Goal: Task Accomplishment & Management: Manage account settings

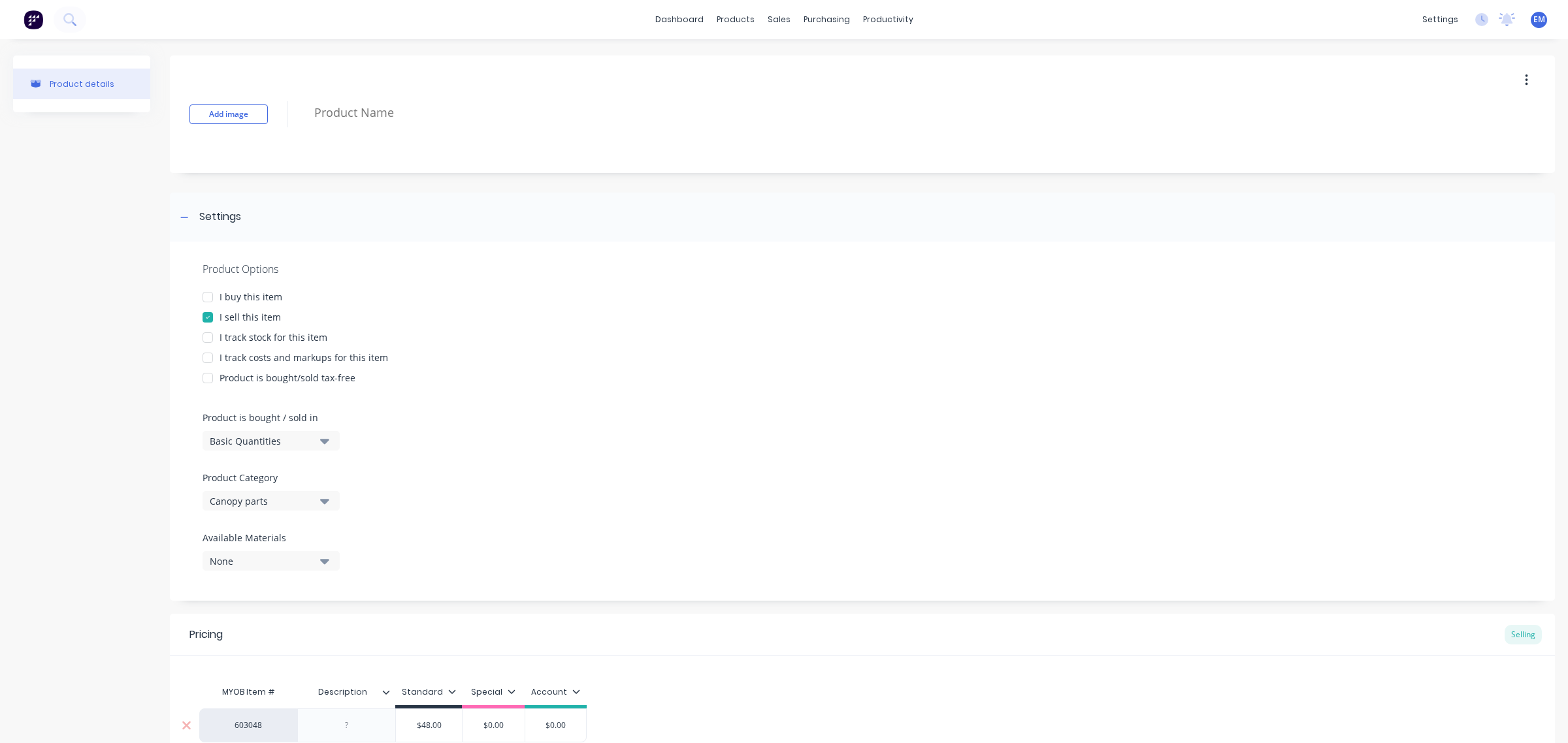
scroll to position [128, 0]
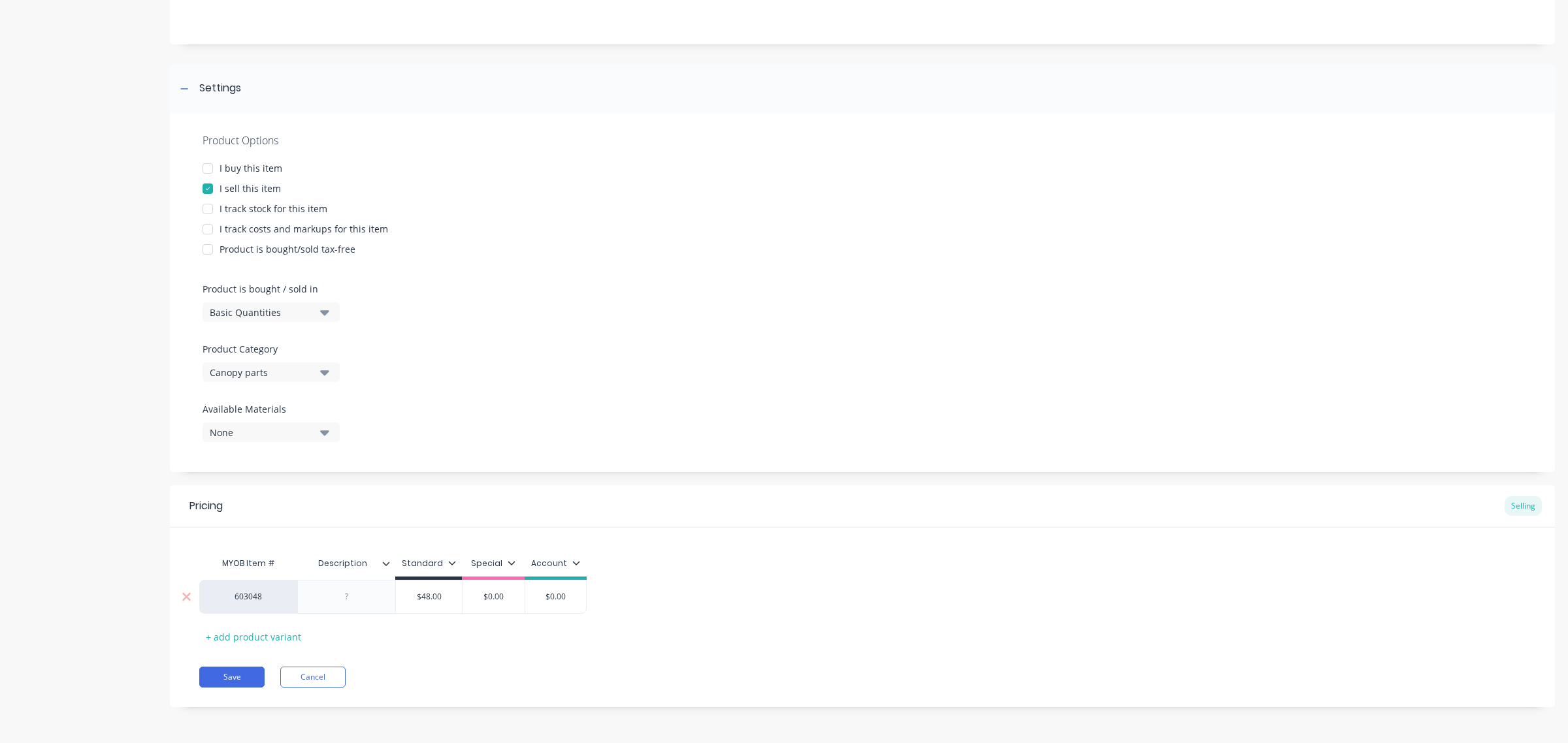
drag, startPoint x: 449, startPoint y: 597, endPoint x: 395, endPoint y: 601, distance: 54.1
click at [395, 601] on div "$48.00 $48.00" at bounding box center [428, 596] width 67 height 34
type input "3"
type textarea "x"
type input "32"
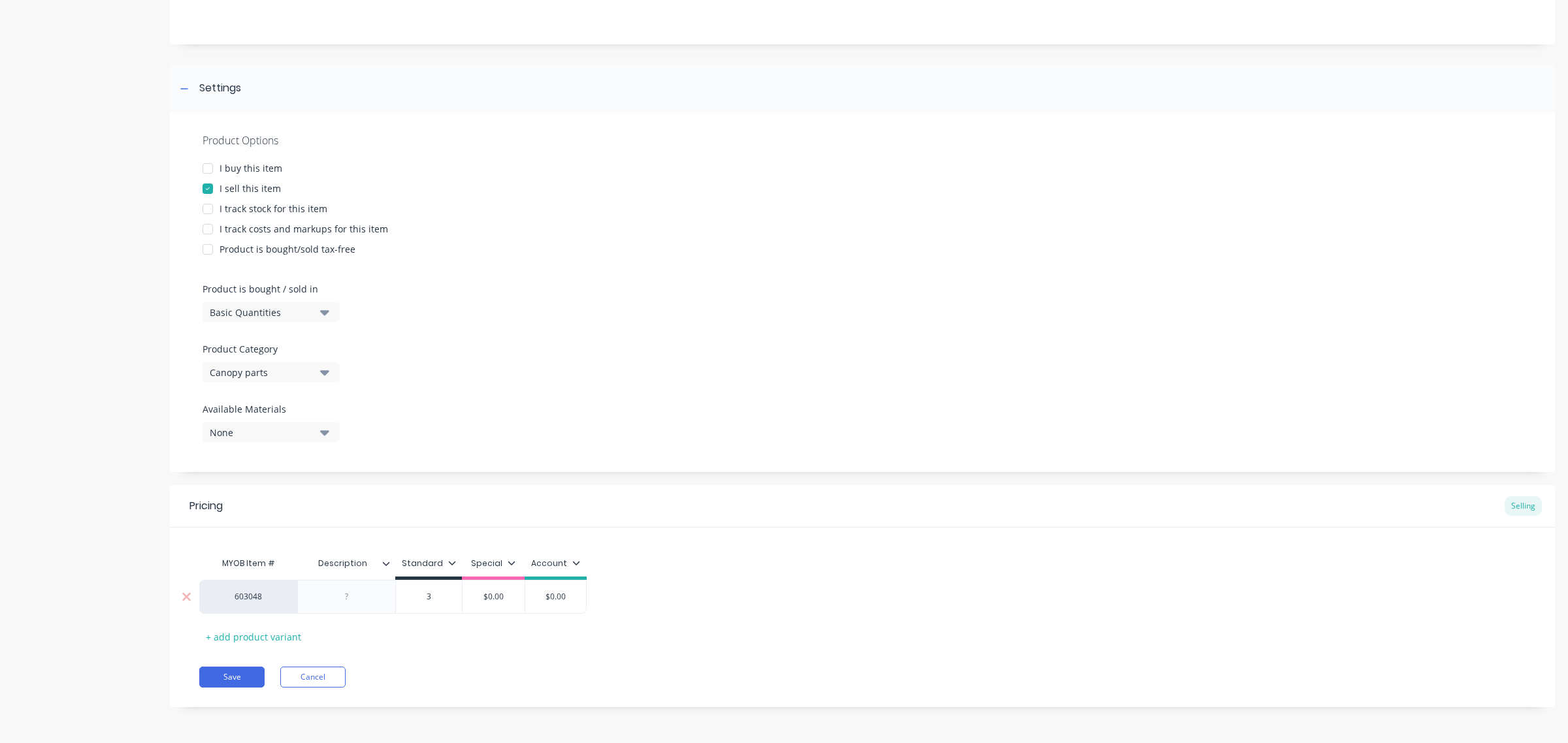
type textarea "x"
type input "3"
type textarea "x"
type input "31"
type textarea "x"
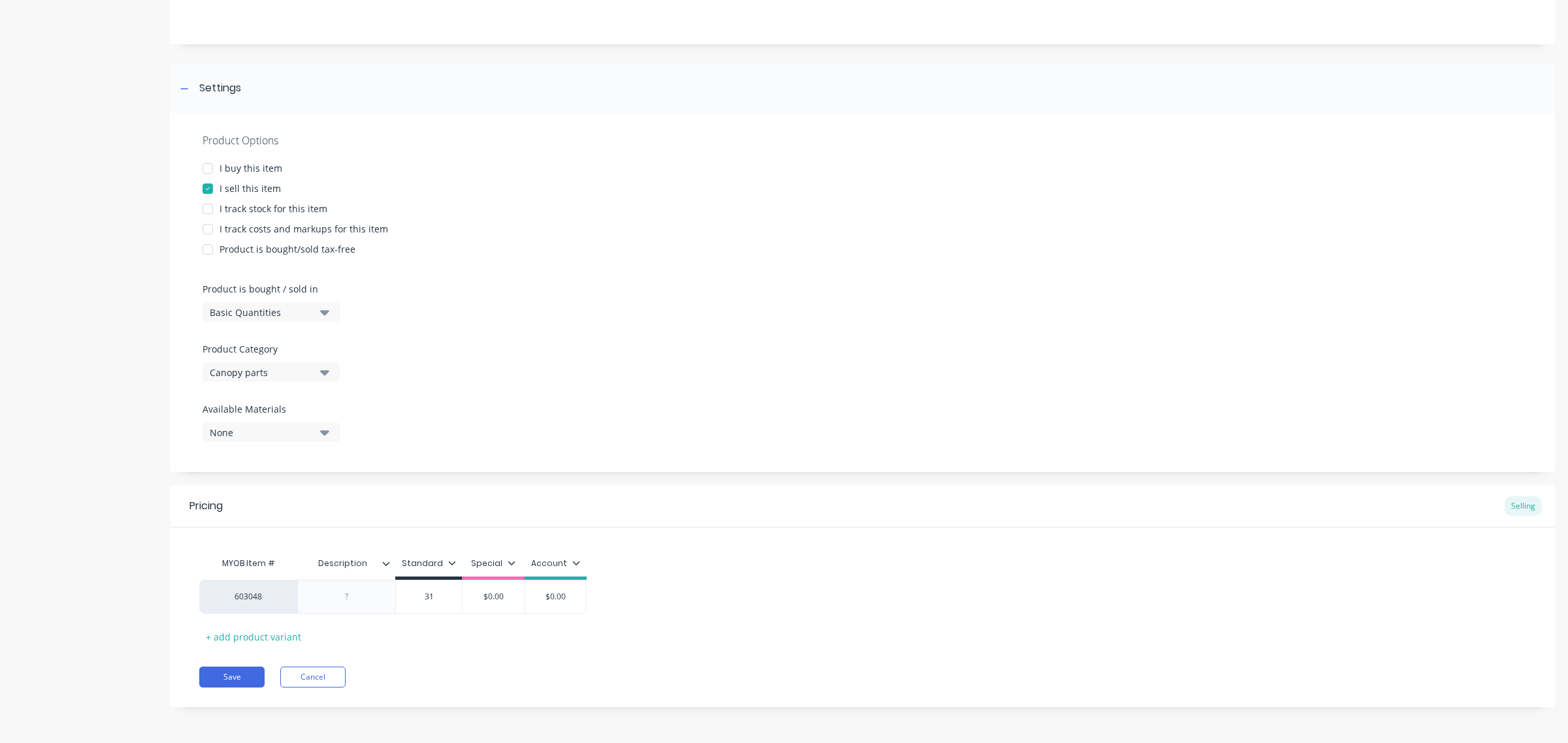
type input "31"
click at [452, 645] on div "MYOB Item # Description Standard Special Account 603048 $31.00 31 $0.00 $0.00 +…" at bounding box center [862, 599] width 1326 height 97
click at [243, 677] on button "Save" at bounding box center [232, 677] width 65 height 21
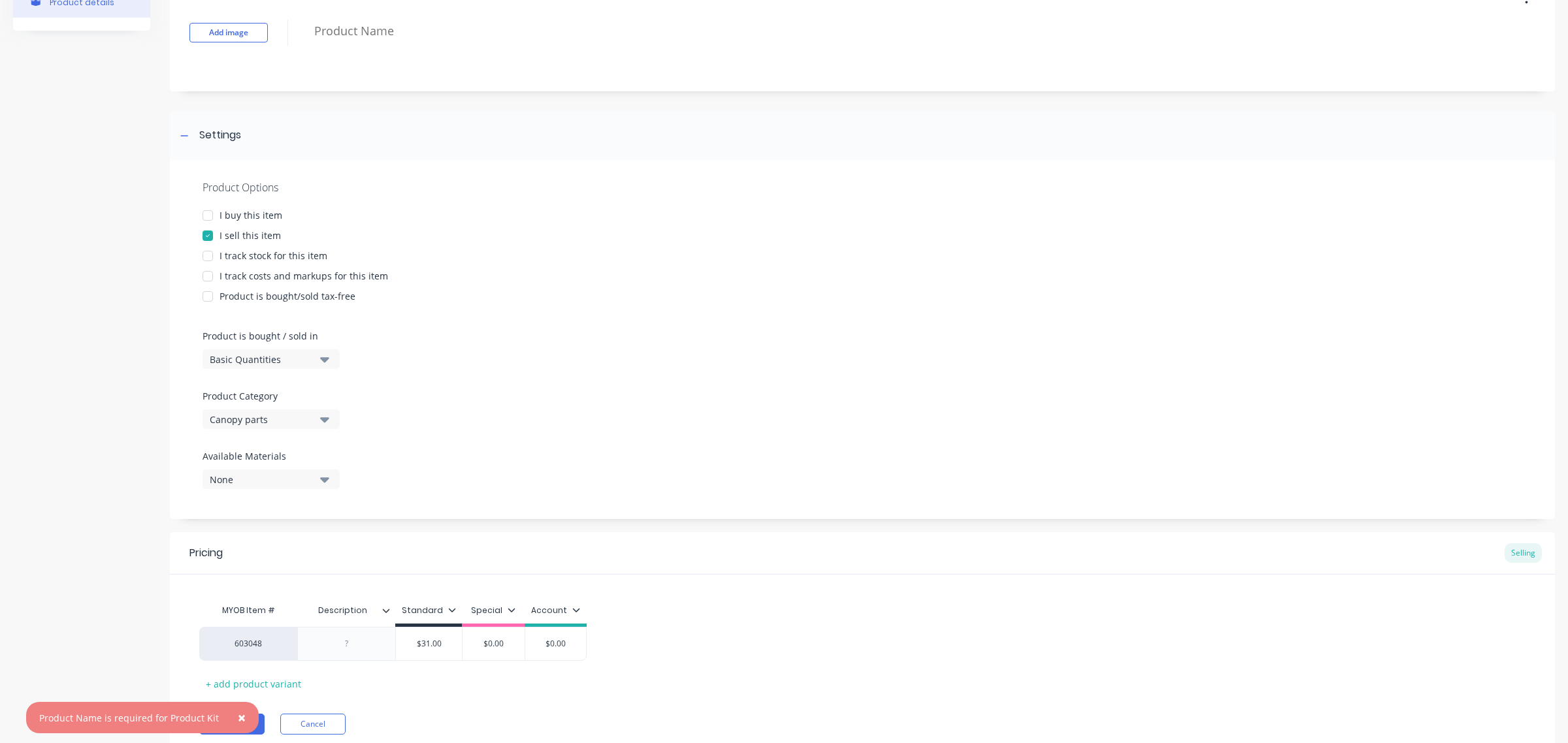
scroll to position [0, 0]
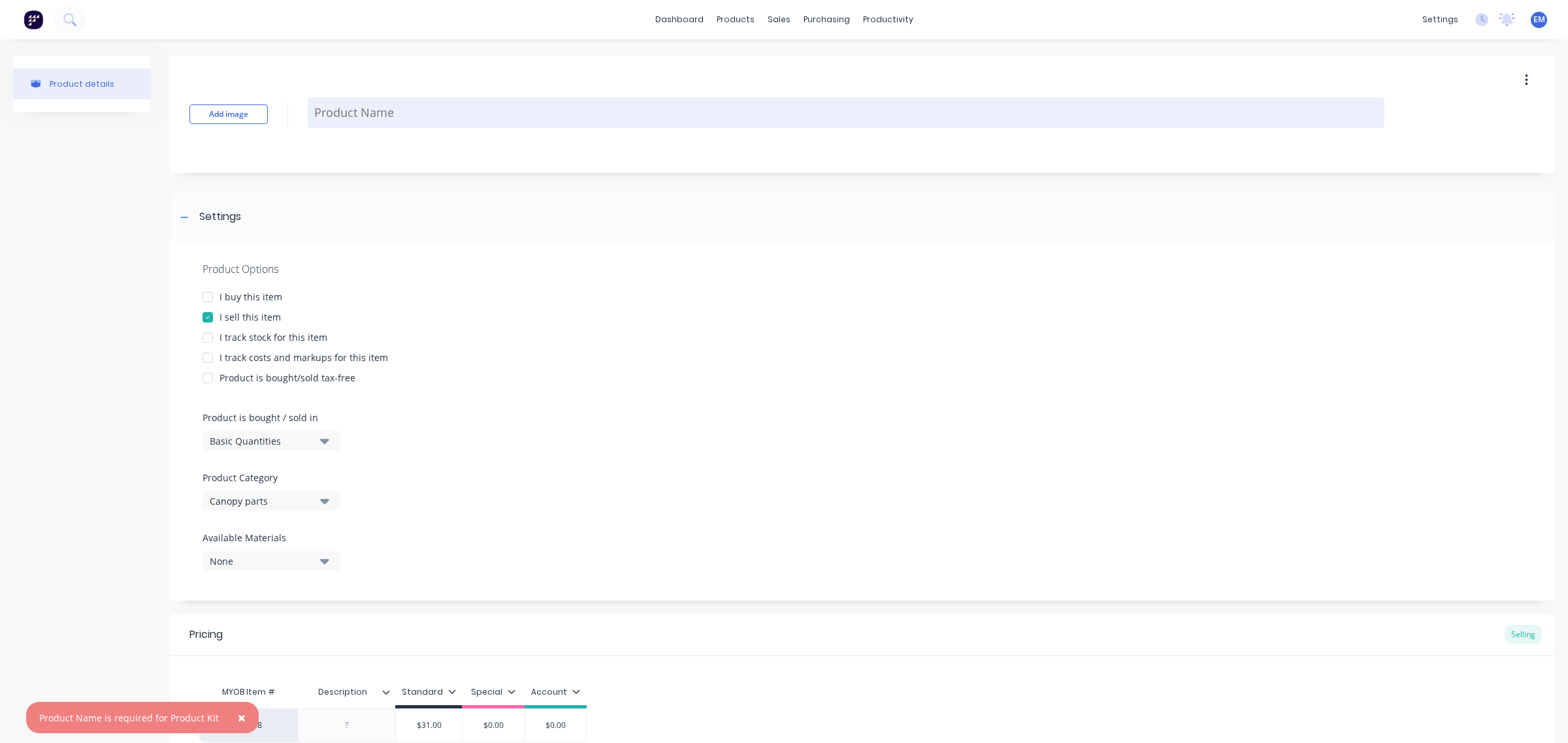
type textarea "x"
click at [353, 112] on textarea at bounding box center [846, 112] width 1077 height 31
type textarea "E"
type textarea "x"
type textarea "Ec"
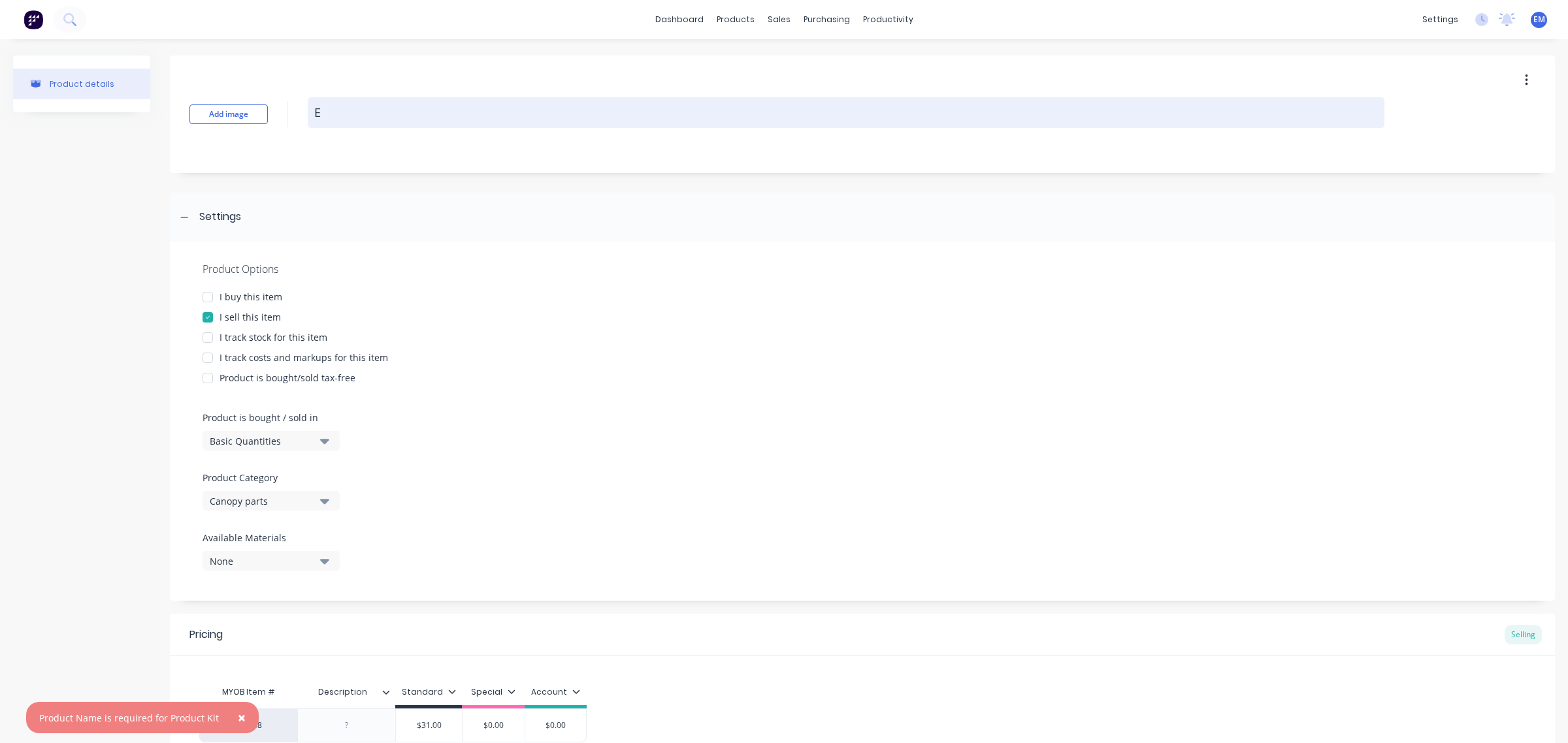
type textarea "x"
type textarea "Eco"
type textarea "x"
type textarea "Ecom"
type textarea "x"
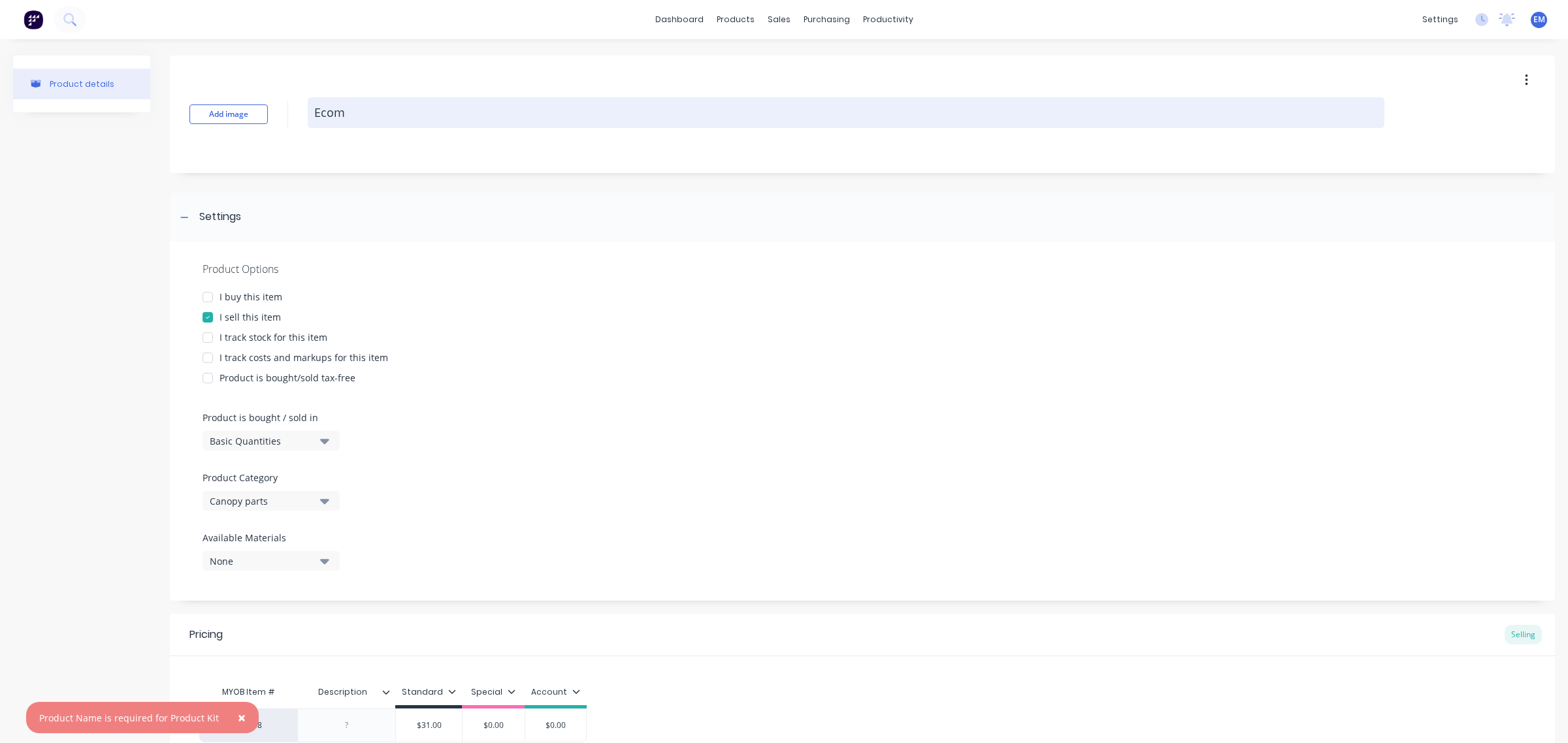
type textarea "Ecomi"
type textarea "x"
type textarea "Ecomis"
type textarea "x"
type textarea "Ecomist"
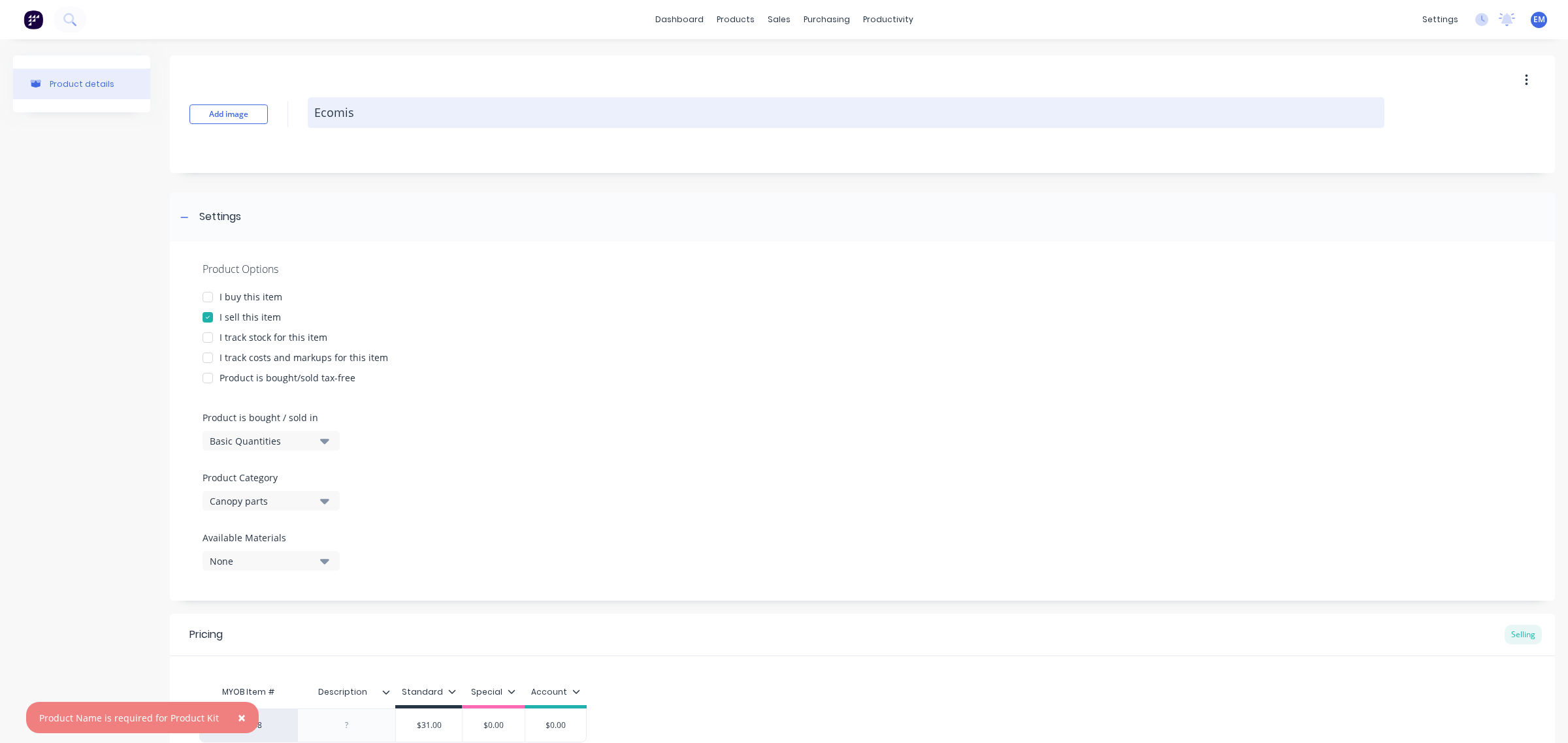
type textarea "x"
type textarea "Ecomist"
type textarea "x"
type textarea "Ecomist S"
type textarea "x"
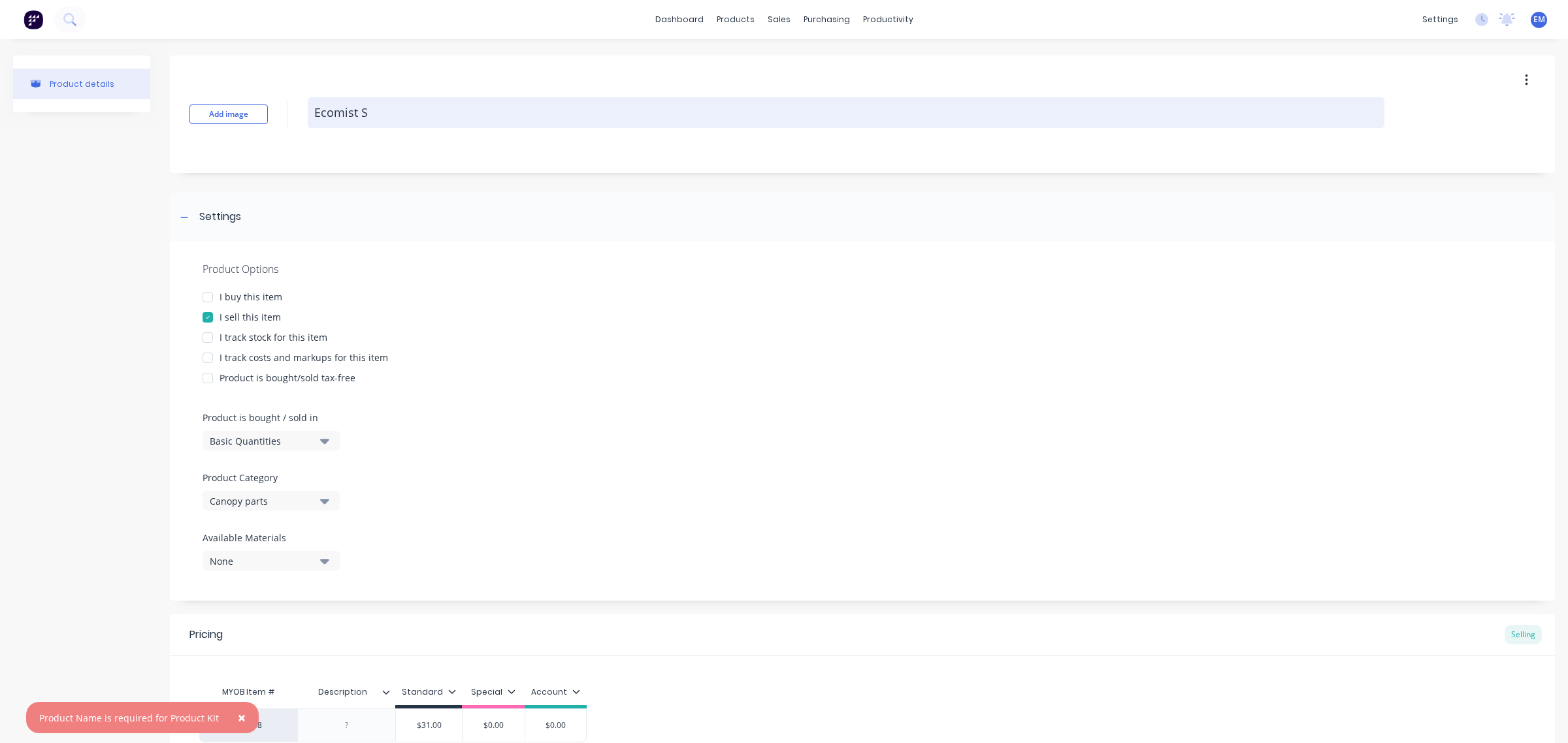
type textarea "Ecomist Sp"
type textarea "x"
type textarea "Ecomist Spr"
type textarea "x"
type textarea "Ecomist Spra"
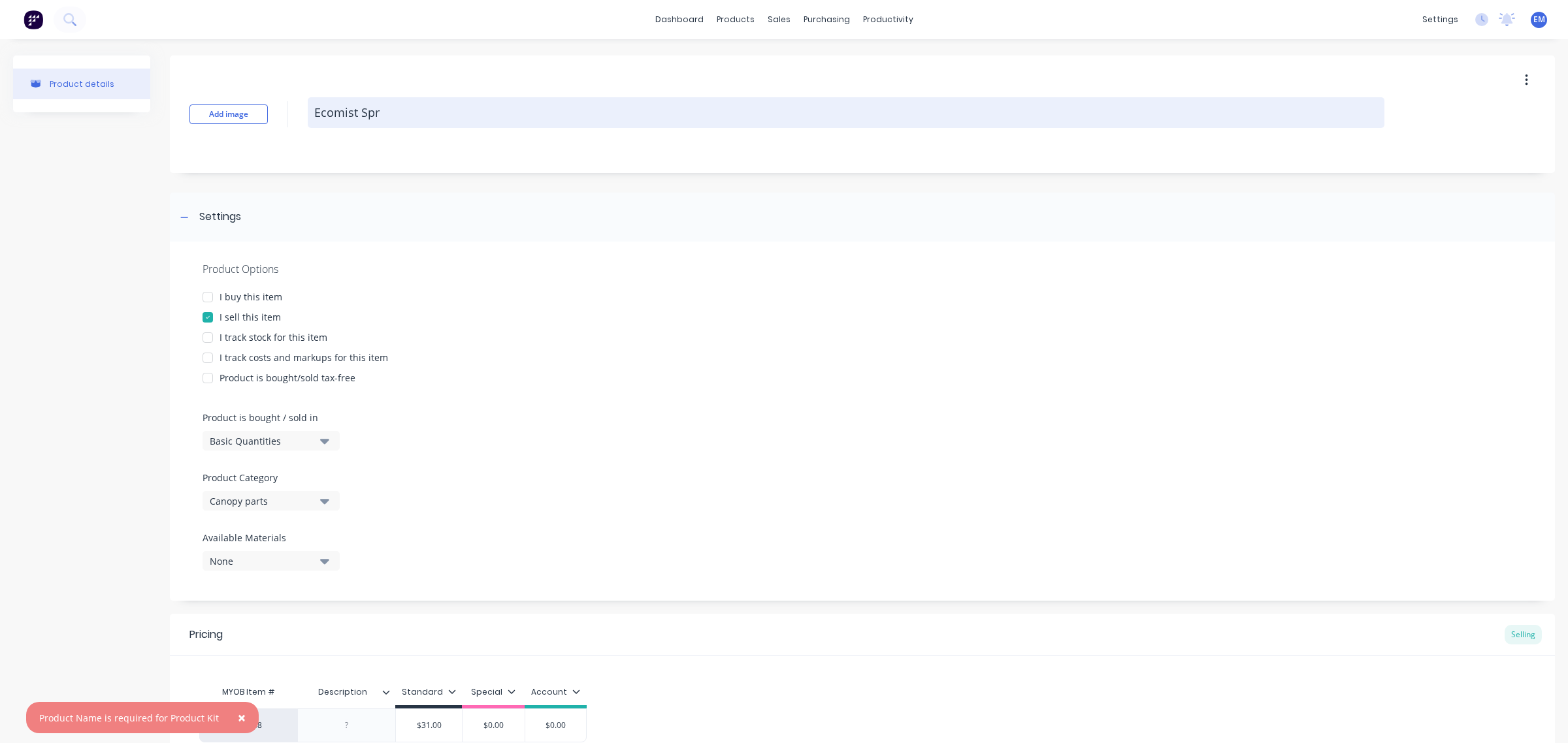
type textarea "x"
type textarea "Ecomist Spray"
type textarea "x"
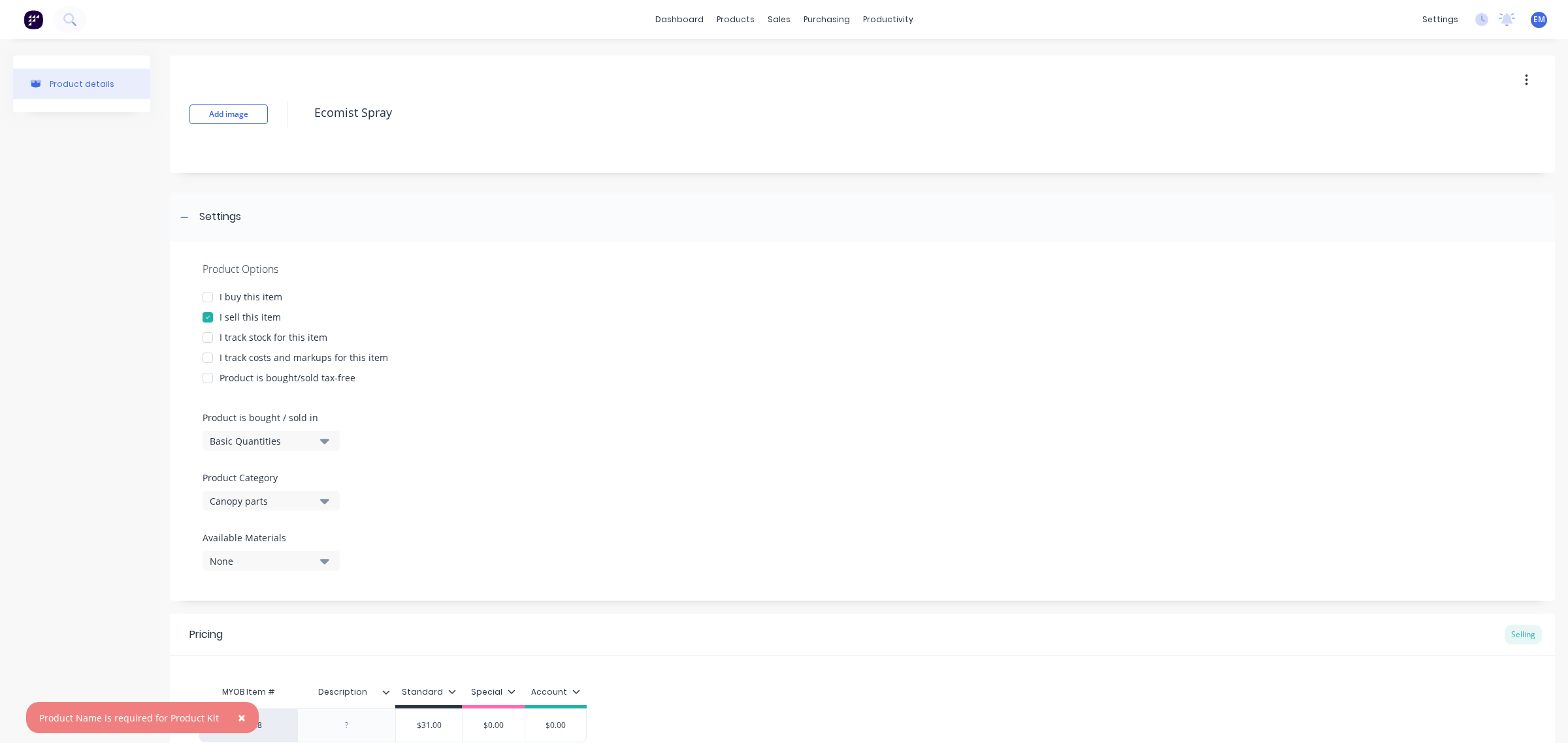
type textarea "Ecomist Spray"
type textarea "x"
drag, startPoint x: 460, startPoint y: 106, endPoint x: 276, endPoint y: 117, distance: 184.3
click at [276, 117] on div "Add image Ecomist Spray" at bounding box center [862, 113] width 1385 height 117
type textarea "N"
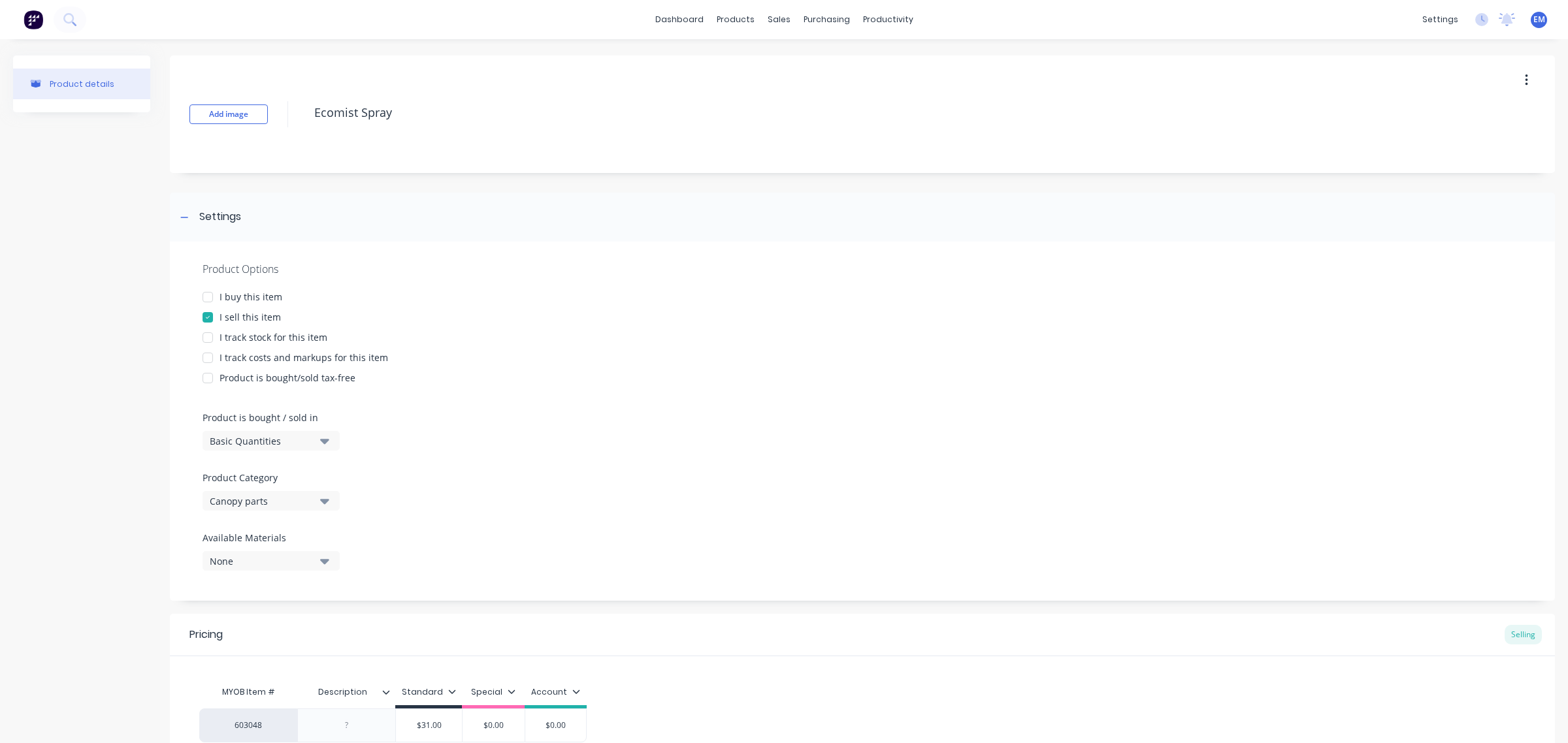
type textarea "x"
type textarea "No"
type textarea "x"
type textarea "Noz"
type textarea "x"
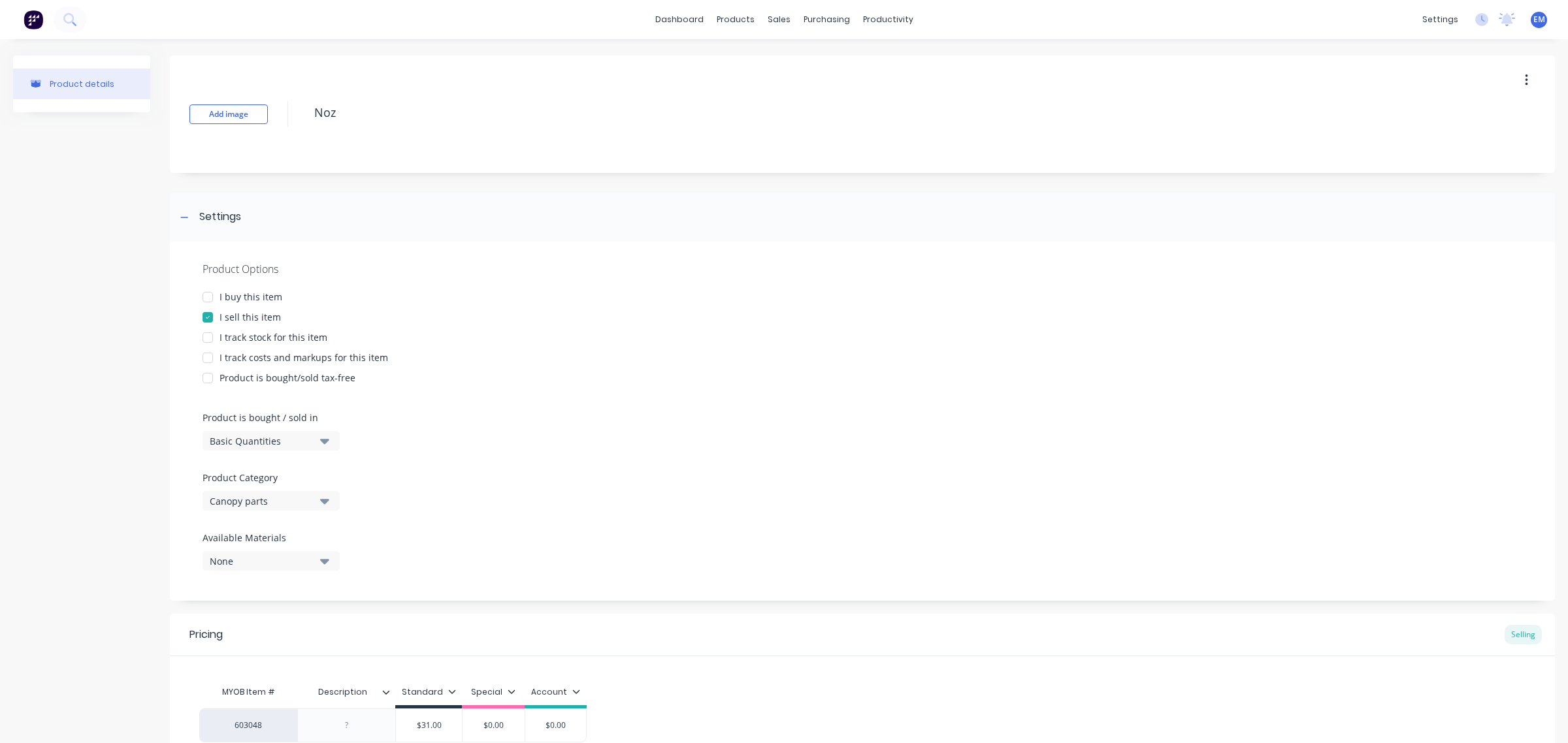
type textarea "Nozz"
type textarea "x"
type textarea "Nozzl"
type textarea "x"
type textarea "Nozzle"
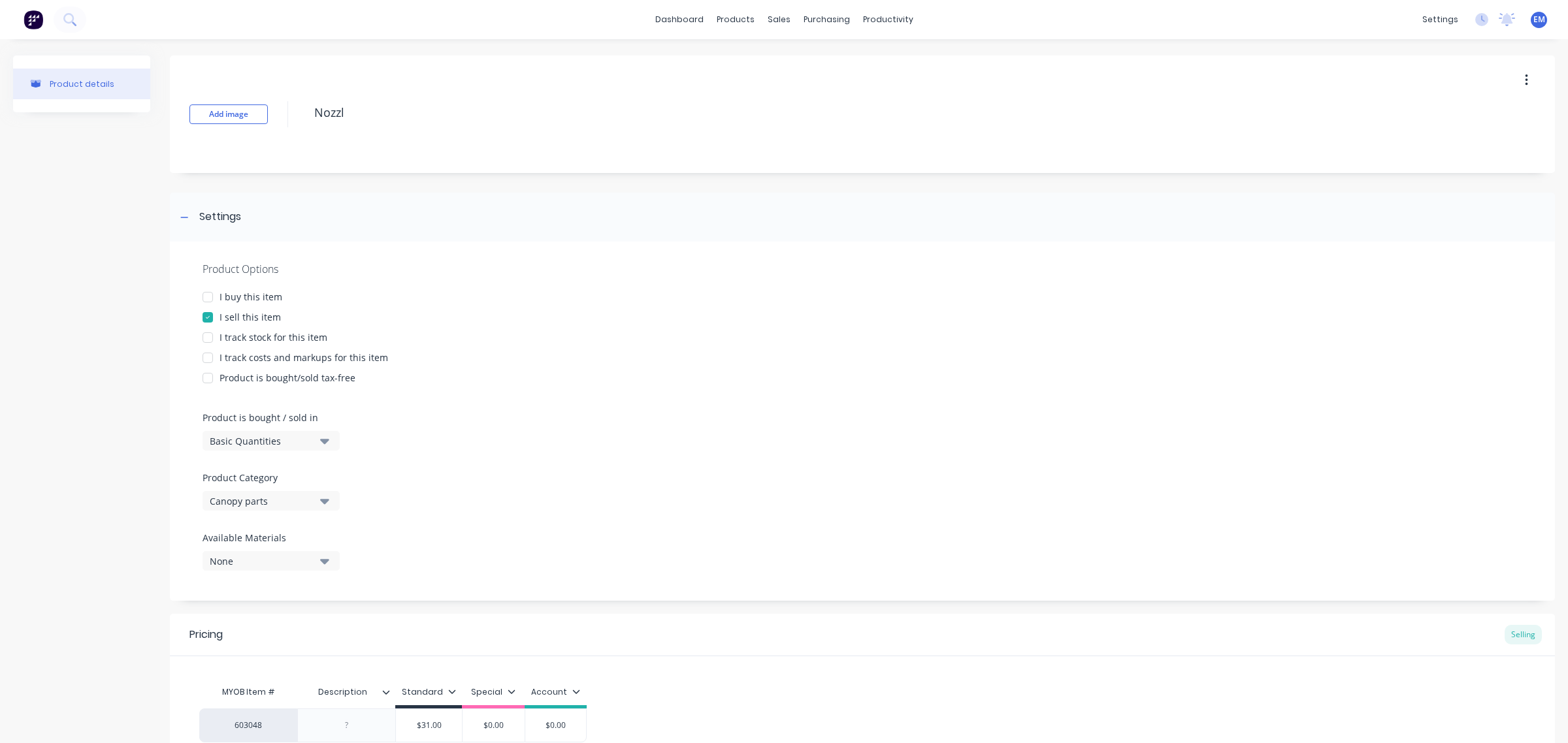
type textarea "x"
type textarea "Nozzle"
type textarea "x"
type textarea "Nozzle F"
type textarea "x"
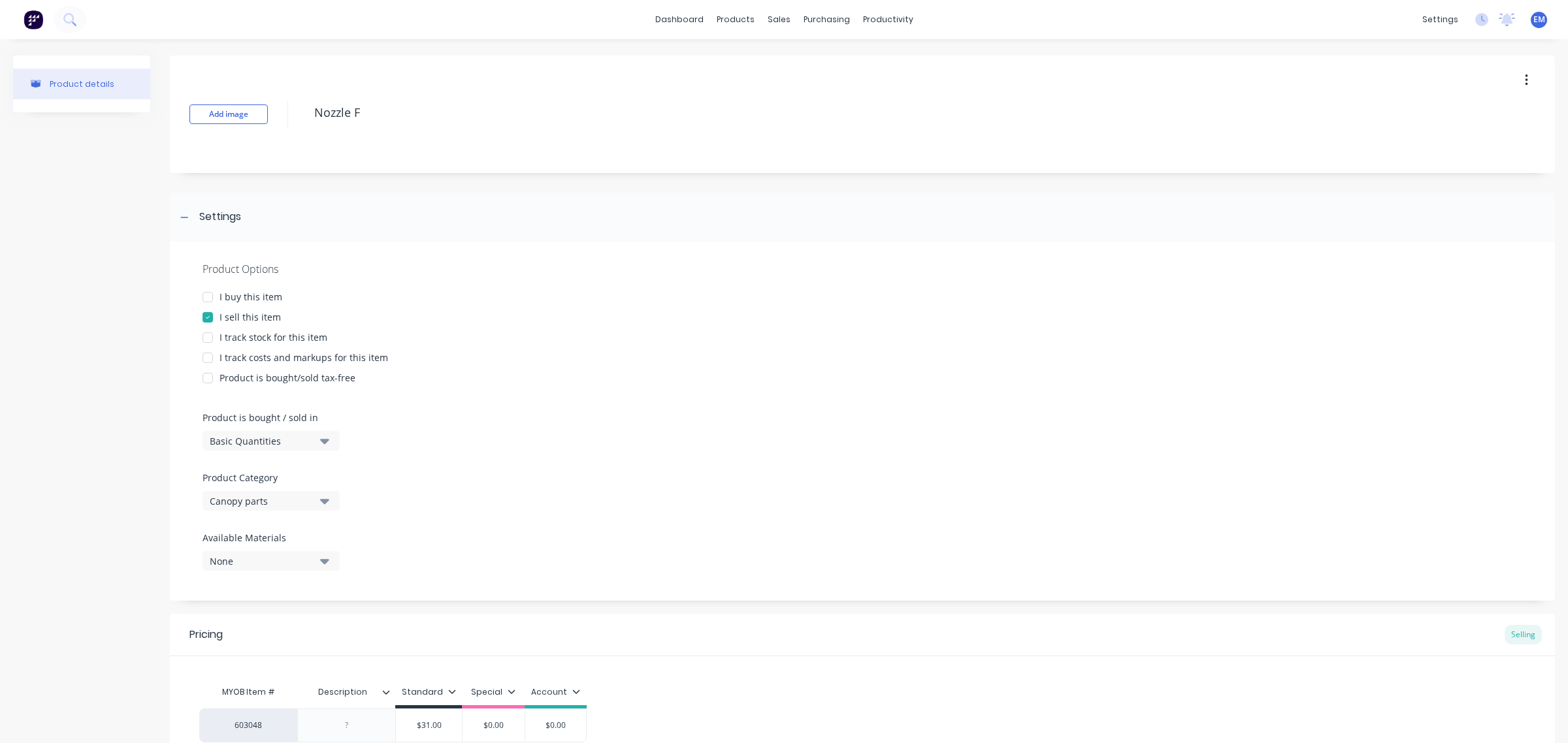
type textarea "Nozzle Fu"
type textarea "x"
type textarea "Nozzle Ful"
type textarea "x"
type textarea "Nozzle Full"
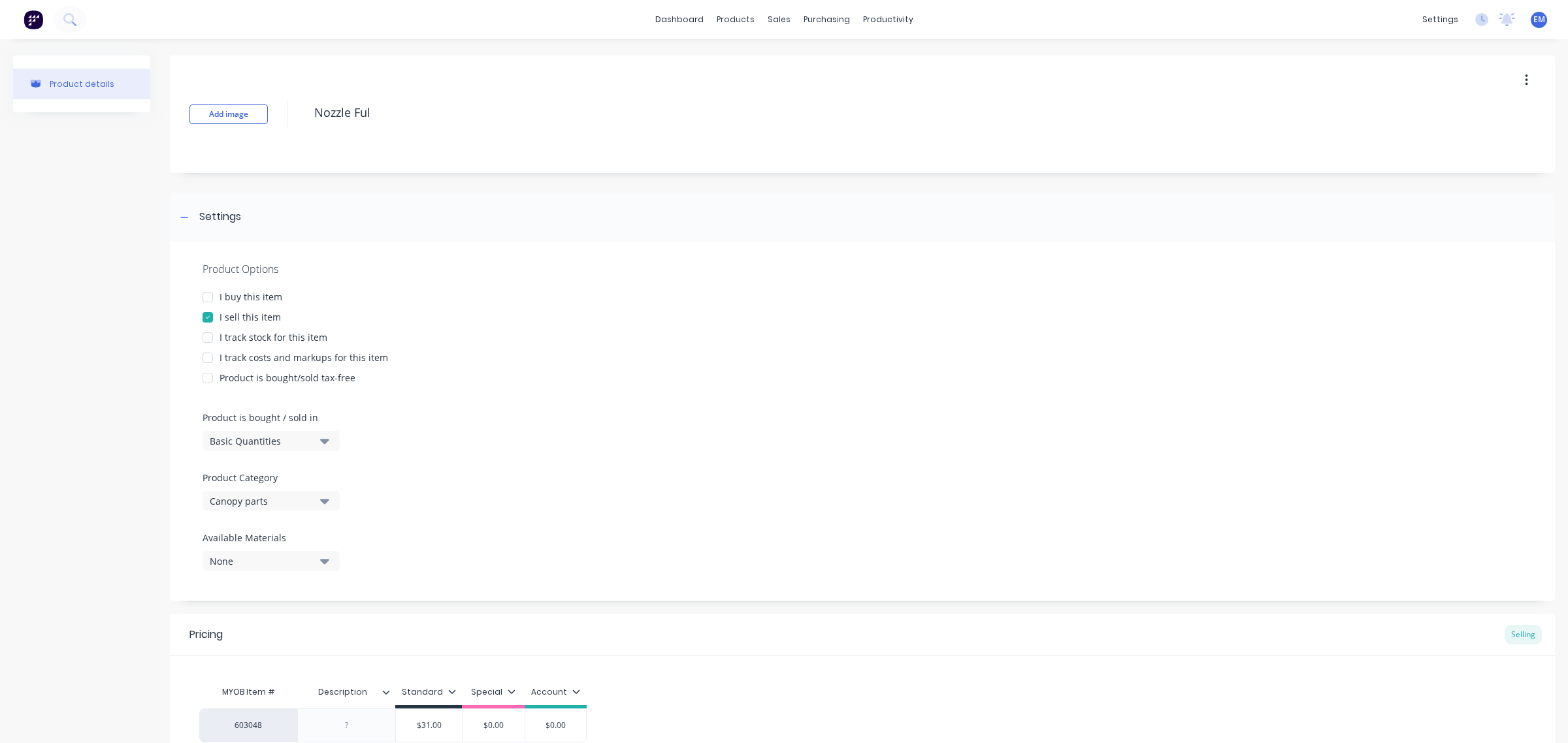
type textarea "x"
type textarea "Nozzle Fullc"
type textarea "x"
type textarea "Nozzle Fullco"
type textarea "x"
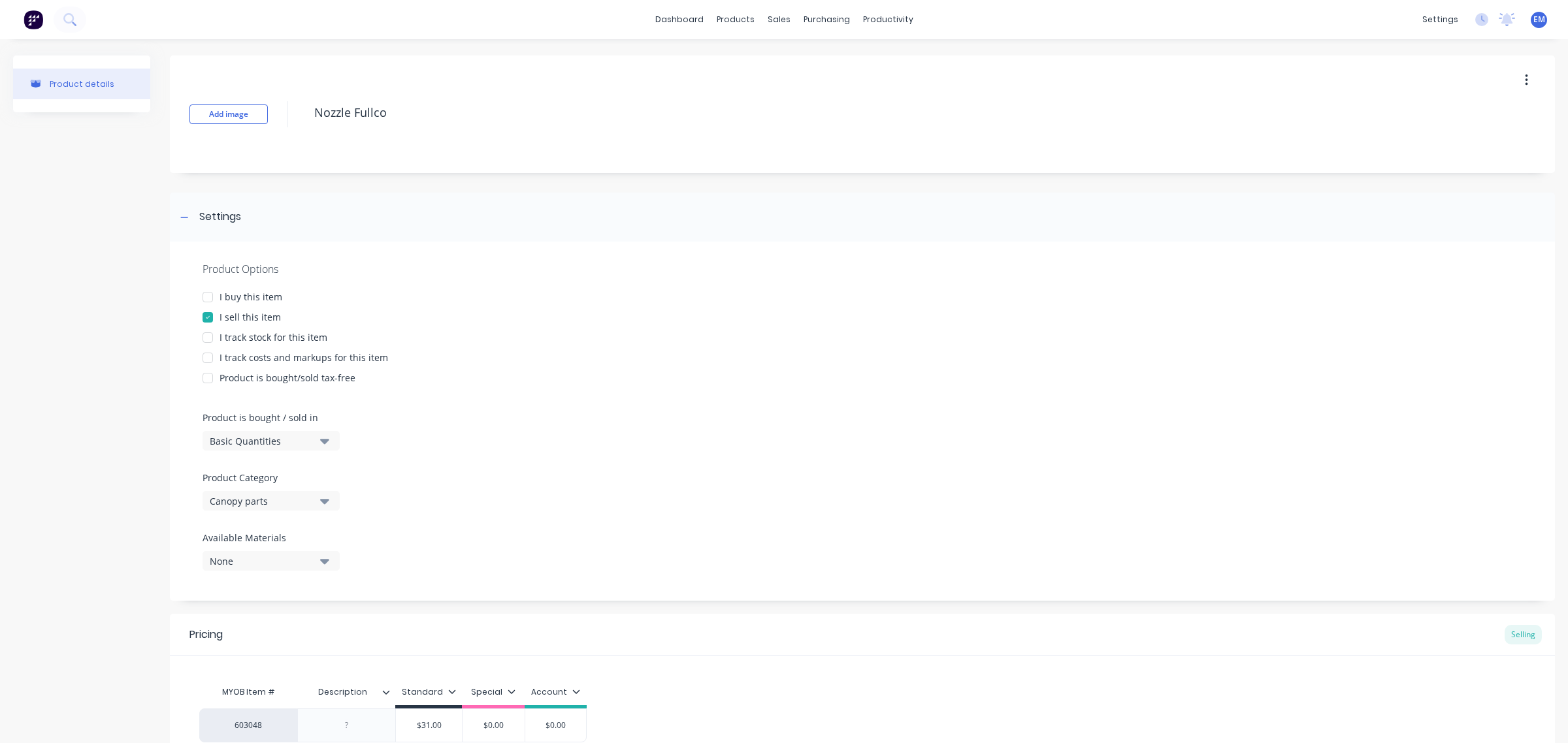
type textarea "Nozzle Fullcon"
type textarea "x"
type textarea "Nozzle Fullcone"
type textarea "x"
type textarea "Nozzle Fullcone"
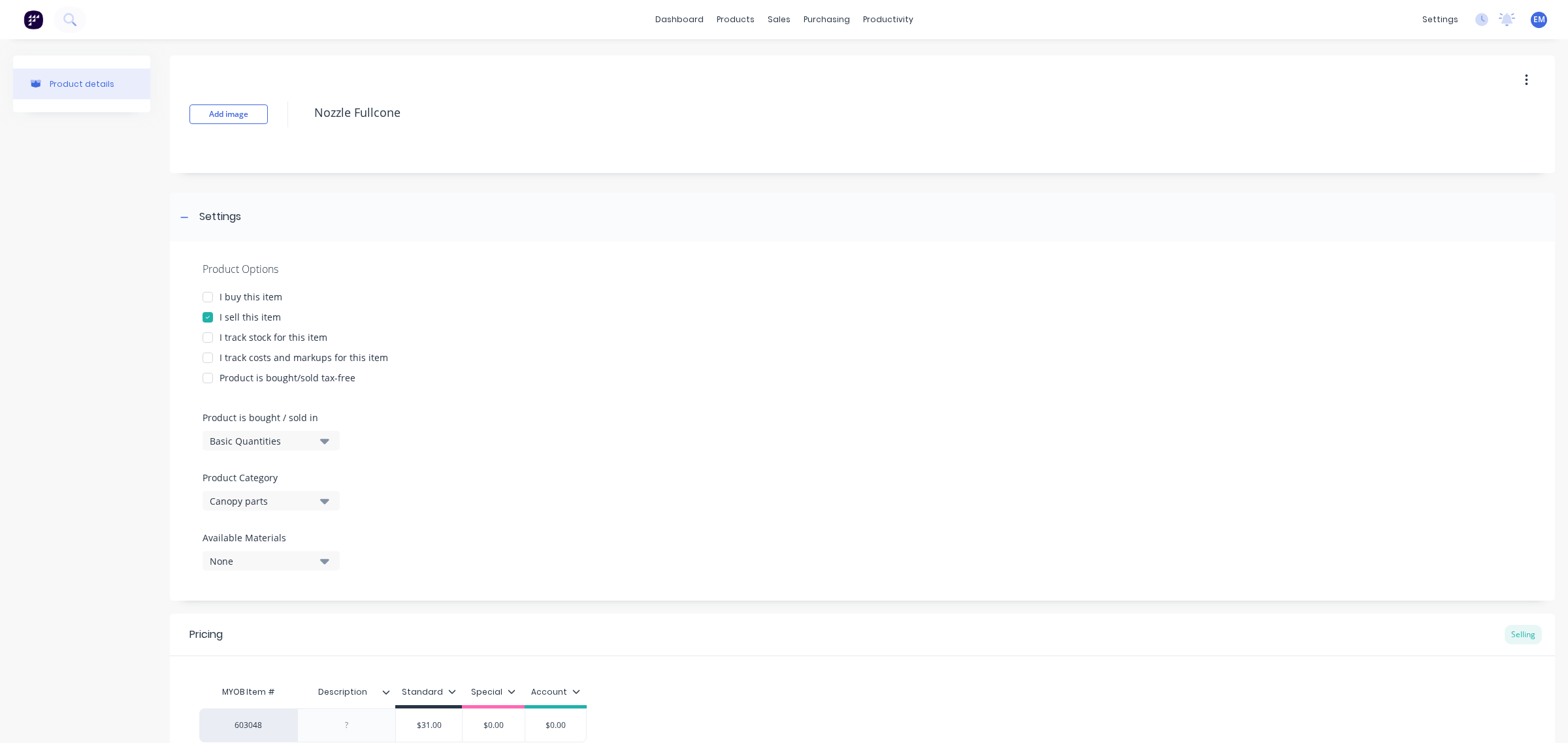
type textarea "x"
drag, startPoint x: 330, startPoint y: 115, endPoint x: 270, endPoint y: 115, distance: 60.0
click at [270, 115] on div "Add image Nozzle Fullcone" at bounding box center [862, 113] width 1385 height 117
paste textarea "120 1/8 BSP"
type textarea "Nozzle Fullcone 120 1/8 BSP"
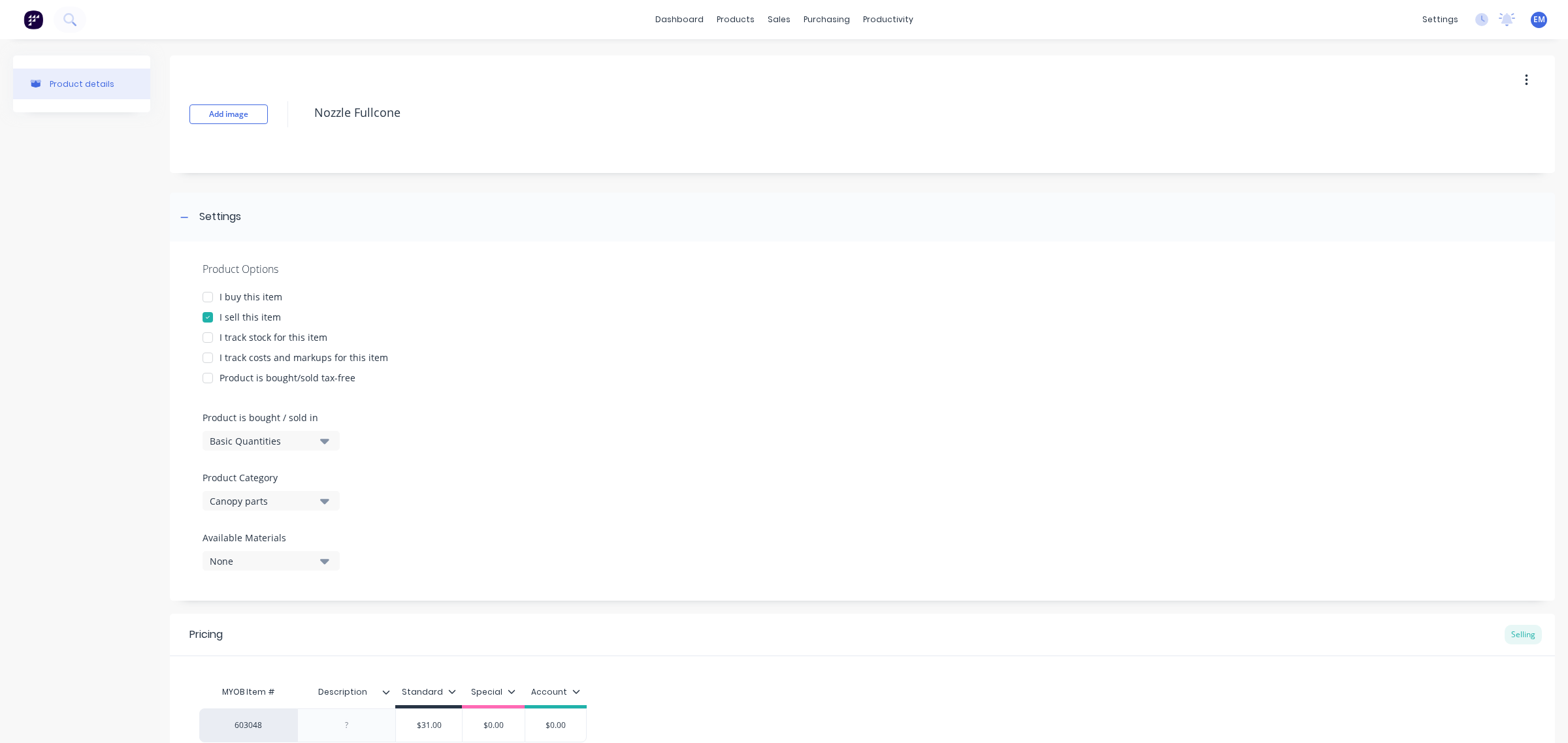
type textarea "x"
type textarea "Nozzle Fullcone 120 1/8 BSP"
click at [460, 189] on div "Add image Nozzle Fullcone 120 1/8 BSP Settings Product Options I buy this item …" at bounding box center [862, 455] width 1385 height 800
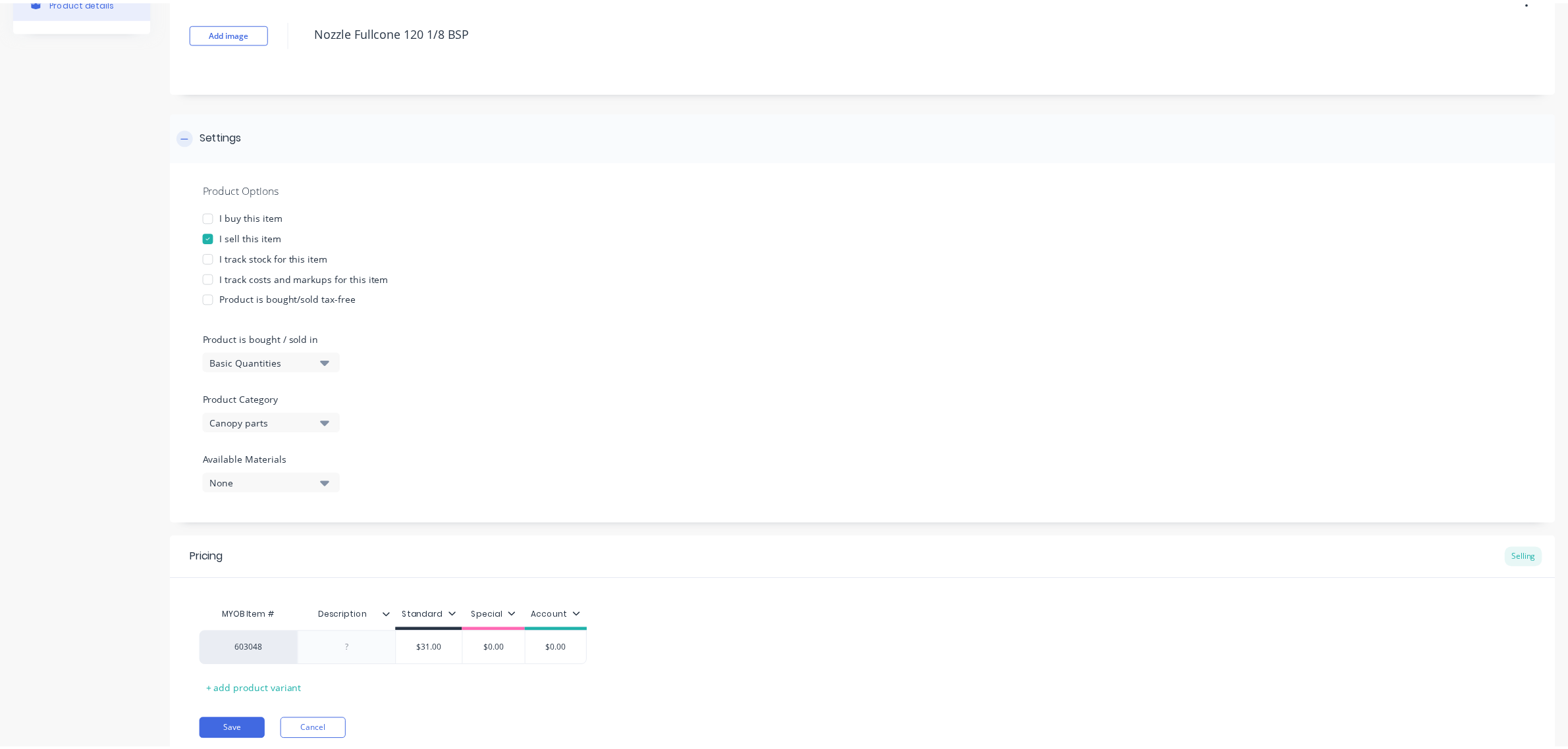
scroll to position [129, 0]
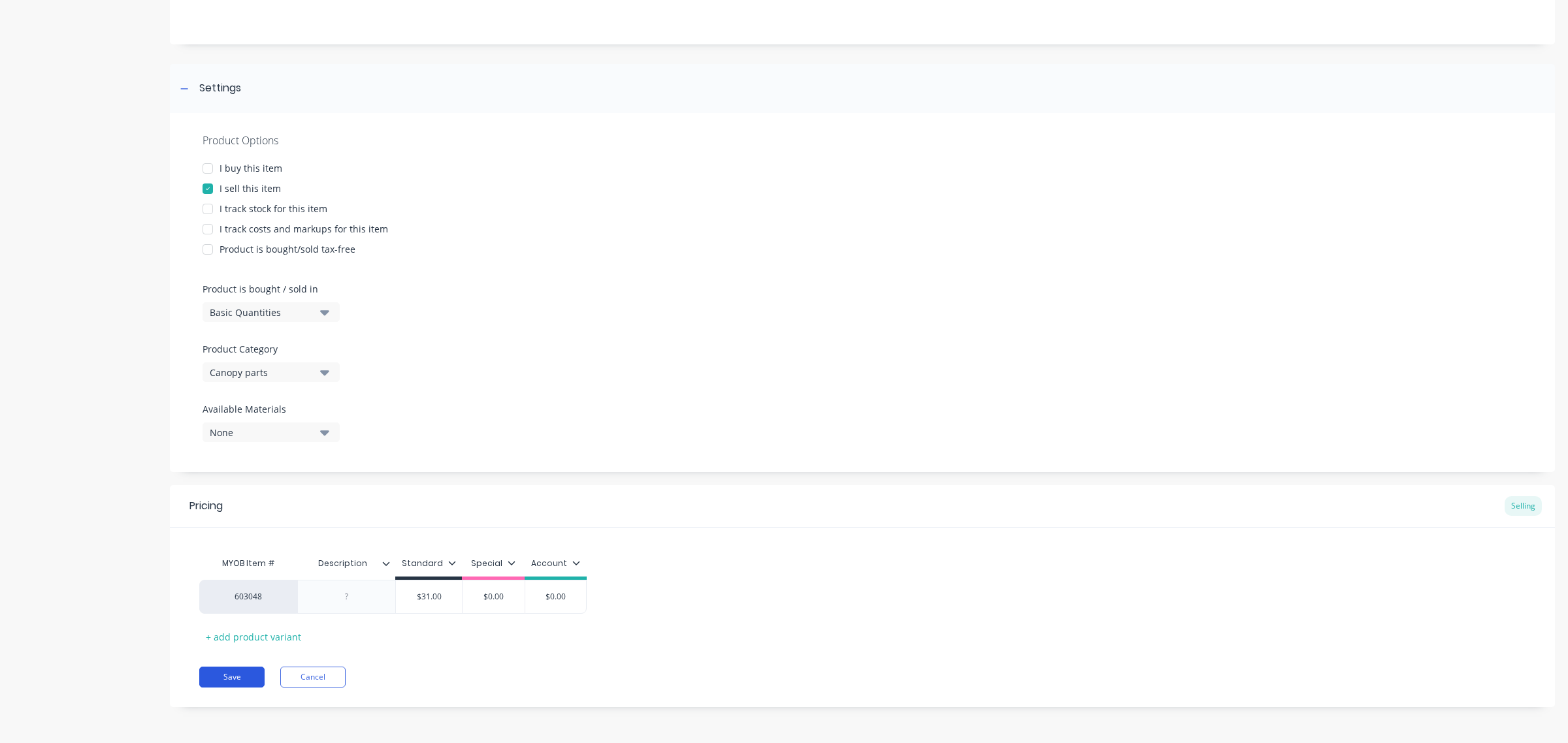
click at [248, 677] on button "Save" at bounding box center [232, 677] width 65 height 21
type textarea "x"
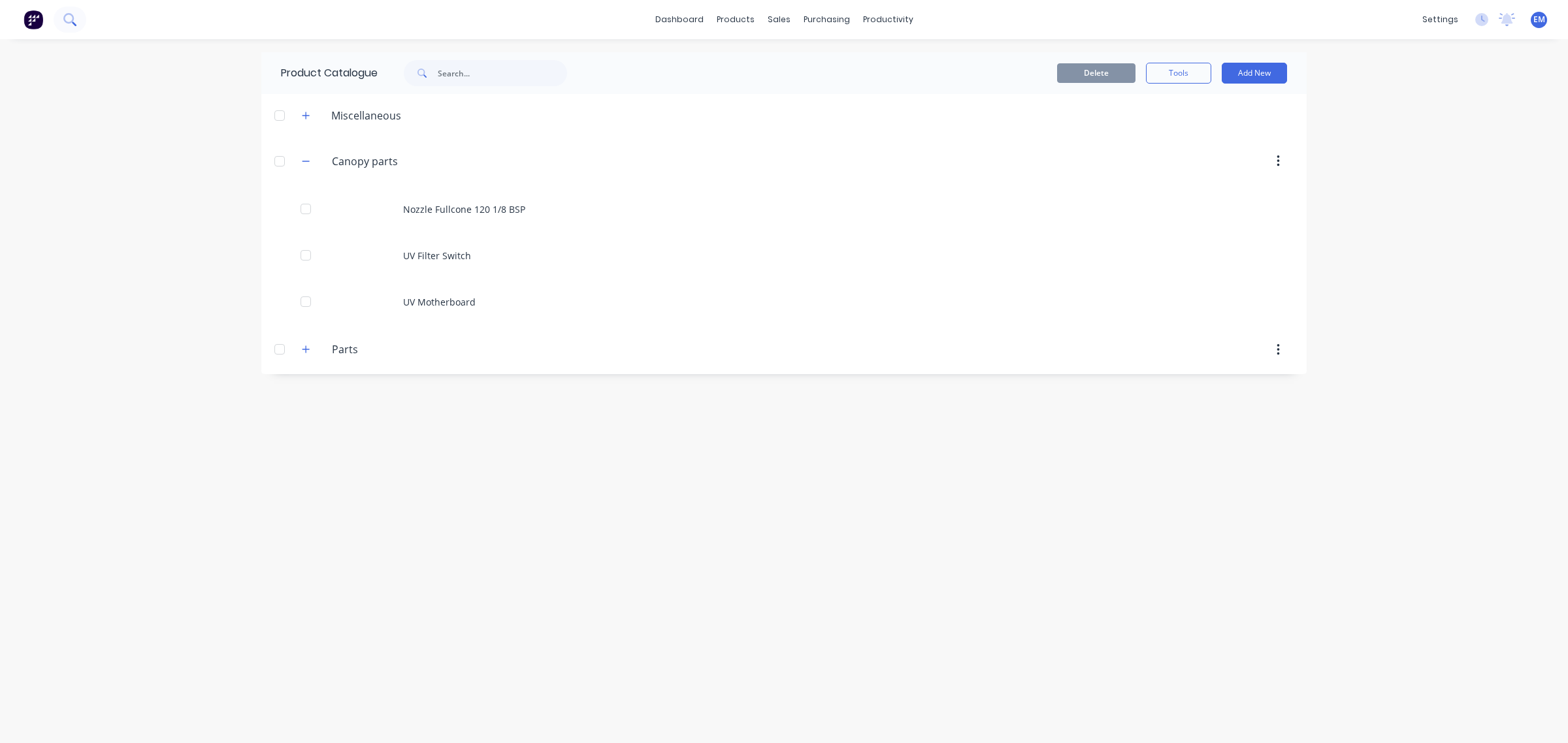
click at [69, 20] on icon at bounding box center [69, 20] width 13 height 13
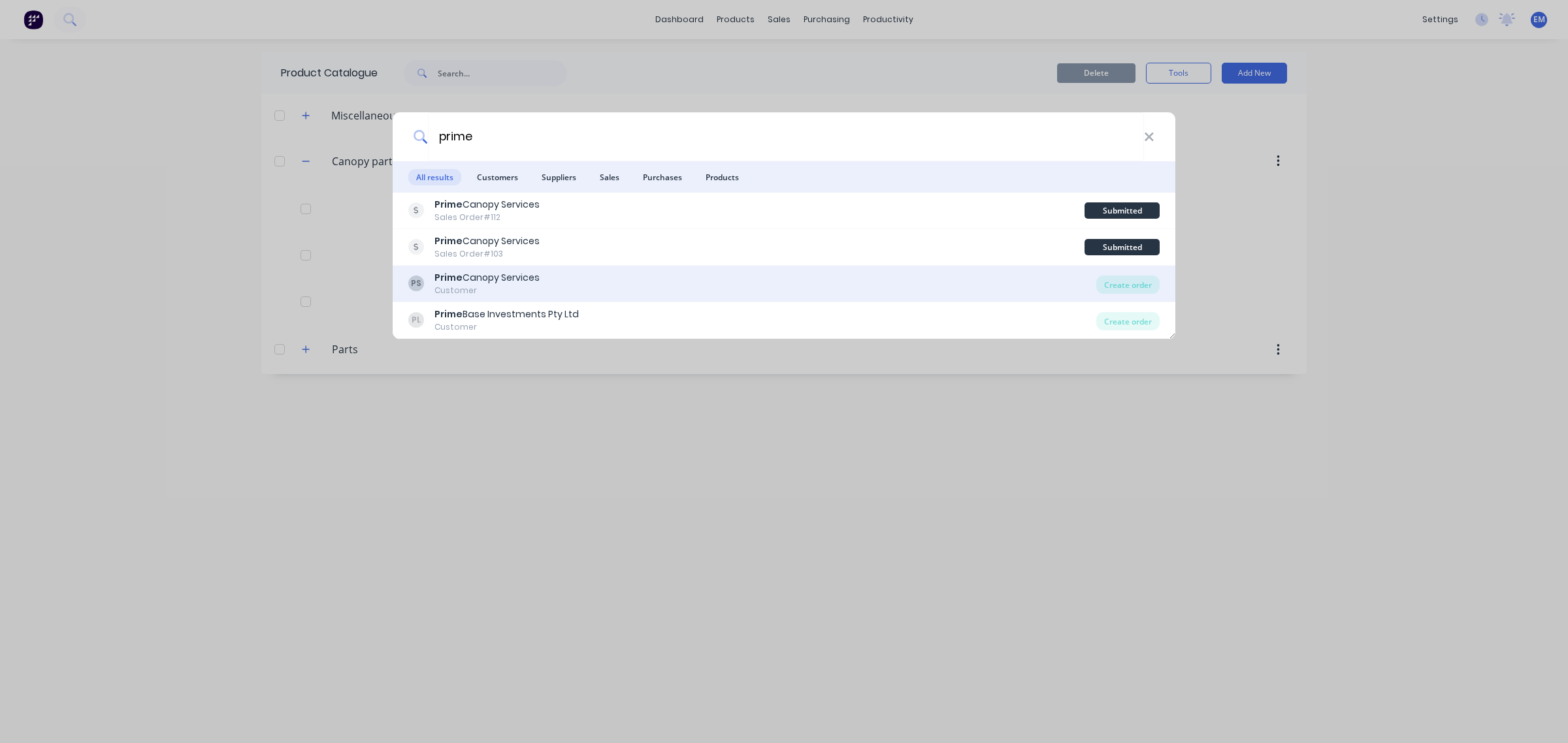
type input "prime"
click at [536, 284] on div "Customer" at bounding box center [486, 290] width 105 height 12
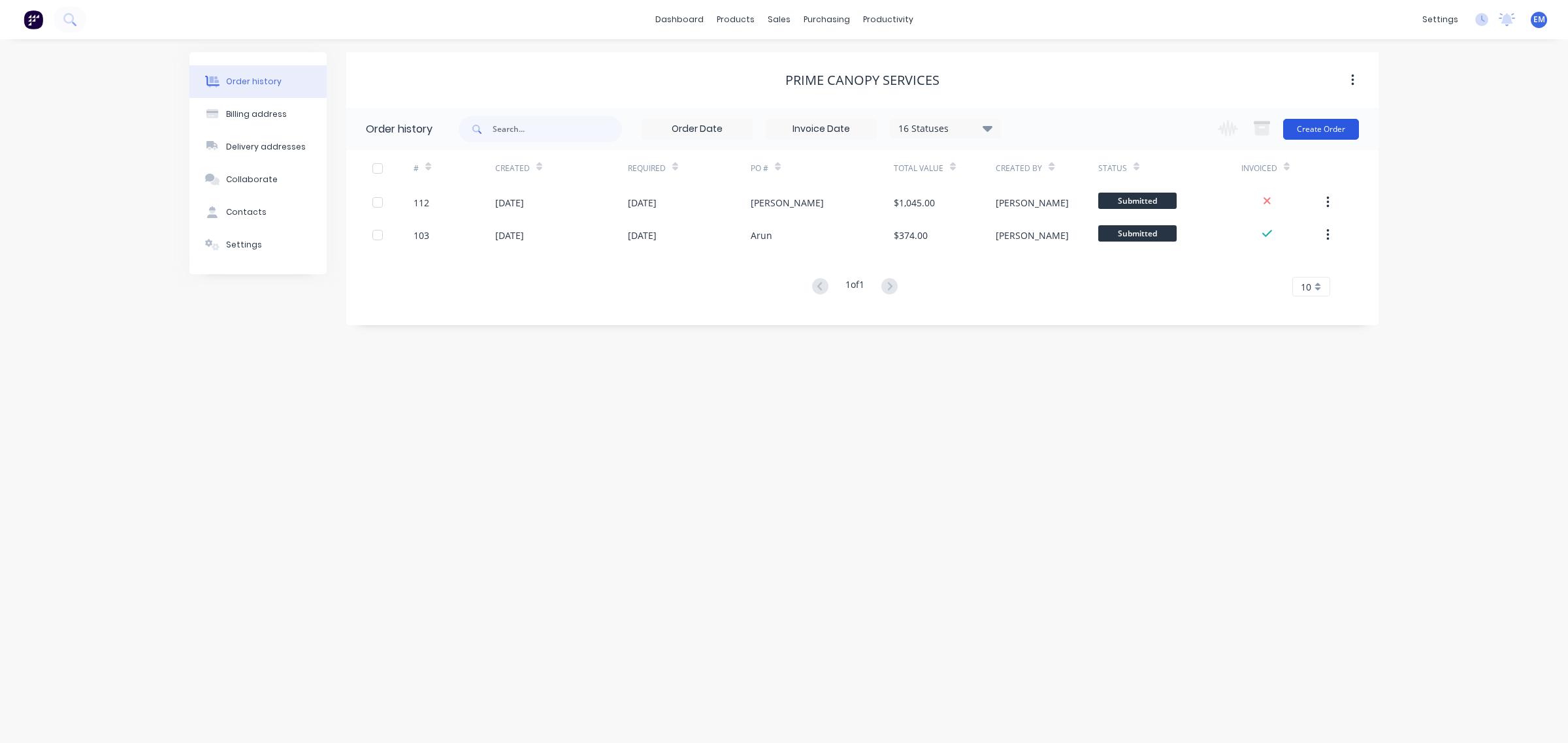
click at [1320, 128] on button "Create Order" at bounding box center [1320, 129] width 76 height 21
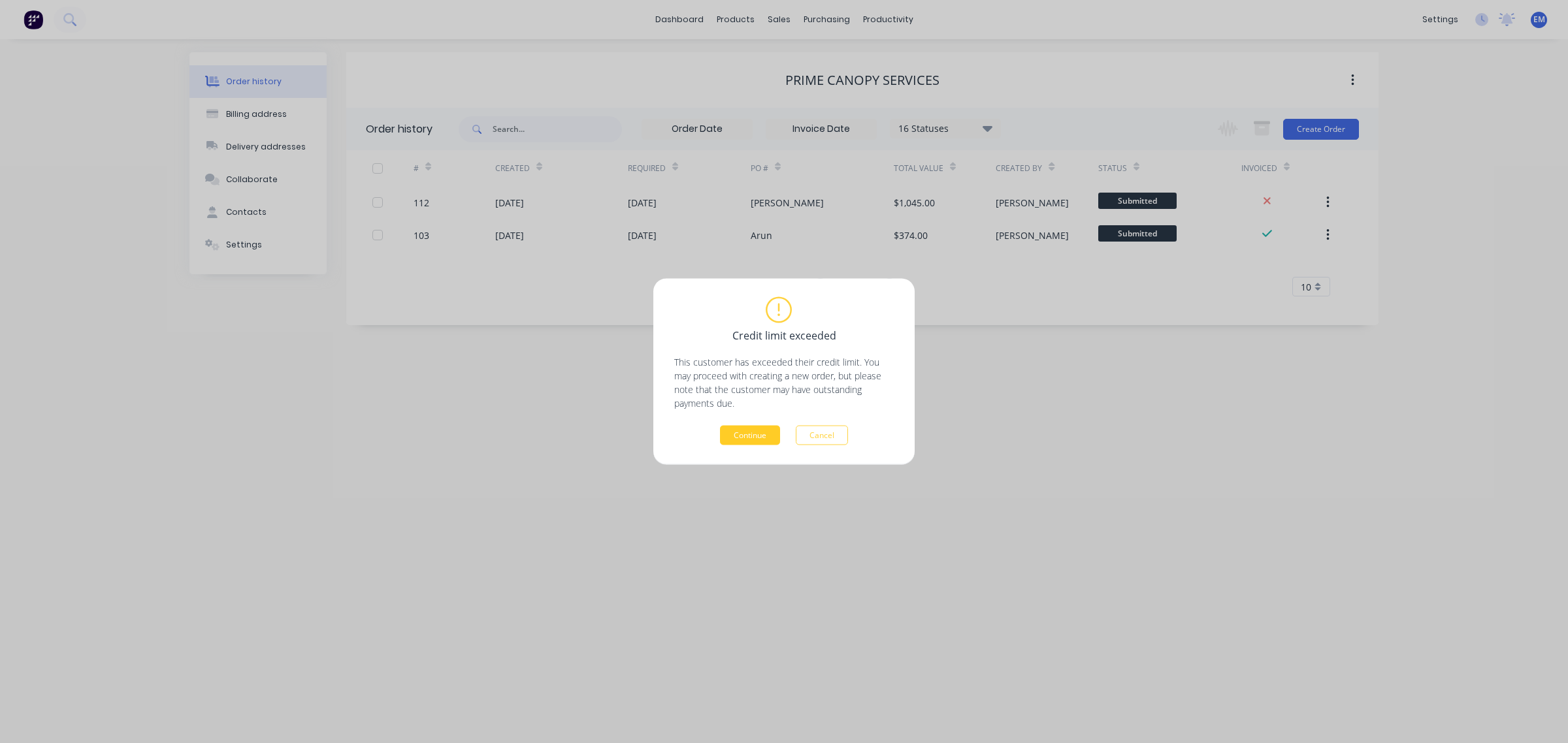
click at [754, 432] on button "Continue" at bounding box center [750, 435] width 60 height 20
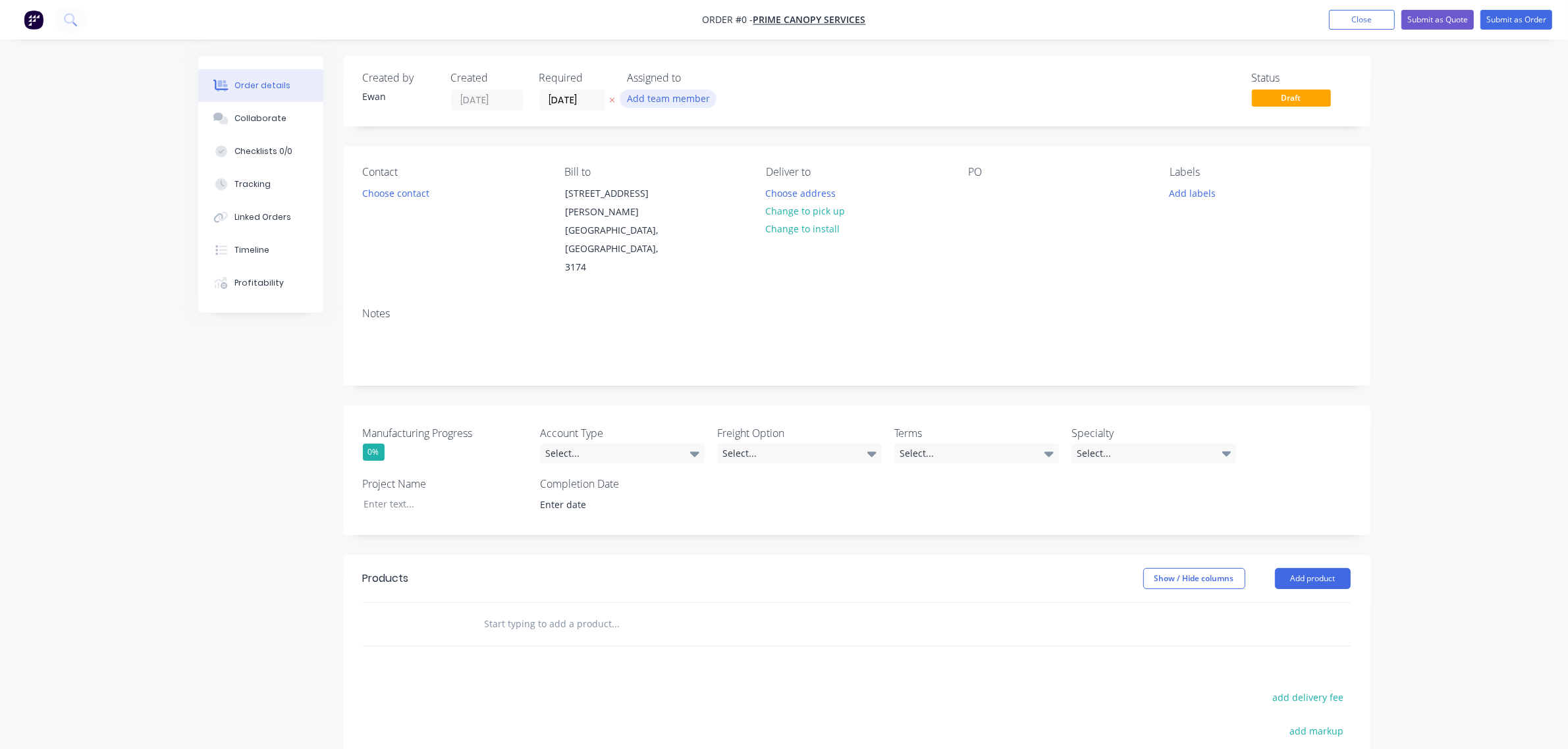
click at [685, 106] on button "Add team member" at bounding box center [668, 98] width 97 height 17
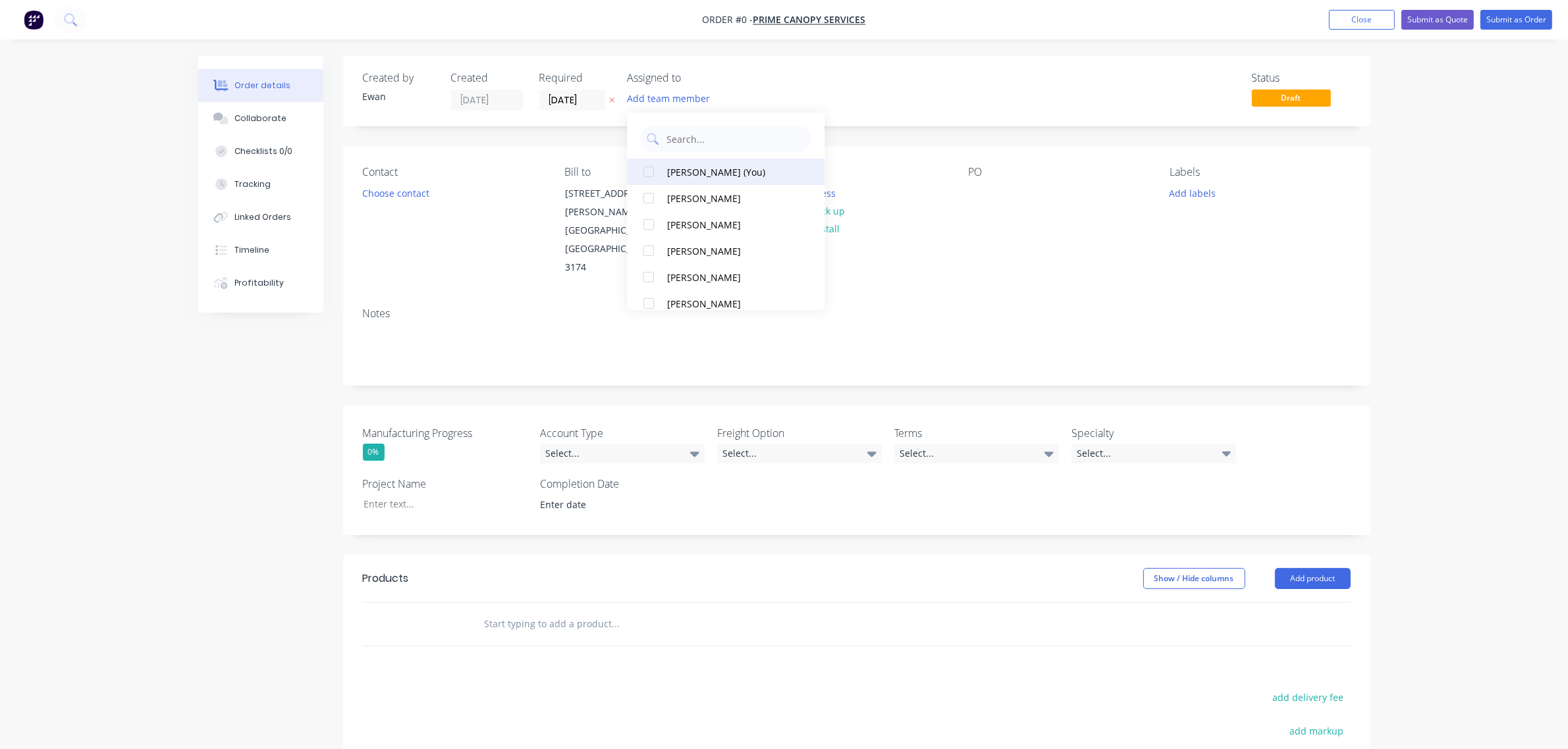
click at [680, 165] on div "[PERSON_NAME] (You)" at bounding box center [734, 172] width 132 height 14
click at [390, 192] on div "Order details Collaborate Checklists 0/0 Tracking Linked Orders Timeline Profit…" at bounding box center [784, 519] width 1198 height 926
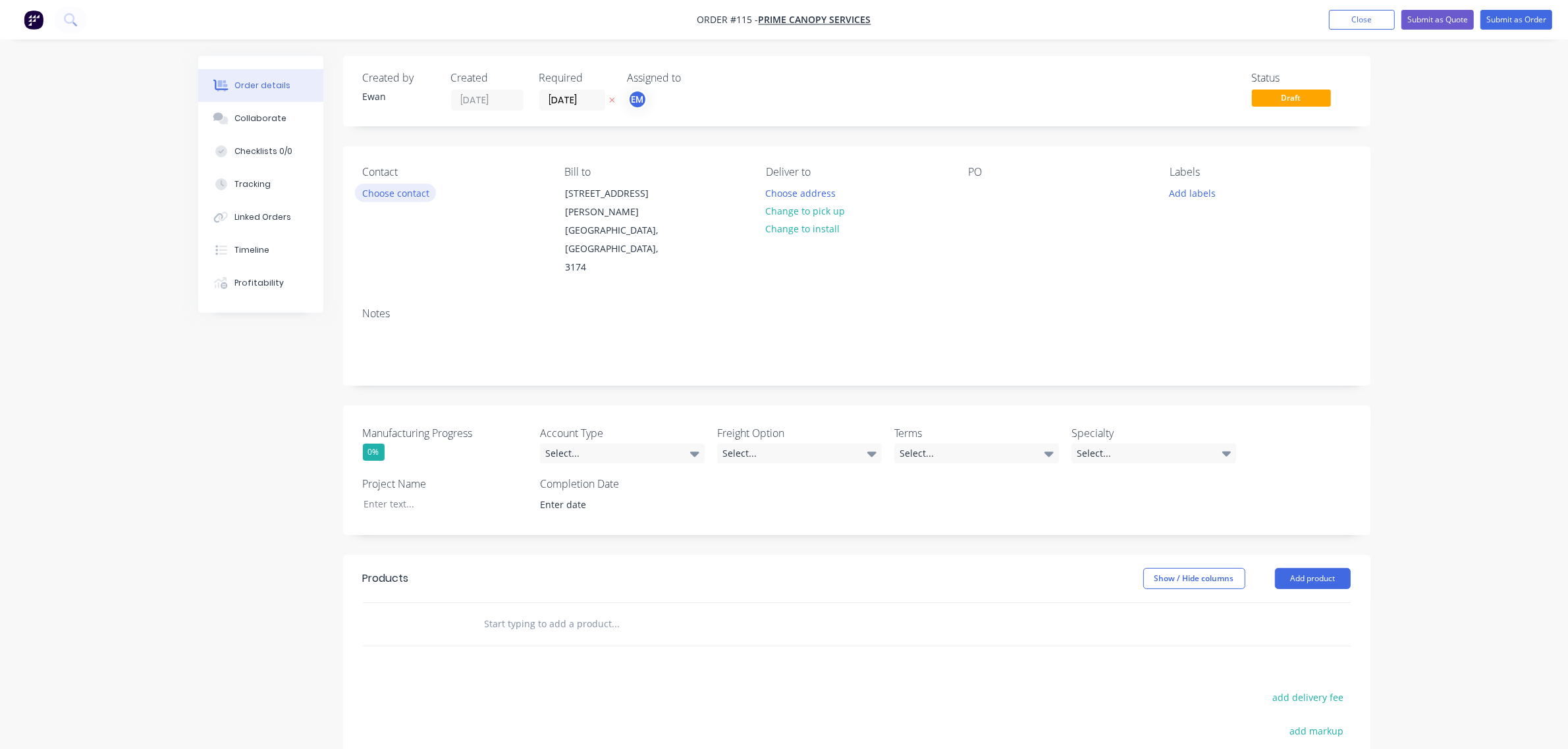
click at [390, 192] on button "Choose contact" at bounding box center [396, 192] width 81 height 17
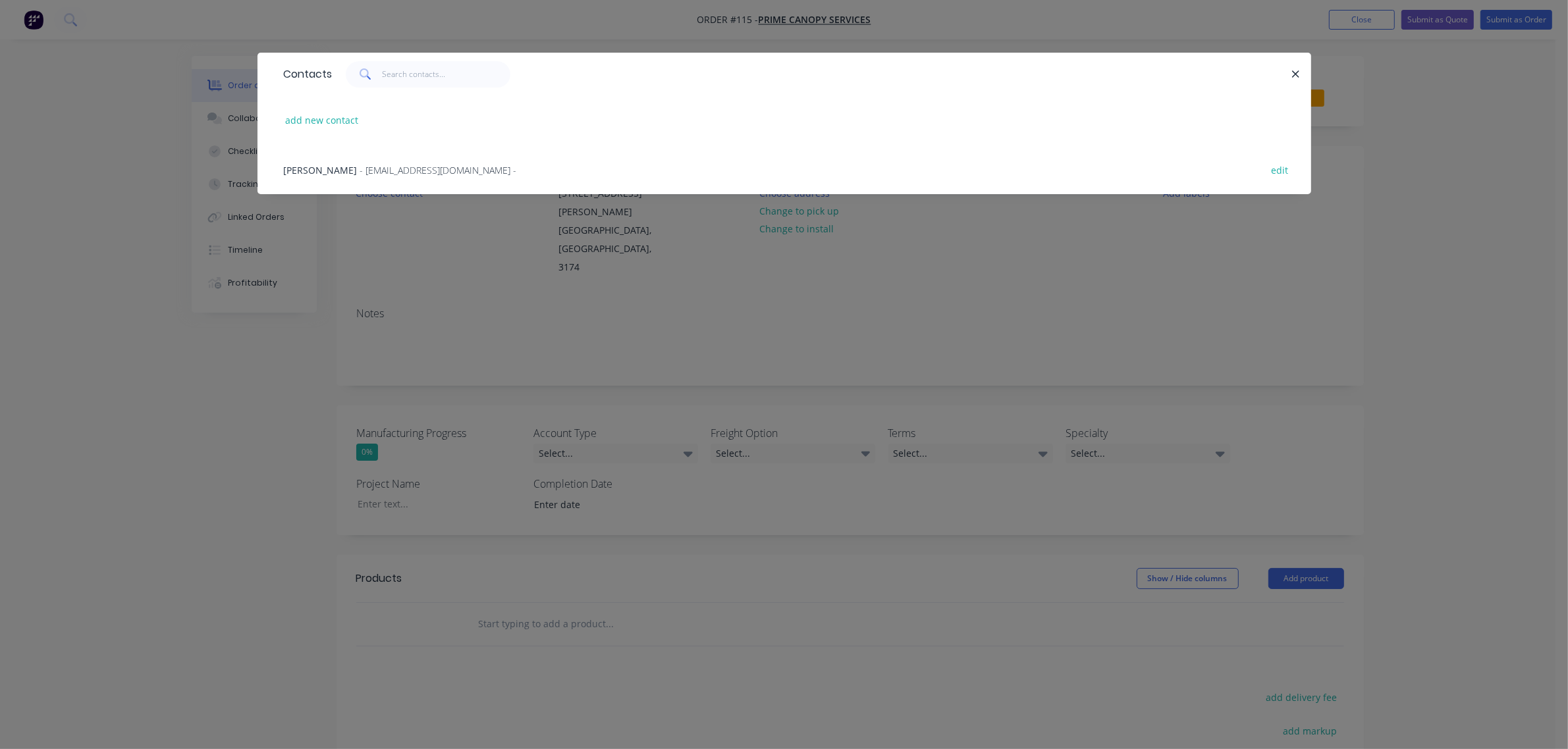
click at [319, 164] on span "[PERSON_NAME]" at bounding box center [320, 170] width 74 height 13
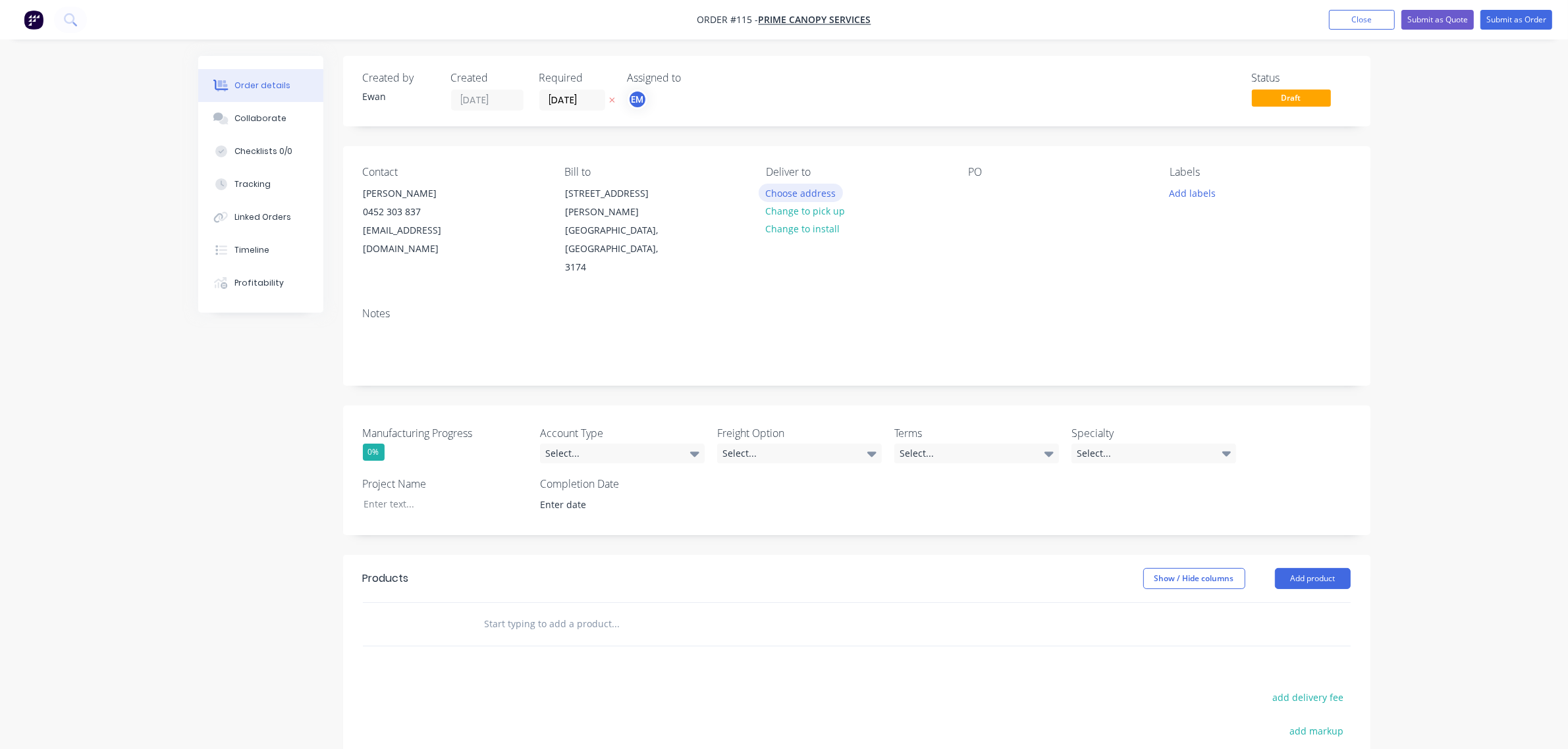
click at [788, 194] on button "Choose address" at bounding box center [801, 192] width 84 height 17
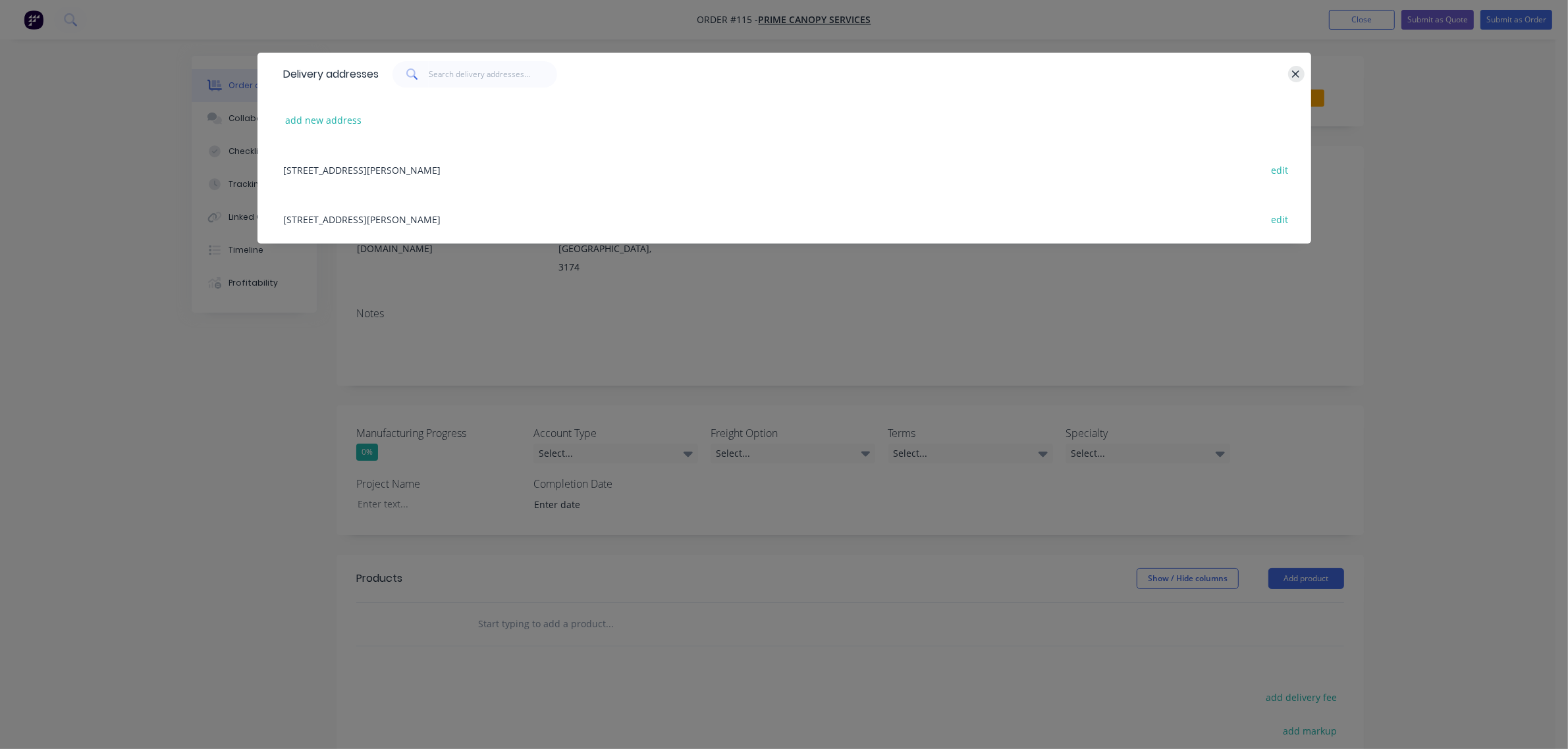
click at [1297, 71] on icon "button" at bounding box center [1295, 74] width 9 height 12
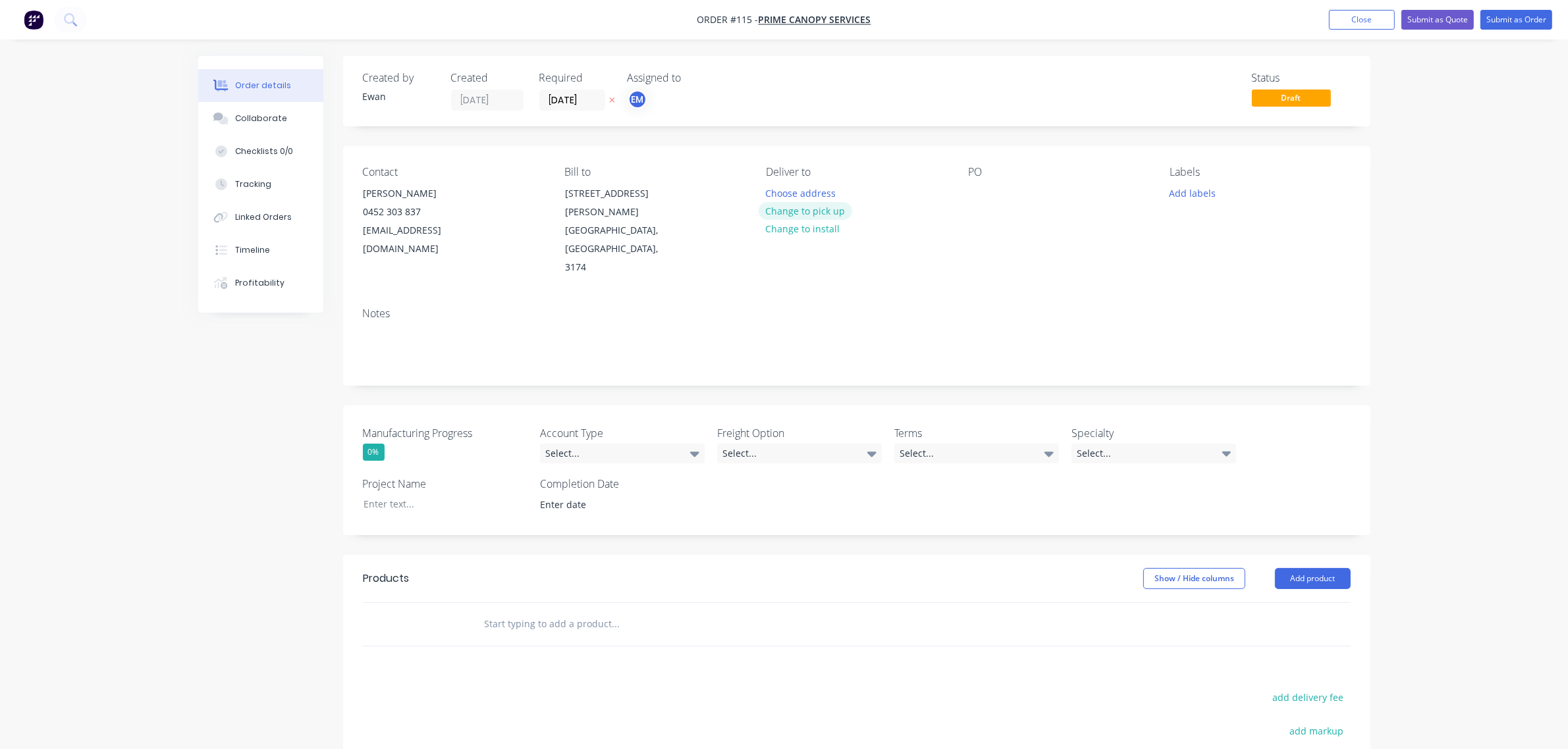
click at [792, 211] on button "Change to pick up" at bounding box center [806, 210] width 94 height 17
click at [977, 184] on div at bounding box center [978, 193] width 21 height 19
click at [1101, 256] on div "PO Arun" at bounding box center [1058, 222] width 180 height 111
click at [1354, 23] on button "Close" at bounding box center [1361, 19] width 66 height 20
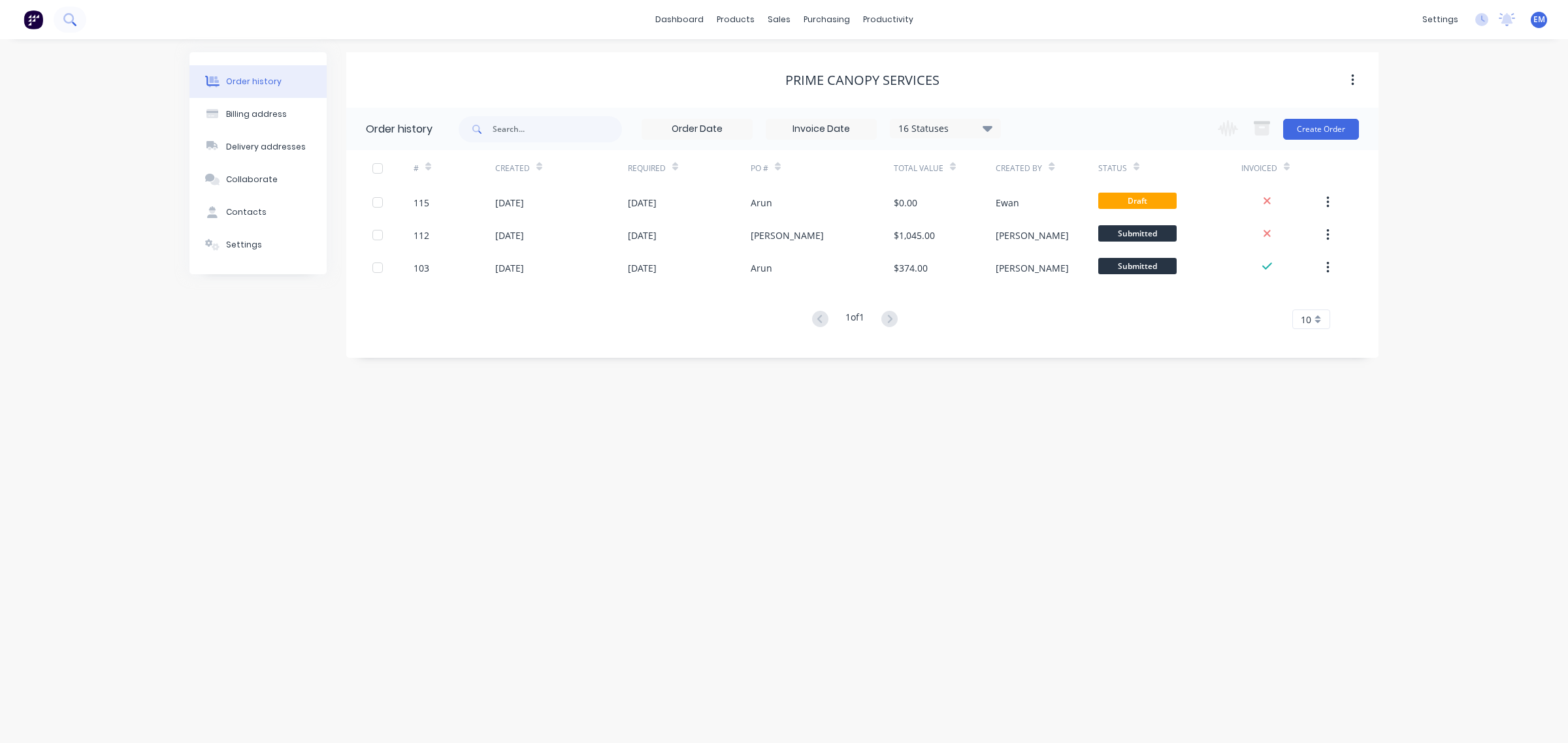
click at [61, 21] on button at bounding box center [69, 19] width 32 height 26
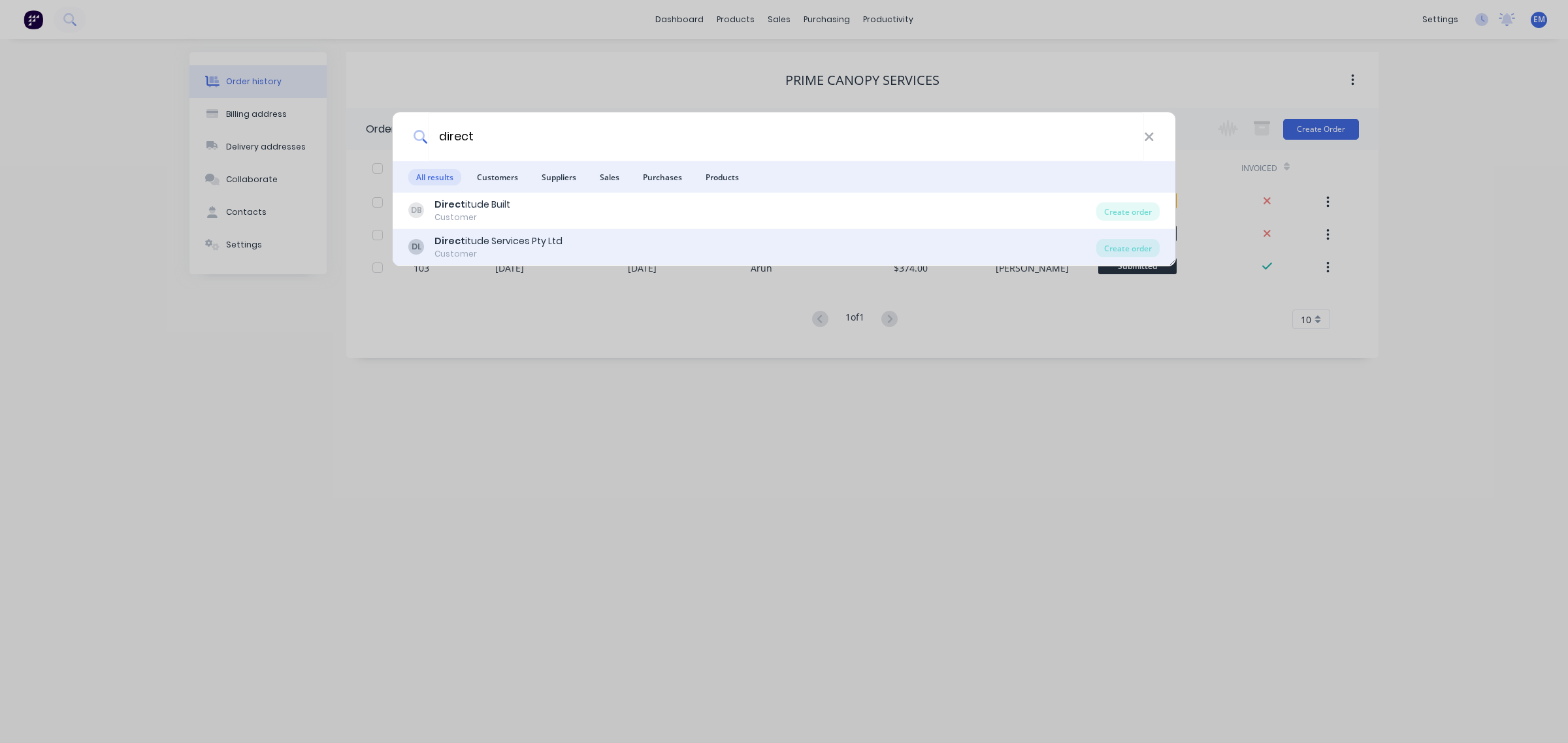
type input "direct"
click at [765, 258] on div "DL Direct itude Services Pty Ltd Customer" at bounding box center [752, 247] width 688 height 25
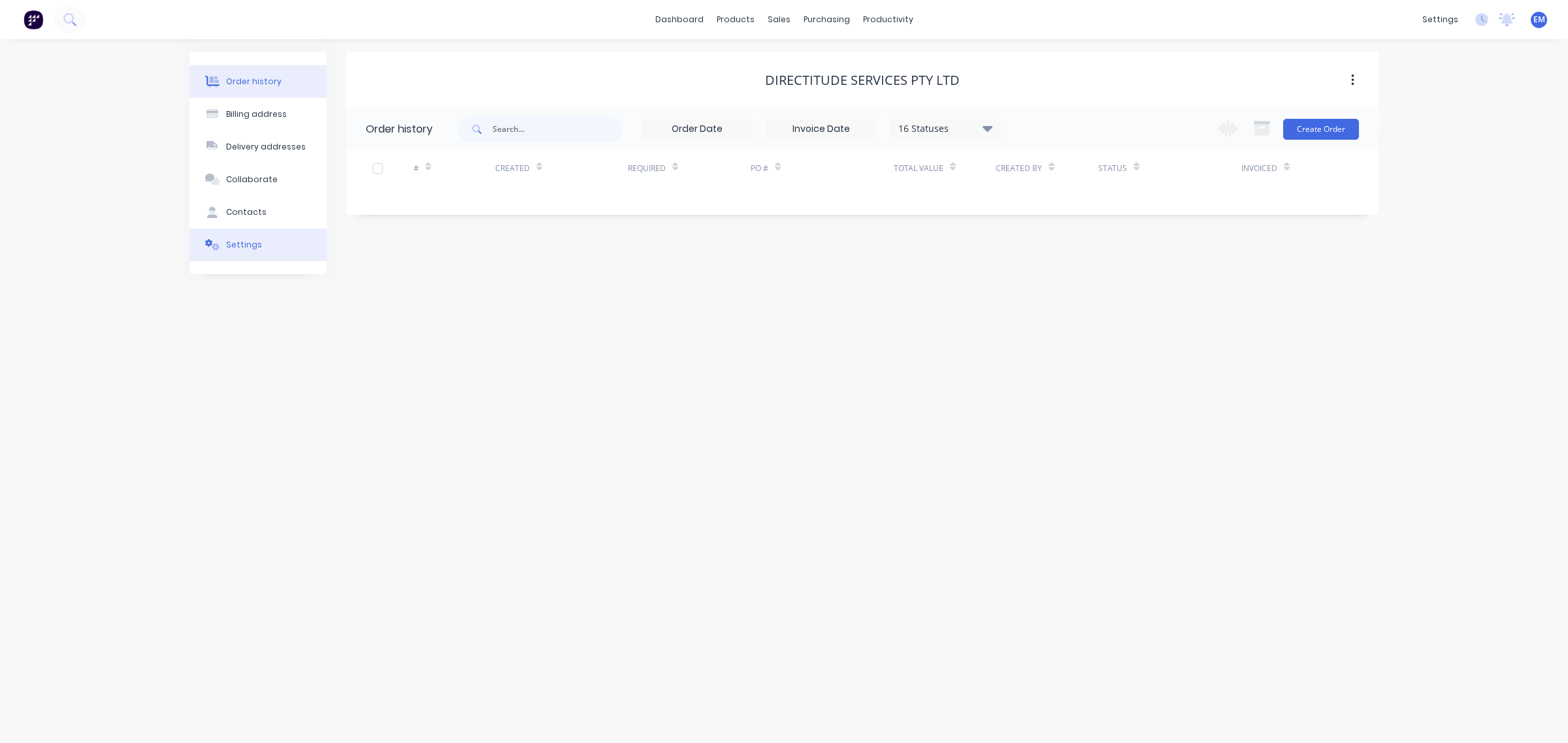
click at [252, 230] on button "Settings" at bounding box center [258, 244] width 137 height 32
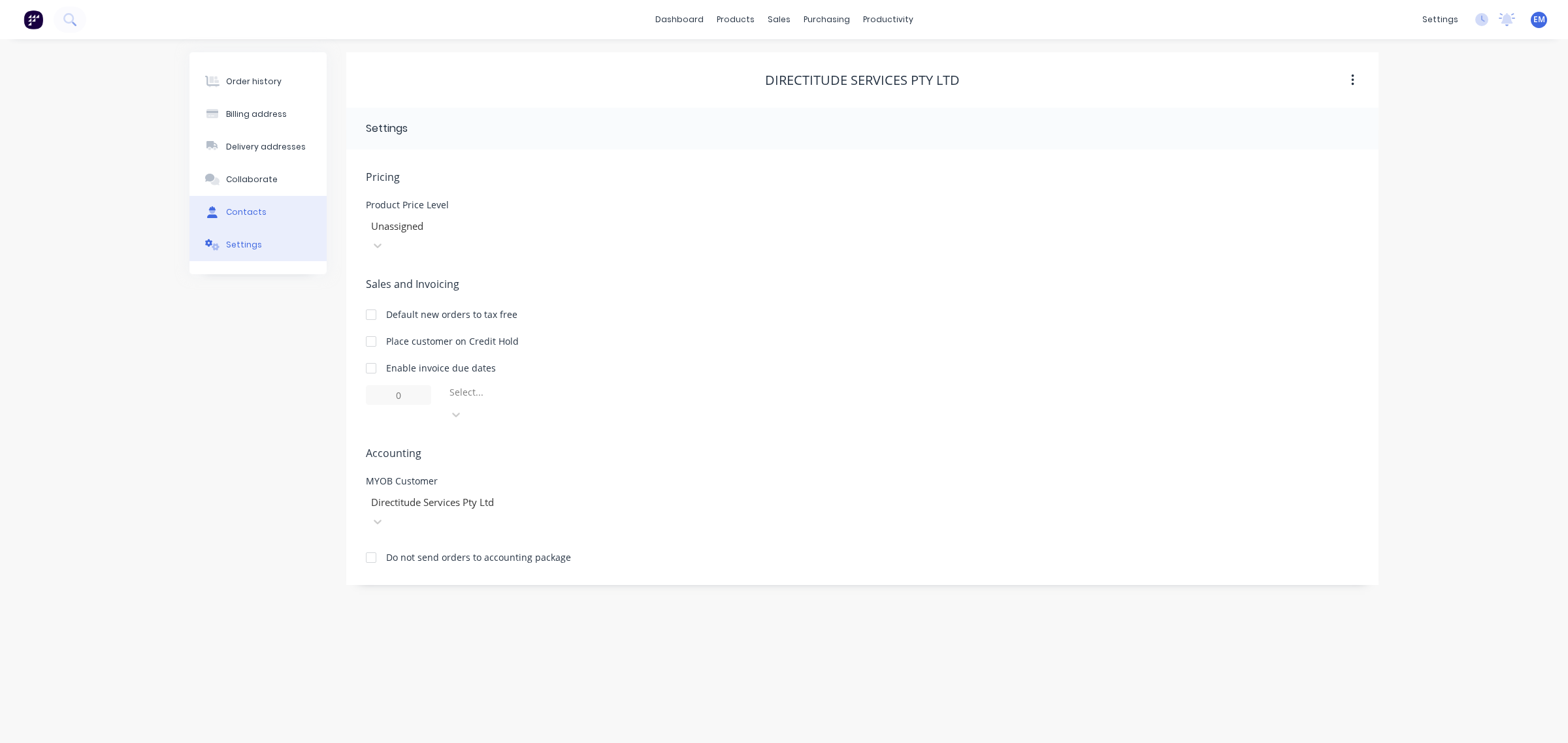
click at [244, 199] on button "Contacts" at bounding box center [258, 212] width 137 height 32
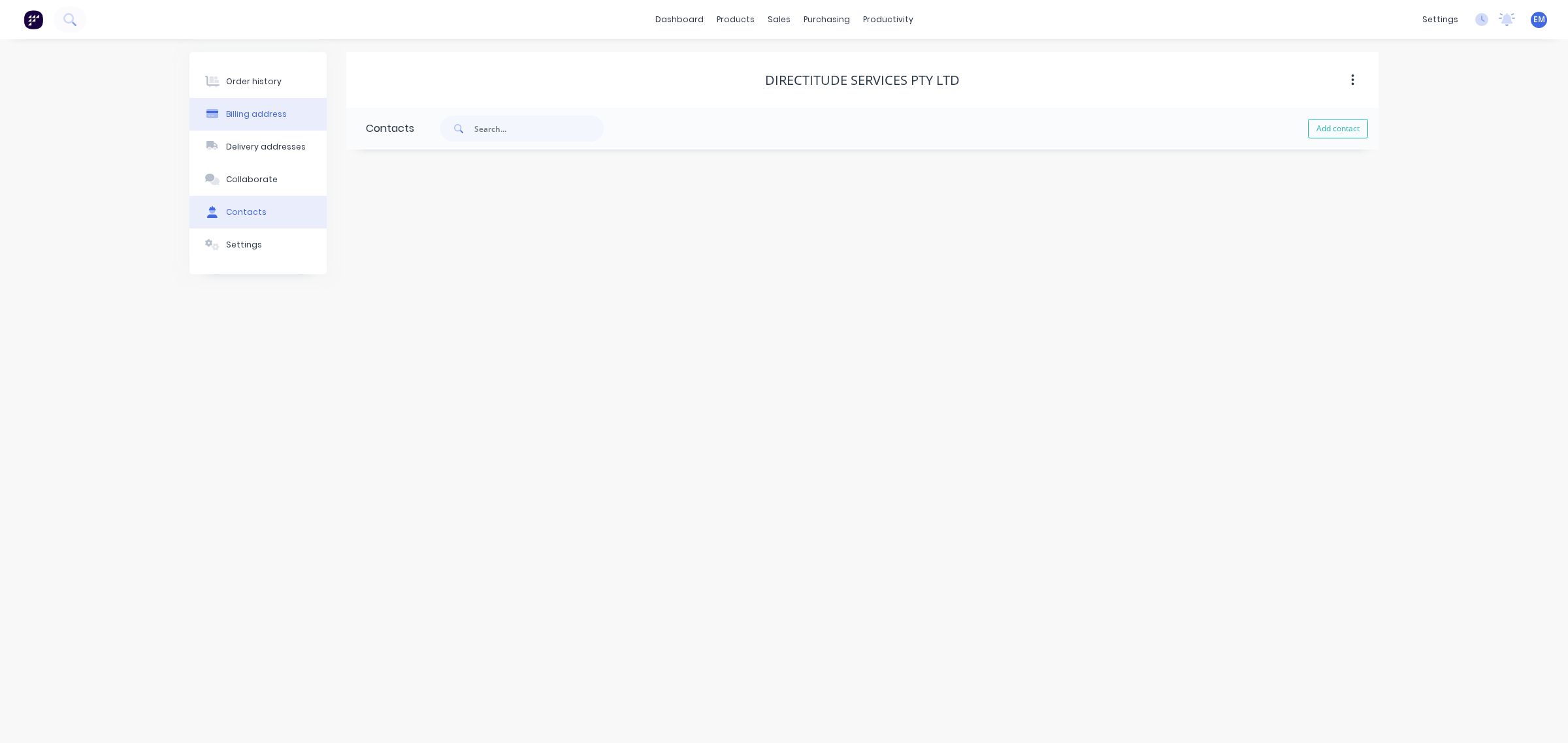
click at [257, 106] on button "Billing address" at bounding box center [258, 113] width 137 height 32
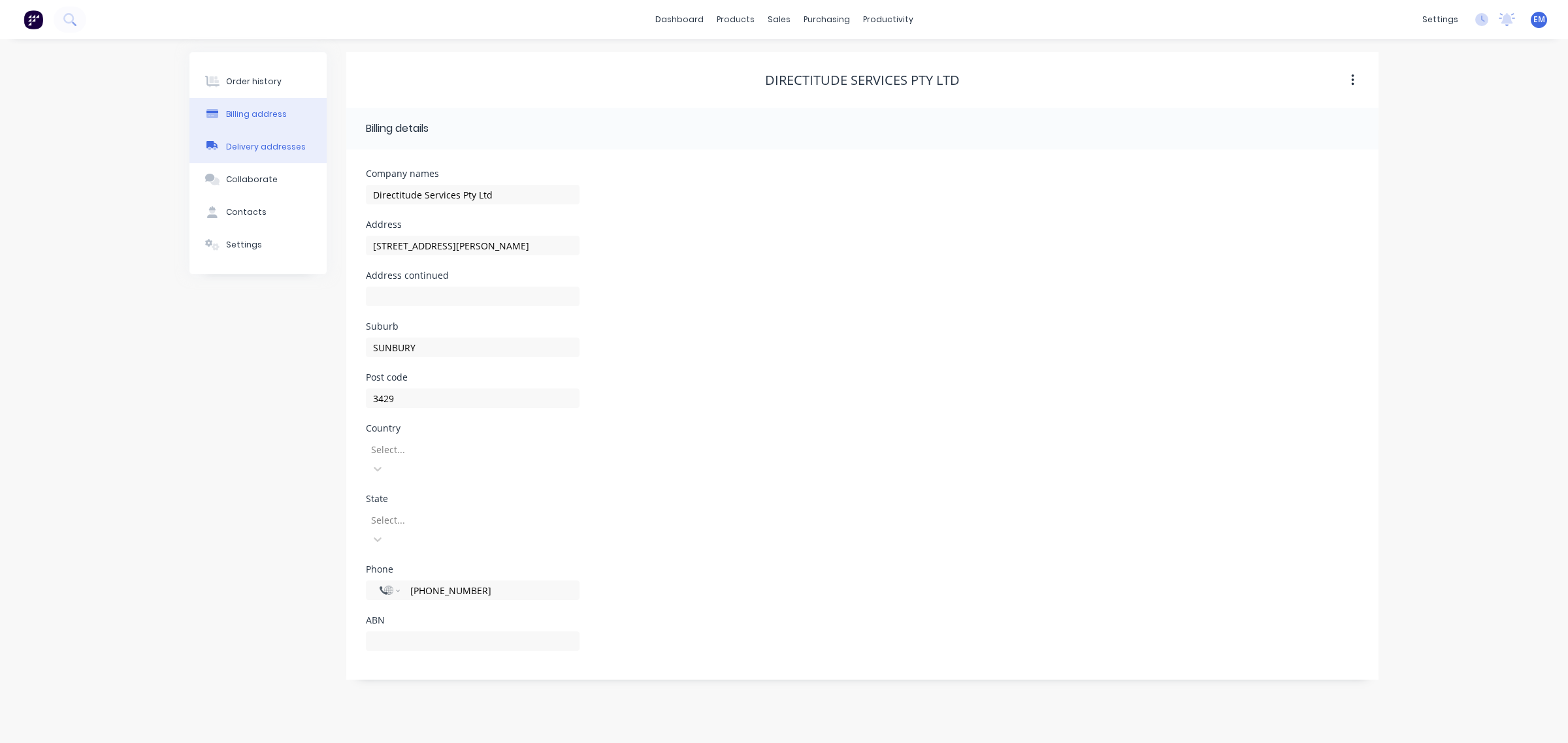
click at [262, 139] on button "Delivery addresses" at bounding box center [258, 147] width 137 height 32
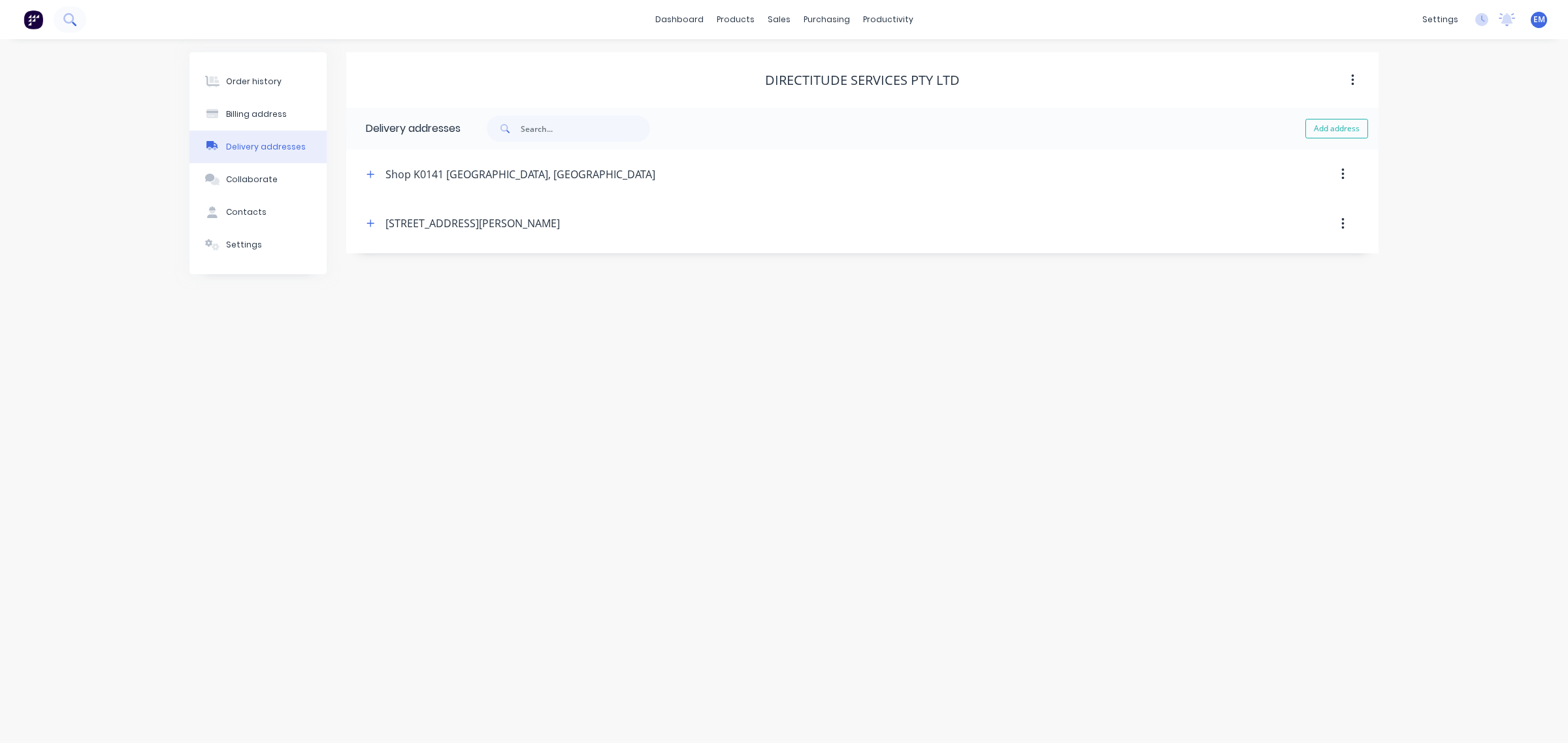
click at [73, 21] on icon at bounding box center [68, 18] width 10 height 10
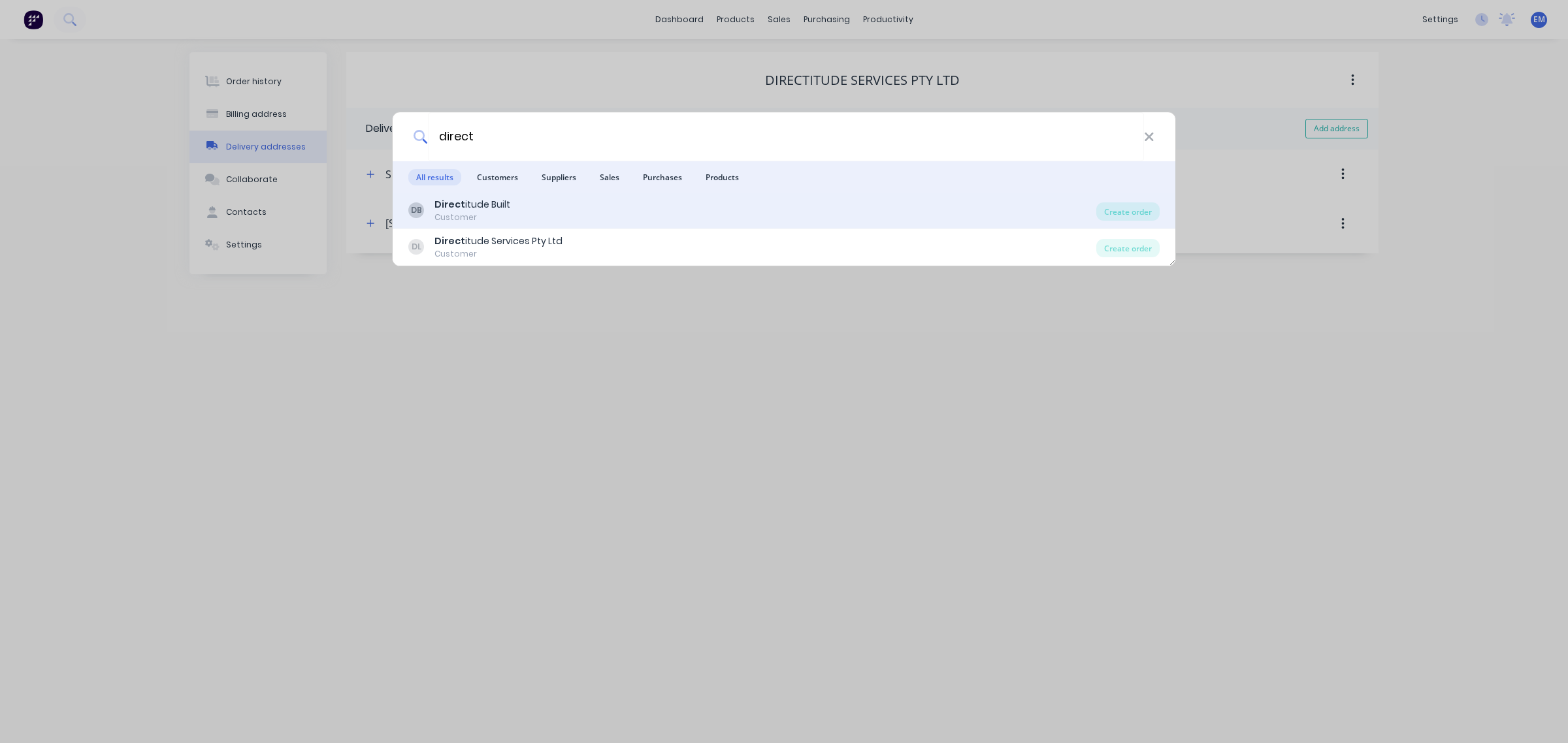
type input "direct"
click at [727, 201] on div "DB Direct itude Built Customer" at bounding box center [752, 210] width 688 height 25
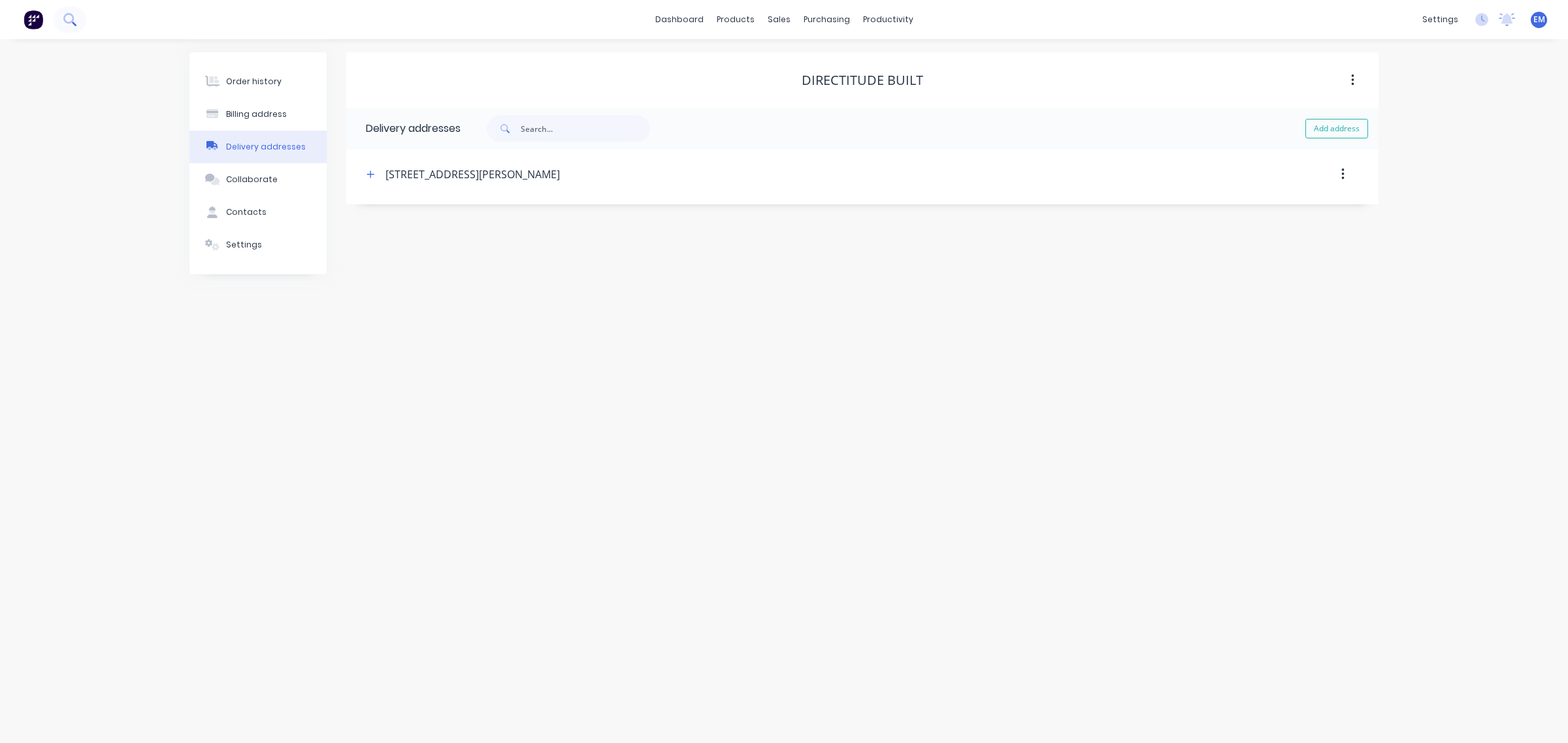
click at [67, 23] on icon at bounding box center [69, 20] width 13 height 13
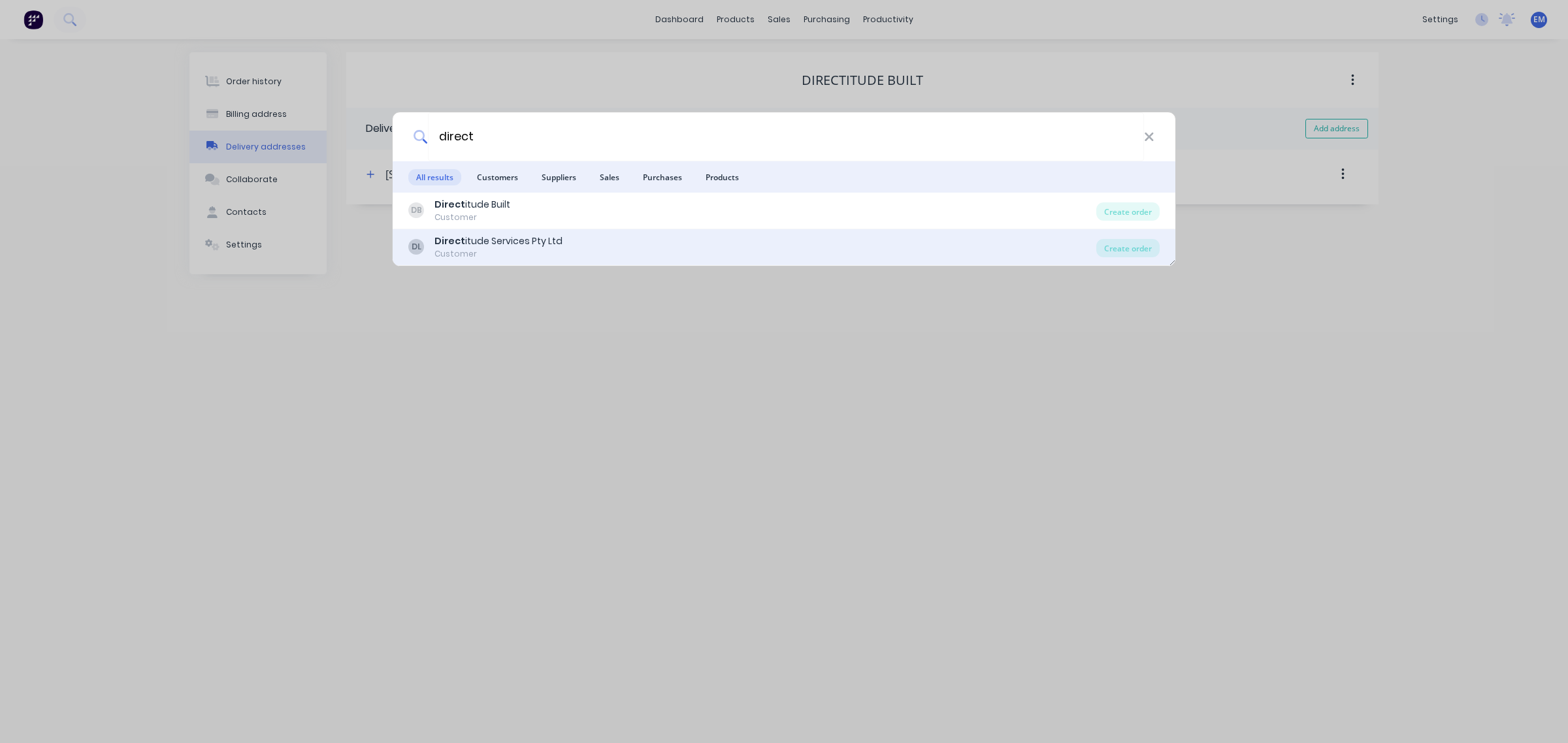
type input "direct"
click at [528, 242] on div "Direct itude Services Pty Ltd" at bounding box center [498, 240] width 128 height 13
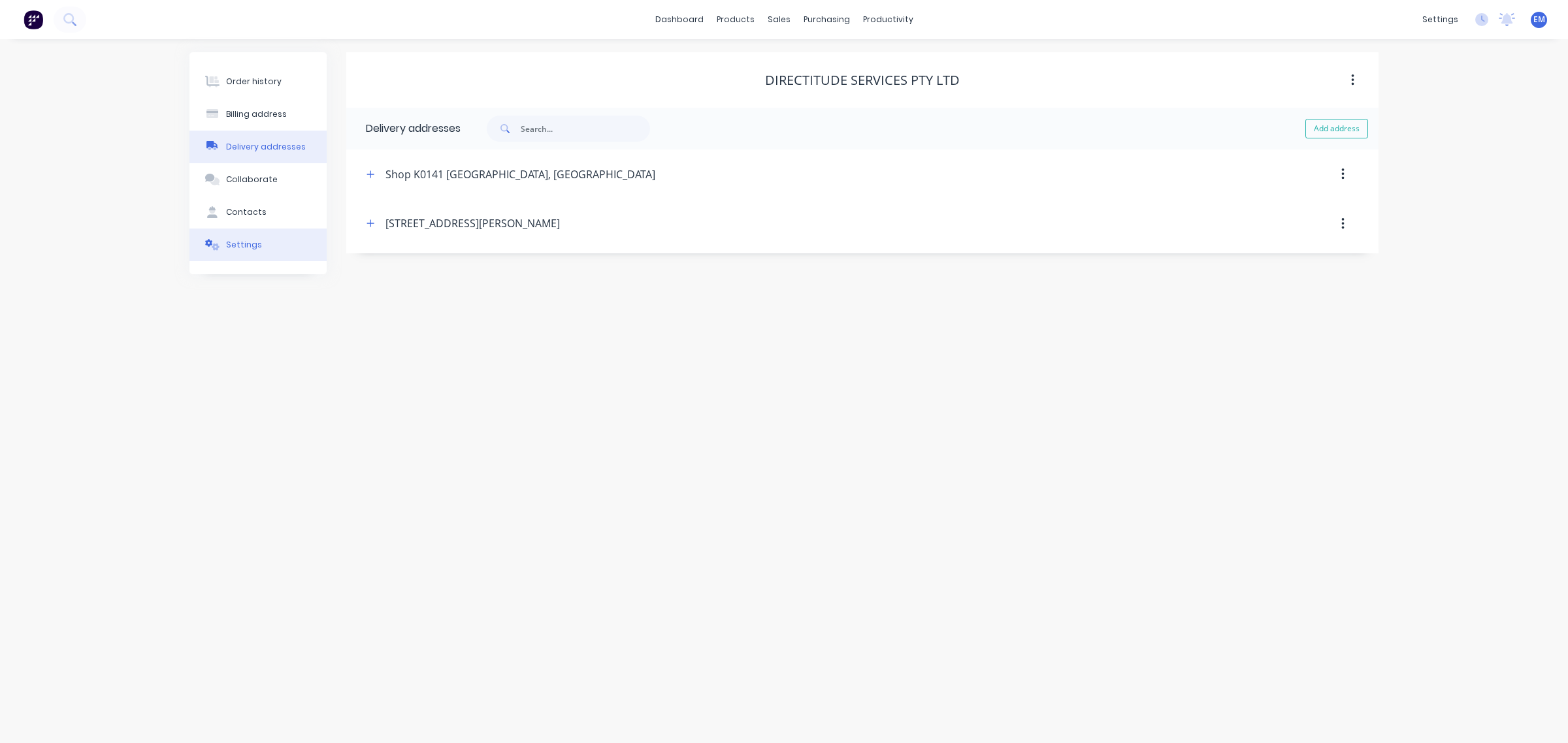
click at [227, 247] on div "Settings" at bounding box center [244, 244] width 36 height 12
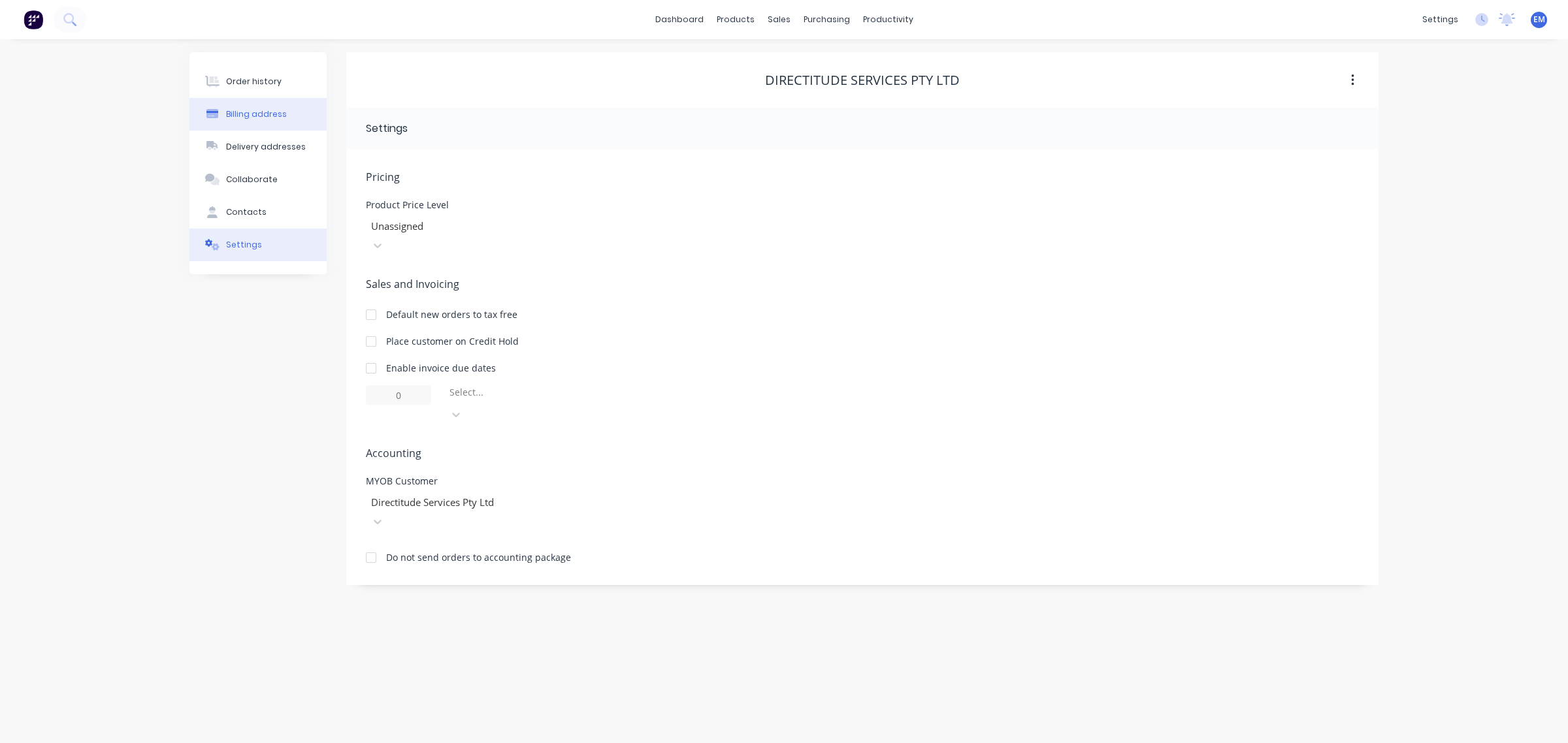
click at [250, 116] on div "Billing address" at bounding box center [256, 114] width 61 height 12
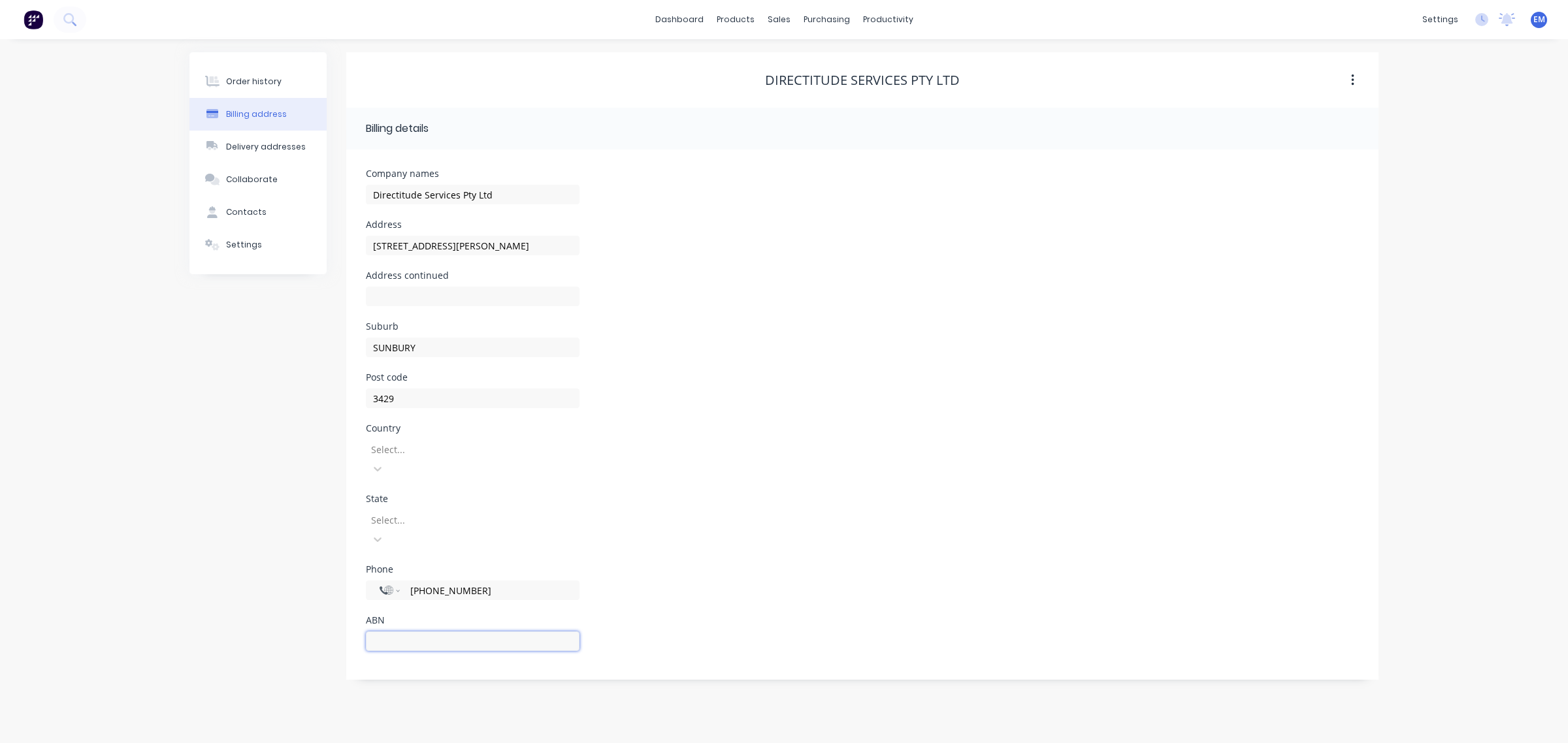
click at [462, 631] on input "text" at bounding box center [472, 641] width 214 height 20
type input "77663205874"
drag, startPoint x: 434, startPoint y: 245, endPoint x: 363, endPoint y: 248, distance: 71.1
click at [363, 248] on div "Company names Directitude Services Pty Ltd Address [STREET_ADDRESS][PERSON_NAME…" at bounding box center [862, 419] width 1032 height 540
type input "[STREET_ADDRESS][PERSON_NAME]"
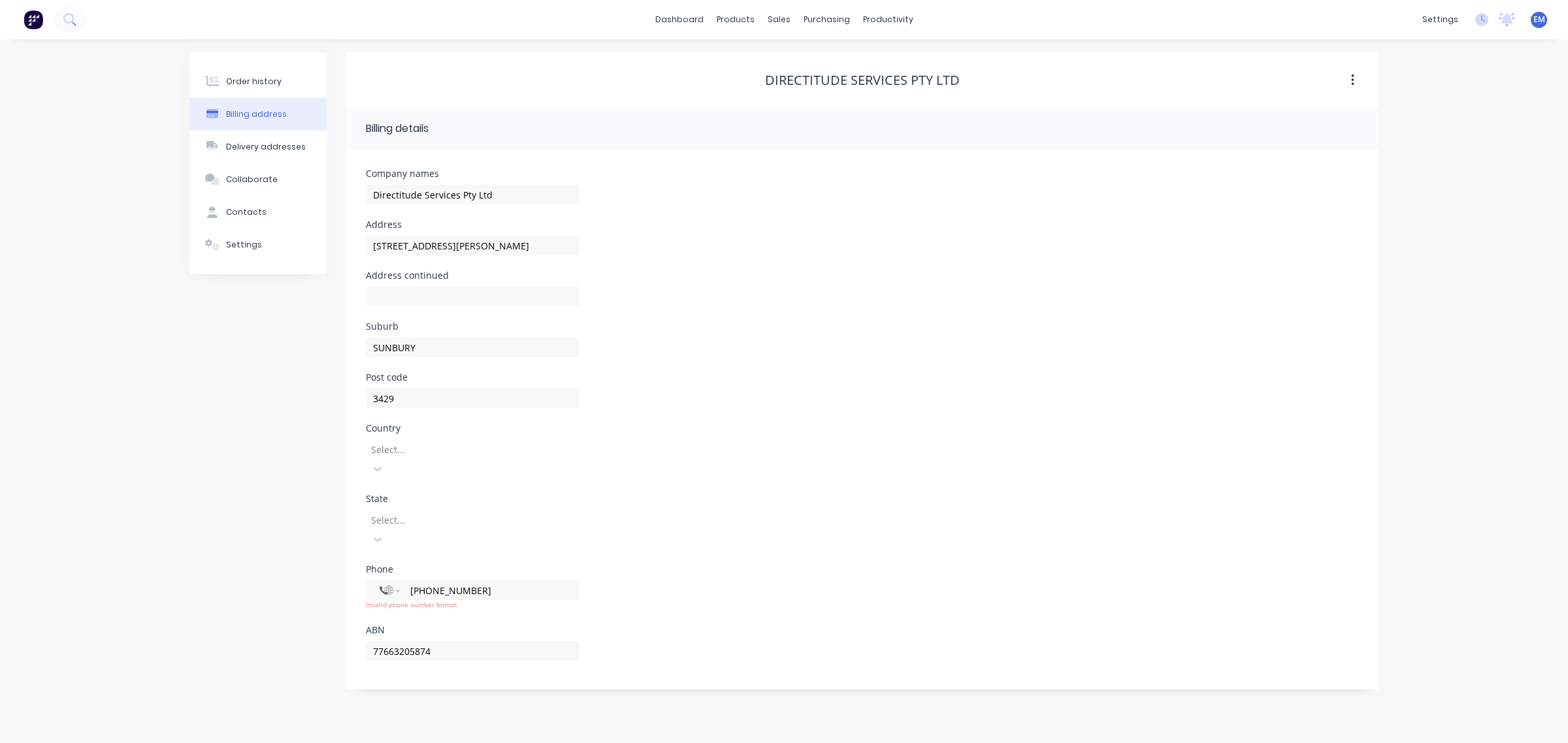
click at [415, 452] on div at bounding box center [464, 449] width 188 height 17
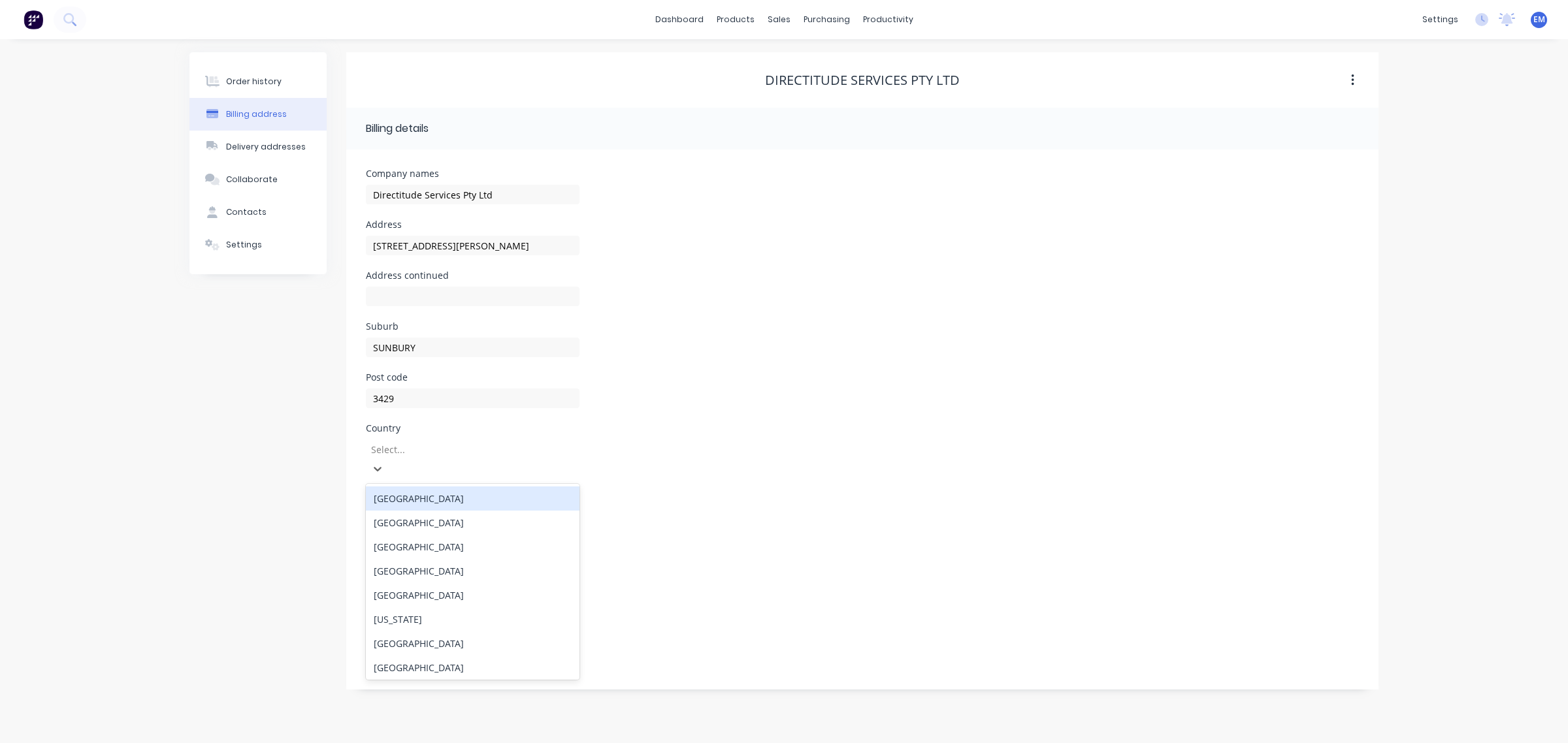
click at [416, 486] on div "[GEOGRAPHIC_DATA]" at bounding box center [472, 498] width 214 height 24
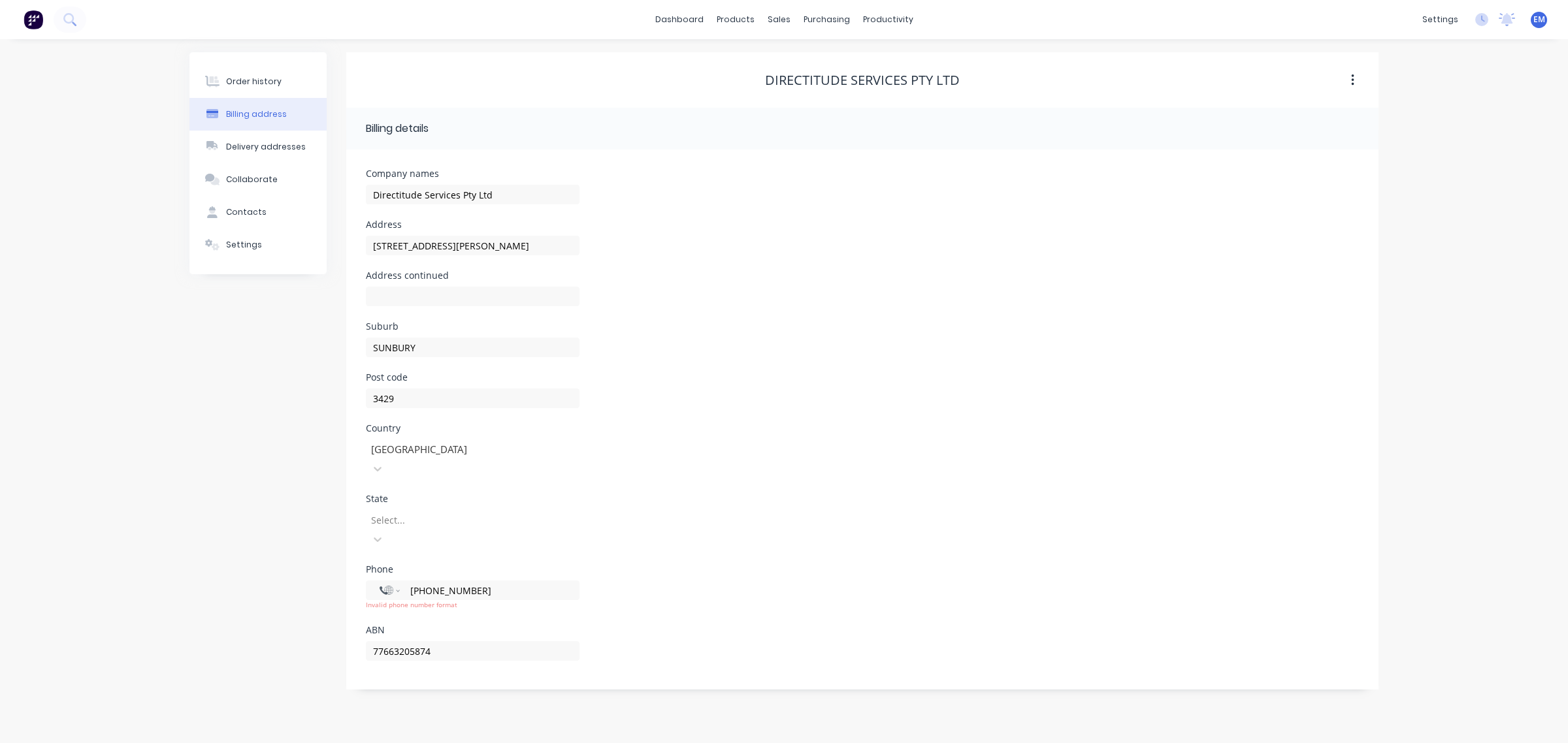
click at [432, 512] on div at bounding box center [464, 520] width 188 height 17
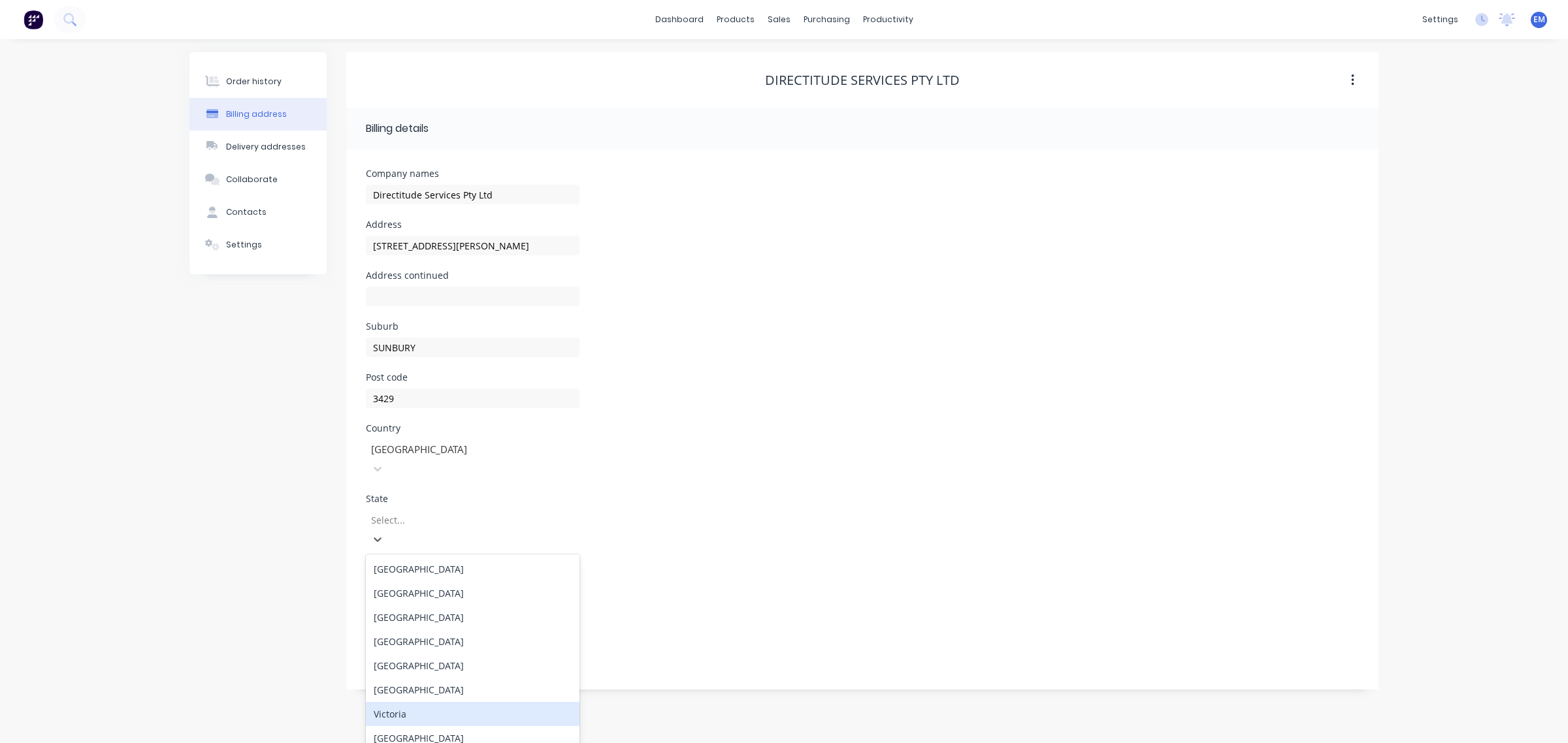
click at [410, 702] on div "Victoria" at bounding box center [472, 714] width 214 height 24
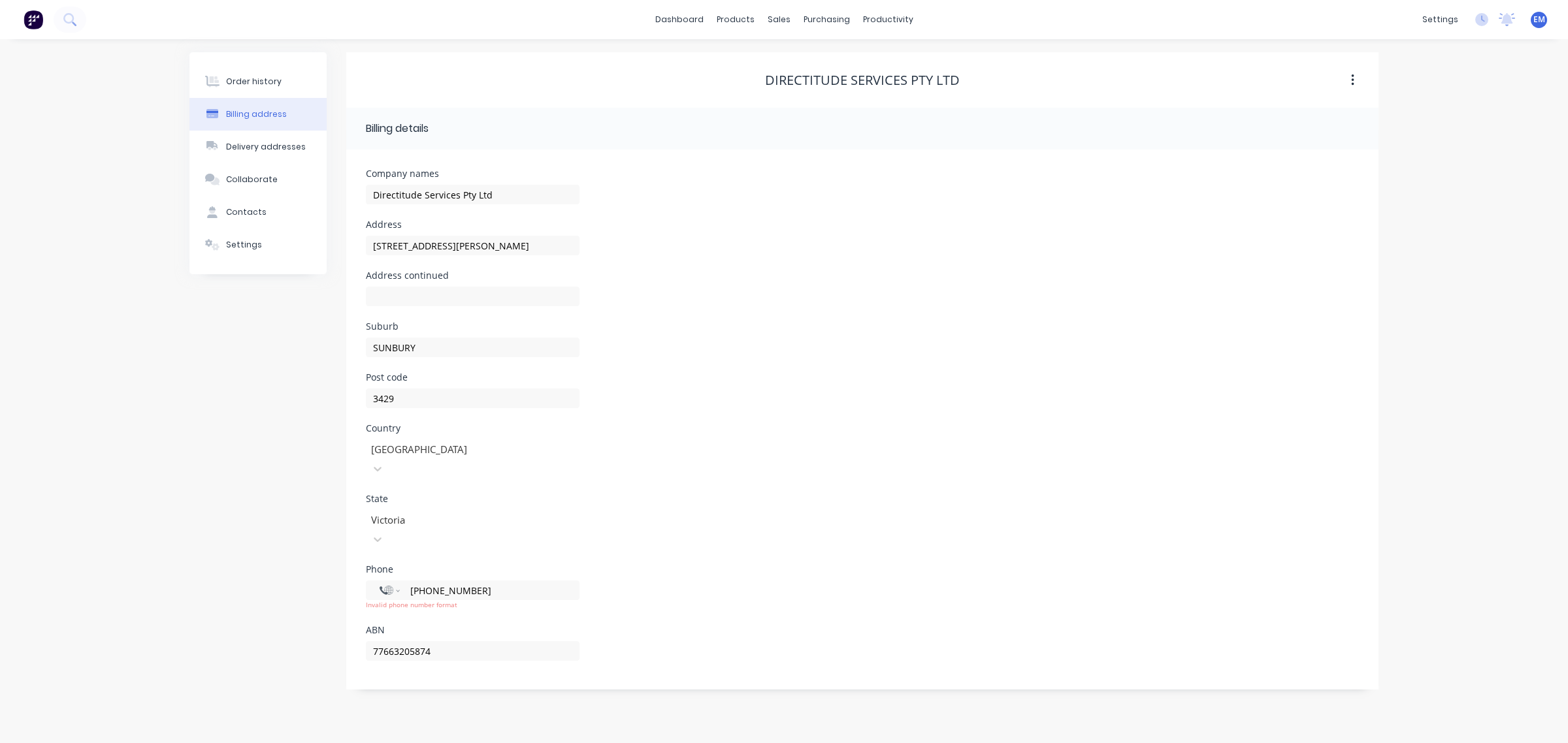
drag, startPoint x: 489, startPoint y: 552, endPoint x: 397, endPoint y: 570, distance: 93.7
click at [397, 581] on div "International [GEOGRAPHIC_DATA] [GEOGRAPHIC_DATA] [GEOGRAPHIC_DATA] [GEOGRAPHIC…" at bounding box center [472, 595] width 214 height 29
type input "+0"
select select "AU"
type input "[PHONE_NUMBER]"
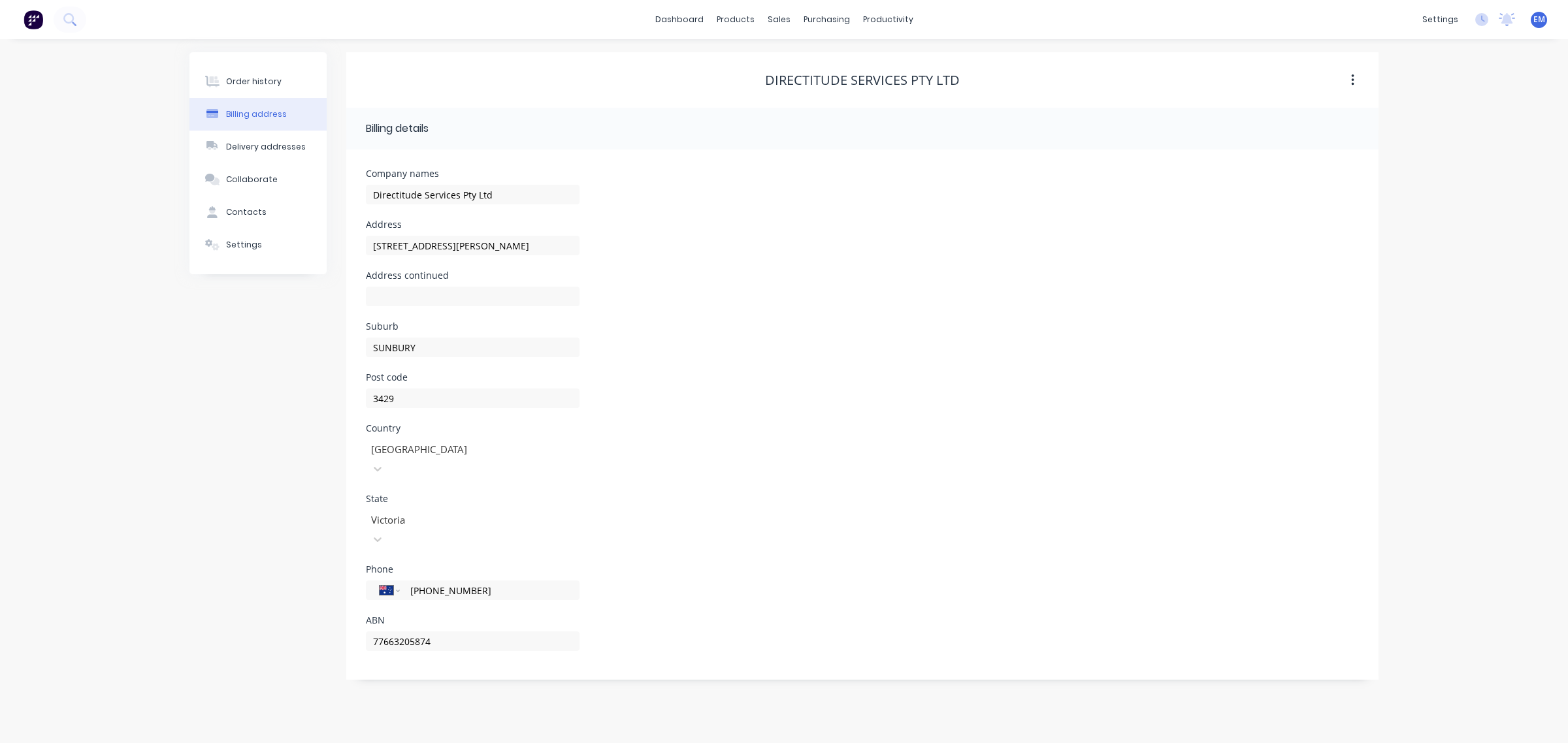
click at [817, 494] on div "State Victoria" at bounding box center [862, 529] width 993 height 70
click at [250, 91] on button "Order history" at bounding box center [258, 81] width 137 height 32
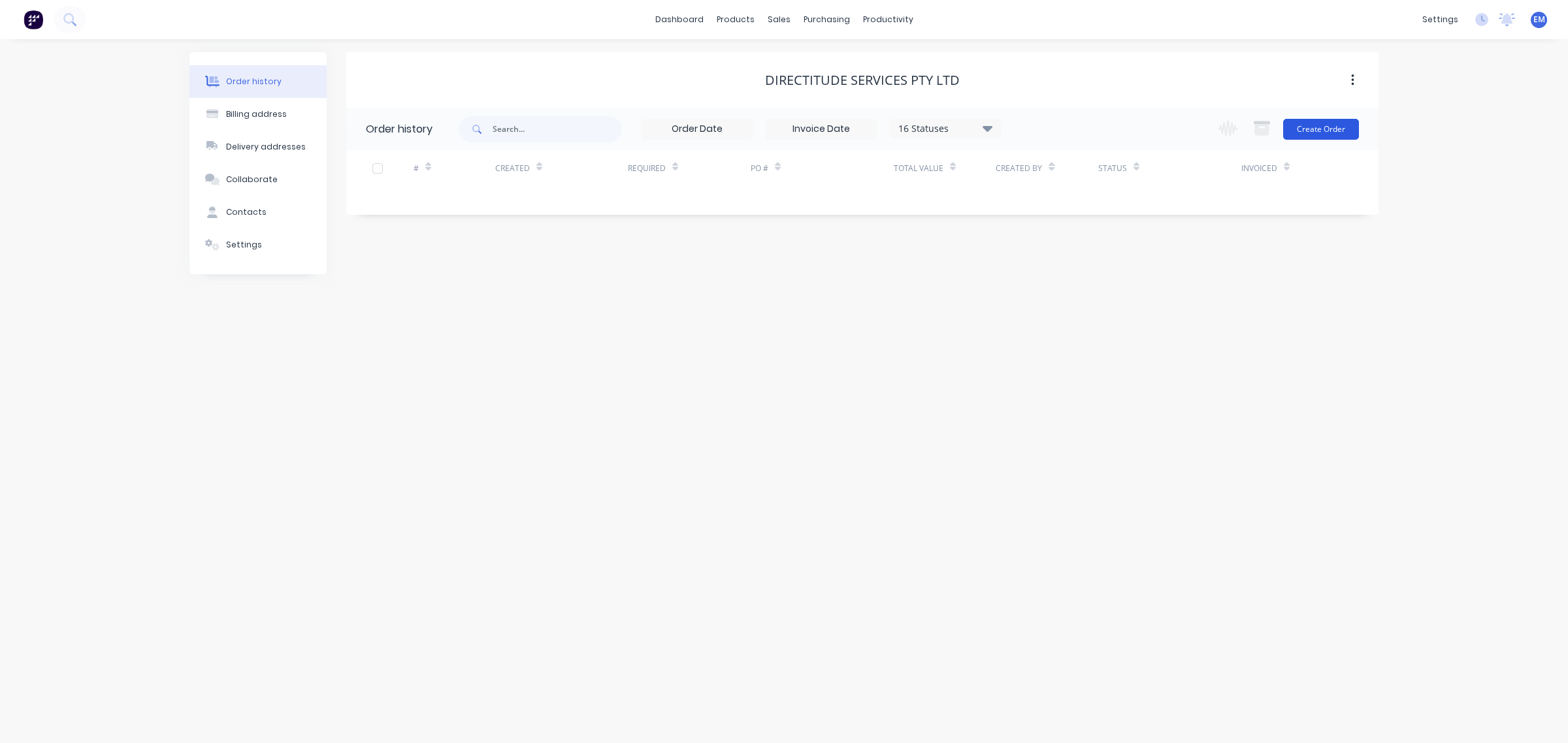
click at [1320, 132] on button "Create Order" at bounding box center [1320, 129] width 76 height 21
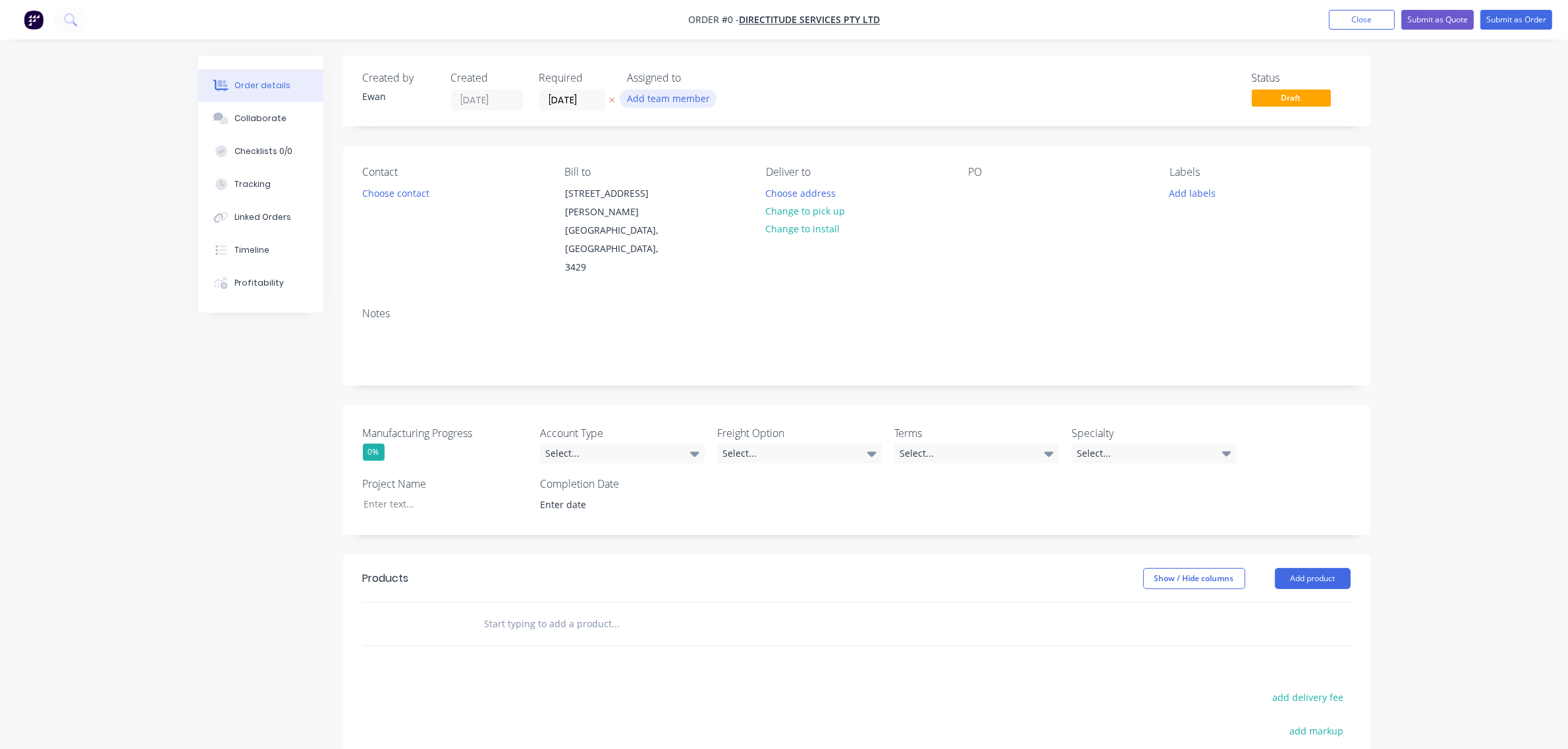
click at [644, 97] on button "Add team member" at bounding box center [668, 98] width 97 height 17
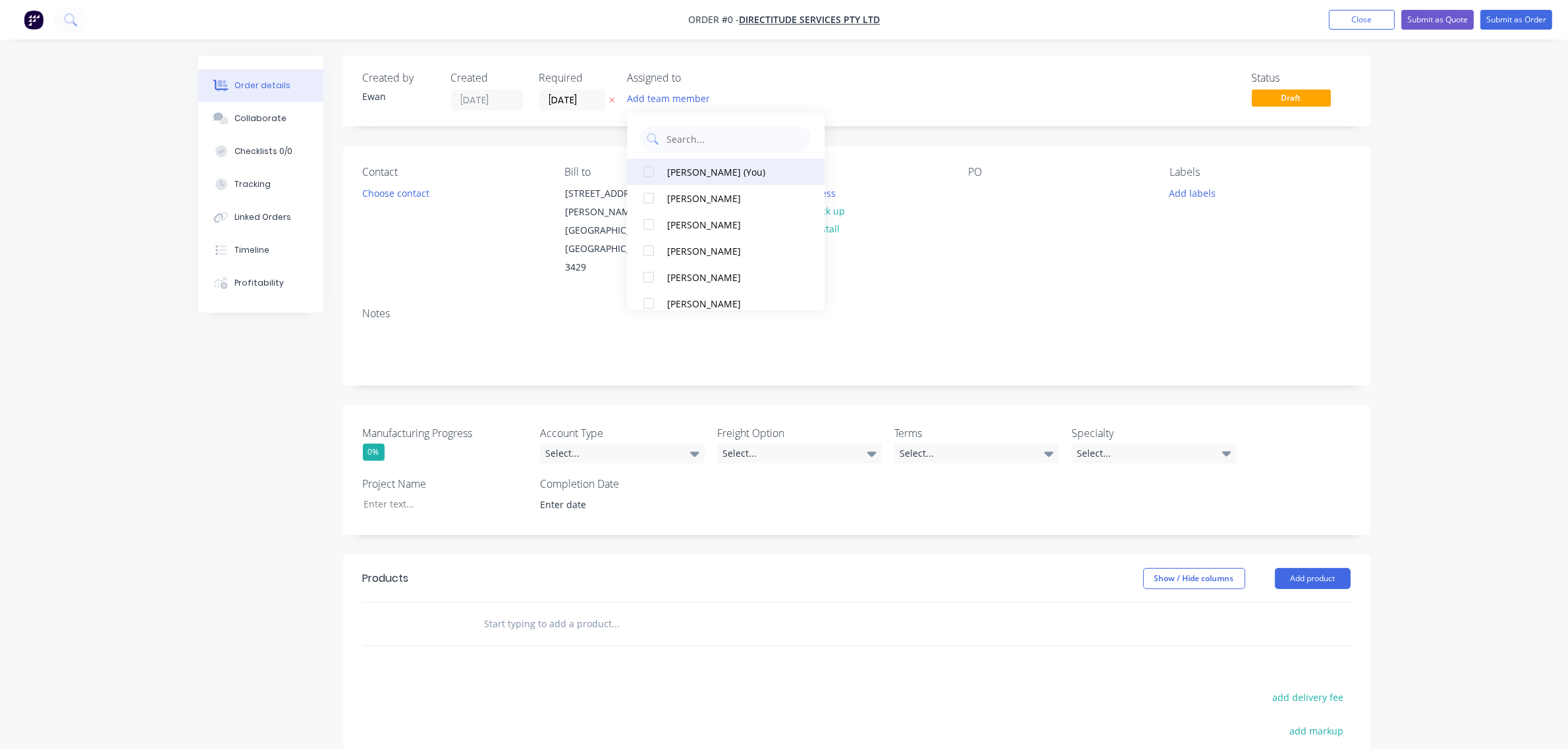
click at [683, 167] on div "[PERSON_NAME] (You)" at bounding box center [734, 172] width 132 height 14
click at [398, 196] on div "Order details Collaborate Checklists 0/0 Tracking Linked Orders Timeline Profit…" at bounding box center [784, 519] width 1198 height 926
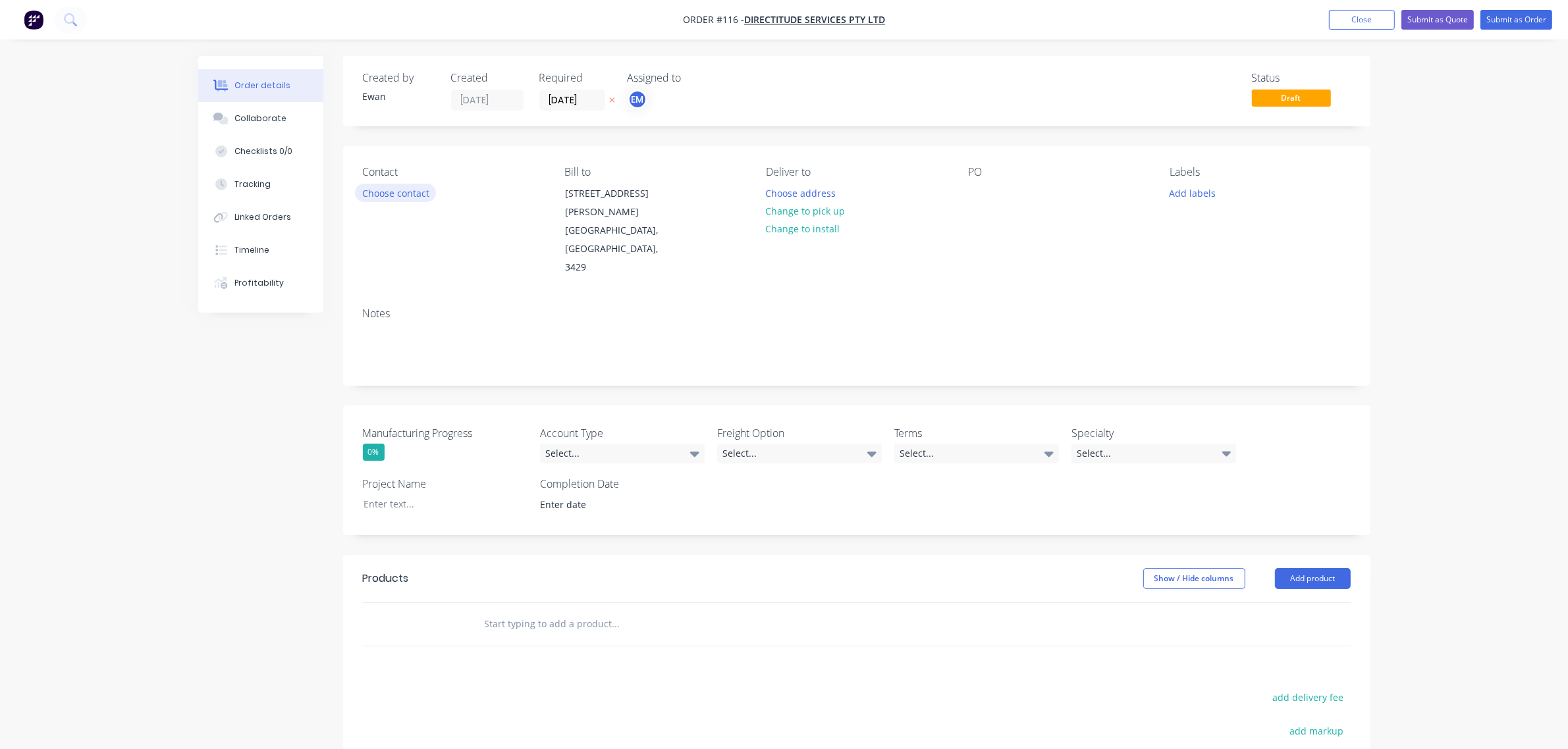
click at [398, 196] on button "Choose contact" at bounding box center [396, 192] width 81 height 17
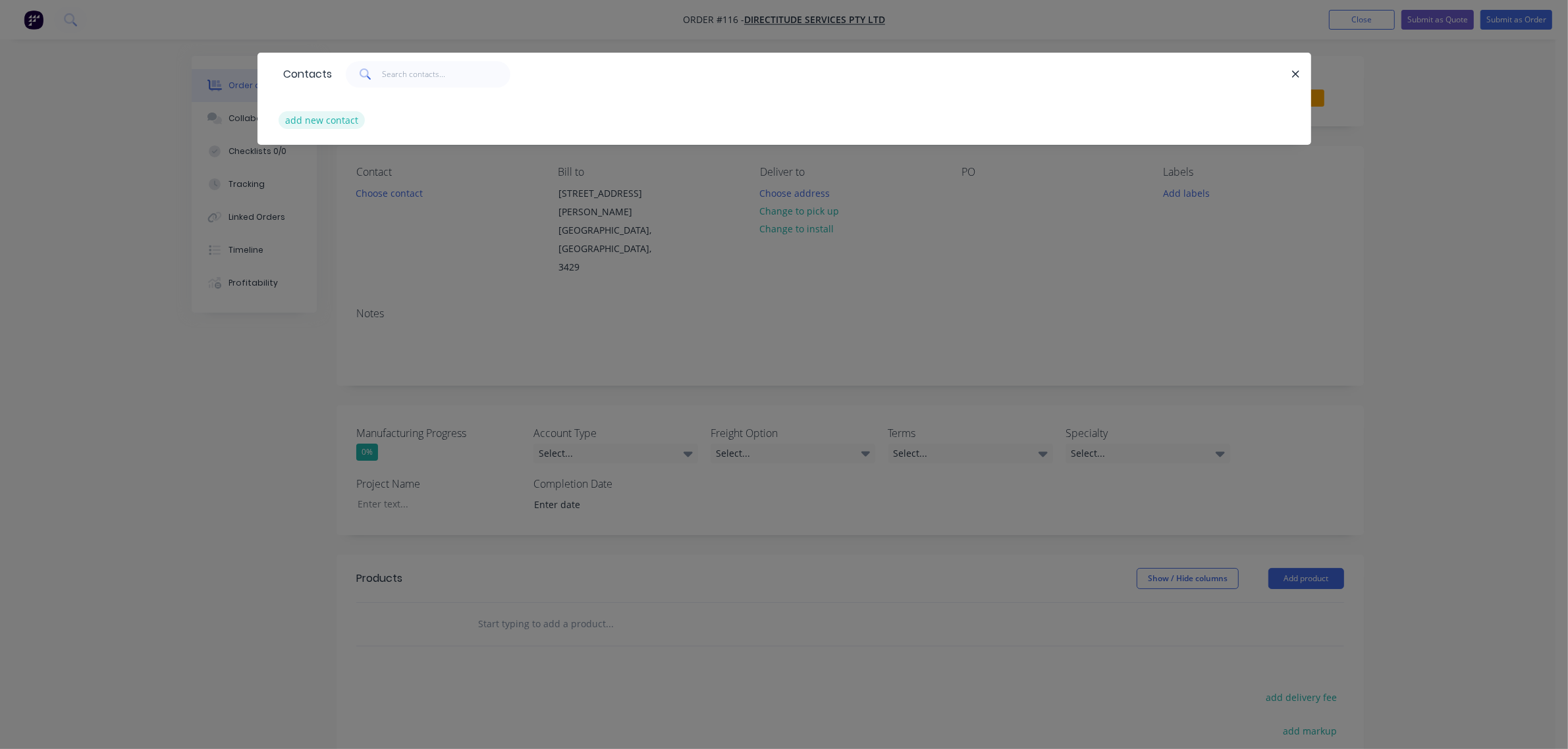
click at [323, 117] on button "add new contact" at bounding box center [322, 120] width 87 height 17
select select "AU"
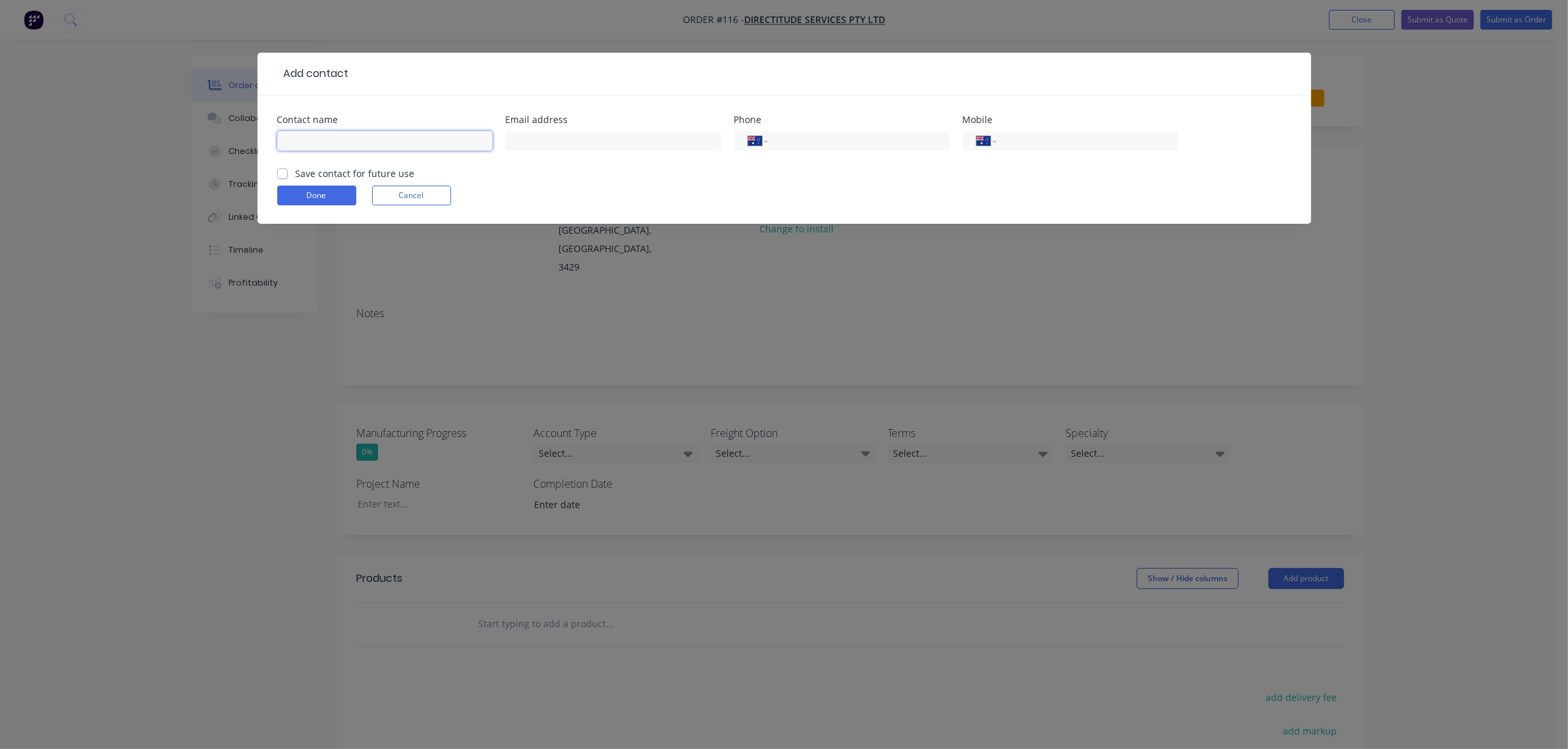
click at [404, 144] on input "text" at bounding box center [385, 141] width 215 height 20
type input "[PERSON_NAME]"
click at [527, 146] on input "text" at bounding box center [613, 141] width 215 height 20
click at [610, 139] on input "text" at bounding box center [613, 141] width 215 height 20
paste input "[EMAIL_ADDRESS][DOMAIN_NAME]"
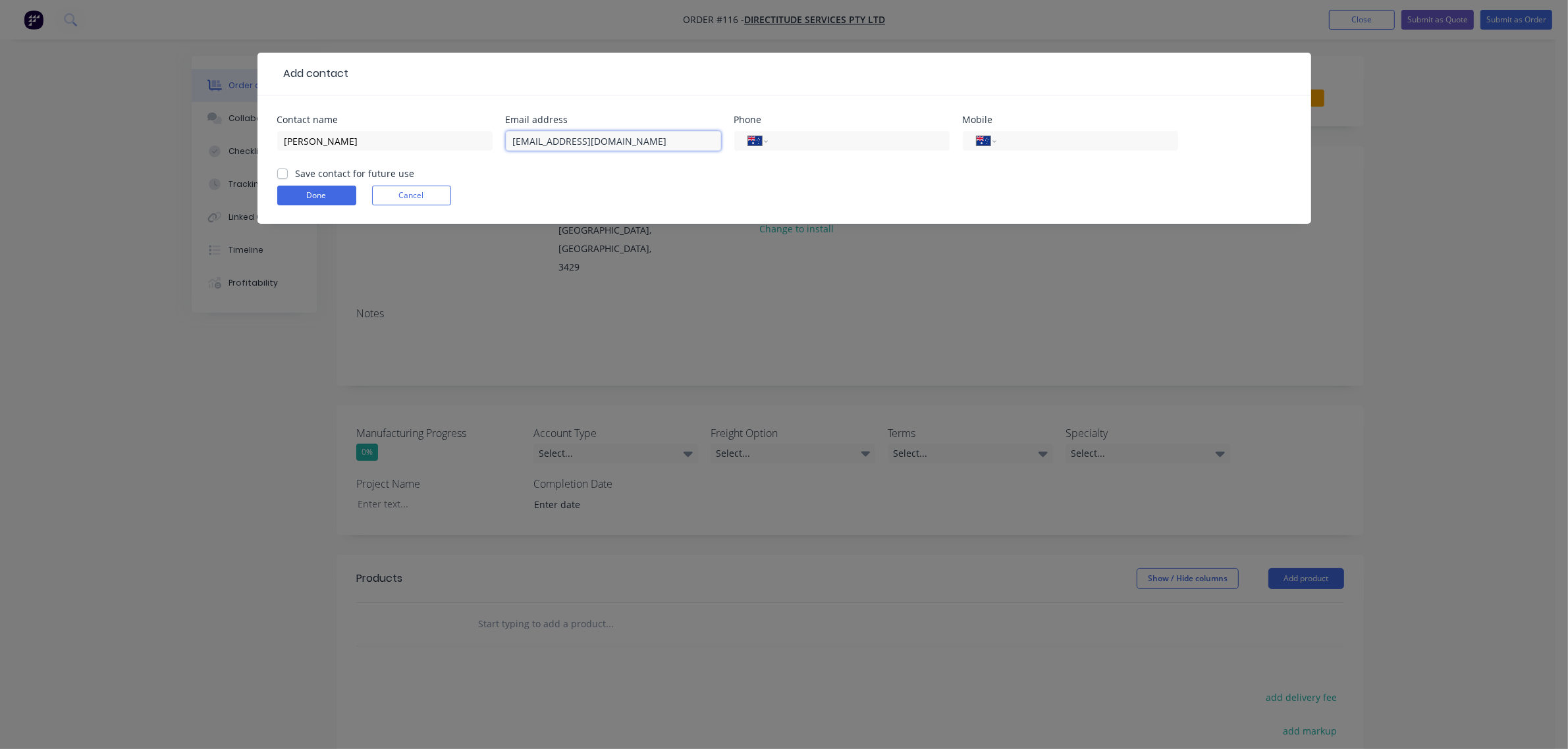
type input "[EMAIL_ADDRESS][DOMAIN_NAME]"
click at [845, 141] on input "tel" at bounding box center [856, 141] width 158 height 15
paste input "[PHONE_NUMBER]"
type input "[PHONE_NUMBER]"
click at [1059, 145] on input "tel" at bounding box center [1084, 141] width 158 height 15
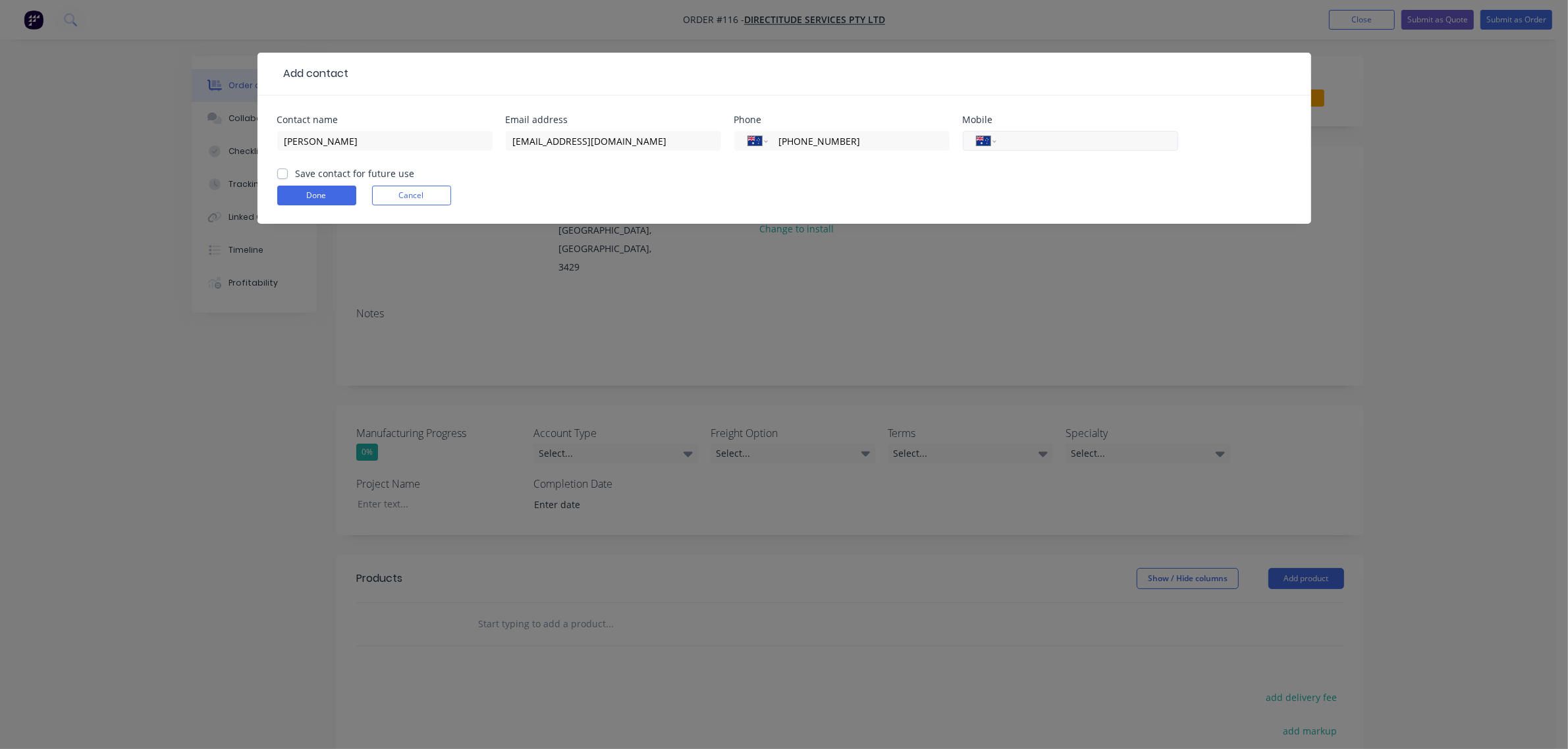
paste input "0427 978 757"
type input "0427 978 757"
click at [296, 175] on label "Save contact for future use" at bounding box center [355, 173] width 119 height 14
click at [277, 175] on input "Save contact for future use" at bounding box center [282, 173] width 10 height 13
checkbox input "true"
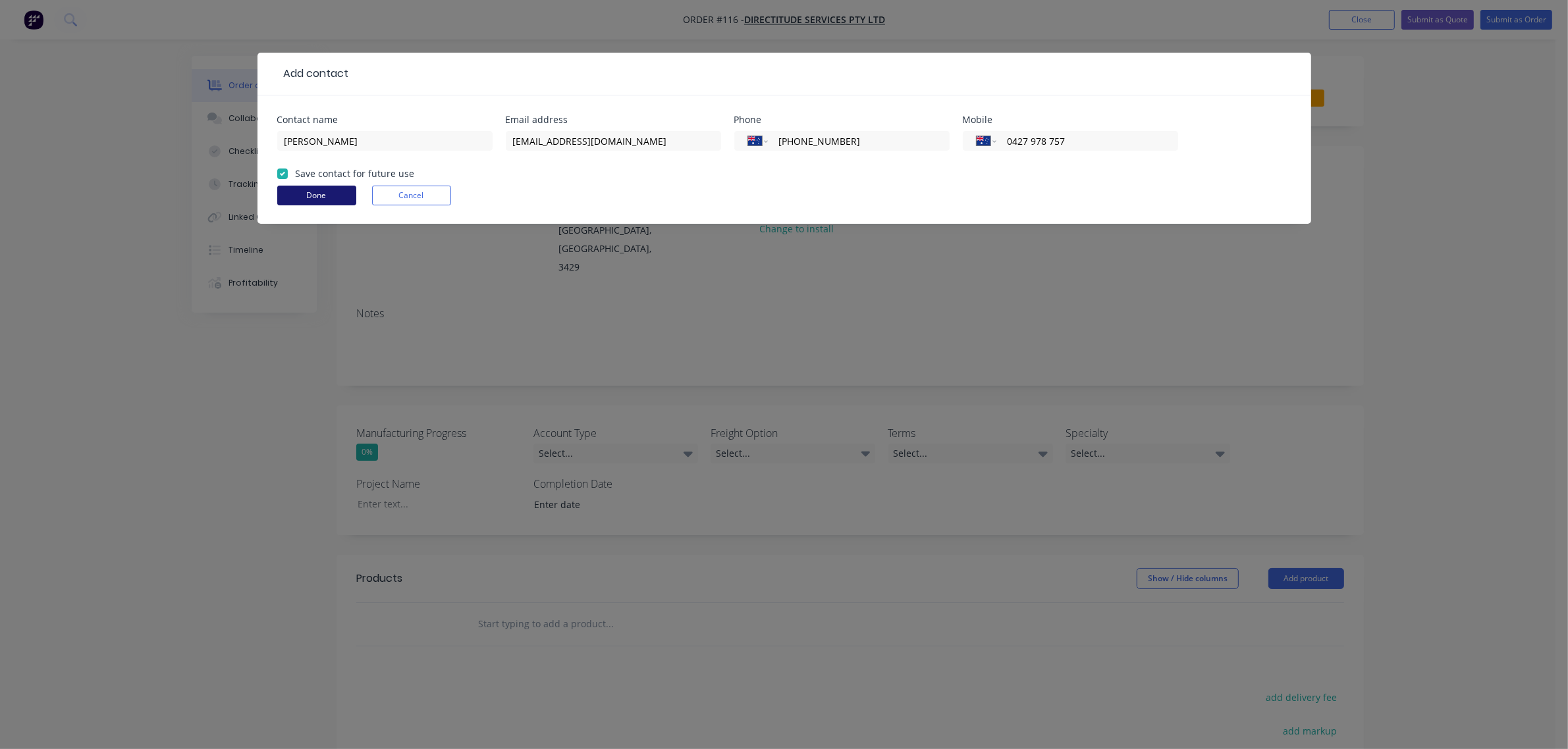
click at [291, 191] on button "Done" at bounding box center [316, 195] width 79 height 20
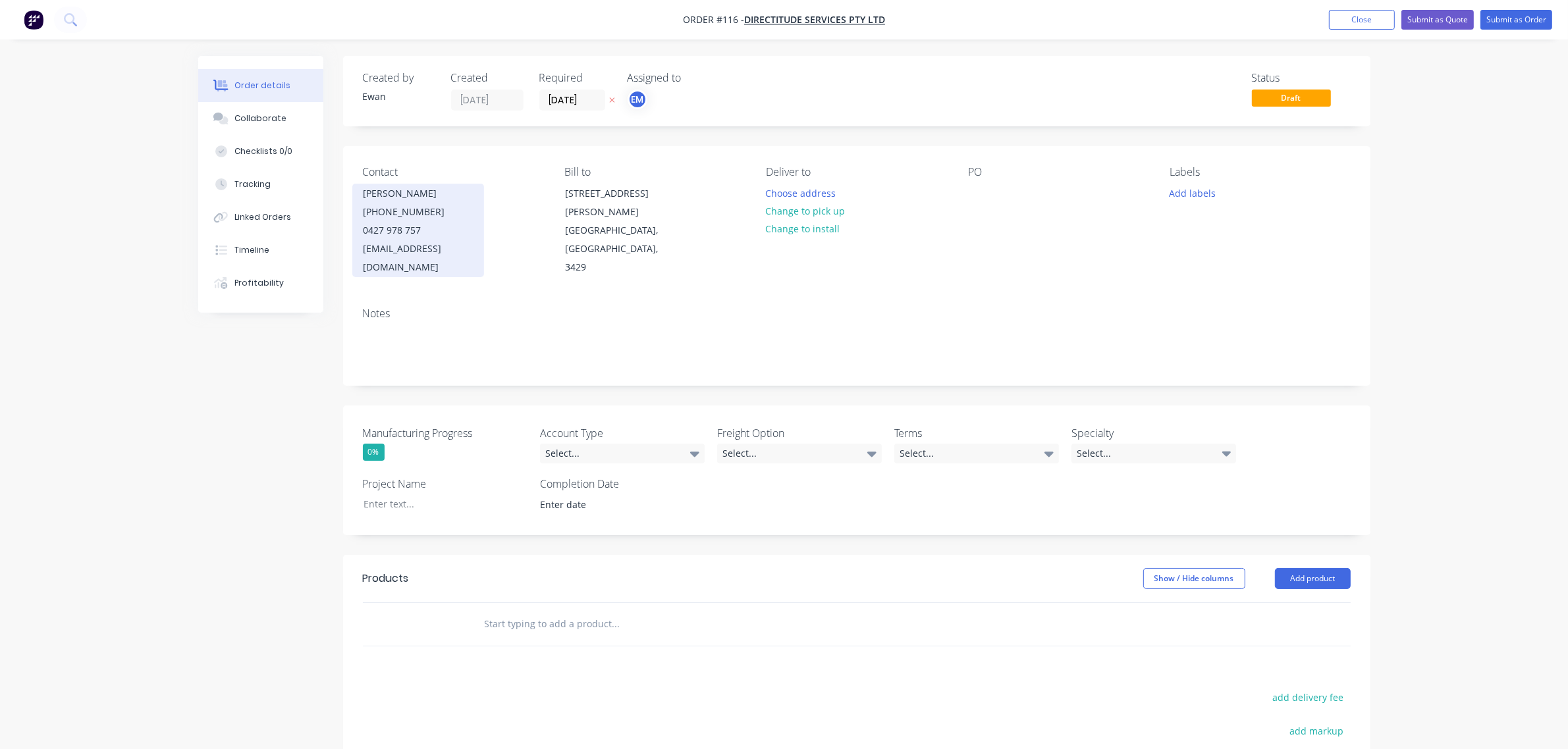
click at [386, 211] on div "[PHONE_NUMBER]" at bounding box center [418, 211] width 110 height 18
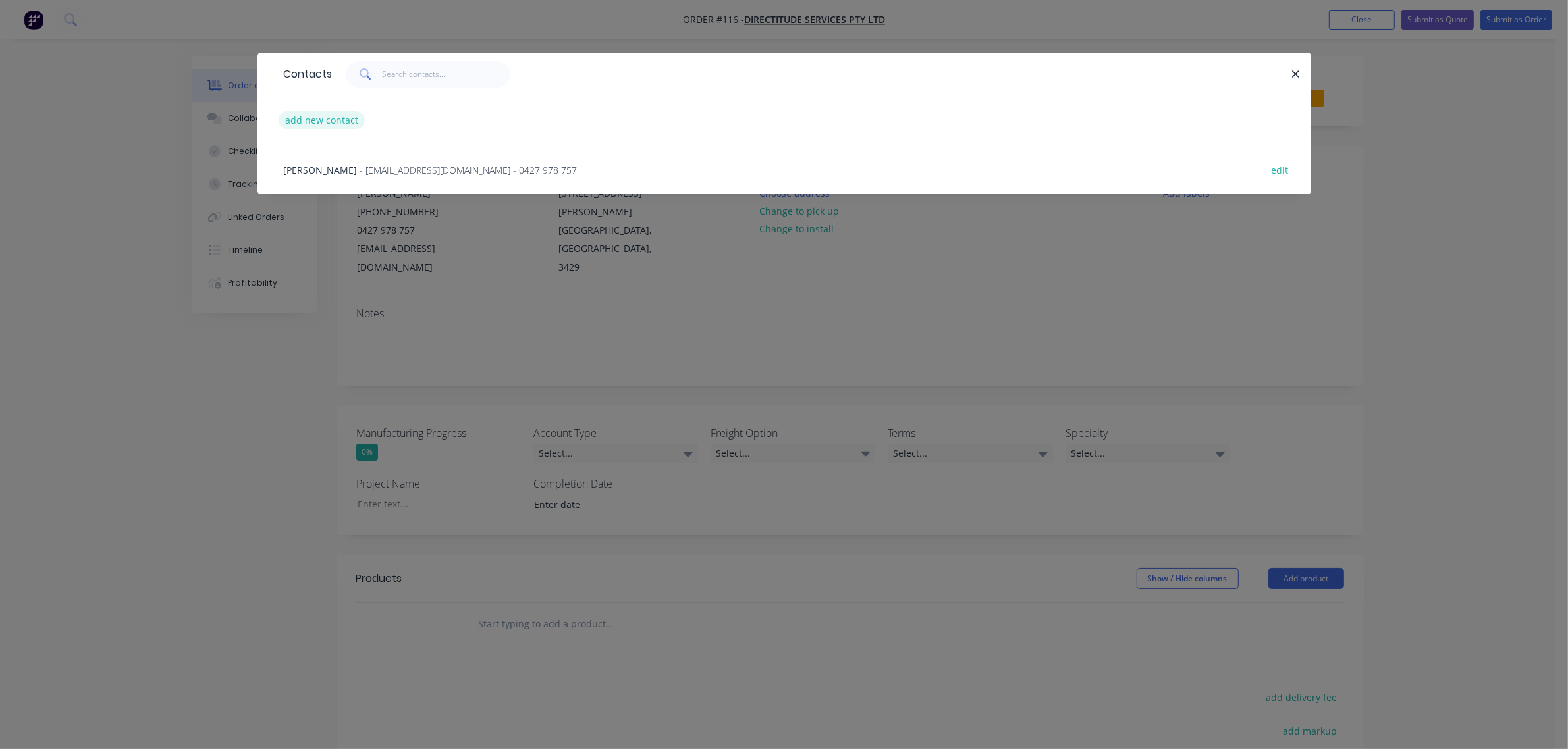
click at [343, 124] on button "add new contact" at bounding box center [322, 120] width 87 height 17
select select "AU"
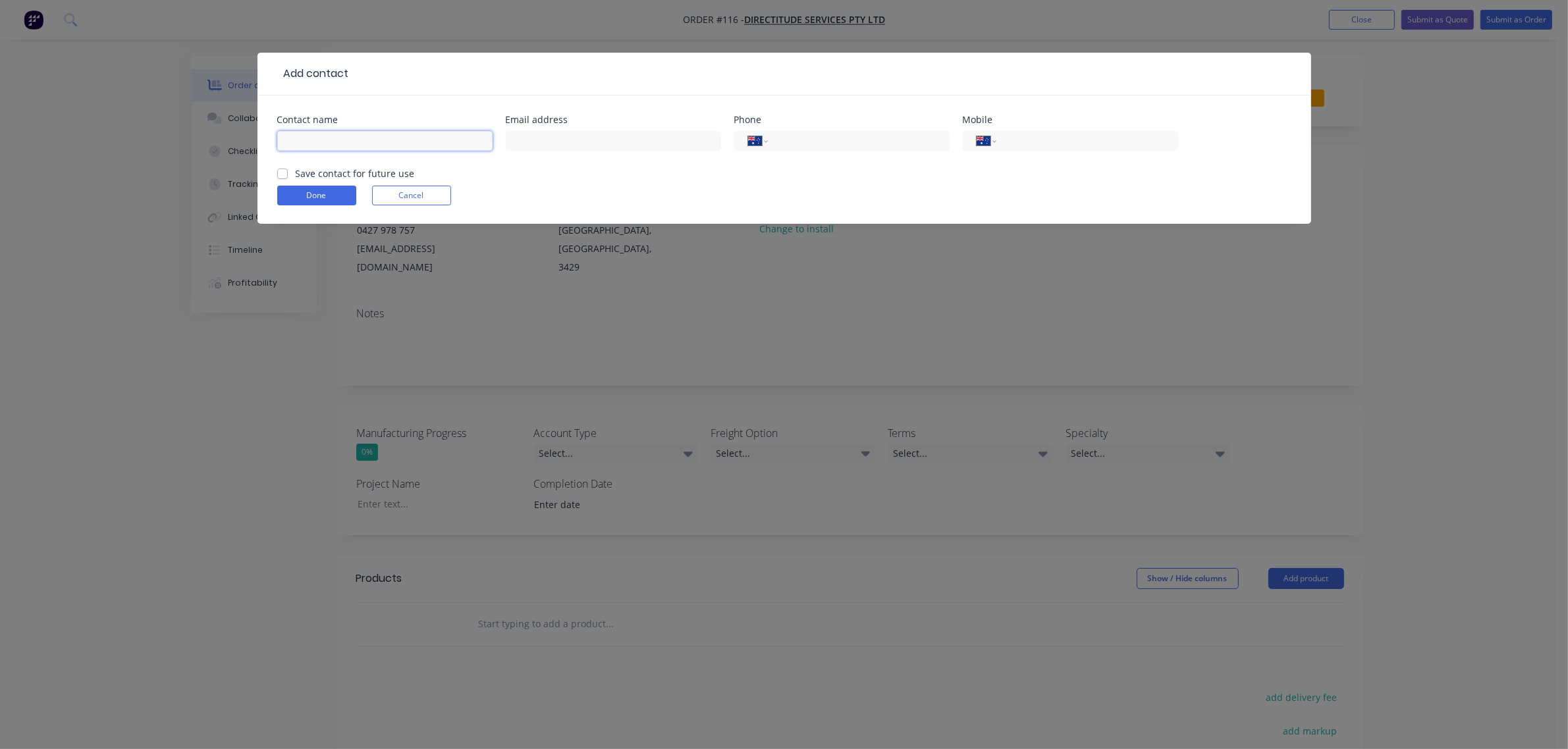
click at [333, 132] on input "text" at bounding box center [385, 141] width 215 height 20
type input "[PERSON_NAME]"
click at [528, 133] on input "text" at bounding box center [613, 141] width 215 height 20
click at [533, 139] on input "text" at bounding box center [613, 141] width 215 height 20
paste input "[EMAIL_ADDRESS][DOMAIN_NAME]"
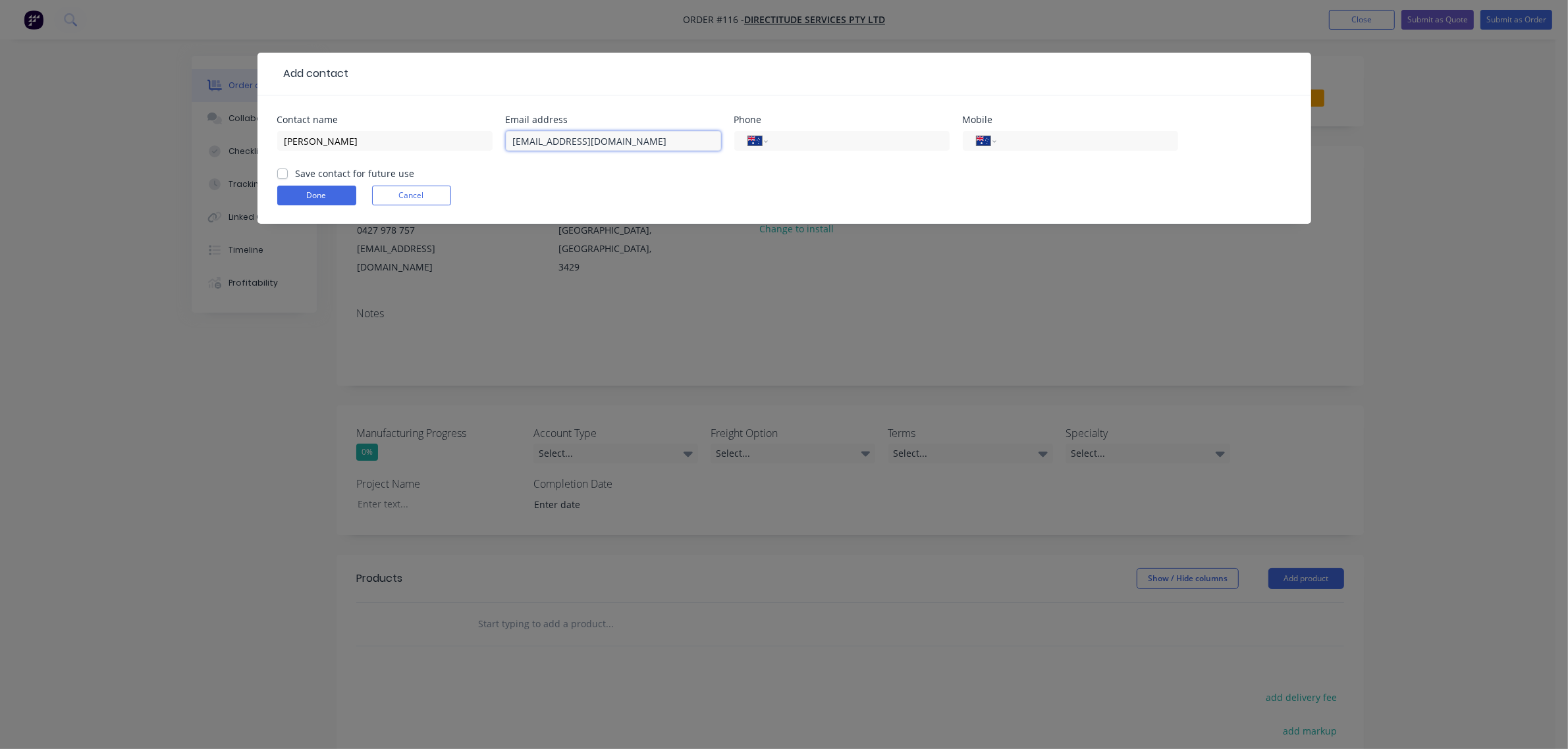
type input "[EMAIL_ADDRESS][DOMAIN_NAME]"
click at [1103, 148] on input "tel" at bounding box center [1084, 141] width 158 height 15
paste input "0418 544 838"
type input "0418 544 838"
click at [274, 173] on div "Contact name [PERSON_NAME] Email address [EMAIL_ADDRESS][DOMAIN_NAME] Phone Int…" at bounding box center [784, 160] width 1054 height 129
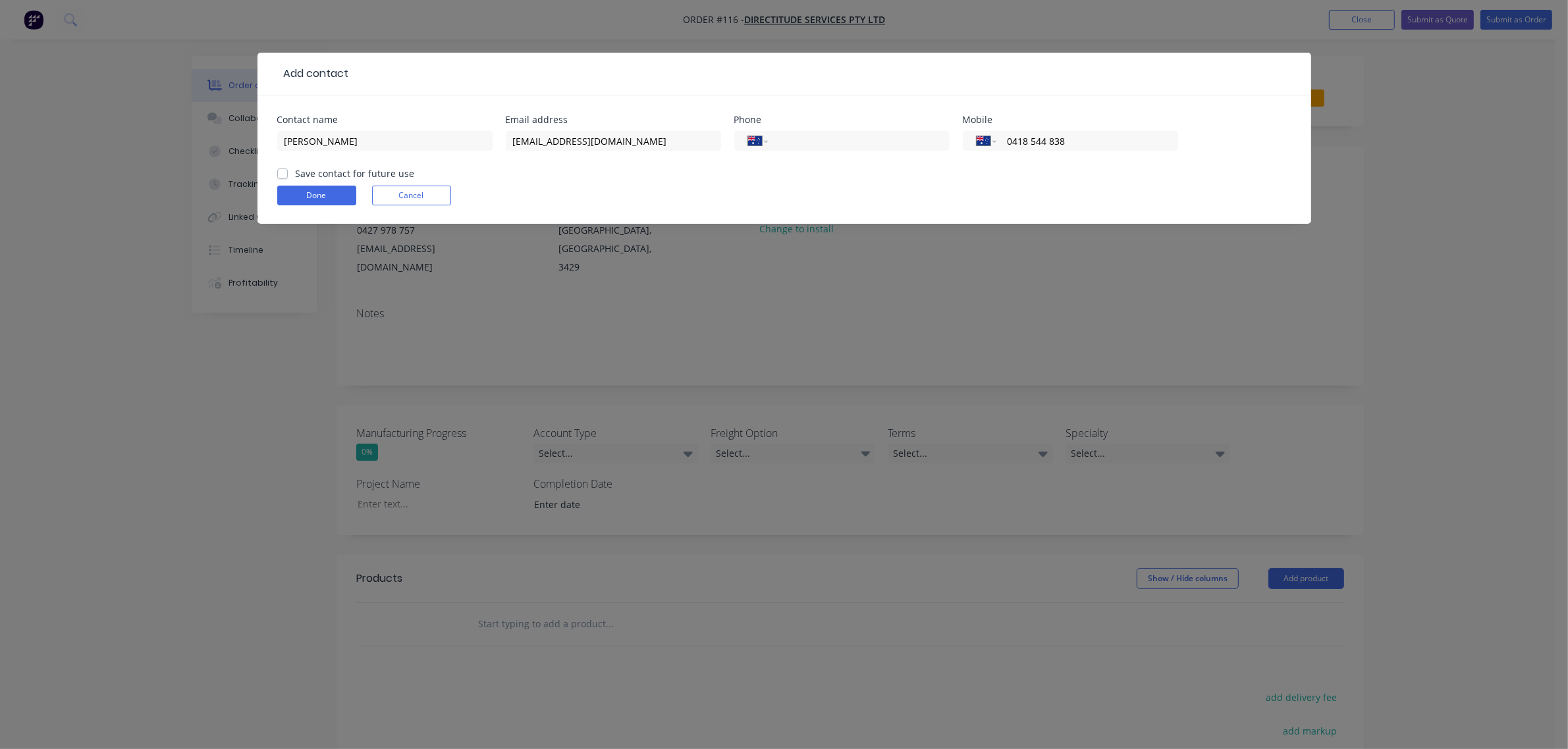
click at [296, 172] on label "Save contact for future use" at bounding box center [355, 173] width 119 height 14
click at [284, 172] on input "Save contact for future use" at bounding box center [282, 173] width 10 height 13
checkbox input "true"
click at [290, 190] on button "Done" at bounding box center [316, 195] width 79 height 20
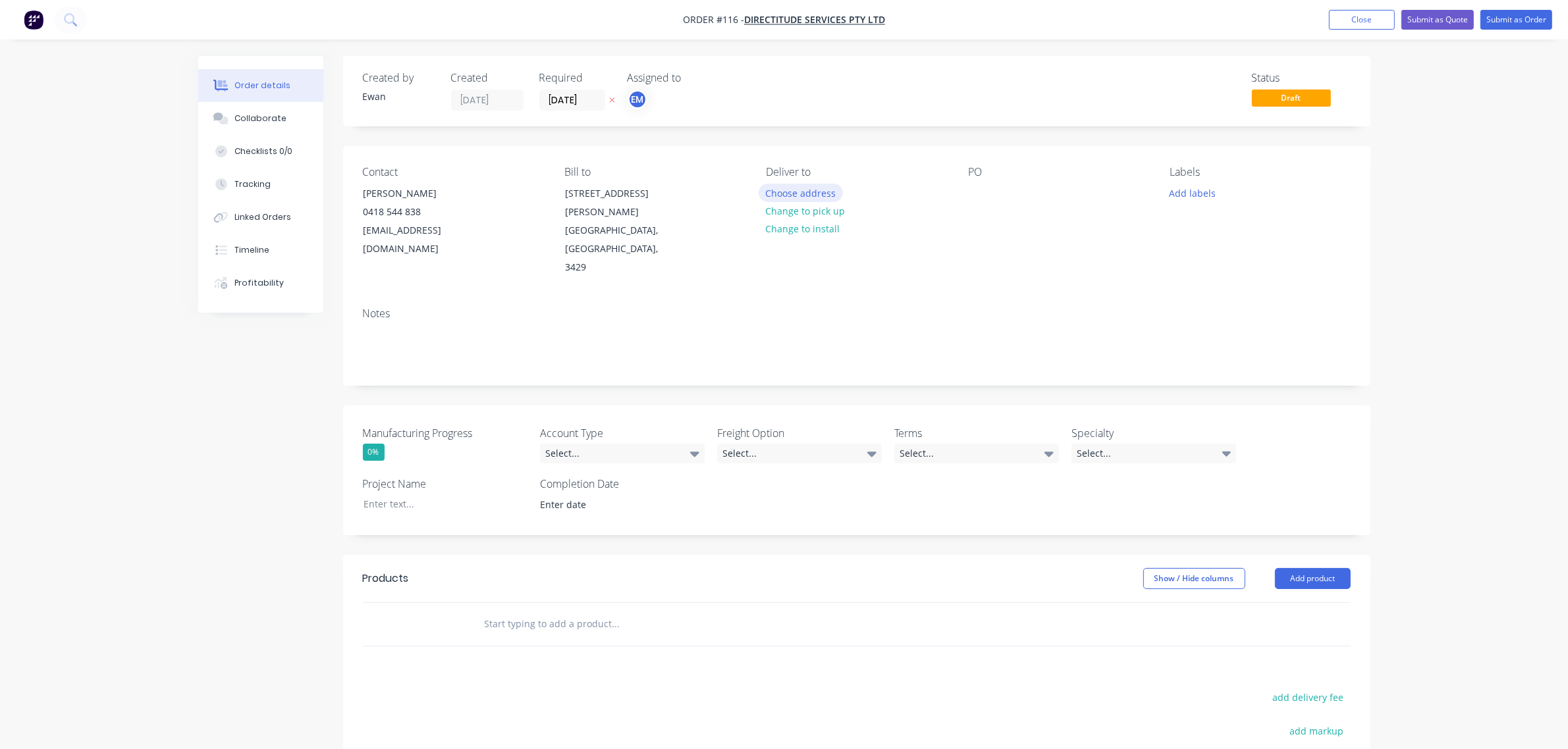
click at [832, 195] on button "Choose address" at bounding box center [801, 192] width 84 height 17
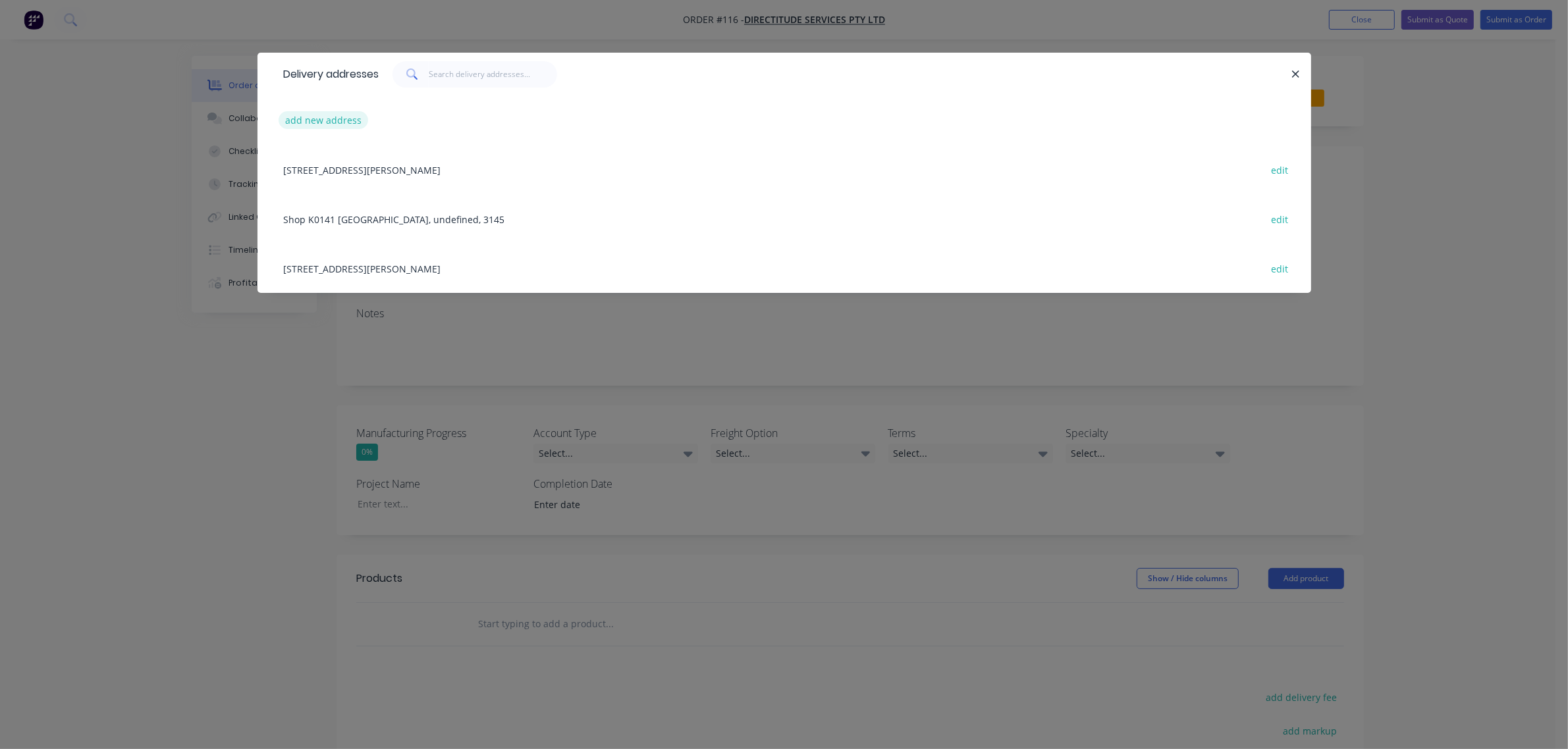
click at [313, 118] on button "add new address" at bounding box center [324, 120] width 91 height 17
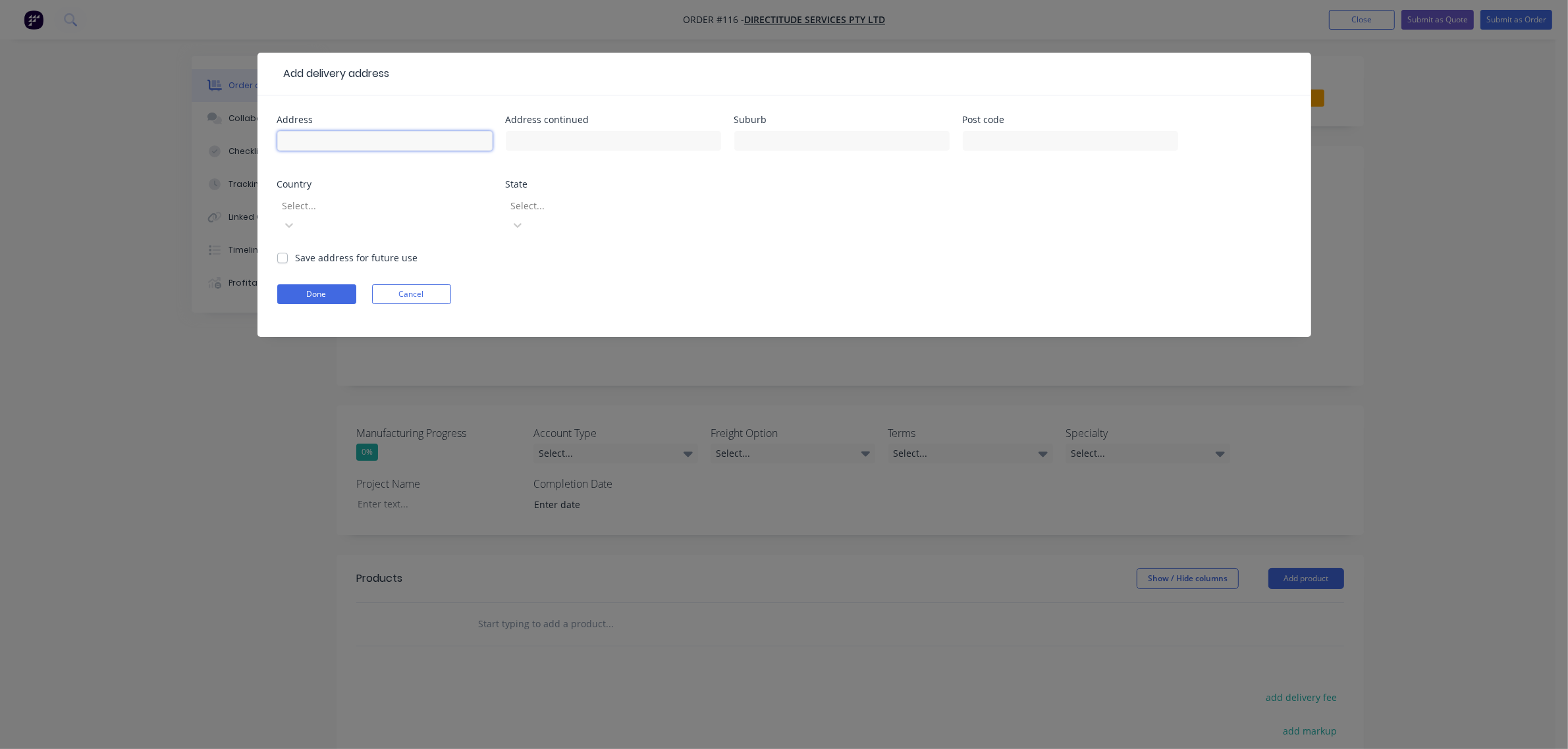
click at [344, 146] on input "text" at bounding box center [385, 141] width 215 height 20
type input "[STREET_ADDRESS]"
click at [780, 145] on input "text" at bounding box center [842, 141] width 215 height 20
type input "Malvern"
click at [1022, 141] on input "text" at bounding box center [1070, 141] width 215 height 20
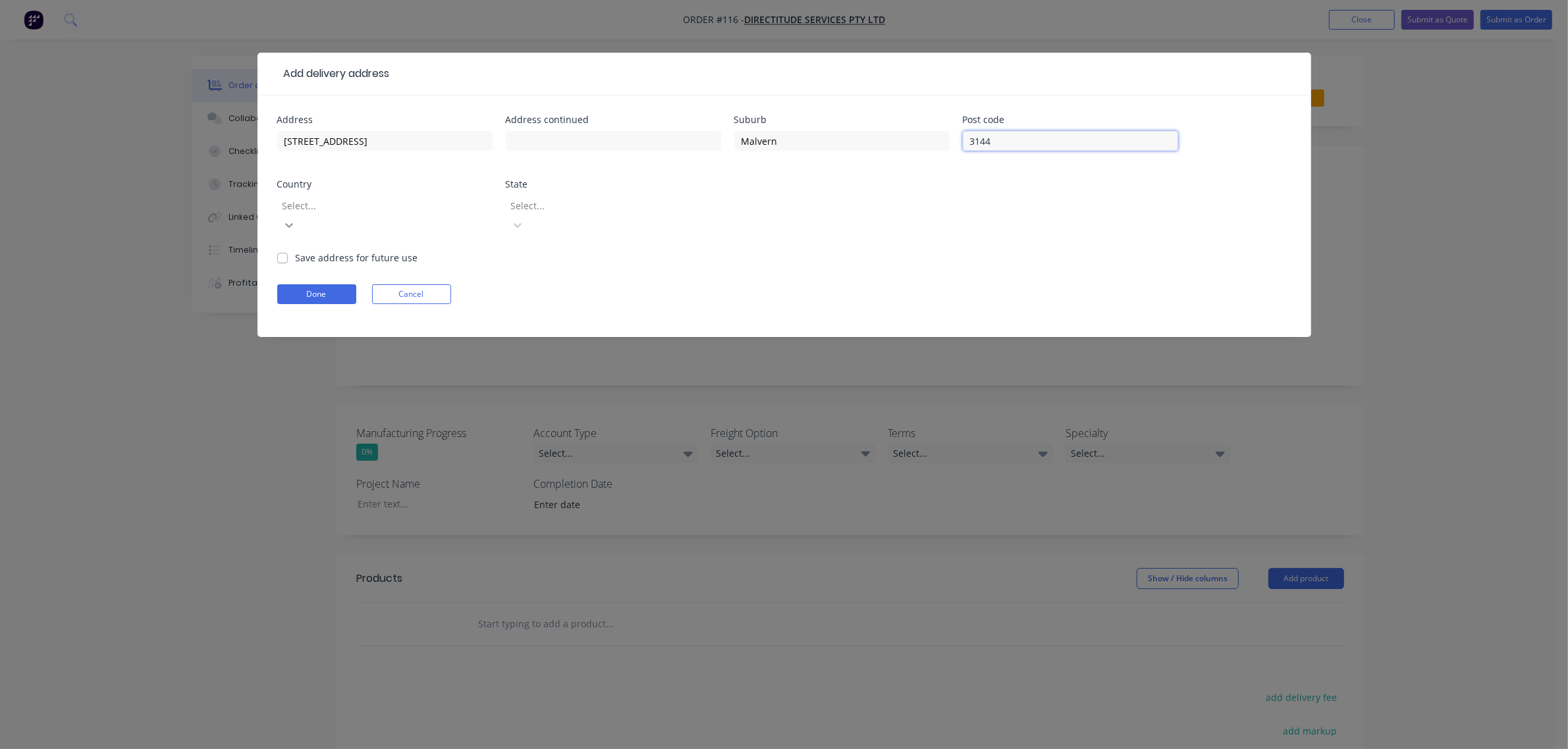
type input "3144"
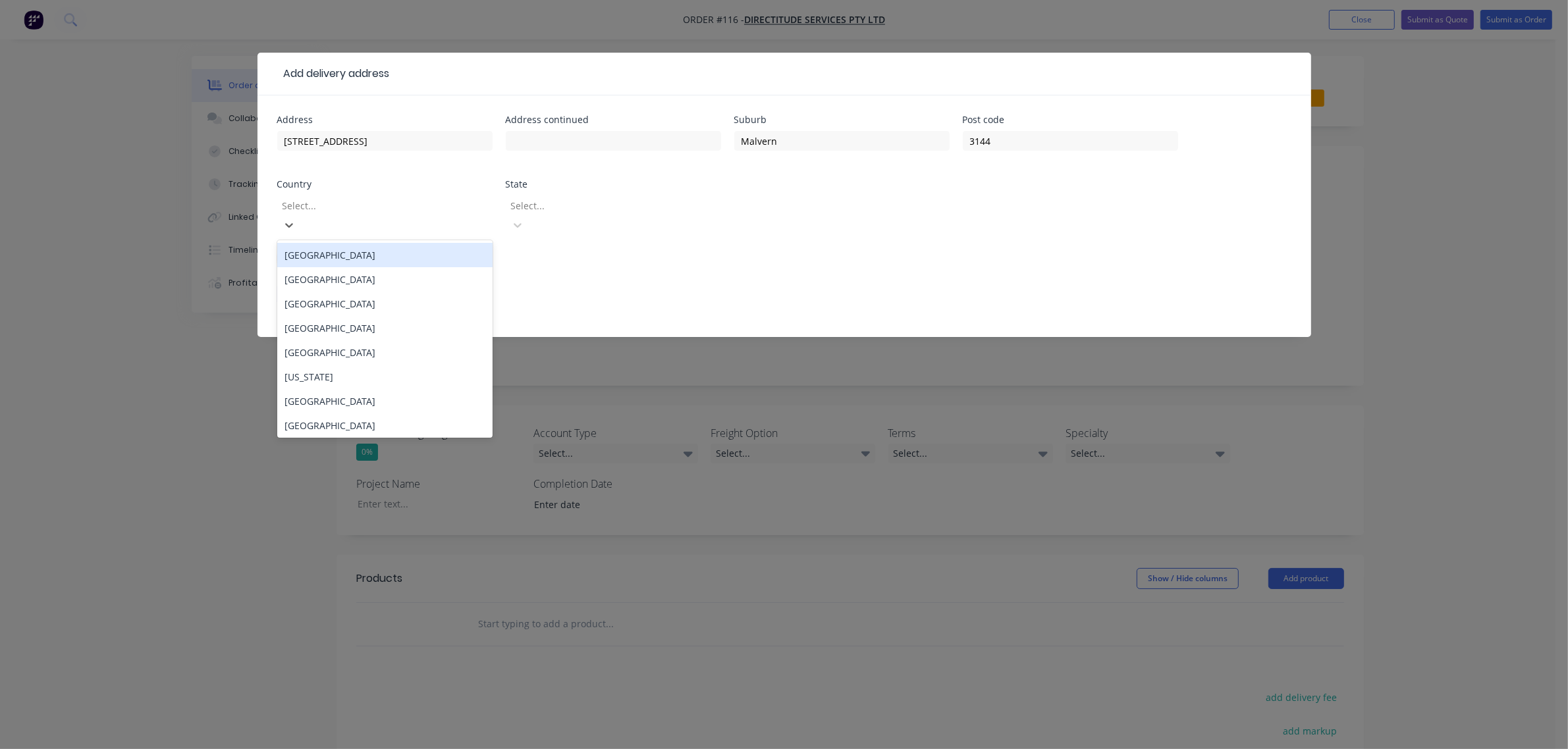
click at [371, 243] on div "[GEOGRAPHIC_DATA]" at bounding box center [385, 255] width 215 height 25
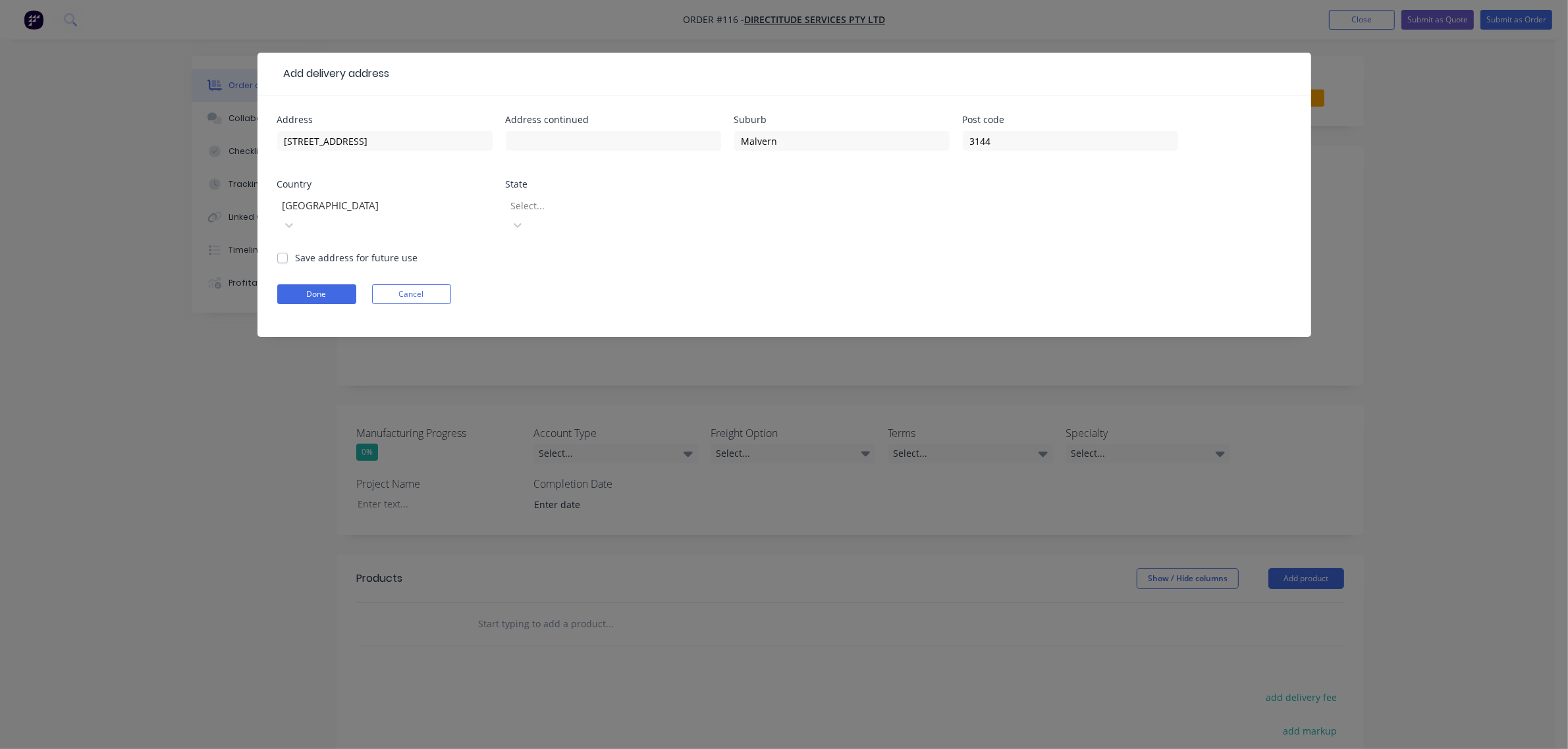
click at [554, 212] on div at bounding box center [604, 206] width 190 height 17
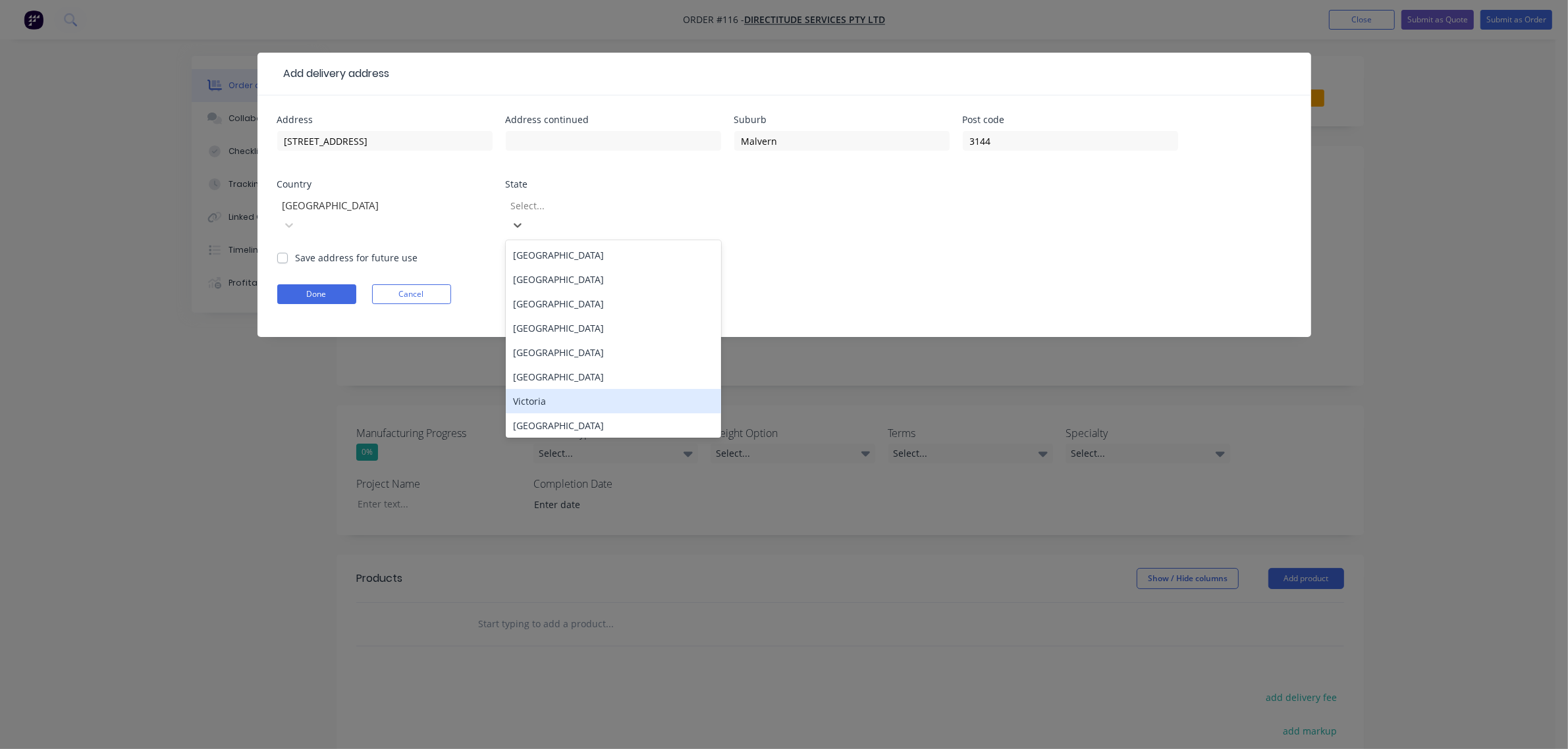
click at [548, 389] on div "Victoria" at bounding box center [613, 401] width 215 height 25
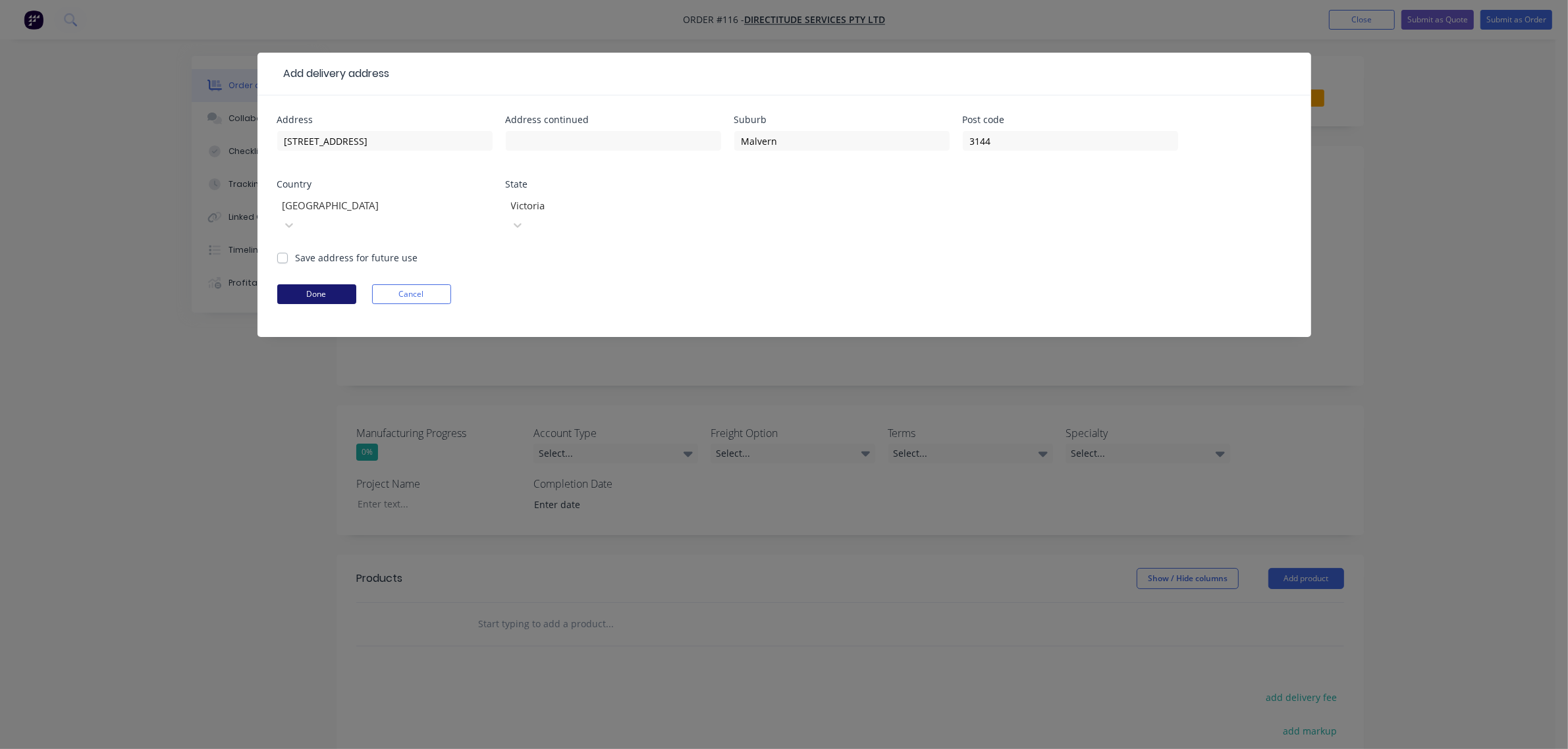
click at [313, 284] on button "Done" at bounding box center [316, 294] width 79 height 20
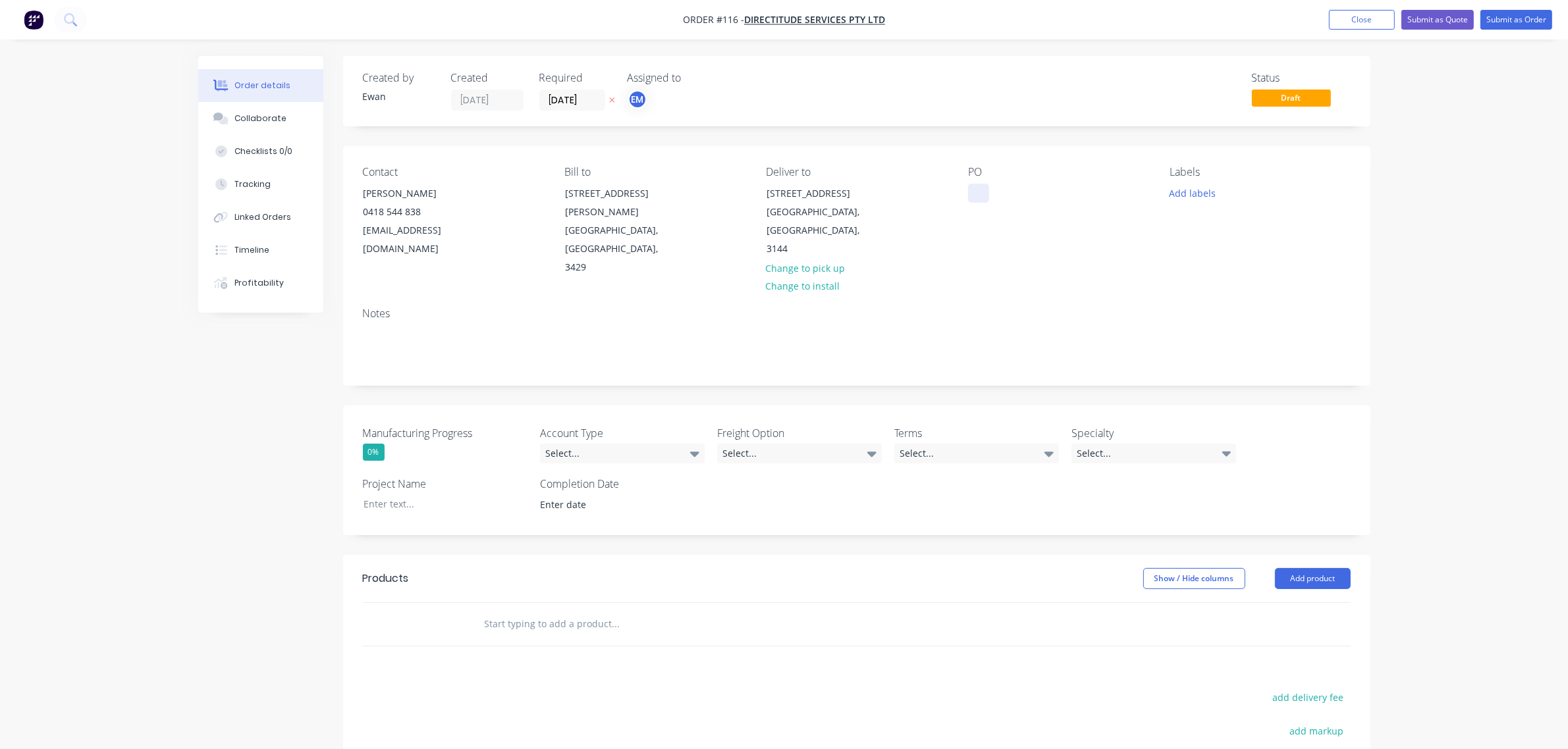
click at [973, 196] on div at bounding box center [978, 193] width 21 height 19
drag, startPoint x: 992, startPoint y: 198, endPoint x: 975, endPoint y: 198, distance: 17.0
click at [992, 198] on div "PO" at bounding box center [1058, 222] width 180 height 111
click at [985, 195] on div at bounding box center [978, 193] width 21 height 19
paste div
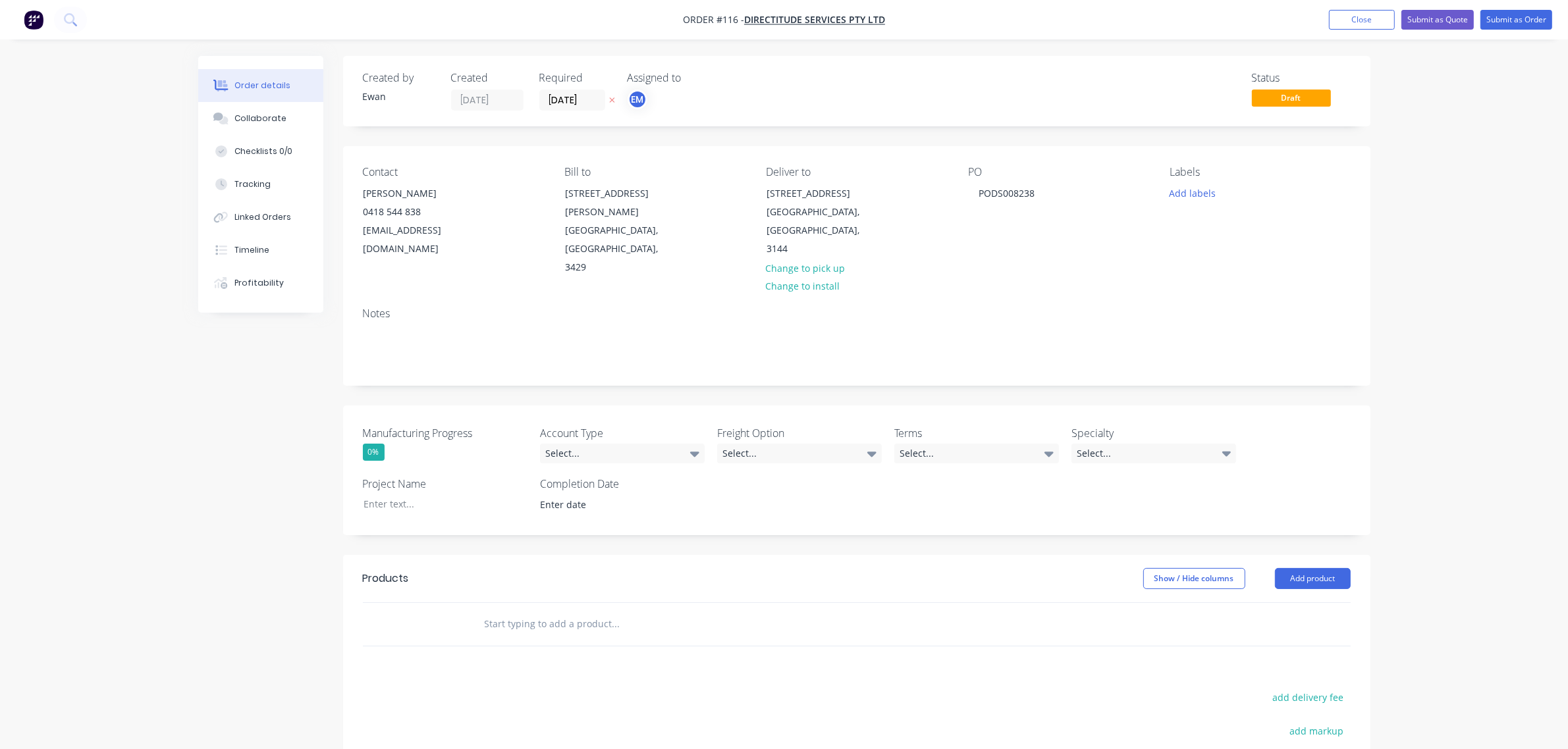
click at [1063, 198] on div "PO PODS008238" at bounding box center [1058, 222] width 180 height 111
click at [1183, 192] on button "Add labels" at bounding box center [1193, 192] width 60 height 17
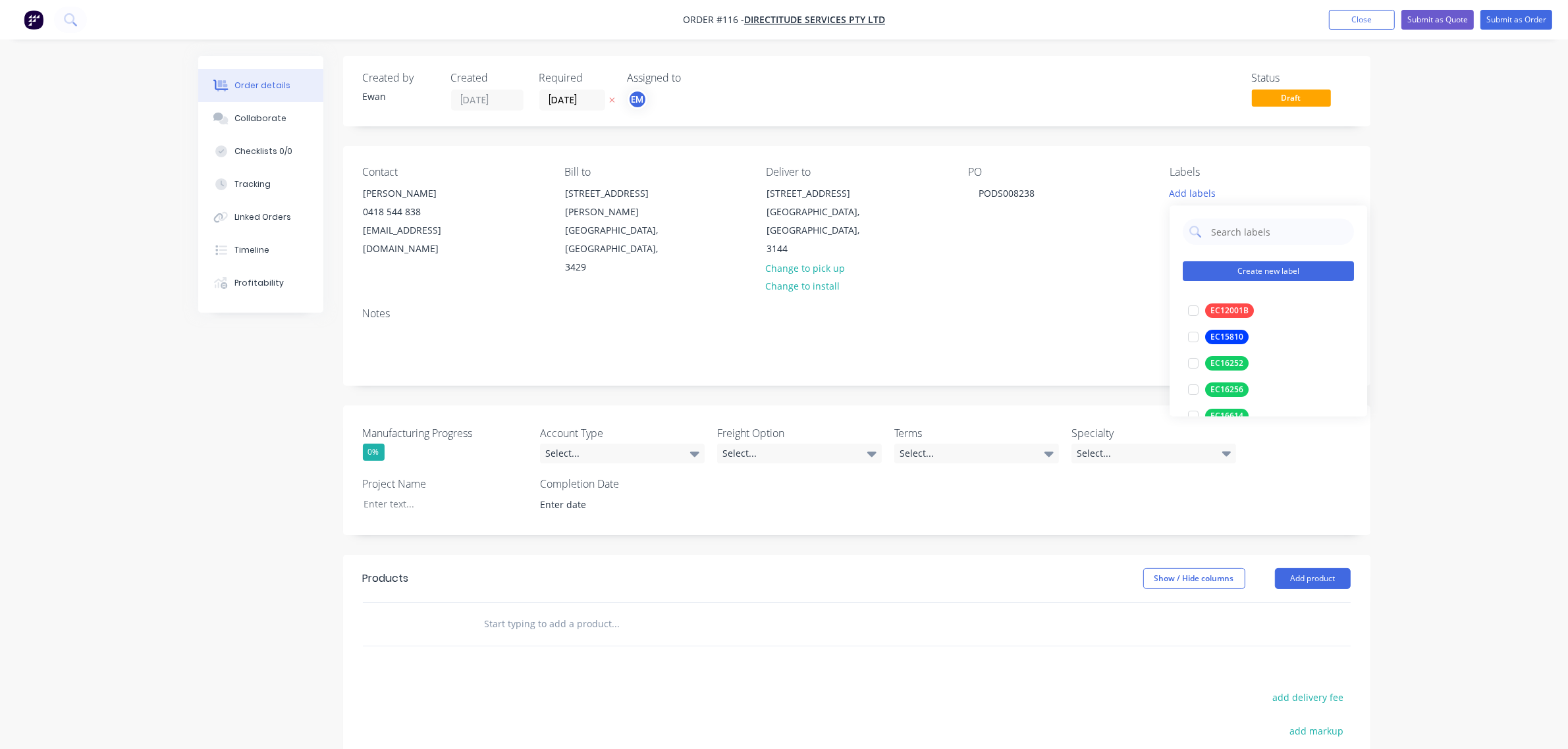
click at [1265, 271] on button "Create new label" at bounding box center [1268, 272] width 171 height 20
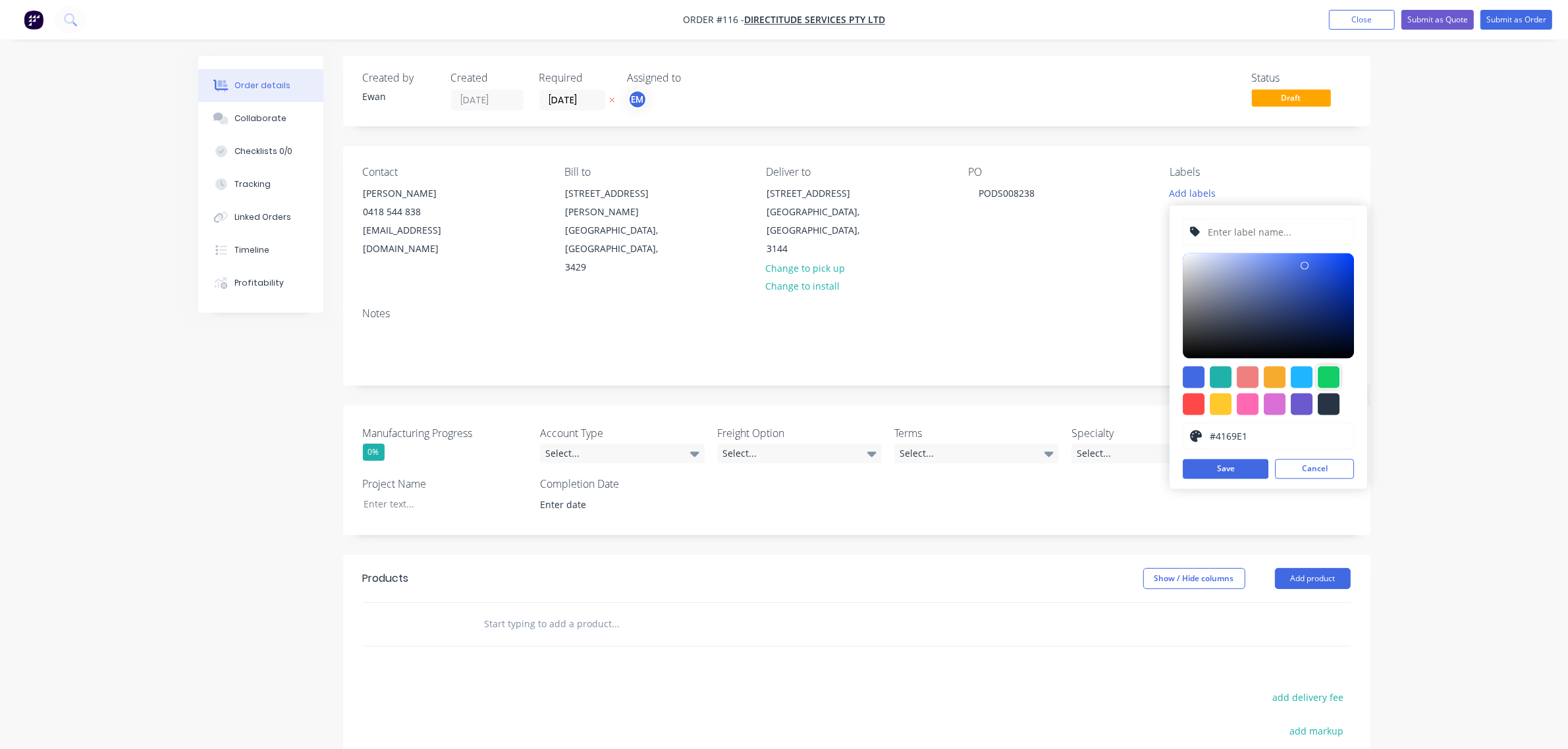
click at [1318, 375] on div at bounding box center [1328, 377] width 21 height 21
type input "#13CE66"
click at [1236, 226] on input "text" at bounding box center [1277, 232] width 141 height 25
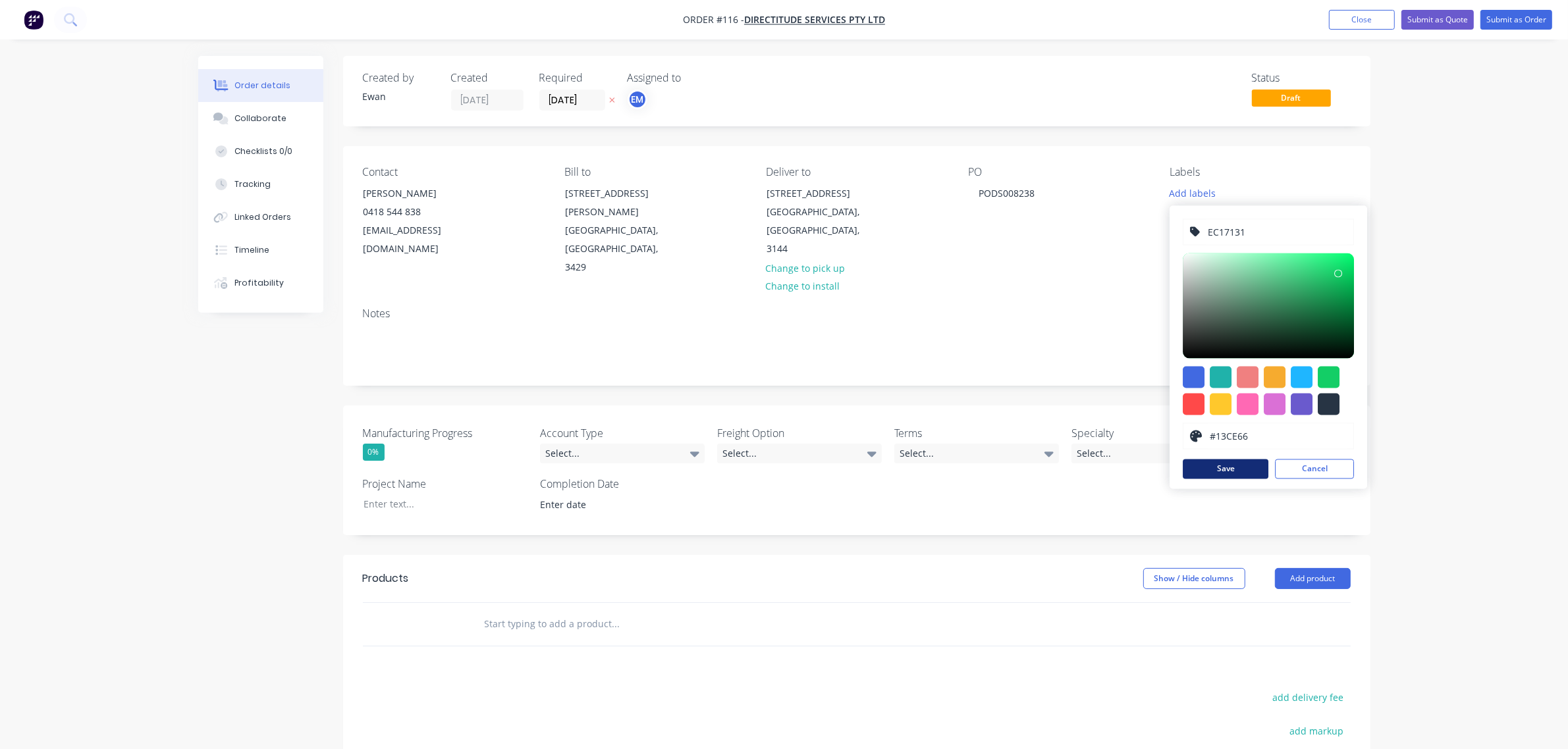
type input "EC17131"
click at [1249, 469] on button "Save" at bounding box center [1225, 469] width 86 height 20
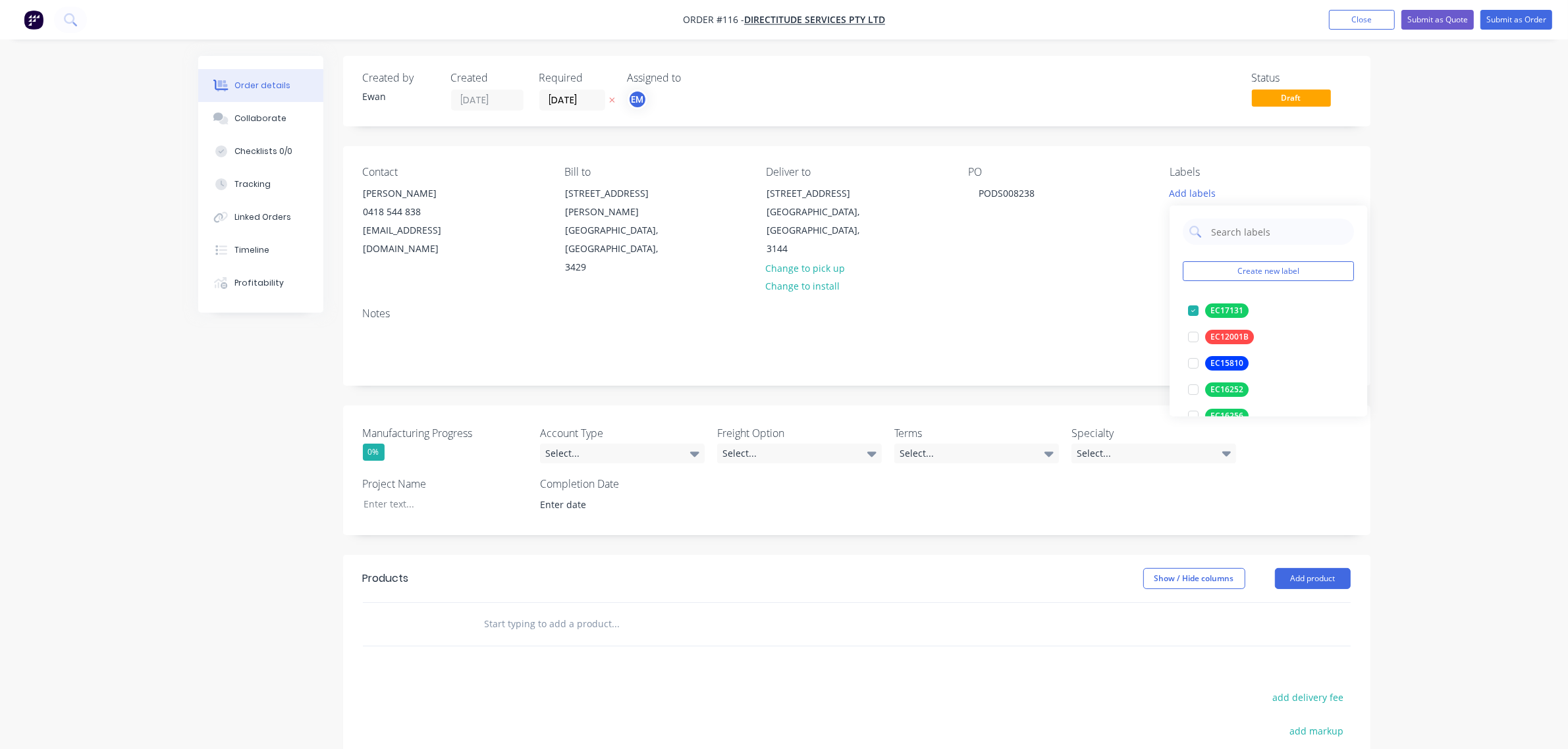
click at [1443, 304] on div "Order details Collaborate Checklists 0/0 Tracking Linked Orders Timeline Profit…" at bounding box center [784, 491] width 1568 height 982
click at [591, 444] on div "Select..." at bounding box center [621, 454] width 165 height 20
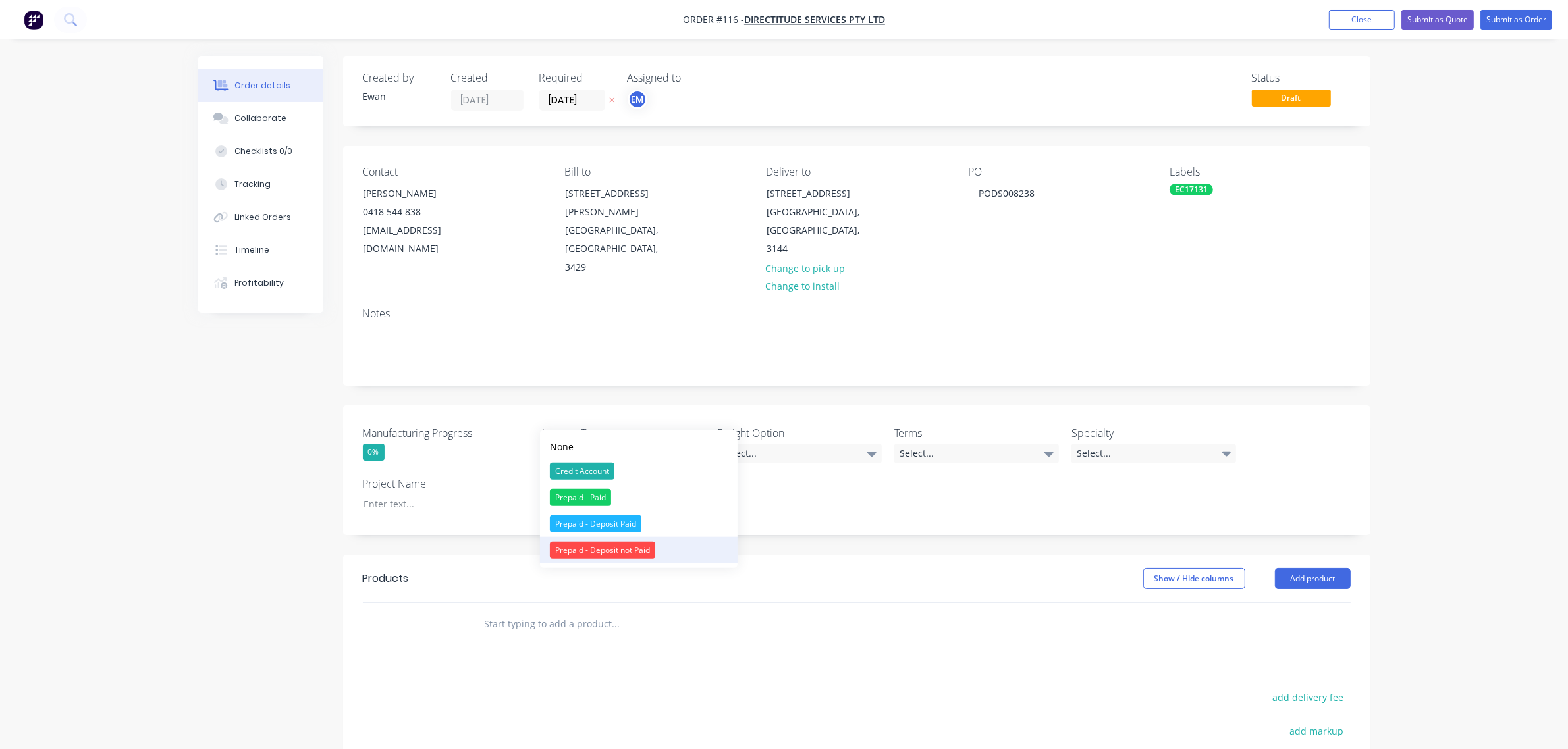
click at [622, 544] on div "Prepaid - Deposit not Paid" at bounding box center [602, 550] width 106 height 17
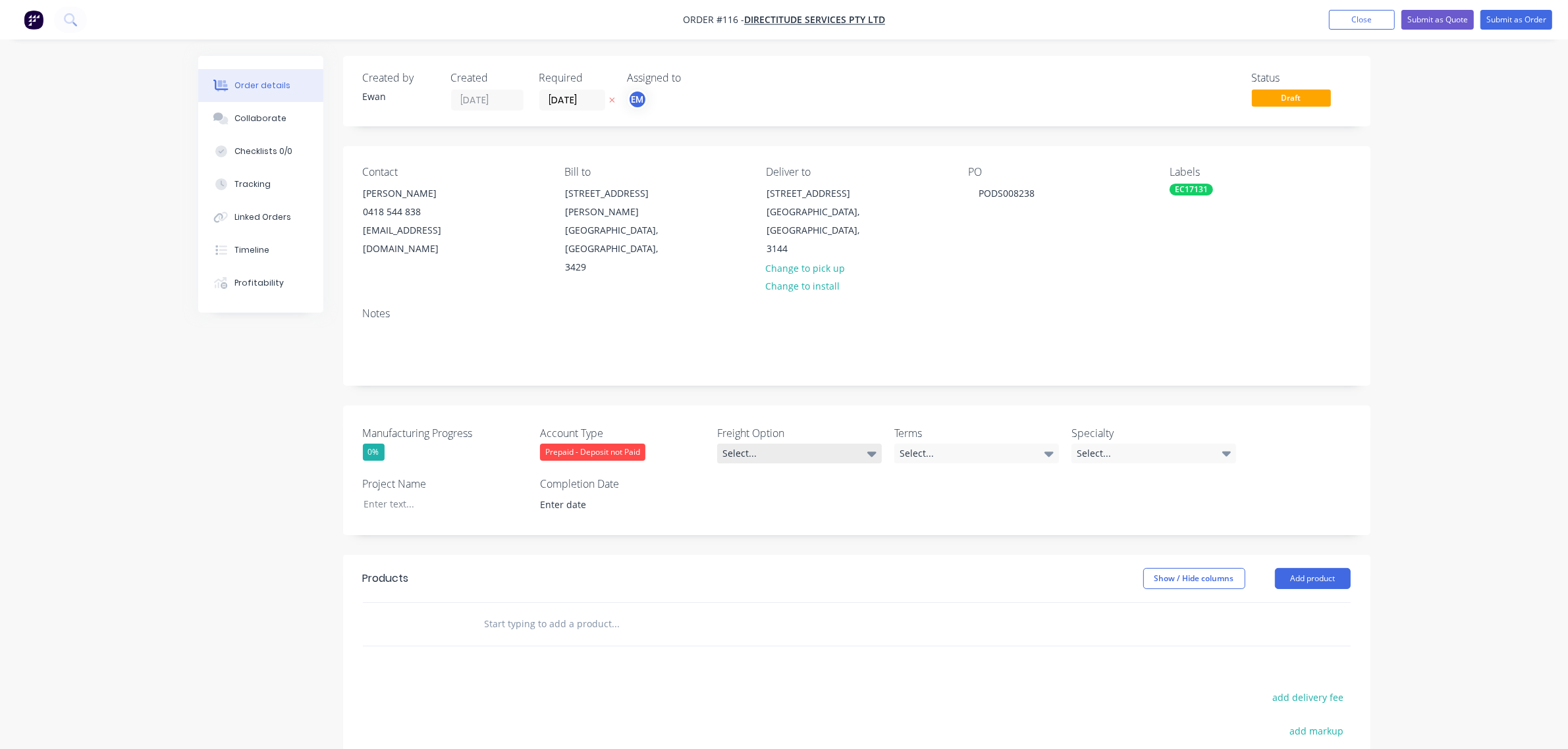
click at [745, 444] on div "Select..." at bounding box center [799, 454] width 165 height 20
click at [771, 466] on div "Ecocanopy to organise" at bounding box center [774, 472] width 94 height 17
click at [974, 425] on div "Terms Select..." at bounding box center [976, 444] width 165 height 38
click at [971, 444] on div "Select..." at bounding box center [976, 454] width 165 height 20
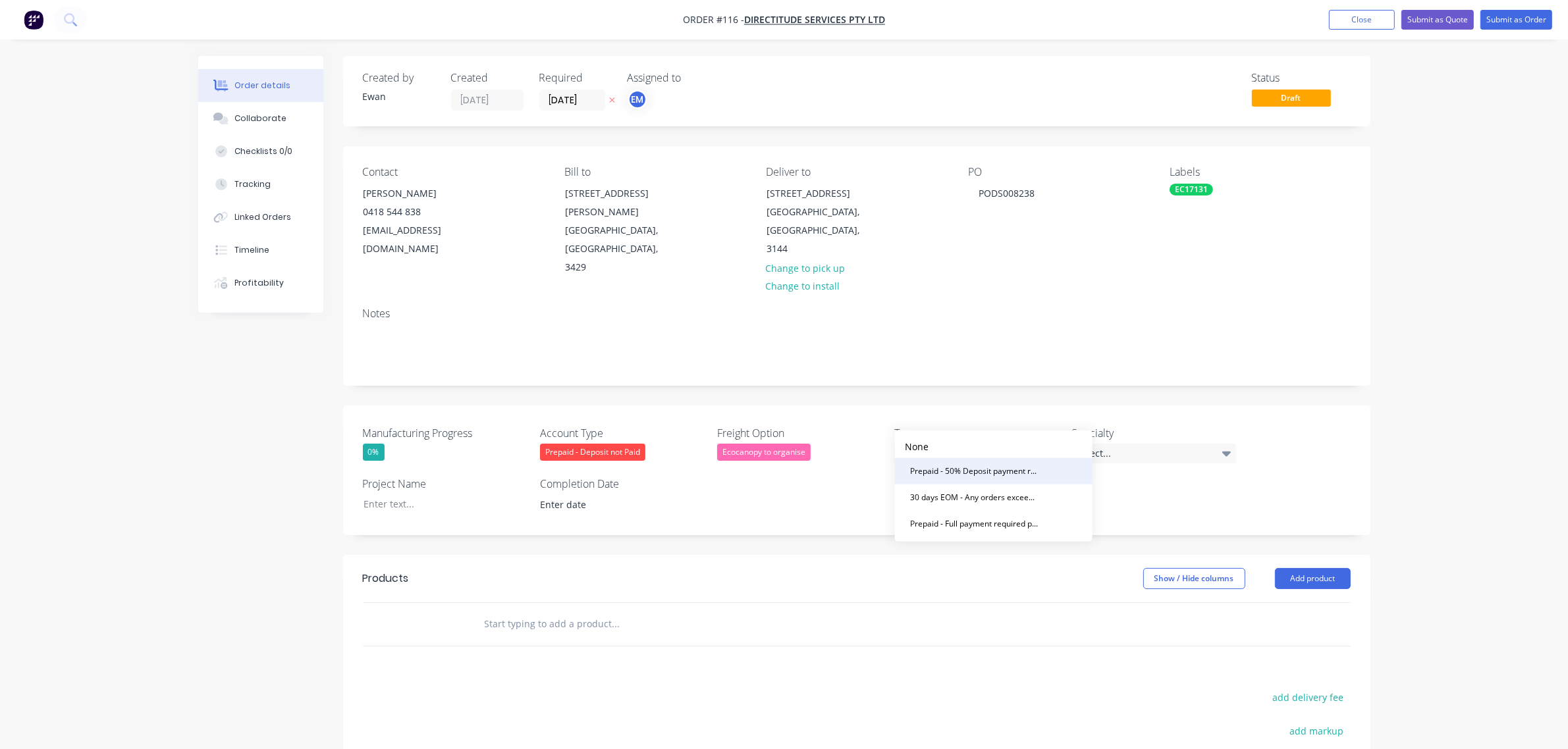
click at [982, 471] on div "Prepaid - 50% Deposit payment required to commence drawings, full payment requi…" at bounding box center [974, 472] width 138 height 17
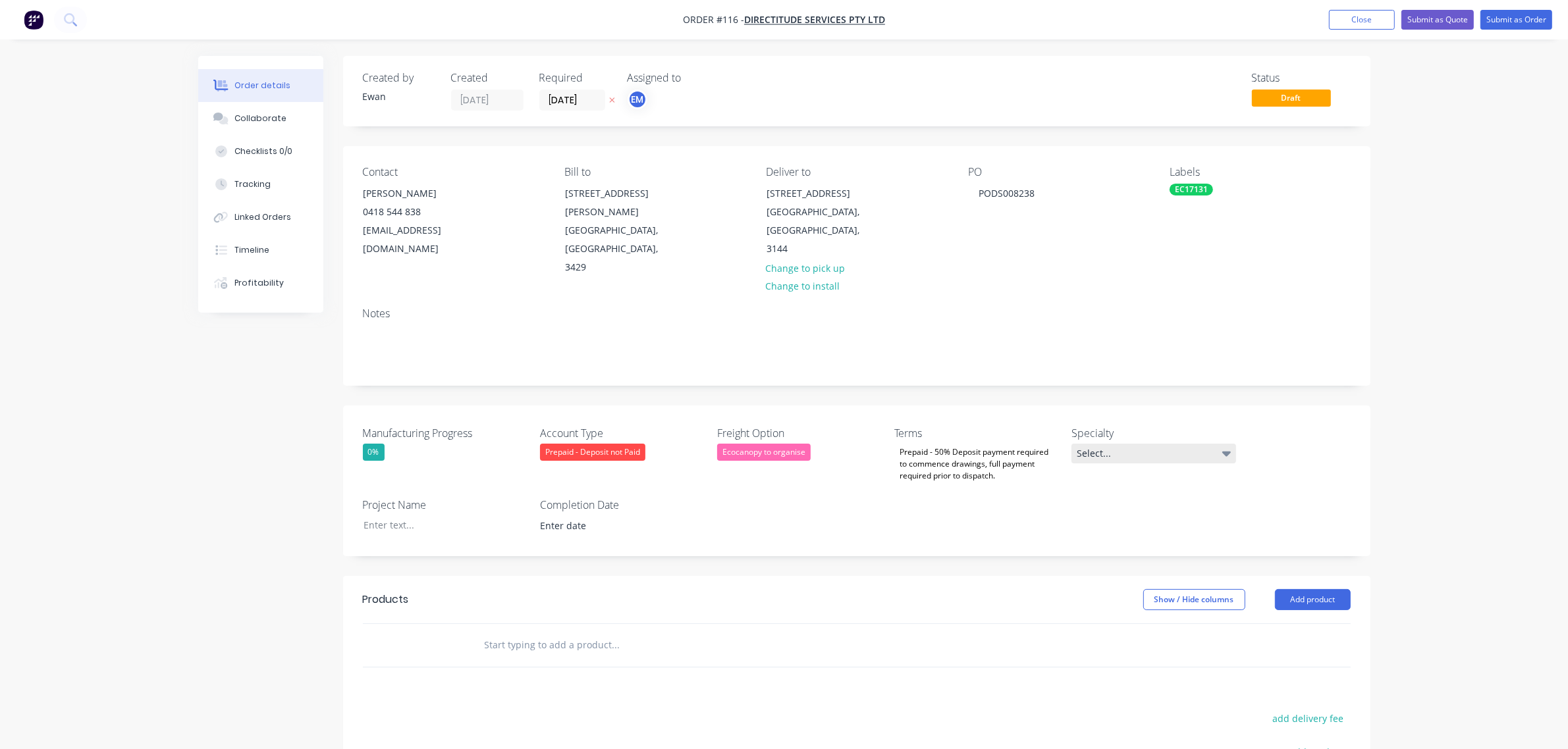
click at [1113, 444] on div "Select..." at bounding box center [1153, 454] width 165 height 20
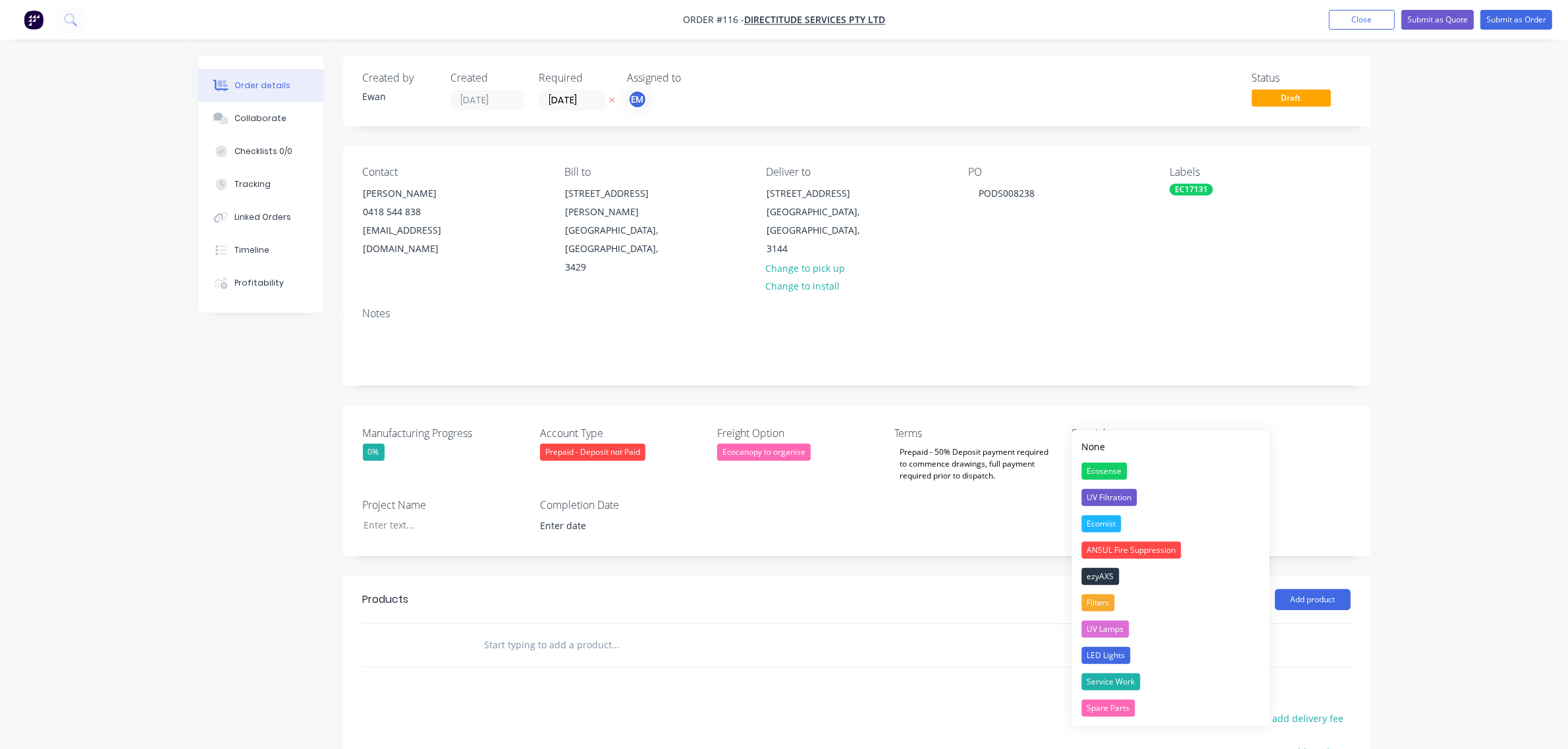
click at [1345, 434] on div "Manufacturing Progress 0% Account Type Prepaid - Deposit not Paid Freight Optio…" at bounding box center [857, 481] width 1028 height 151
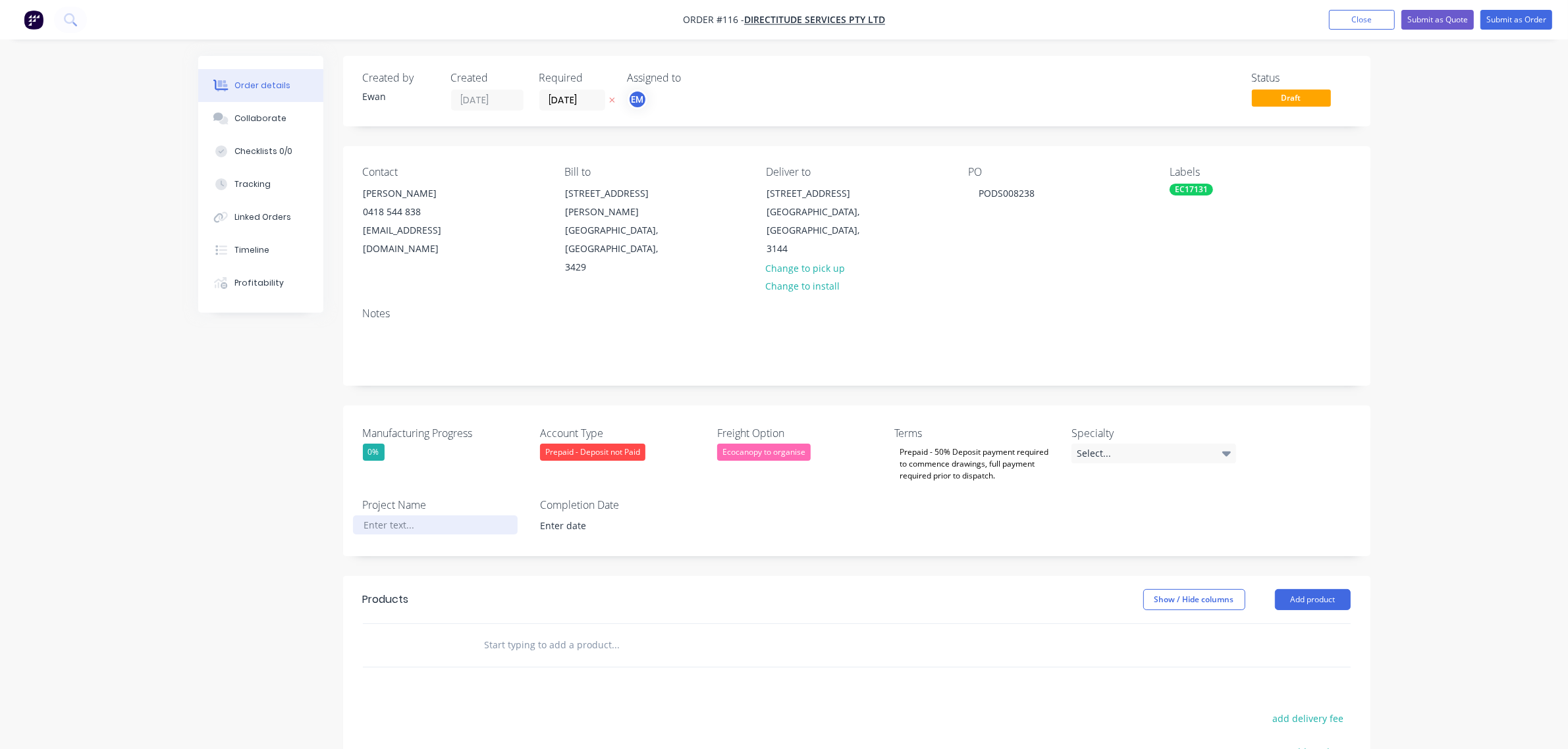
click at [409, 515] on div at bounding box center [435, 525] width 165 height 19
click at [751, 528] on div "Created by [PERSON_NAME] Created [DATE] Required [DATE] Assigned to EM Status D…" at bounding box center [857, 519] width 1028 height 928
click at [1290, 589] on button "Add product" at bounding box center [1312, 600] width 75 height 21
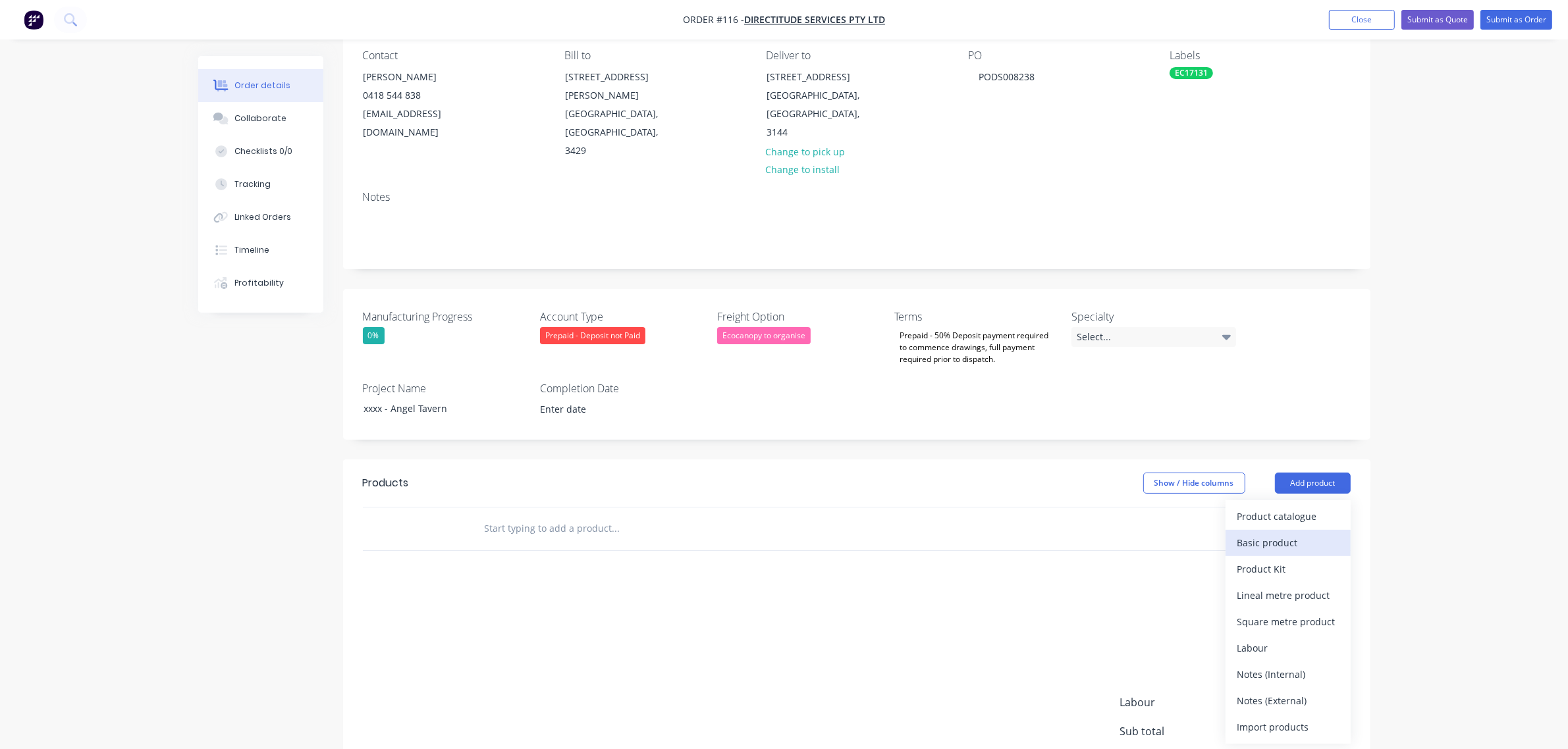
scroll to position [164, 0]
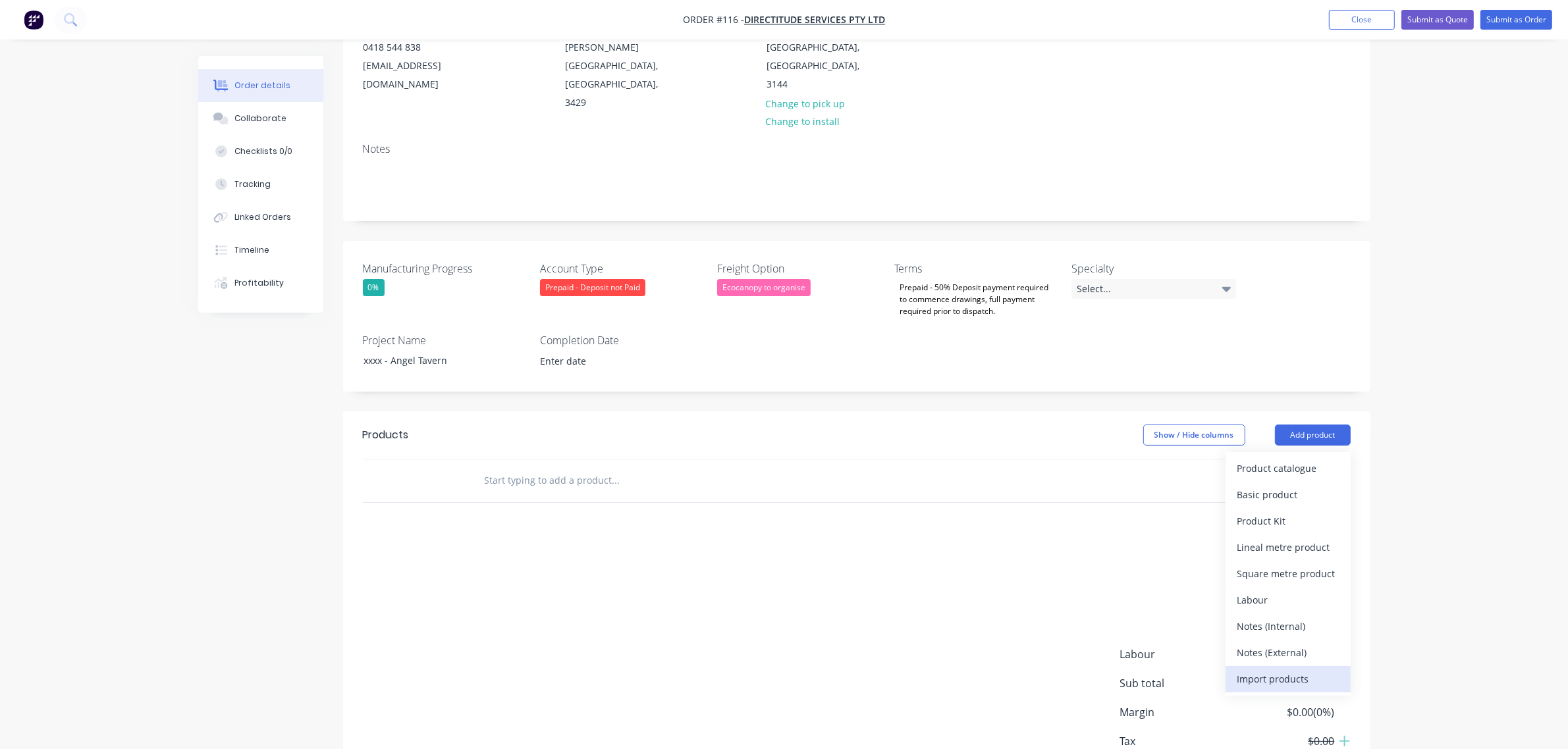
click at [1273, 670] on div "Import products" at bounding box center [1288, 679] width 102 height 19
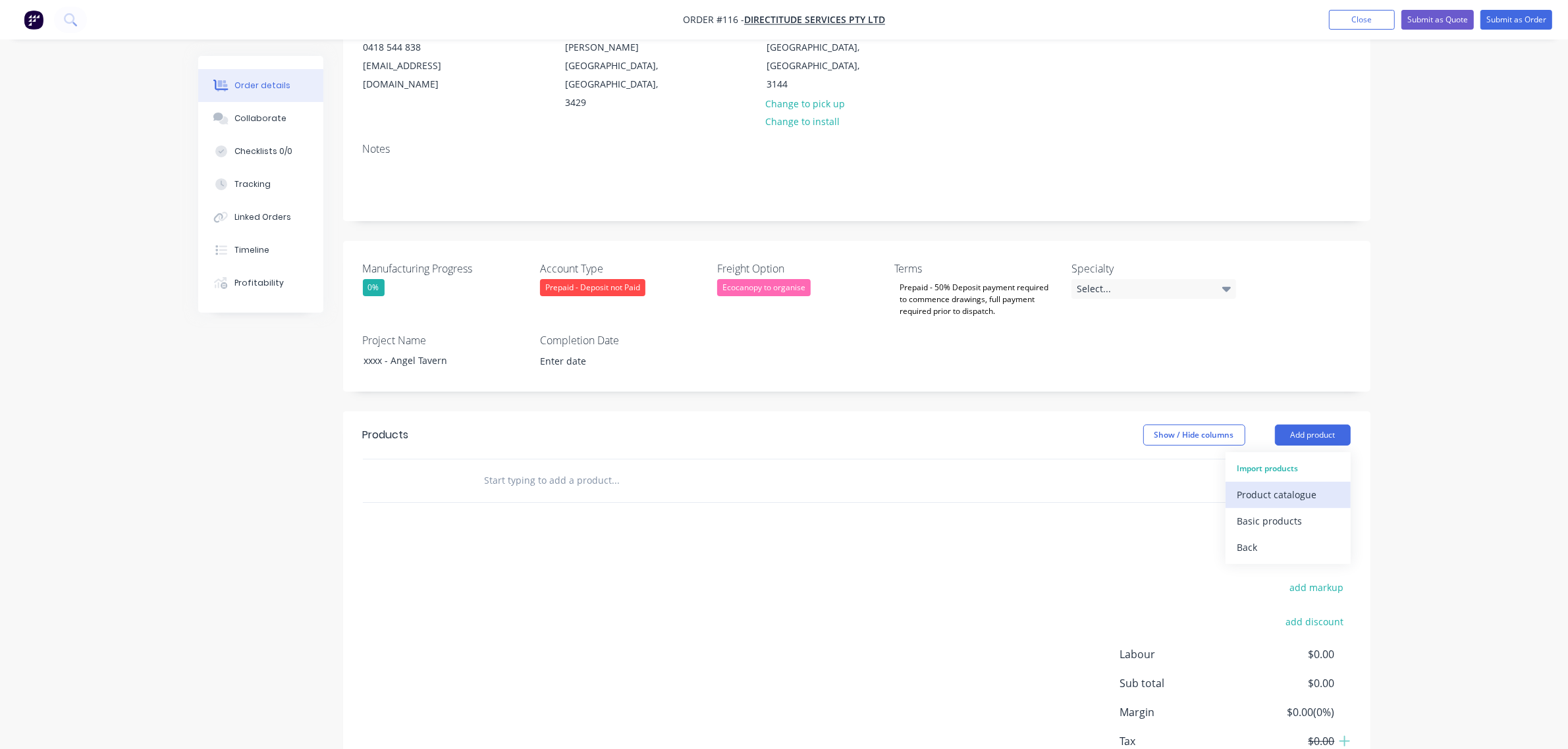
click at [1303, 485] on div "Product catalogue" at bounding box center [1288, 495] width 102 height 19
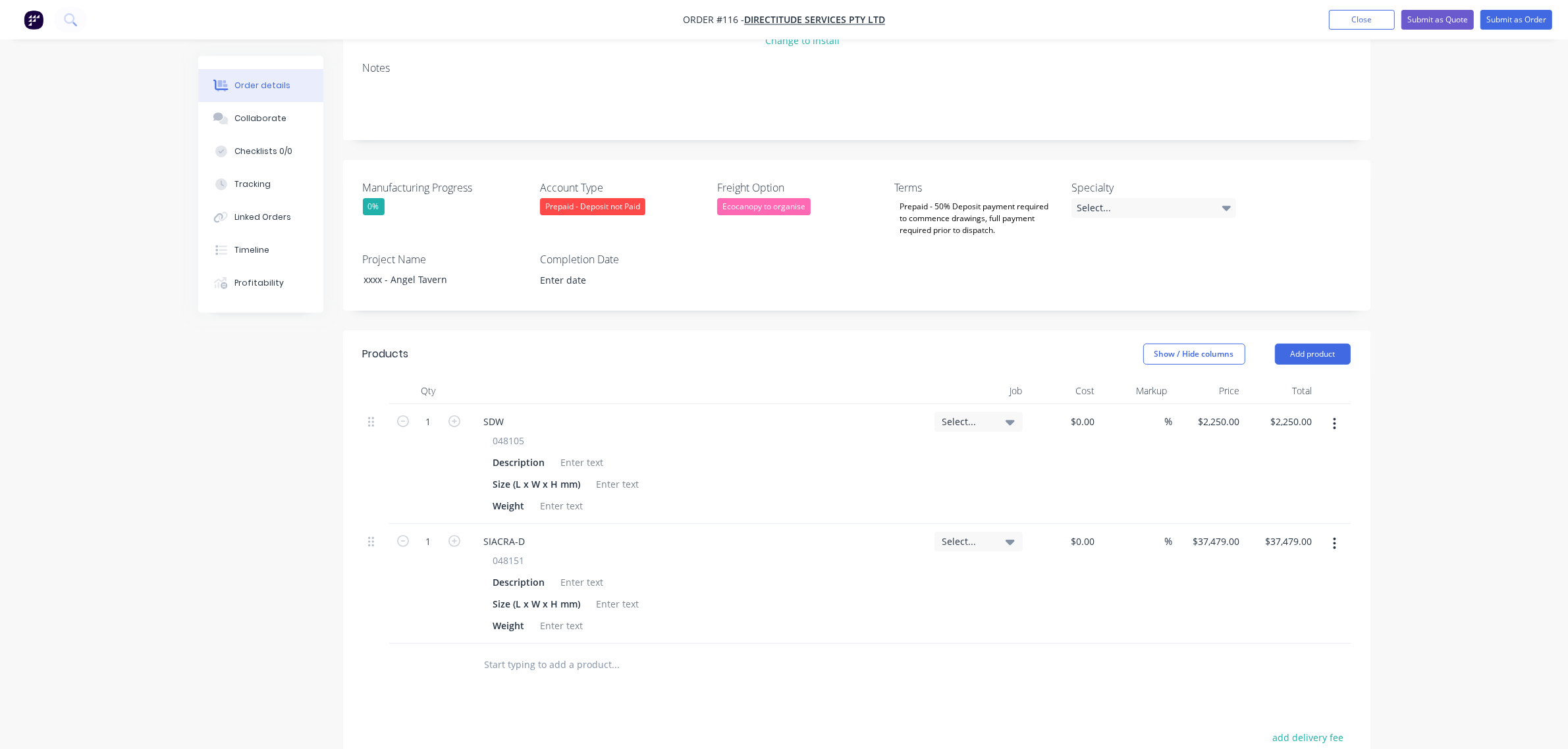
scroll to position [247, 0]
click at [598, 451] on div at bounding box center [582, 461] width 53 height 19
paste div
click at [606, 473] on div at bounding box center [618, 483] width 53 height 19
paste div
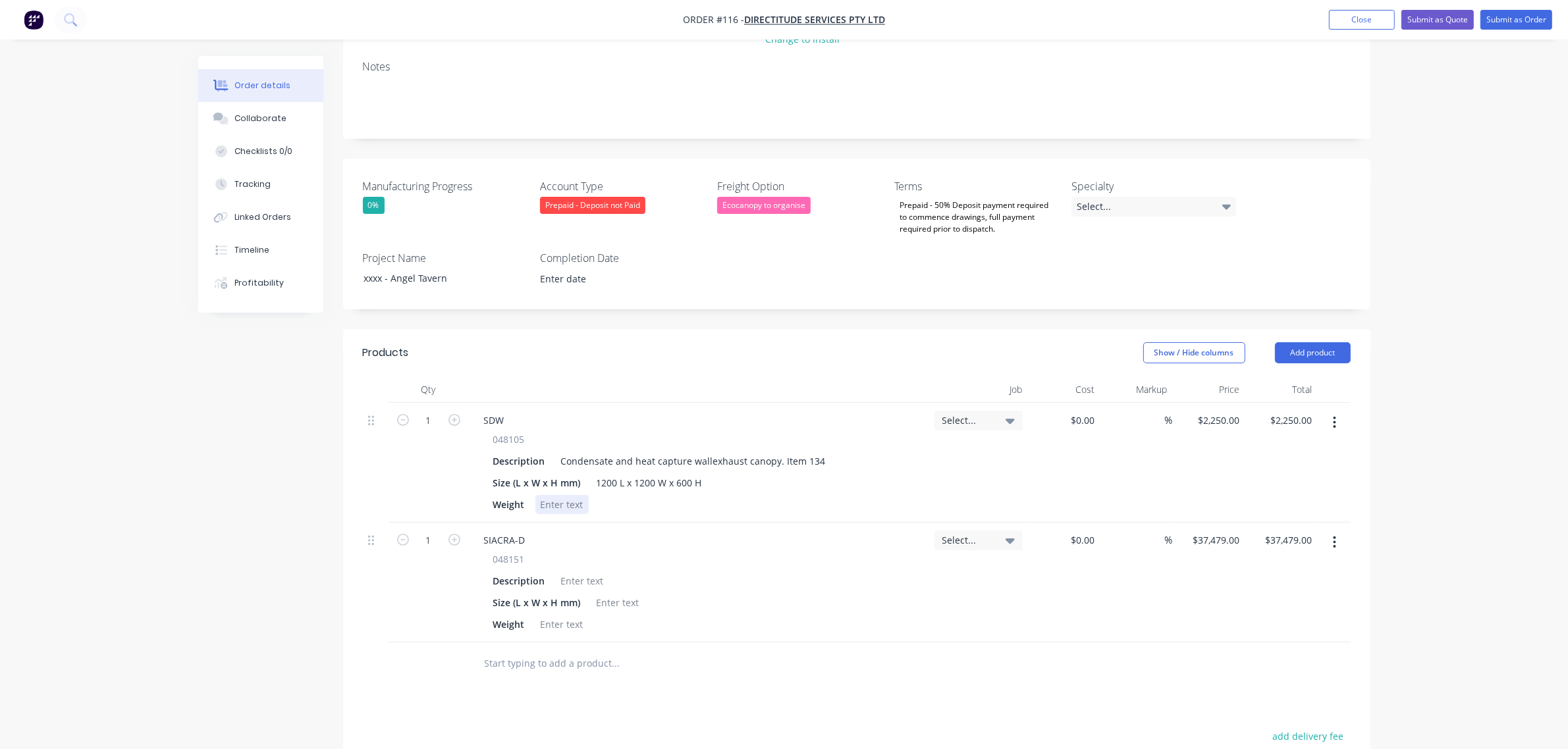
click at [550, 495] on div at bounding box center [562, 504] width 53 height 19
paste div
click at [590, 571] on div at bounding box center [582, 581] width 53 height 19
paste div
click at [610, 593] on div "048151 Description Low velocity double island exhaust canopywith stainless stee…" at bounding box center [699, 600] width 451 height 95
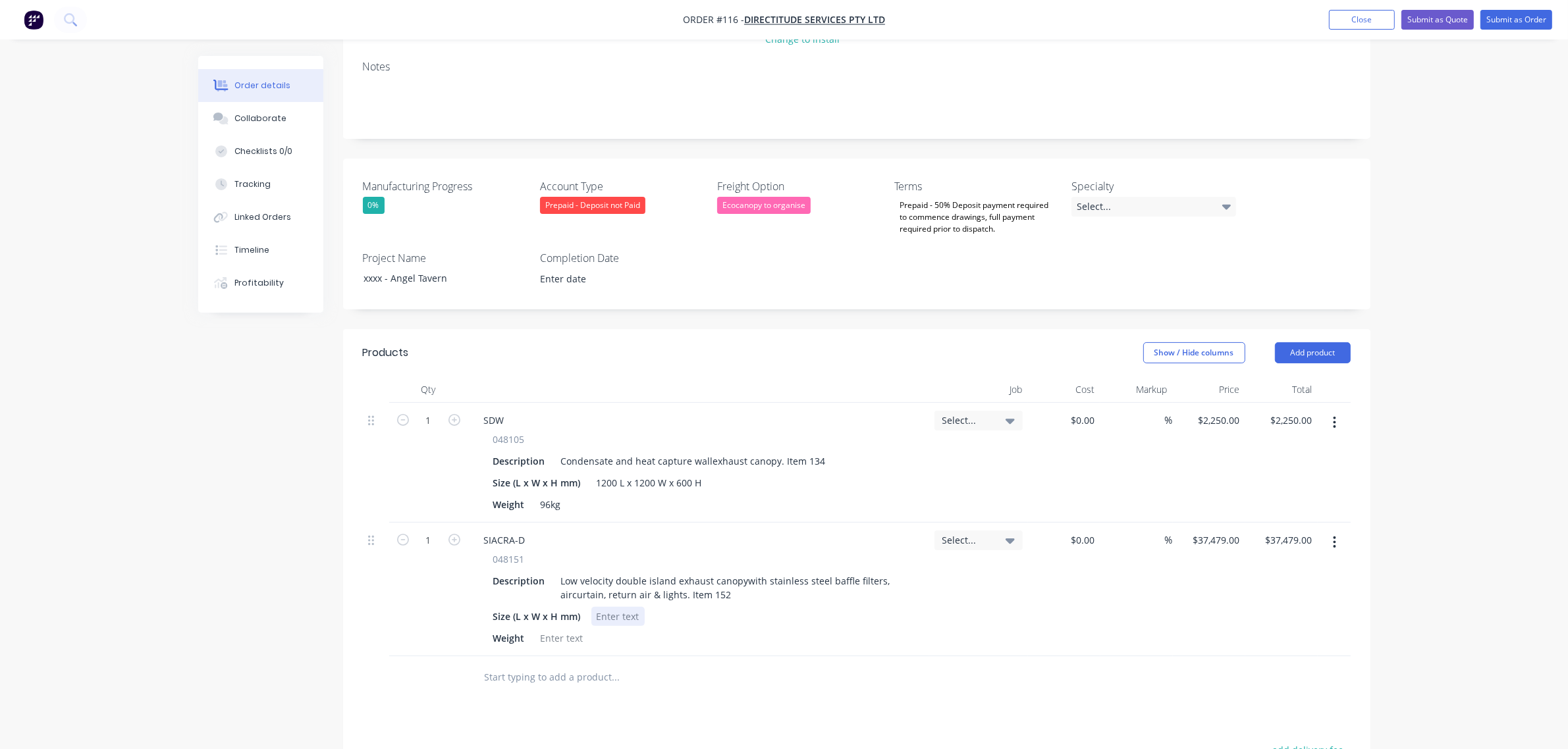
click at [620, 607] on div at bounding box center [618, 616] width 53 height 19
paste div
click at [579, 628] on div at bounding box center [562, 638] width 53 height 19
paste div
click at [718, 451] on div "Condensate and heat capture wallexhaust canopy. Item 134" at bounding box center [693, 461] width 275 height 19
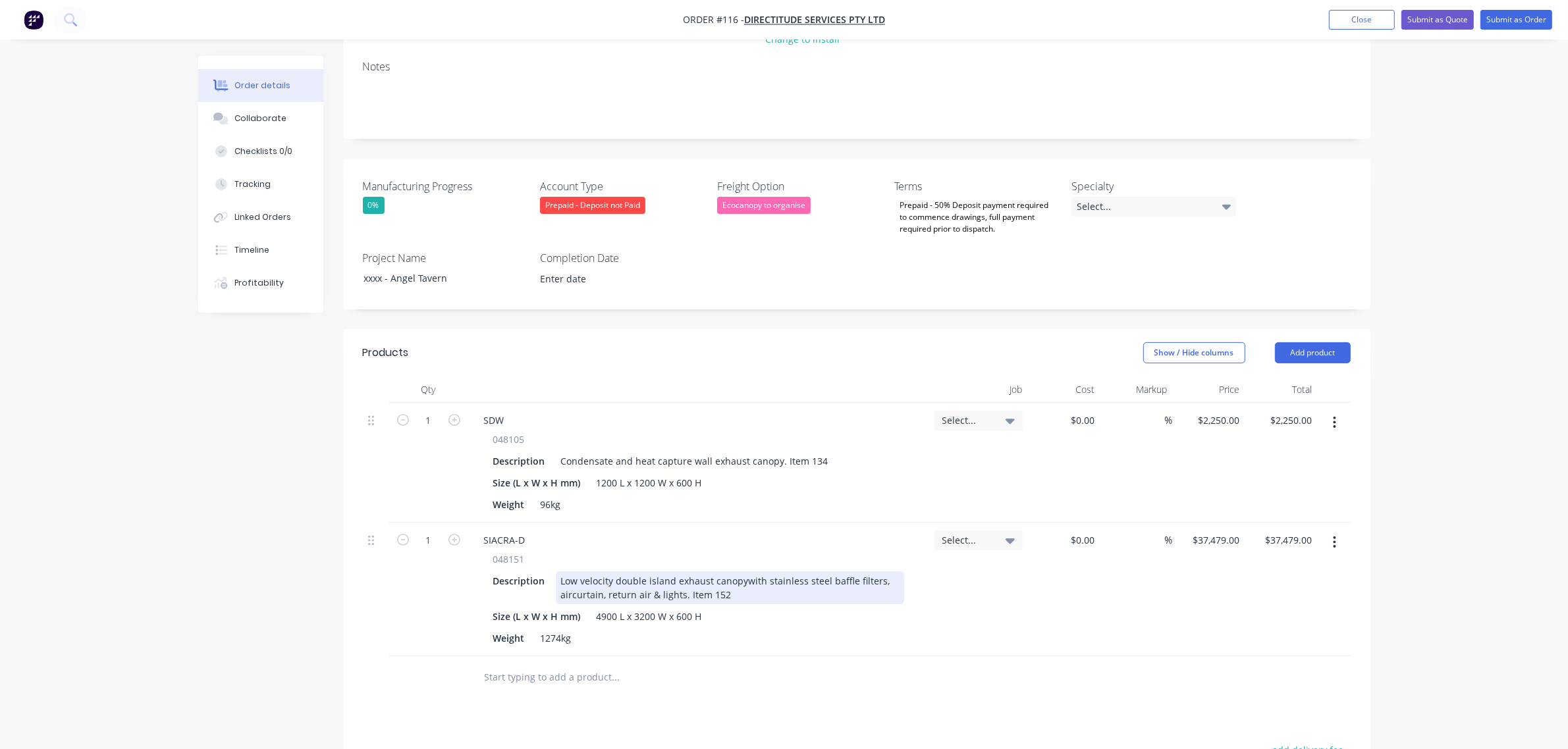
click at [741, 571] on div "Low velocity double island exhaust canopywith stainless steel baffle filters, a…" at bounding box center [730, 587] width 348 height 33
click at [583, 571] on div "Low velocity double island exhaust canopy with stainless steel baffle filters, …" at bounding box center [730, 587] width 348 height 33
click at [577, 571] on div "Low velocity double island exhaust canopy with stainless steel baffle filters, …" at bounding box center [730, 587] width 348 height 33
click at [792, 495] on div "Weight 96kg" at bounding box center [696, 504] width 416 height 19
click at [1325, 342] on button "Add product" at bounding box center [1312, 353] width 75 height 21
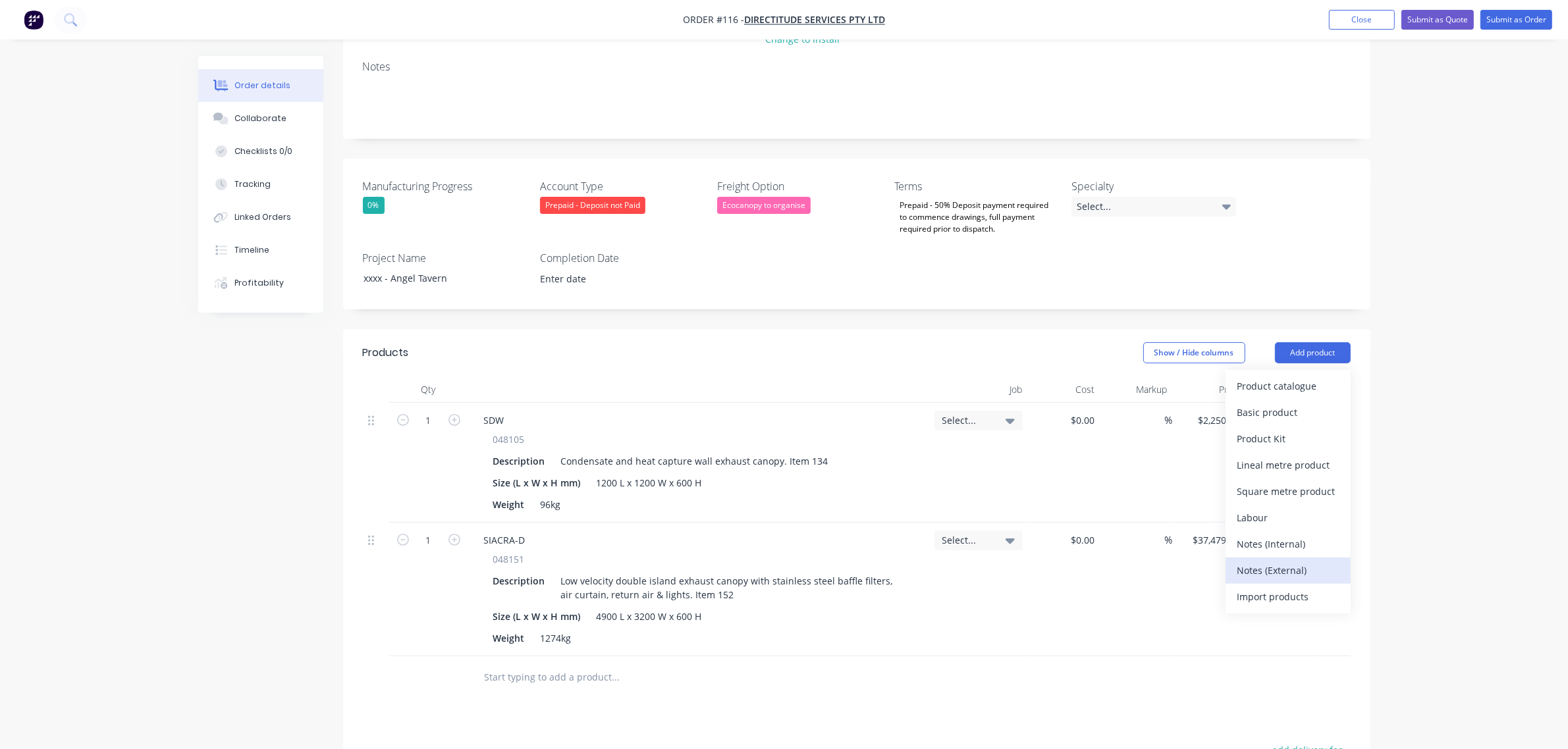
click at [1281, 561] on div "Notes (External)" at bounding box center [1288, 570] width 102 height 19
click at [528, 664] on div at bounding box center [521, 674] width 95 height 19
click at [1011, 697] on div at bounding box center [857, 719] width 988 height 43
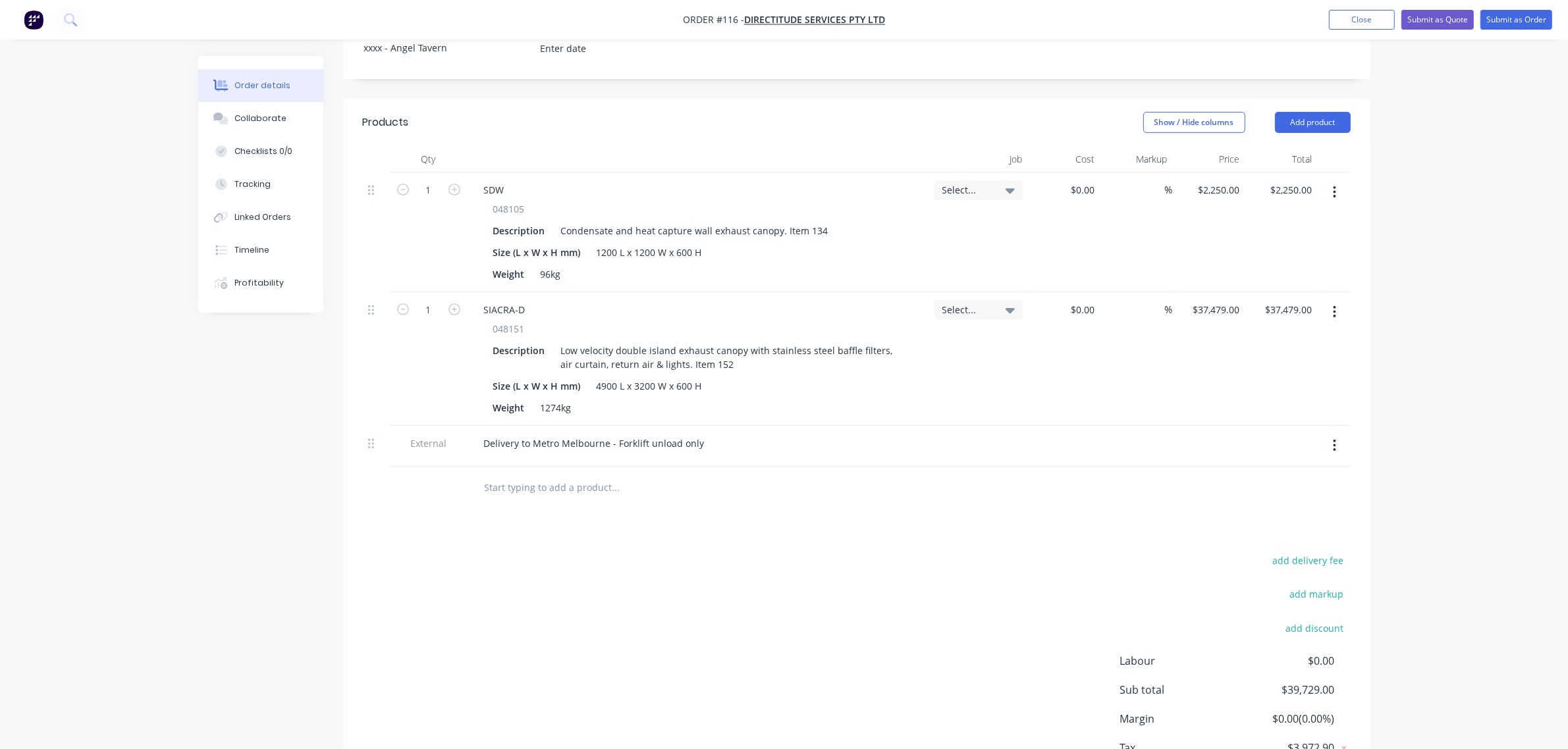
scroll to position [493, 0]
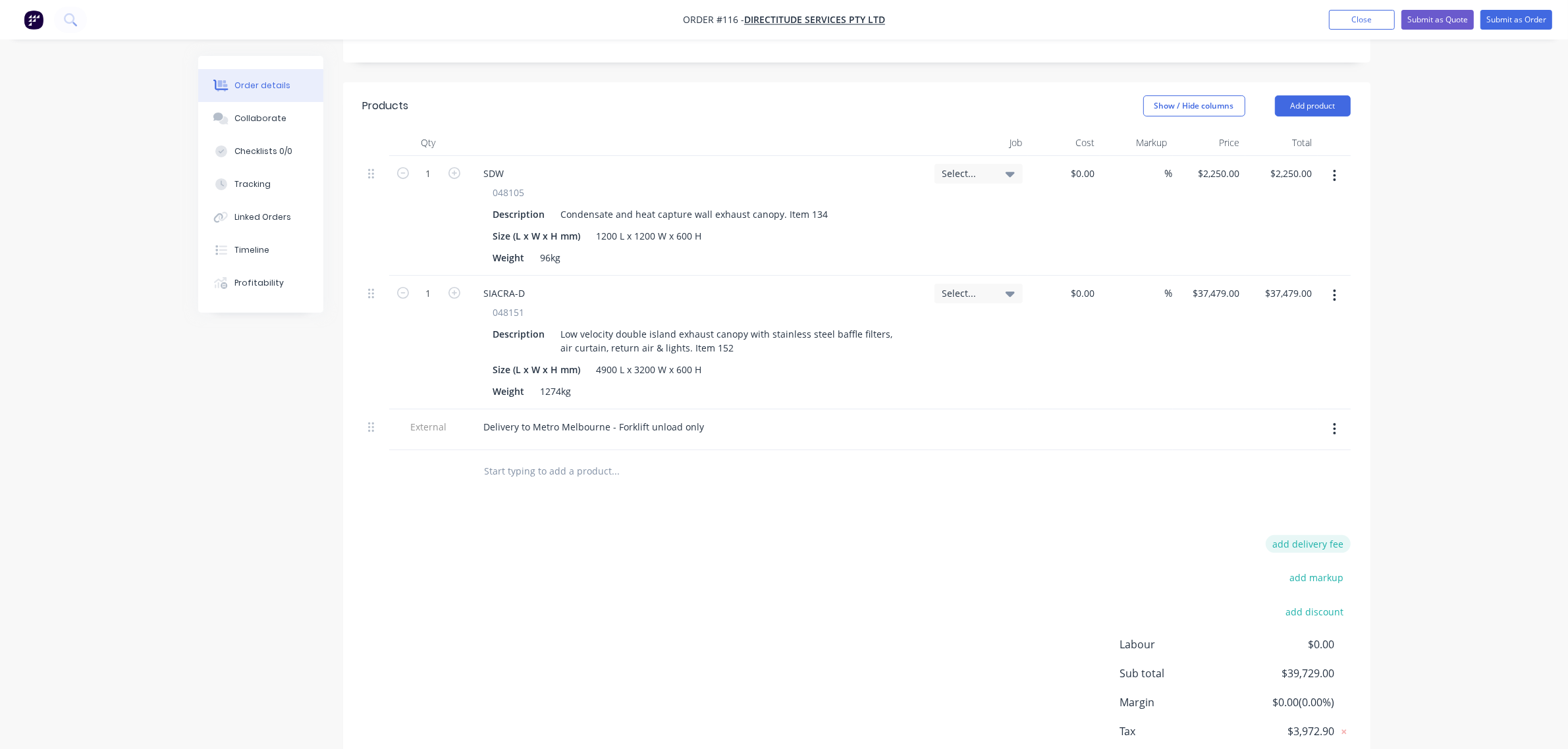
click at [1309, 535] on button "add delivery fee" at bounding box center [1308, 544] width 85 height 17
type input "1685"
click at [1123, 535] on div "Delivery fee Delivery fee Delivery fee name (Optional) 1685 1685 $0 add markup …" at bounding box center [857, 661] width 988 height 251
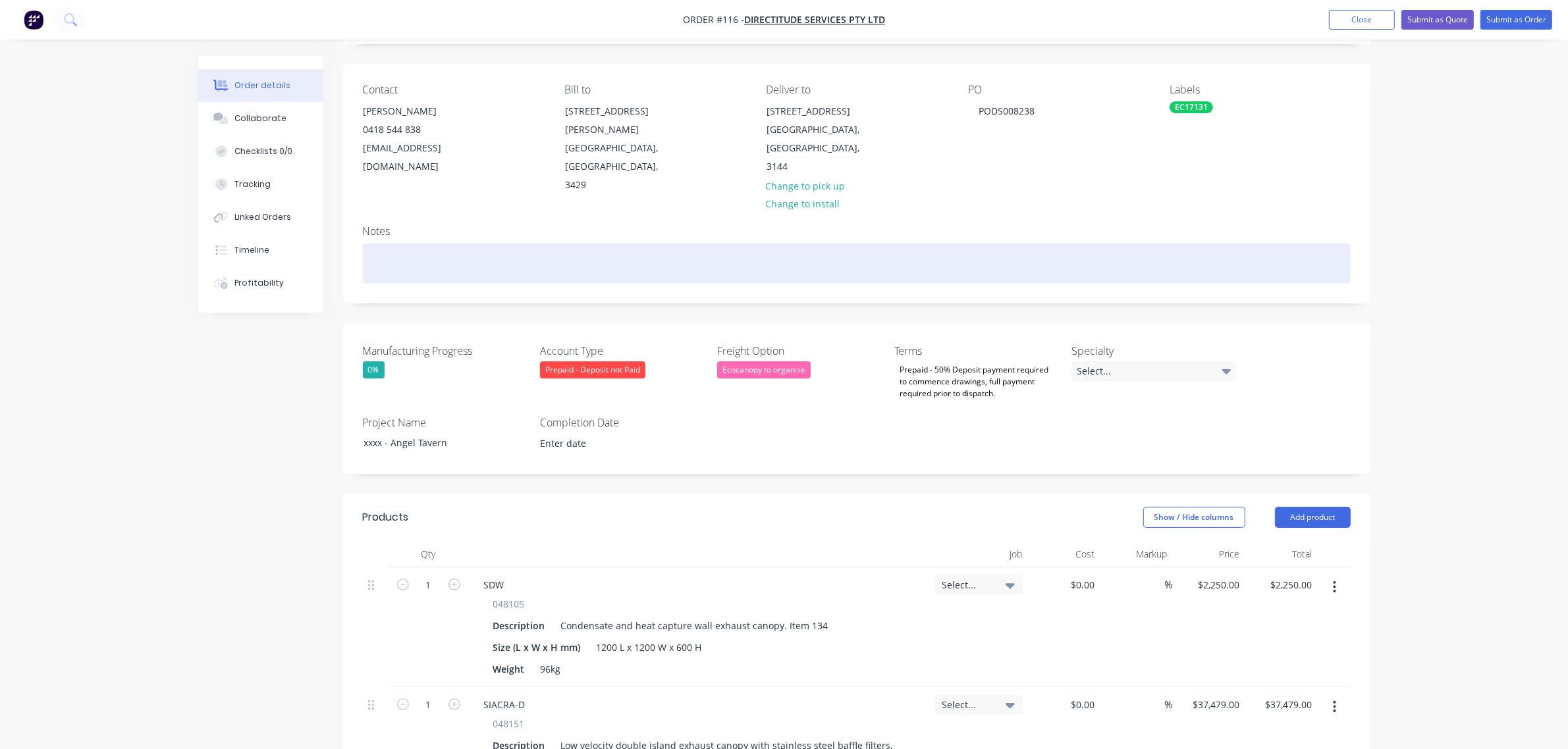
click at [717, 244] on div at bounding box center [857, 264] width 988 height 41
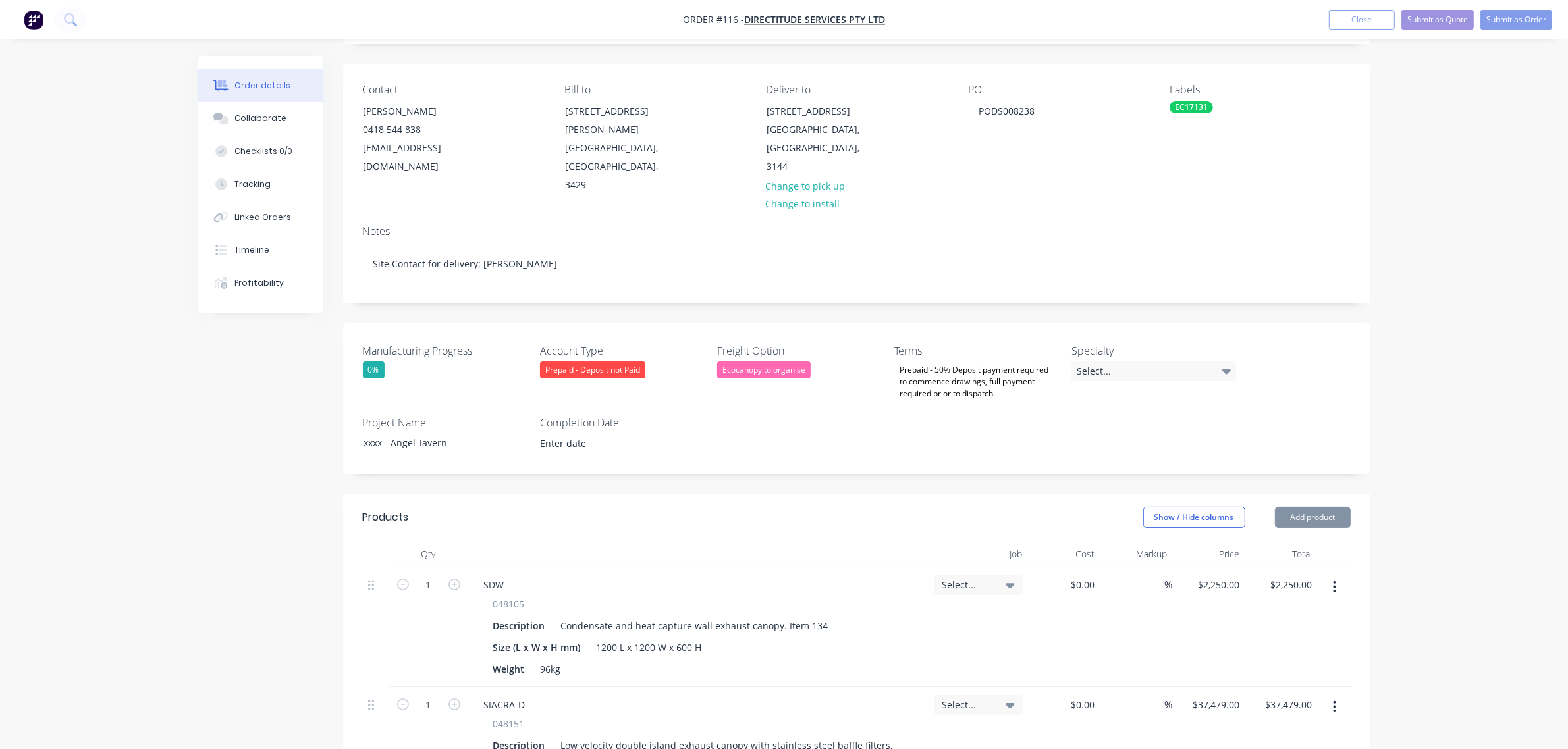
click at [1450, 264] on div "Order details Collaborate Checklists 0/0 Tracking Linked Orders Timeline Profit…" at bounding box center [784, 575] width 1568 height 1315
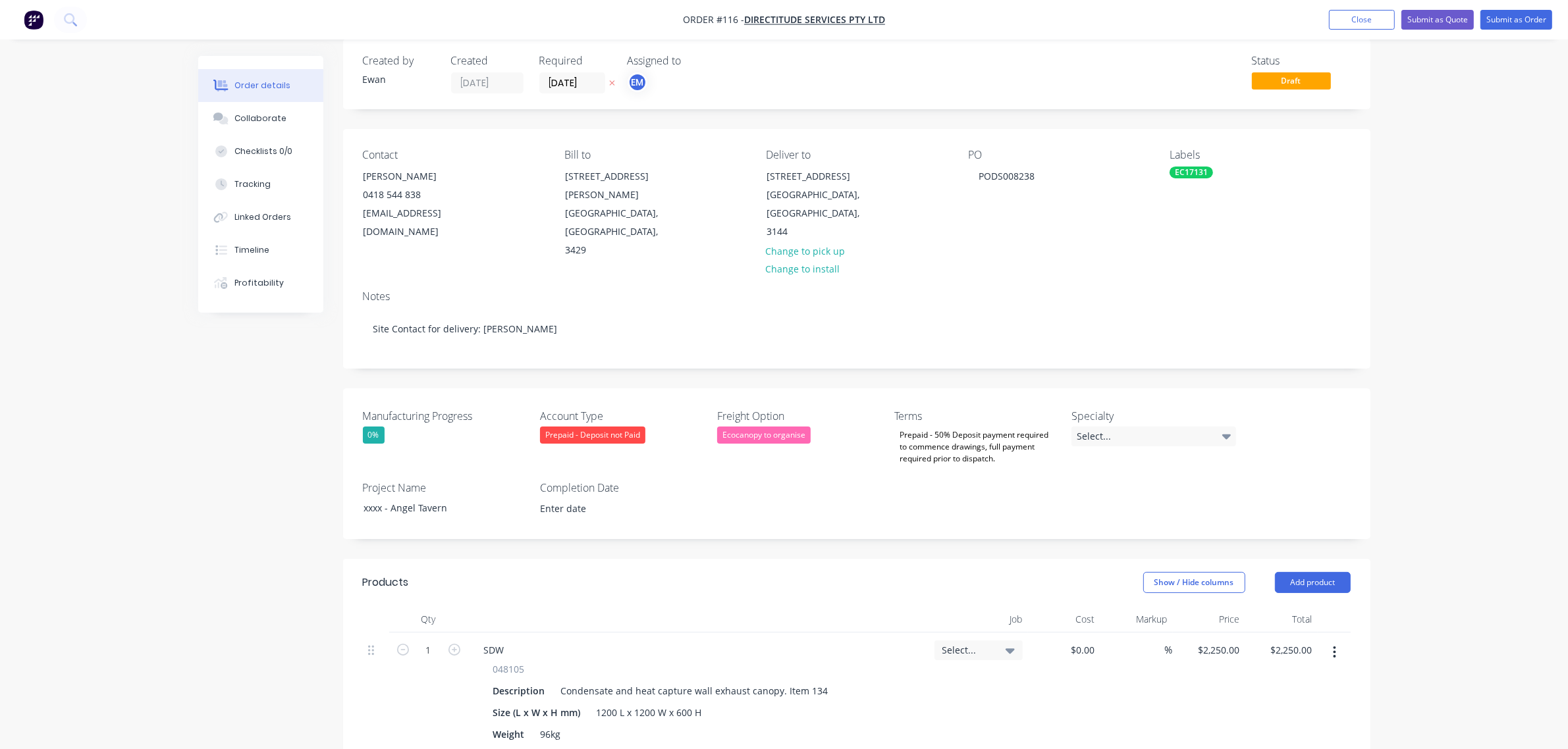
scroll to position [0, 0]
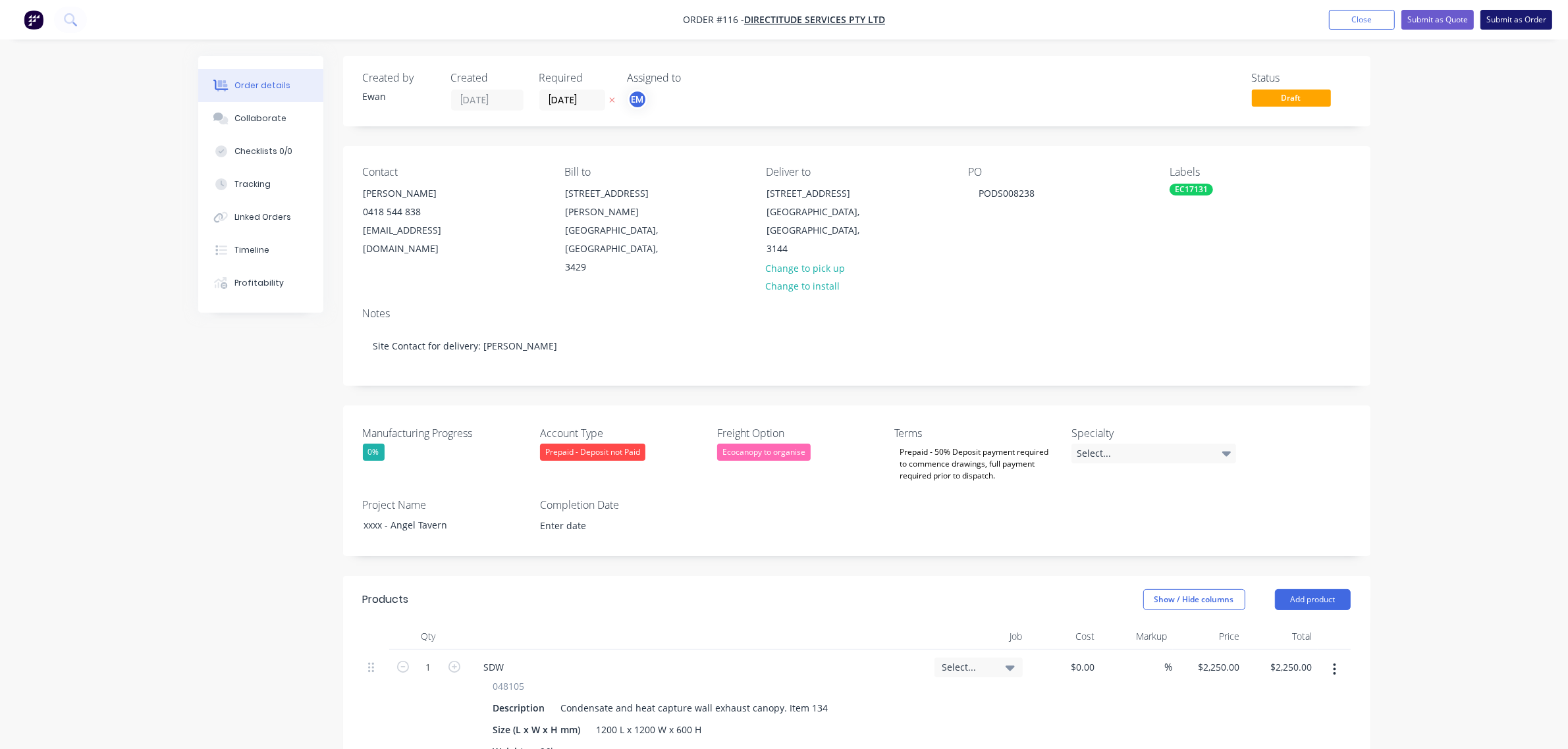
click at [1500, 17] on button "Submit as Order" at bounding box center [1516, 19] width 72 height 20
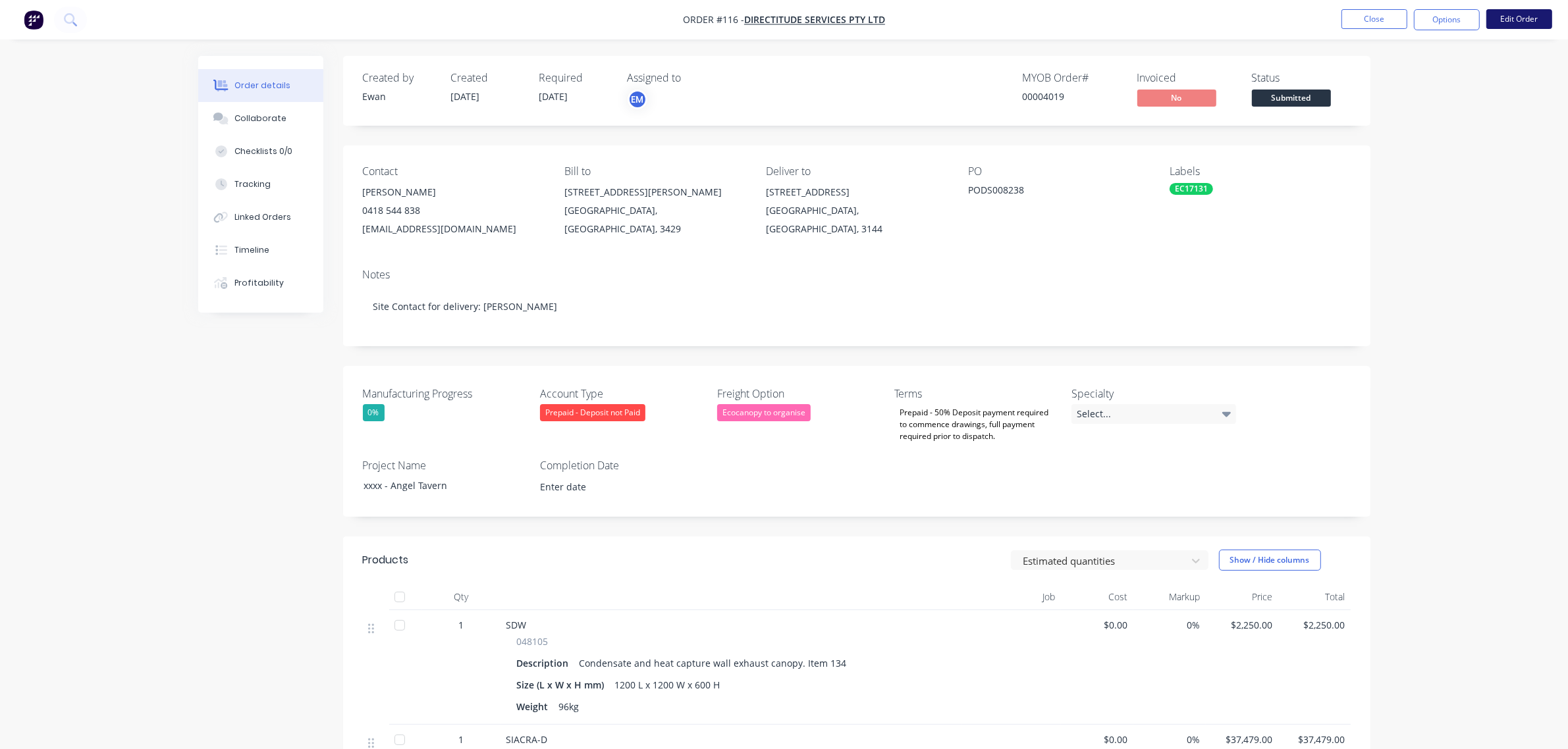
click at [1527, 20] on button "Edit Order" at bounding box center [1519, 19] width 66 height 20
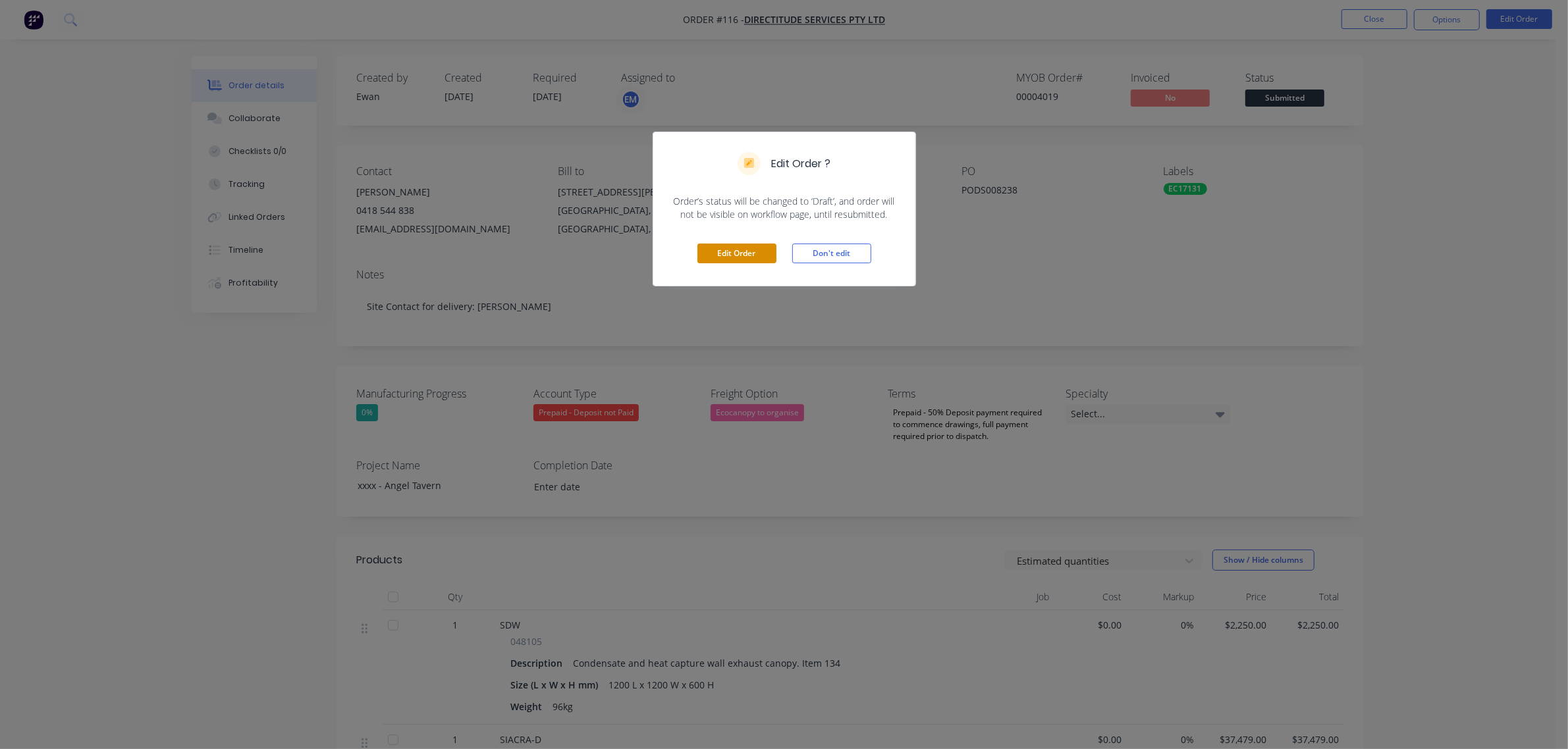
click at [702, 255] on button "Edit Order" at bounding box center [737, 253] width 79 height 20
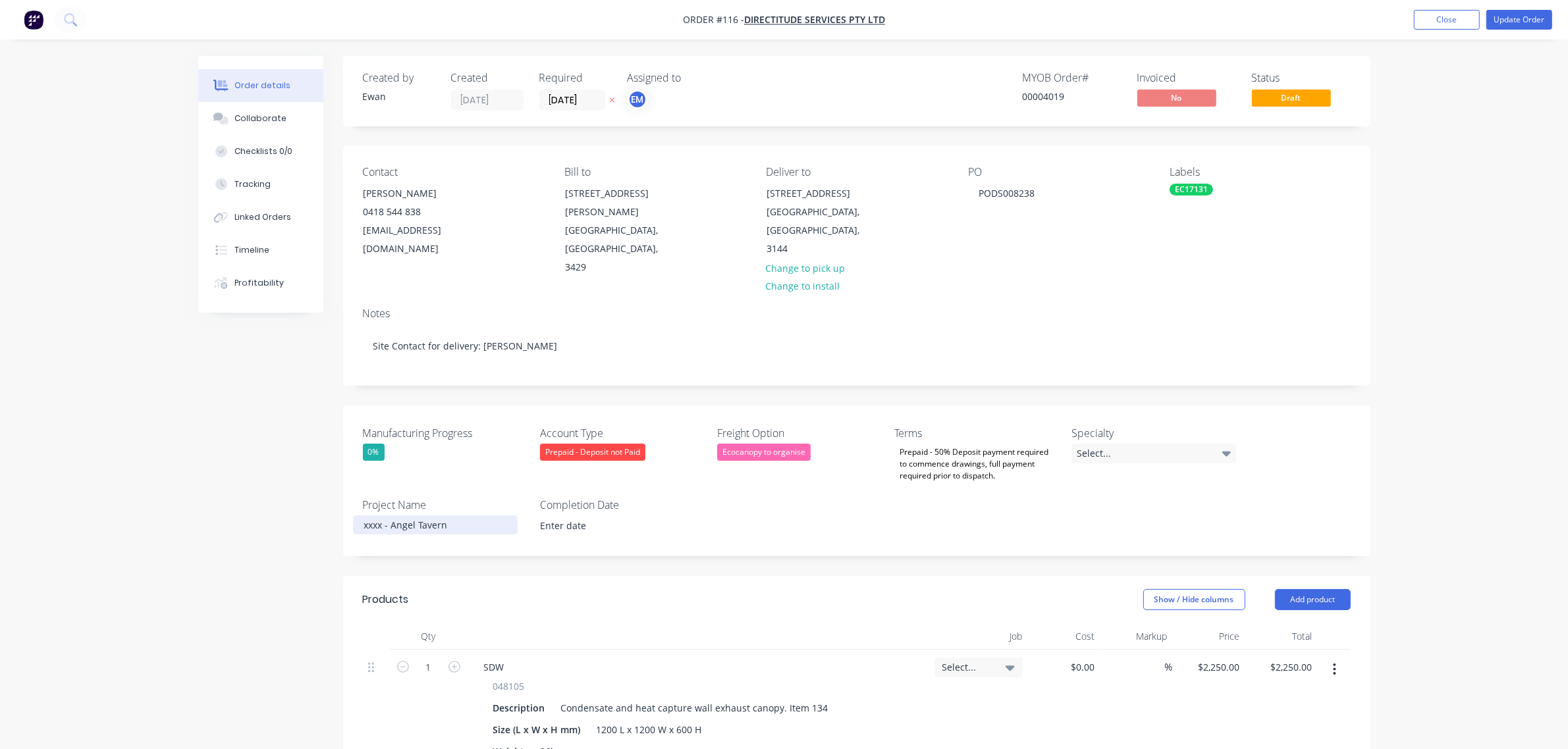
click at [366, 515] on div "xxxx - Angel Tavern" at bounding box center [435, 525] width 165 height 19
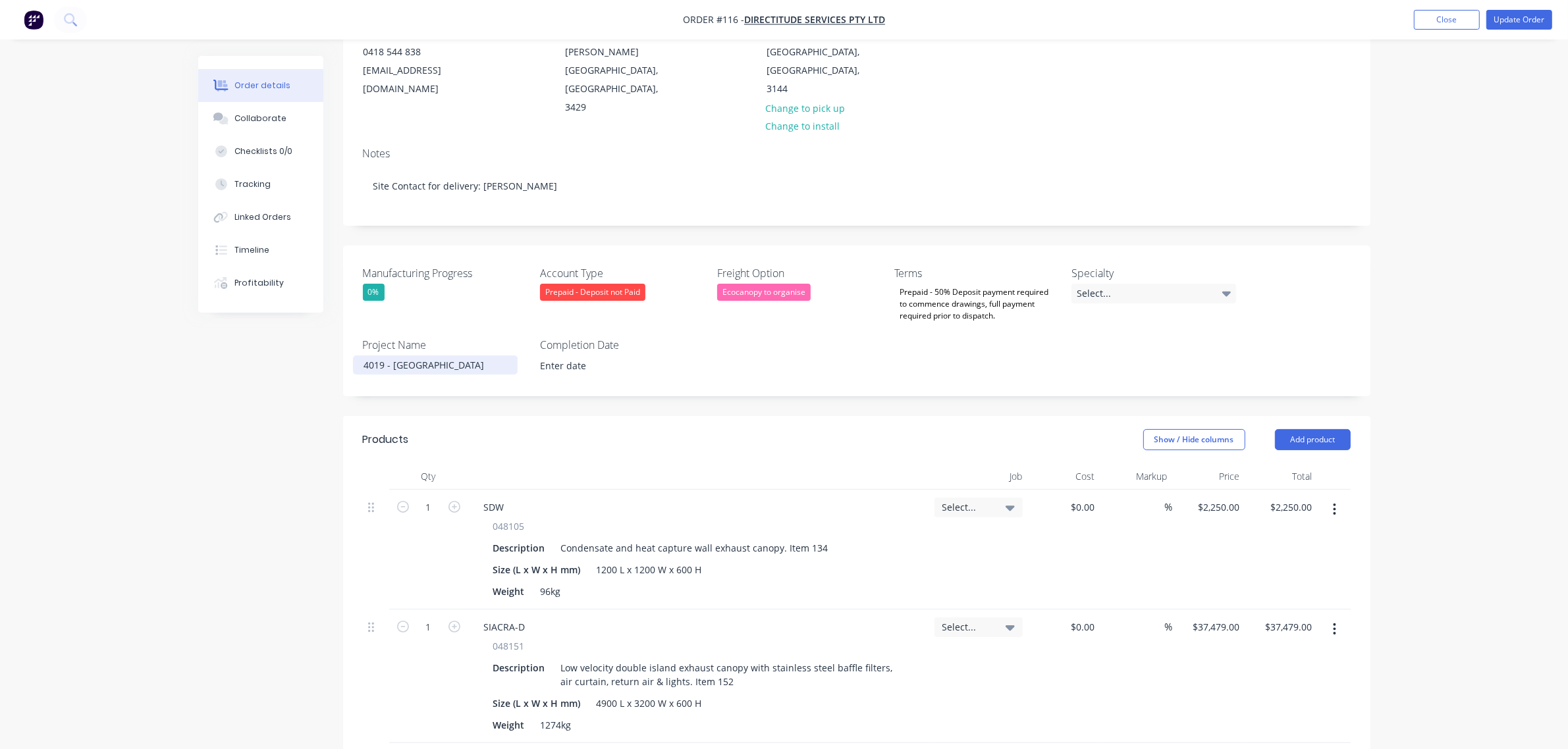
scroll to position [164, 0]
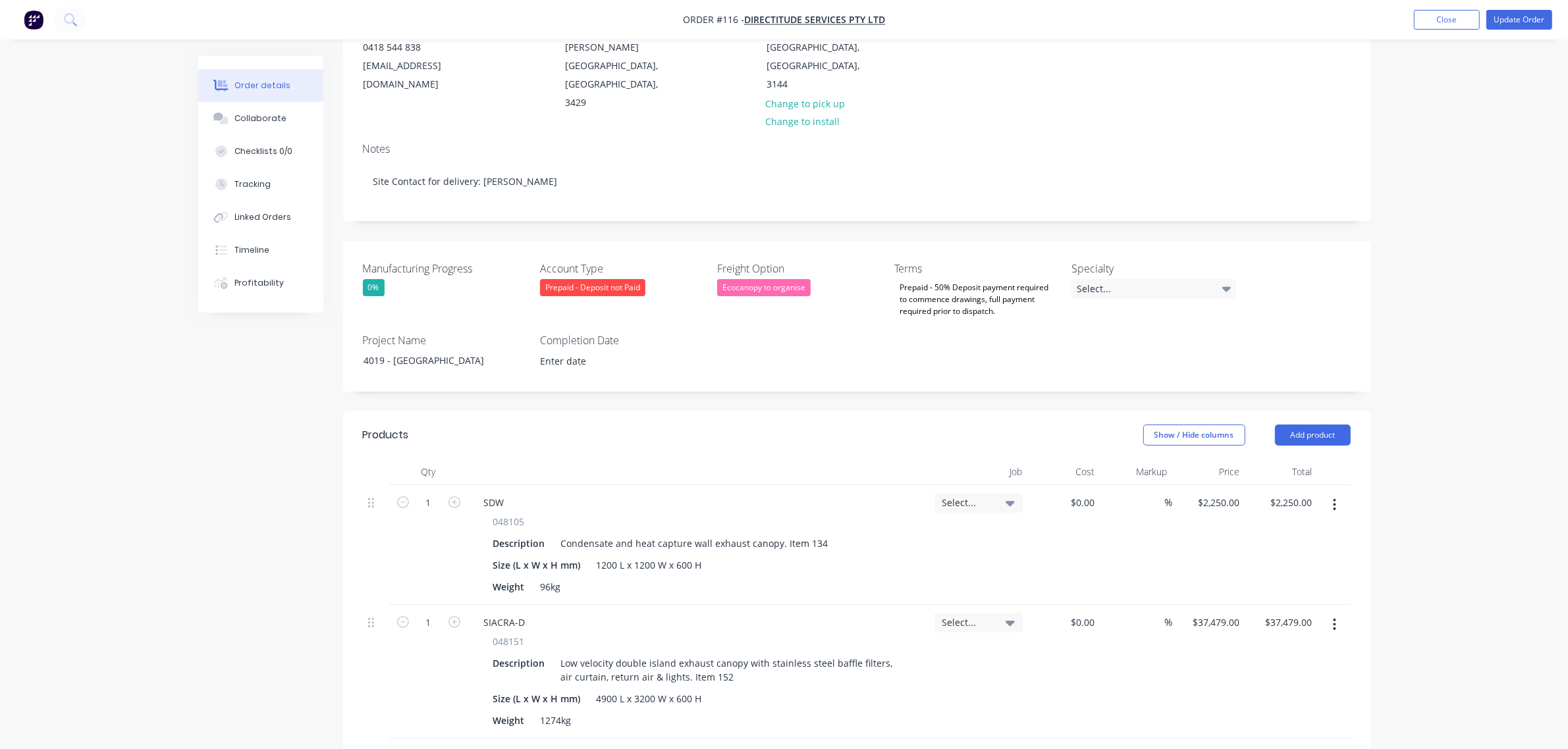
click at [971, 496] on span "Select..." at bounding box center [967, 502] width 50 height 14
click at [957, 566] on button "Create new job" at bounding box center [930, 576] width 171 height 21
click at [934, 551] on input "Job Number" at bounding box center [930, 561] width 171 height 20
type input "4019"
click at [916, 599] on input "Job Name" at bounding box center [930, 608] width 171 height 20
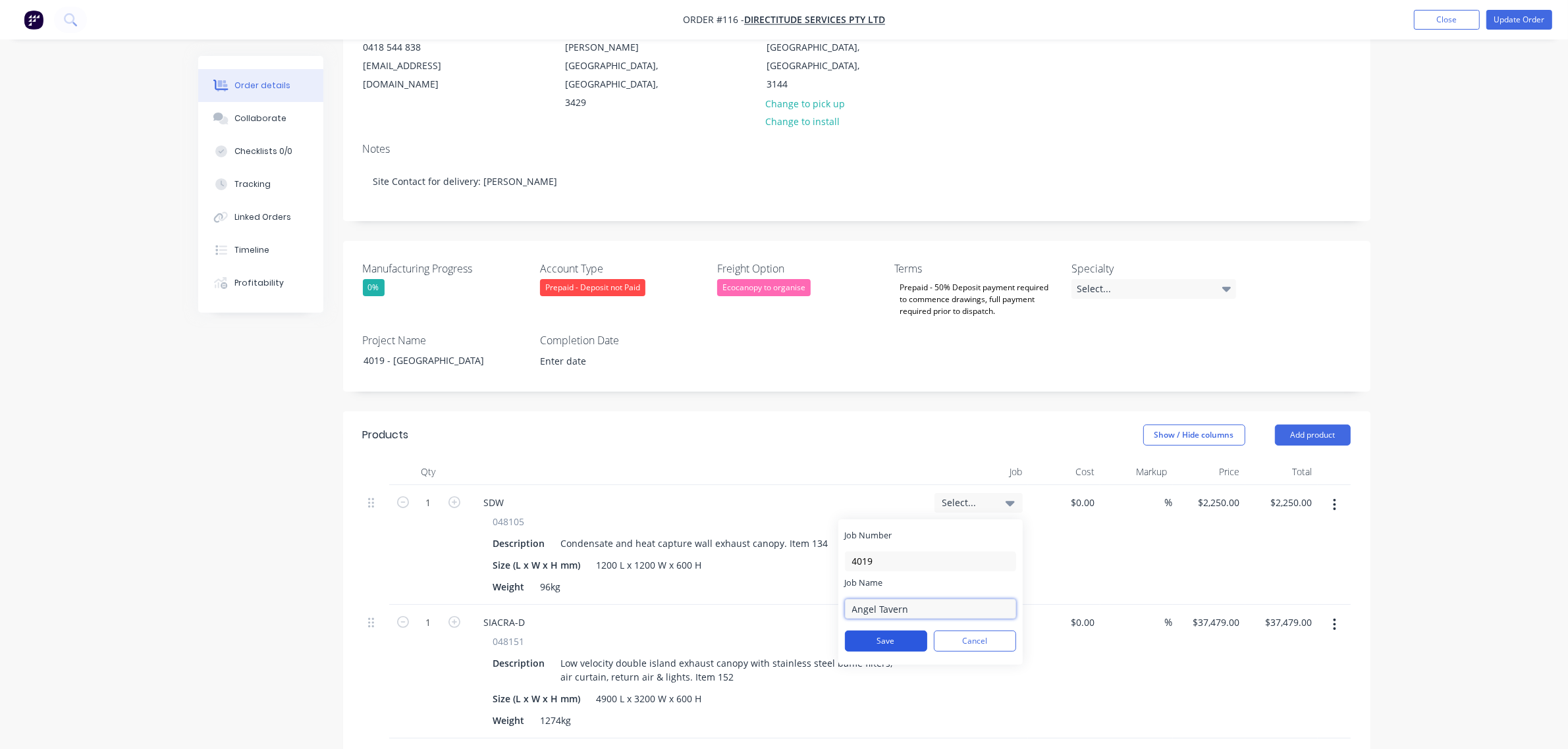
type input "Angel Tavern"
click at [905, 631] on button "Save" at bounding box center [886, 641] width 83 height 21
click at [947, 529] on input at bounding box center [941, 542] width 135 height 26
type input "4019"
click at [877, 633] on div "Apply to all line items" at bounding box center [915, 639] width 95 height 14
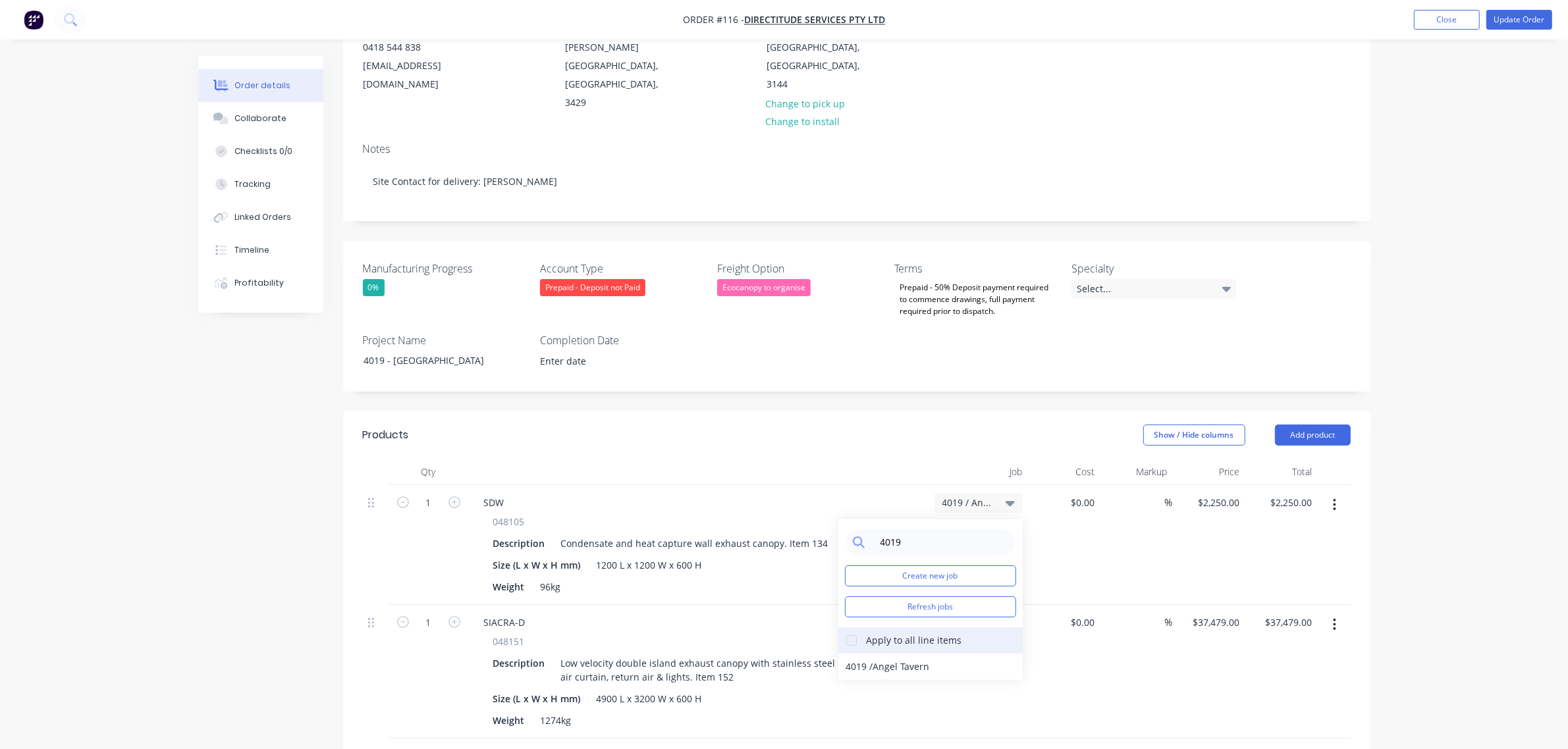
click at [851, 627] on div at bounding box center [851, 640] width 26 height 26
click at [859, 654] on div "4019 / Angel Tavern" at bounding box center [931, 666] width 184 height 26
click at [1436, 542] on div "Order details Collaborate Checklists 0/0 Tracking Linked Orders Timeline Profit…" at bounding box center [784, 493] width 1568 height 1315
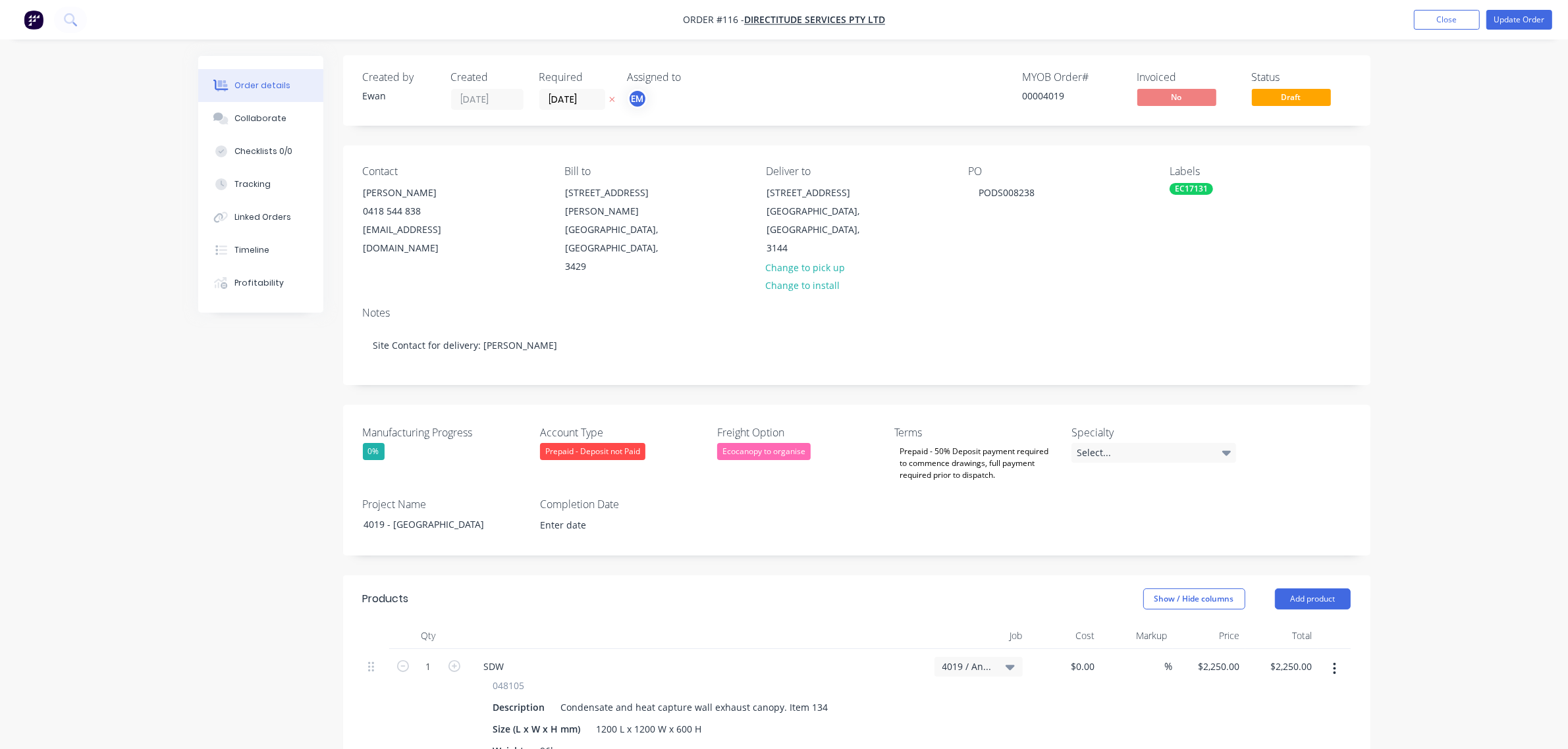
scroll to position [0, 0]
click at [1512, 18] on button "Update Order" at bounding box center [1519, 19] width 66 height 20
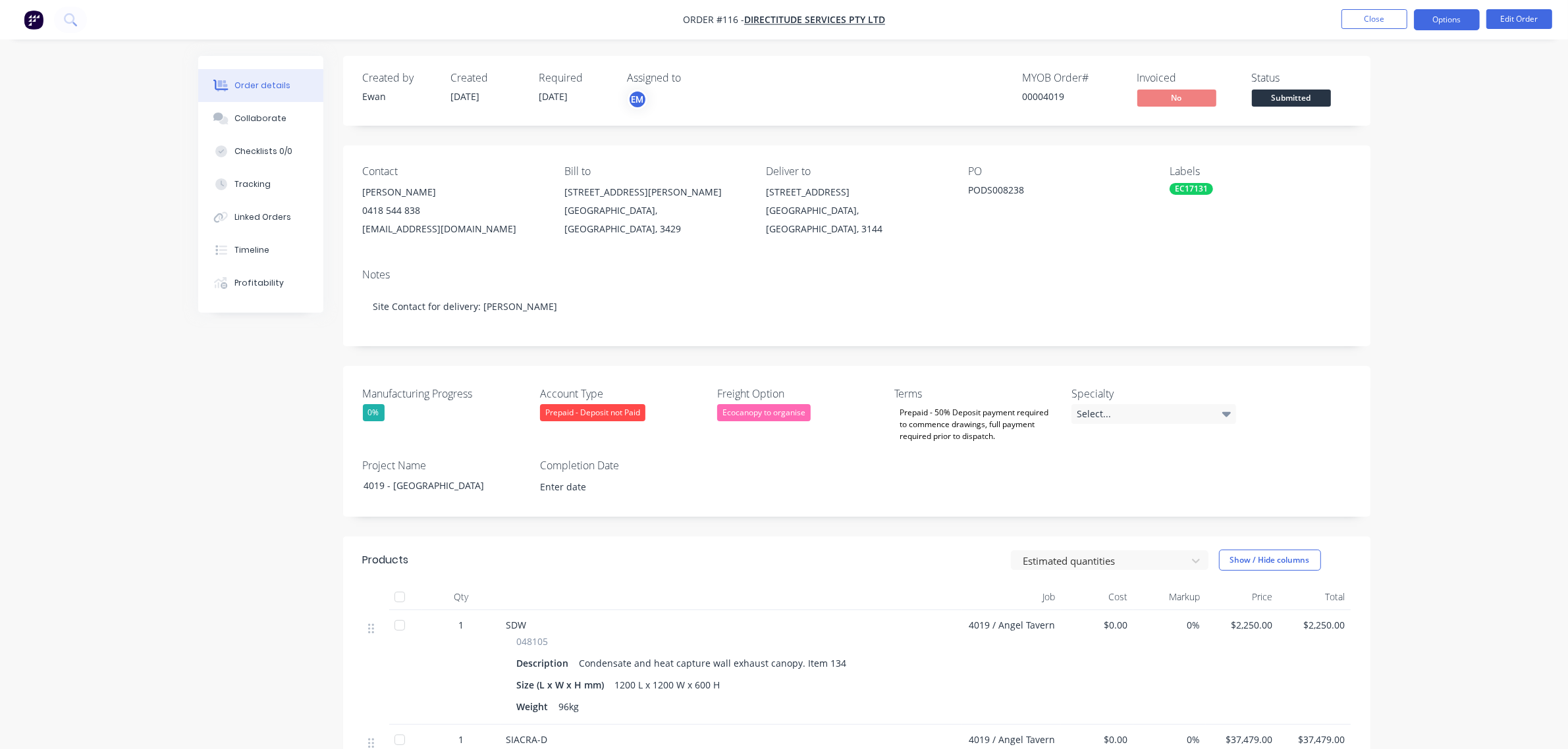
click at [1450, 25] on button "Options" at bounding box center [1446, 20] width 66 height 21
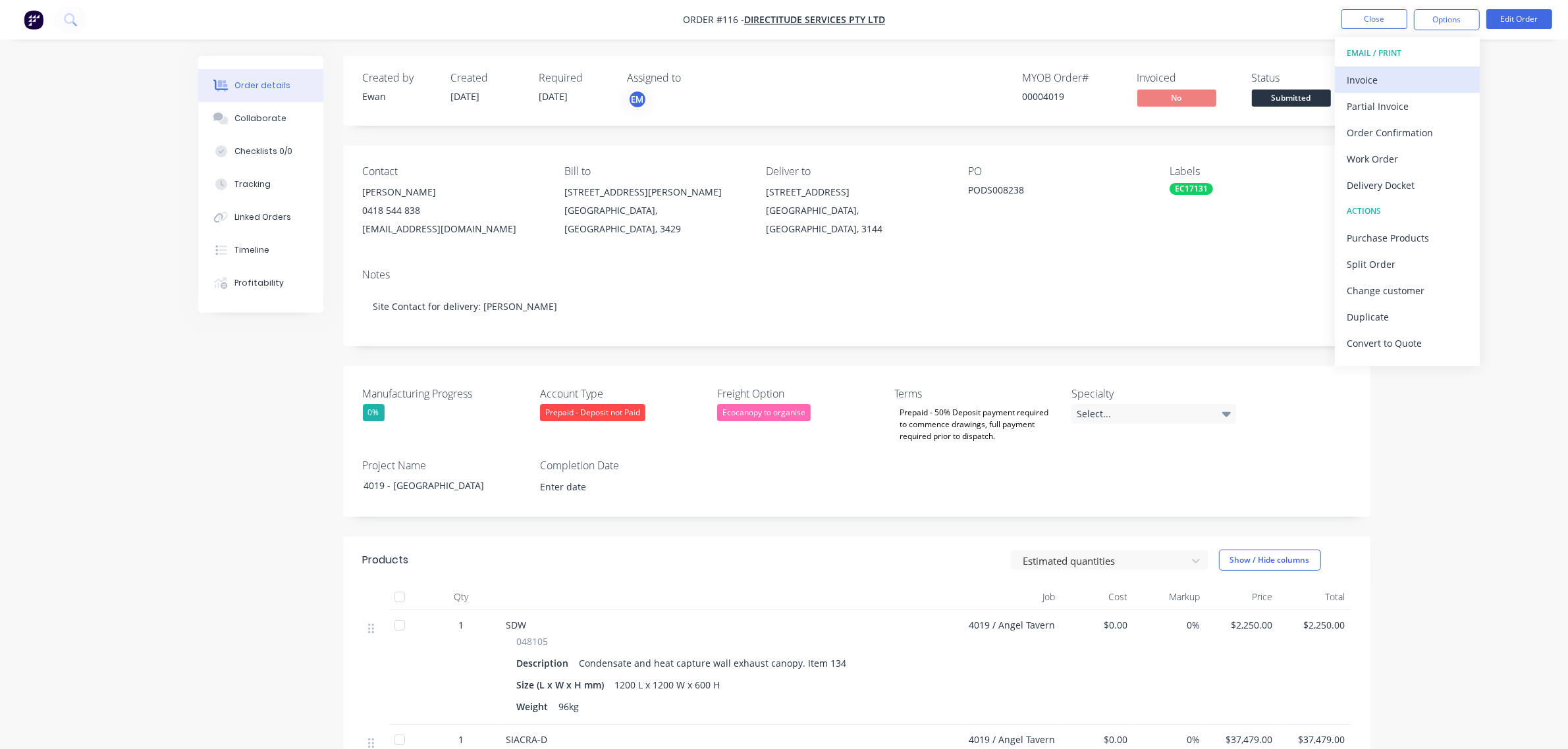
click at [1381, 83] on div "Invoice" at bounding box center [1407, 80] width 121 height 19
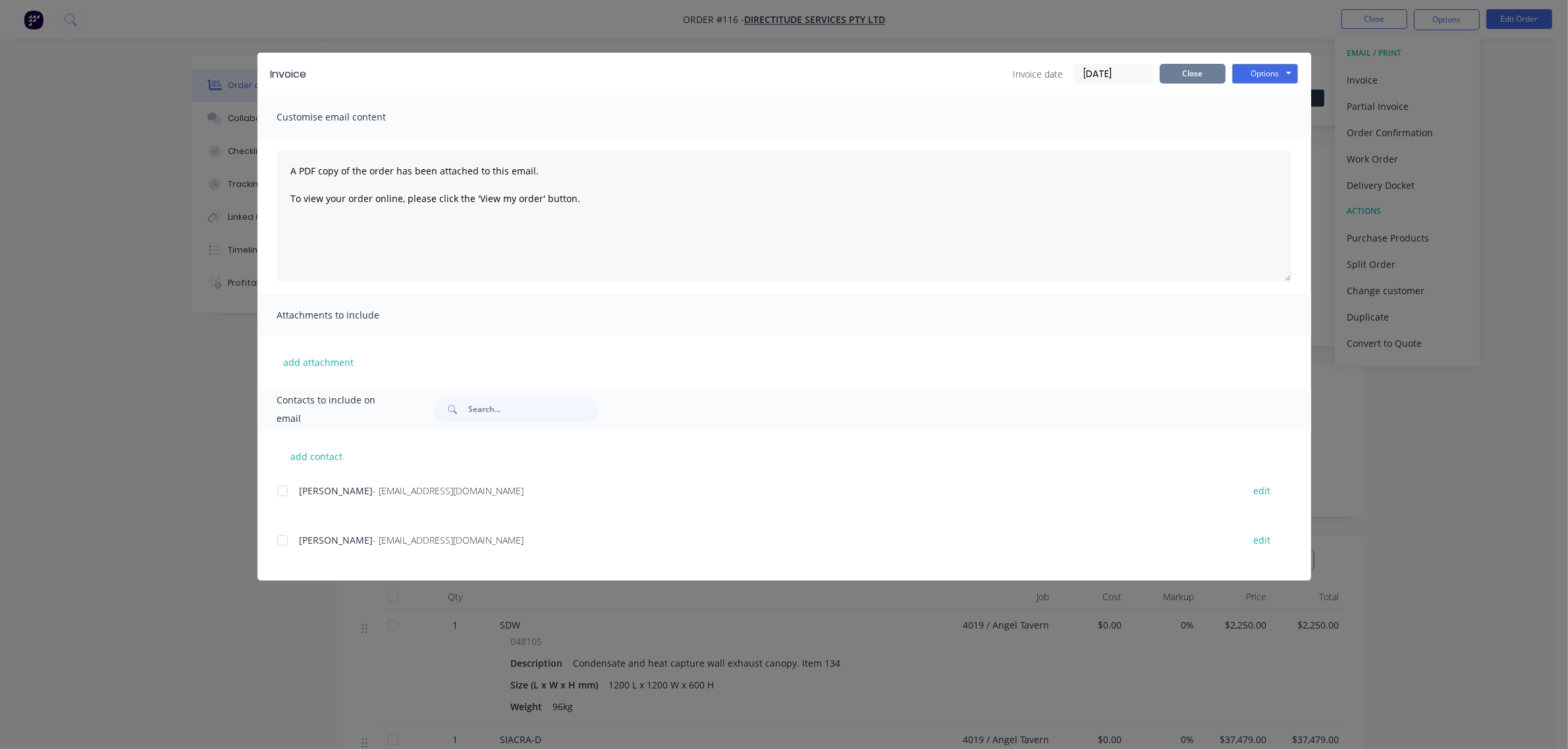
click at [1167, 71] on button "Close" at bounding box center [1192, 73] width 66 height 20
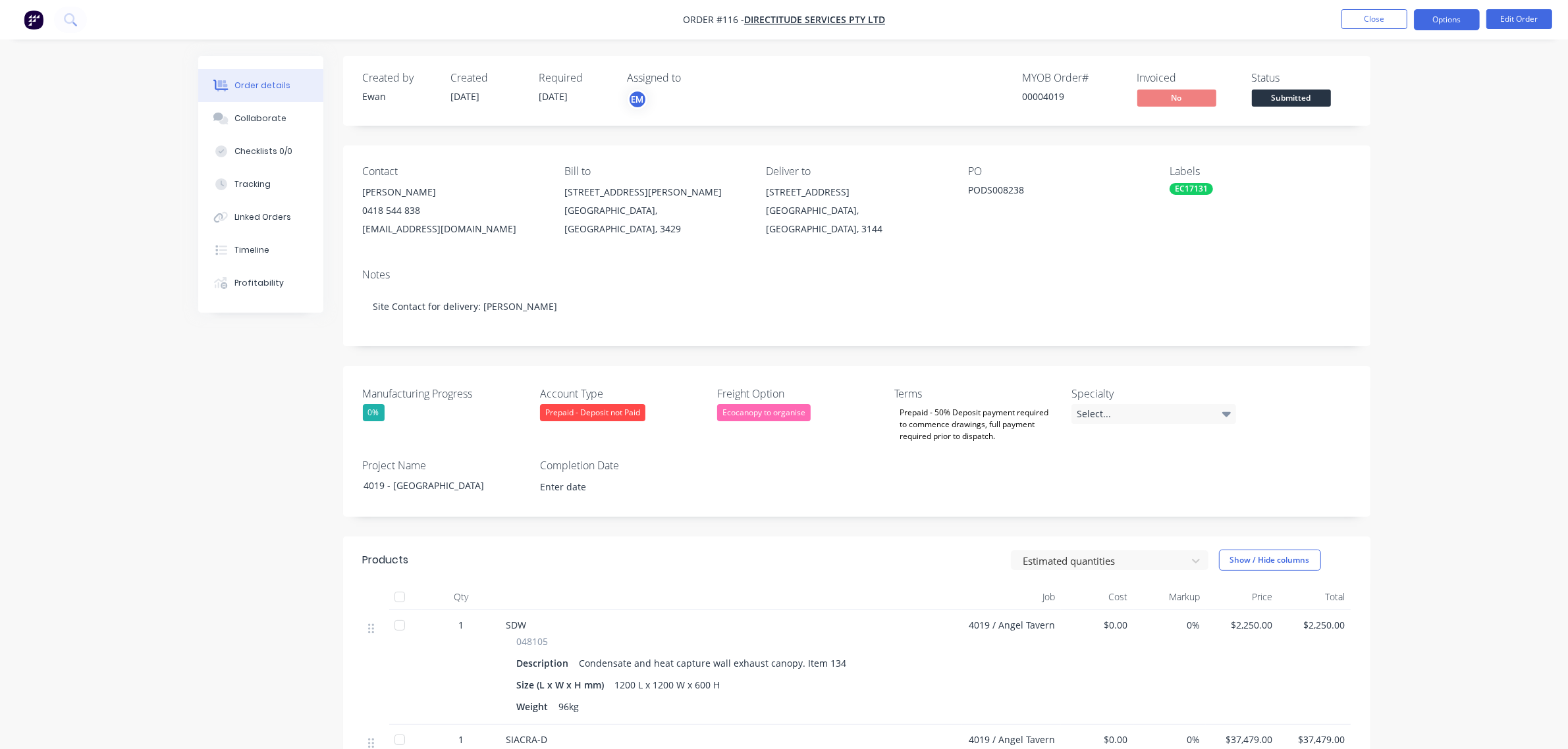
click at [1446, 27] on button "Options" at bounding box center [1446, 20] width 66 height 21
click at [1420, 110] on div "Partial Invoice" at bounding box center [1407, 106] width 121 height 19
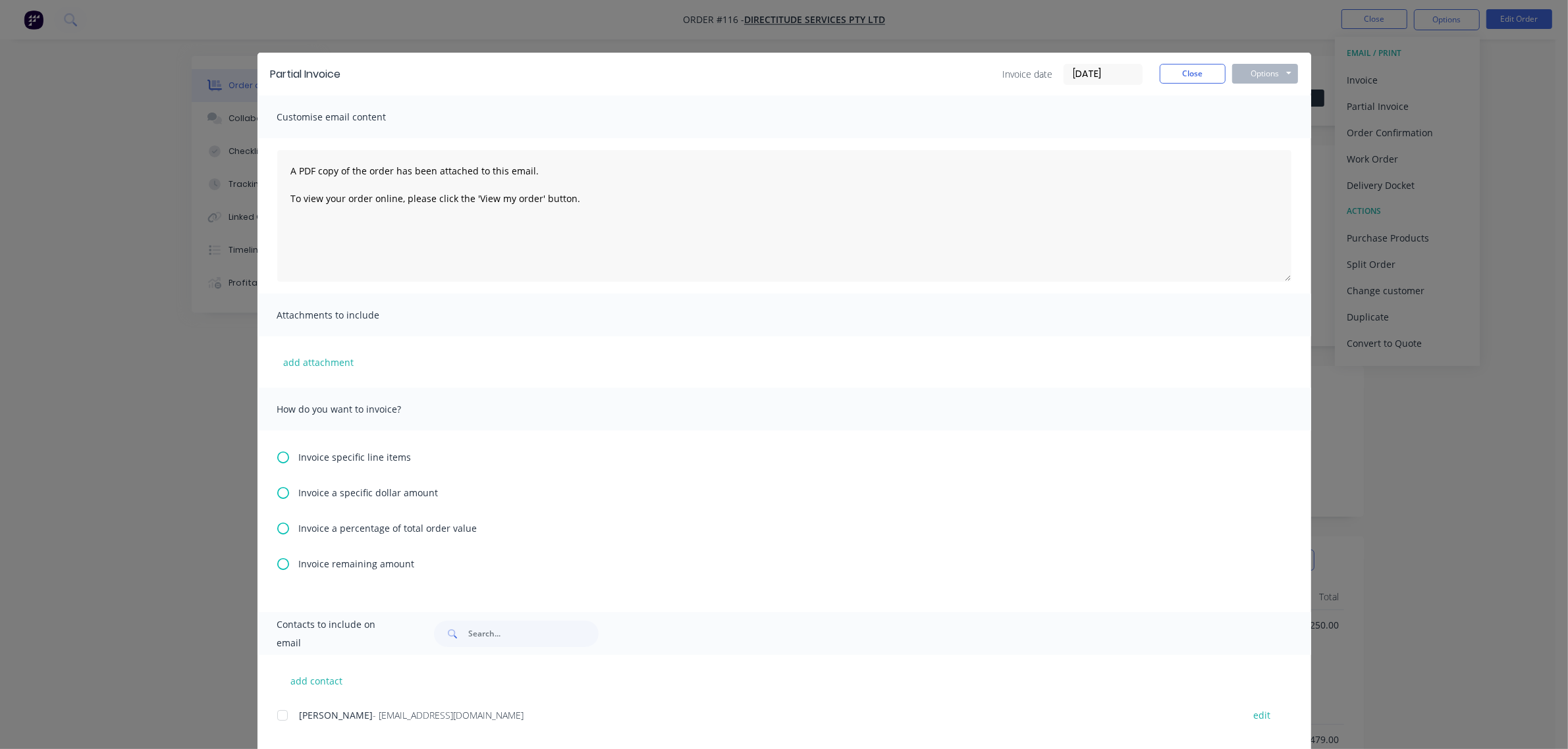
click at [331, 455] on span "Invoice specific line items" at bounding box center [355, 457] width 113 height 14
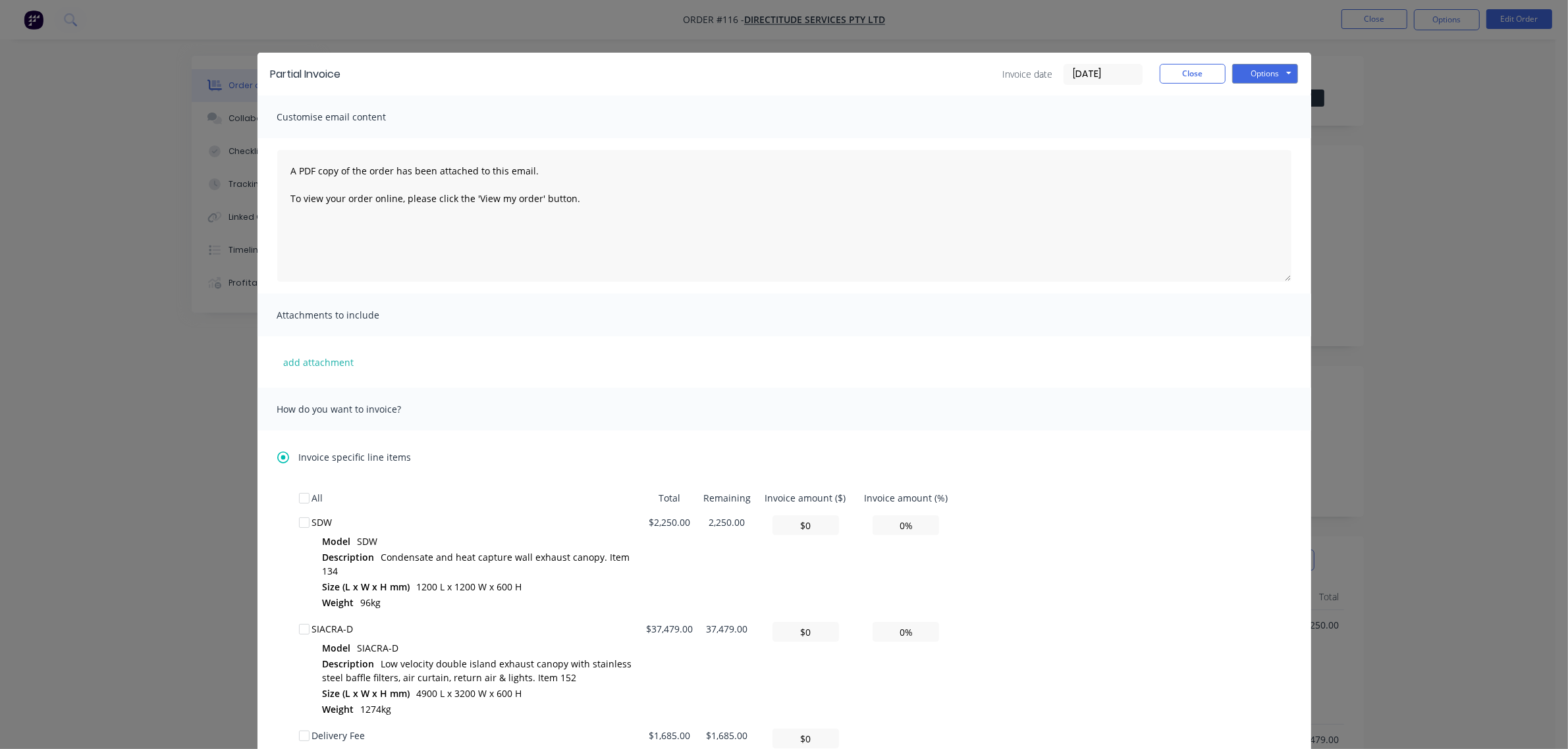
click at [278, 458] on icon at bounding box center [283, 457] width 12 height 12
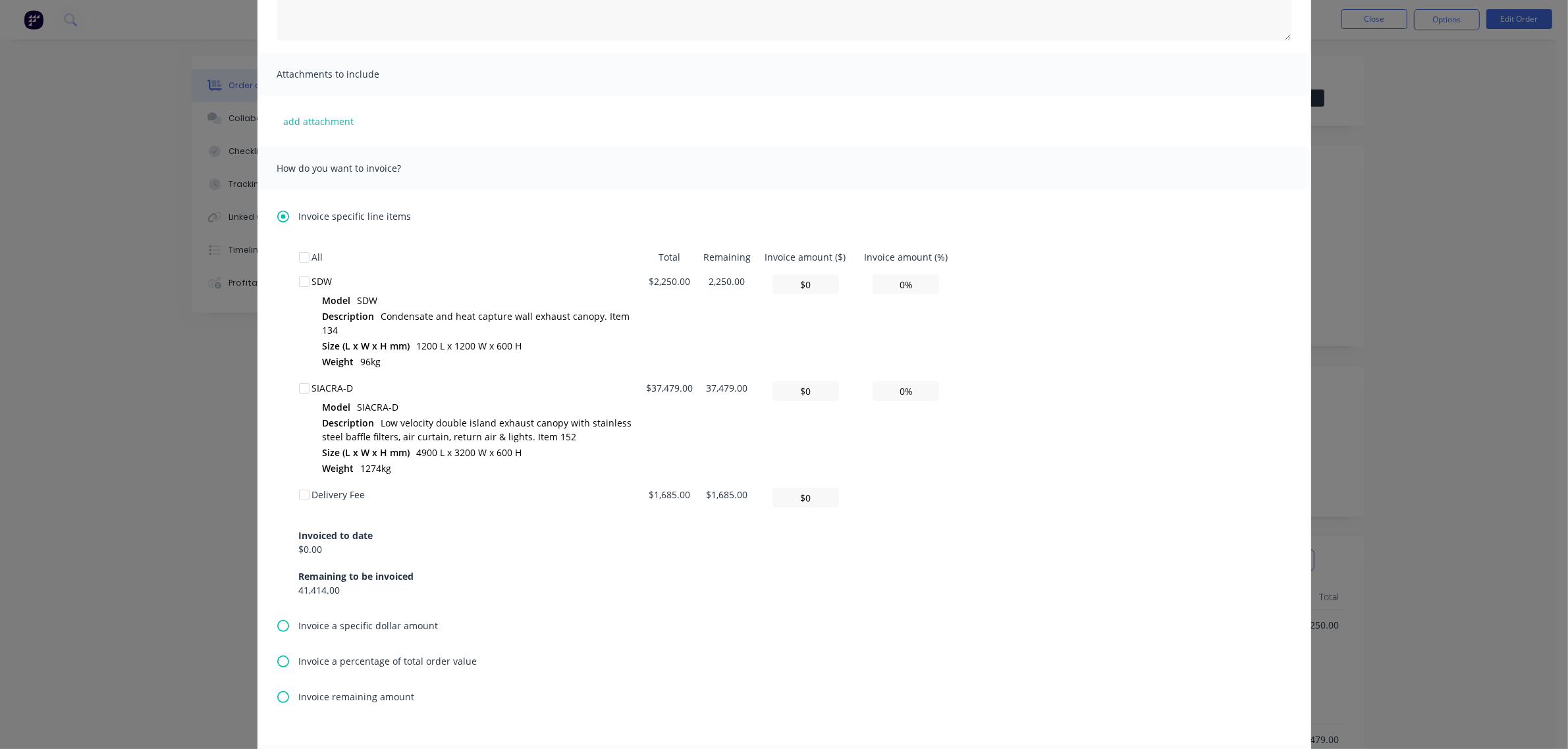
scroll to position [247, 0]
click at [353, 648] on span "Invoice a percentage of total order value" at bounding box center [388, 654] width 179 height 14
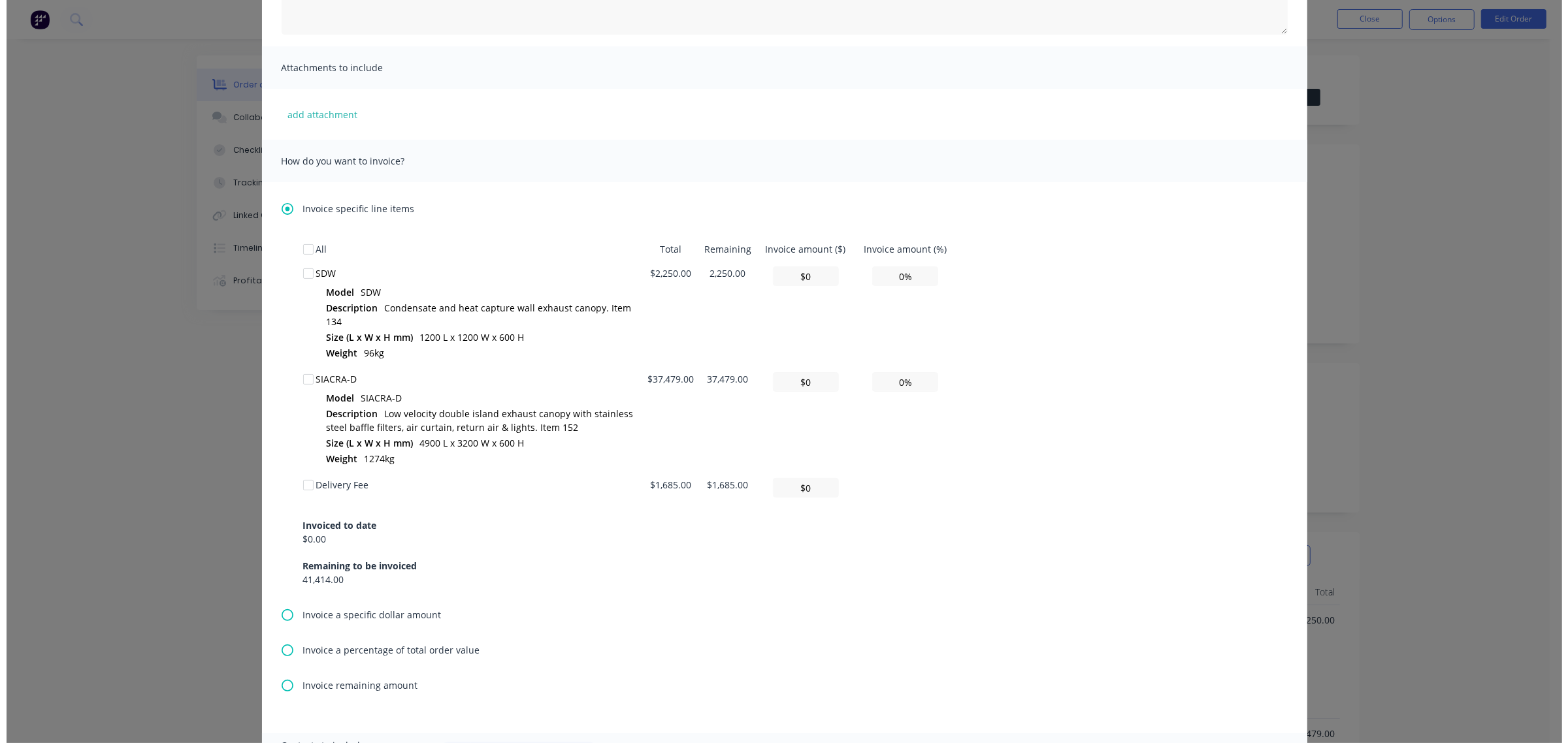
scroll to position [0, 0]
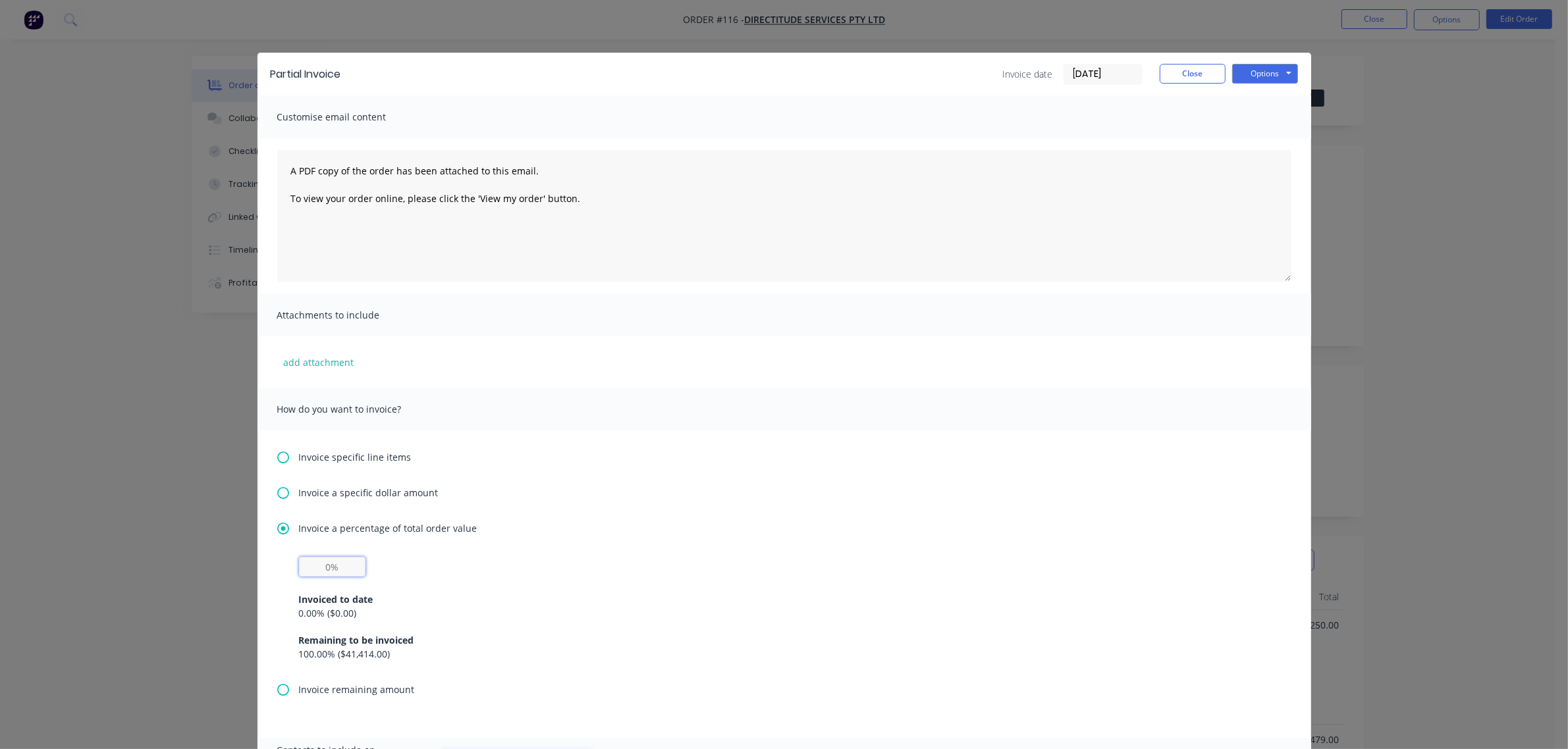
click at [340, 571] on input "text" at bounding box center [332, 566] width 67 height 20
type input "50%"
click at [1243, 77] on button "Options" at bounding box center [1264, 73] width 66 height 20
click at [1253, 113] on button "Print" at bounding box center [1274, 119] width 84 height 21
click at [1160, 71] on button "Close" at bounding box center [1192, 73] width 66 height 20
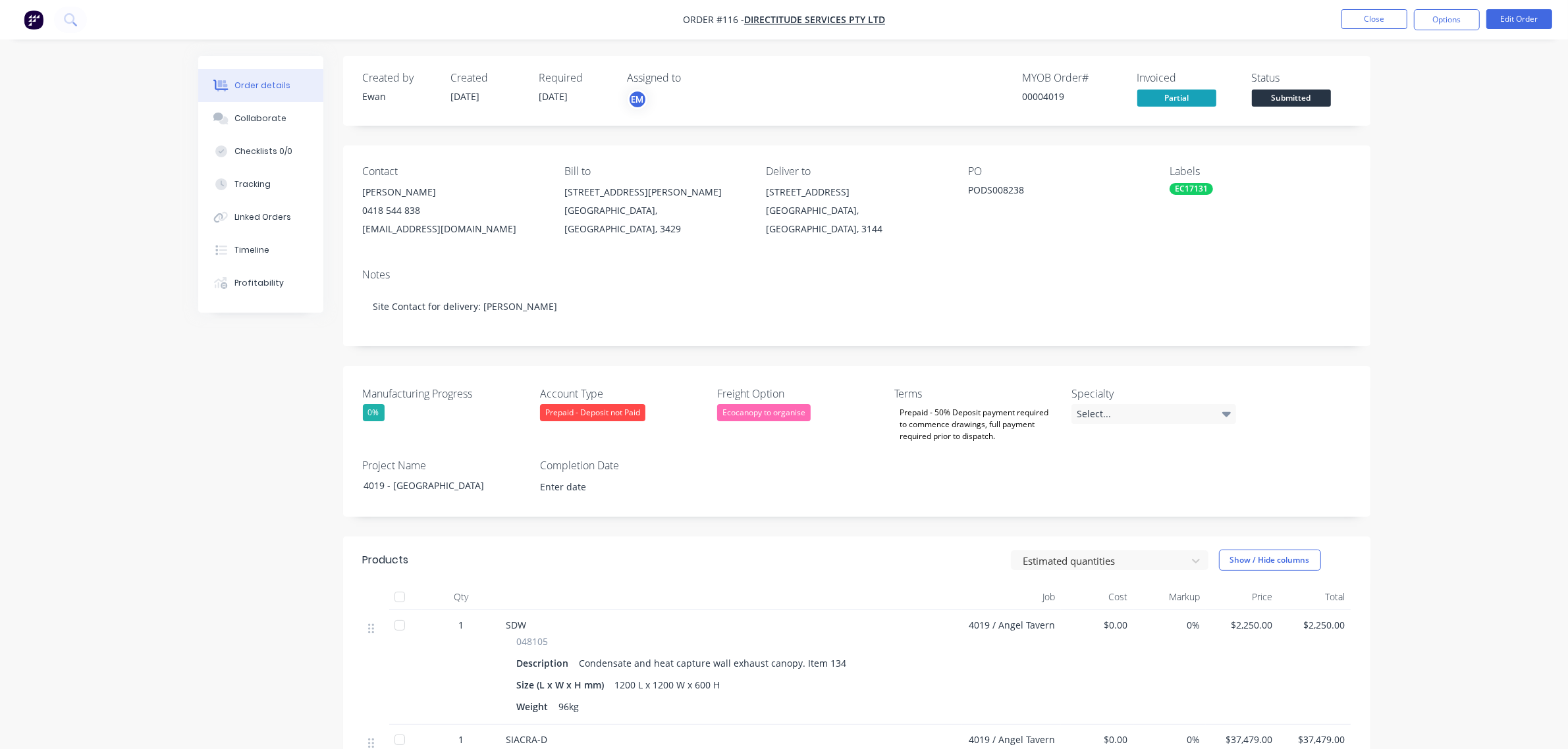
click at [1302, 95] on span "Submitted" at bounding box center [1291, 98] width 79 height 17
click at [1385, 18] on button "Close" at bounding box center [1374, 19] width 66 height 20
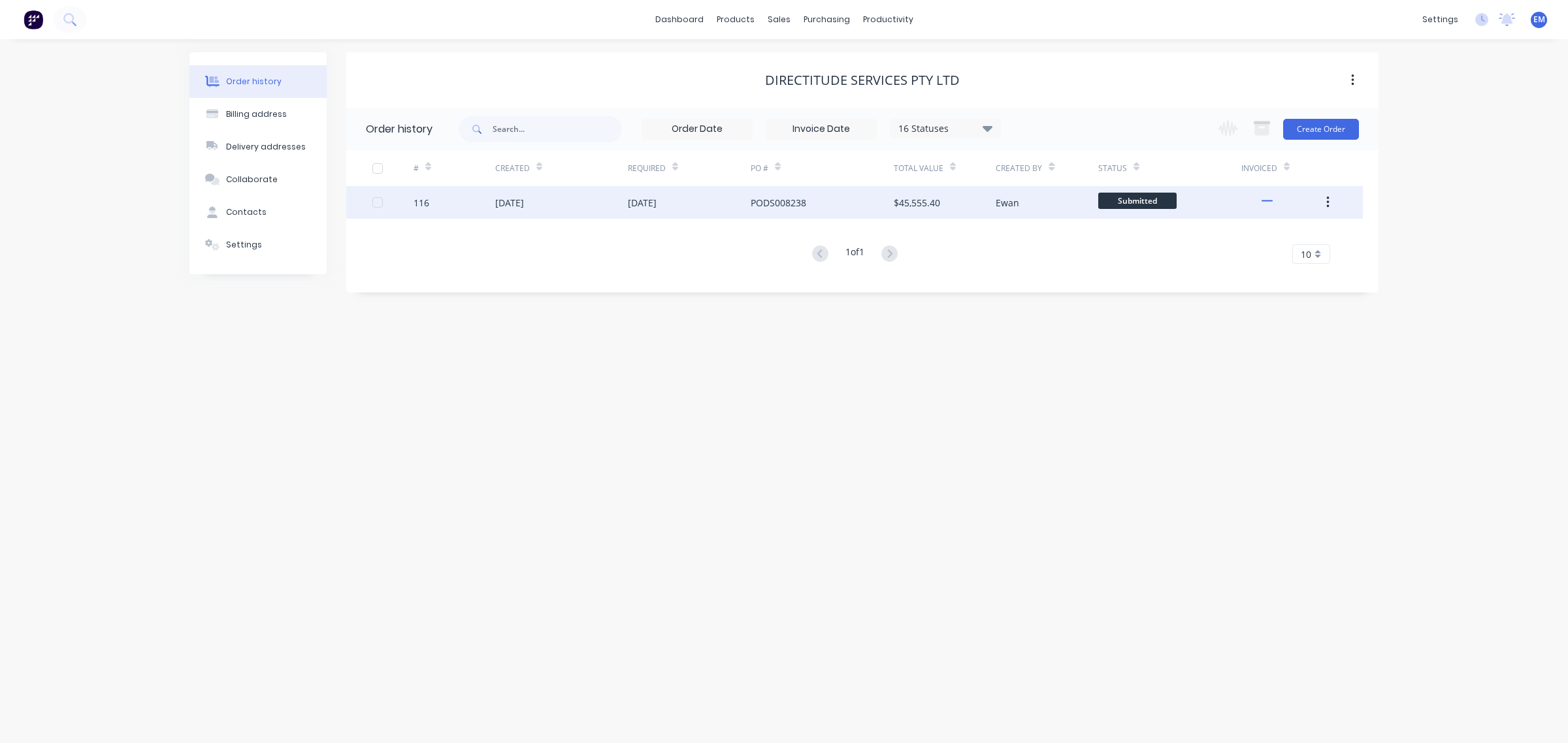
click at [1102, 196] on span "Submitted" at bounding box center [1137, 200] width 78 height 17
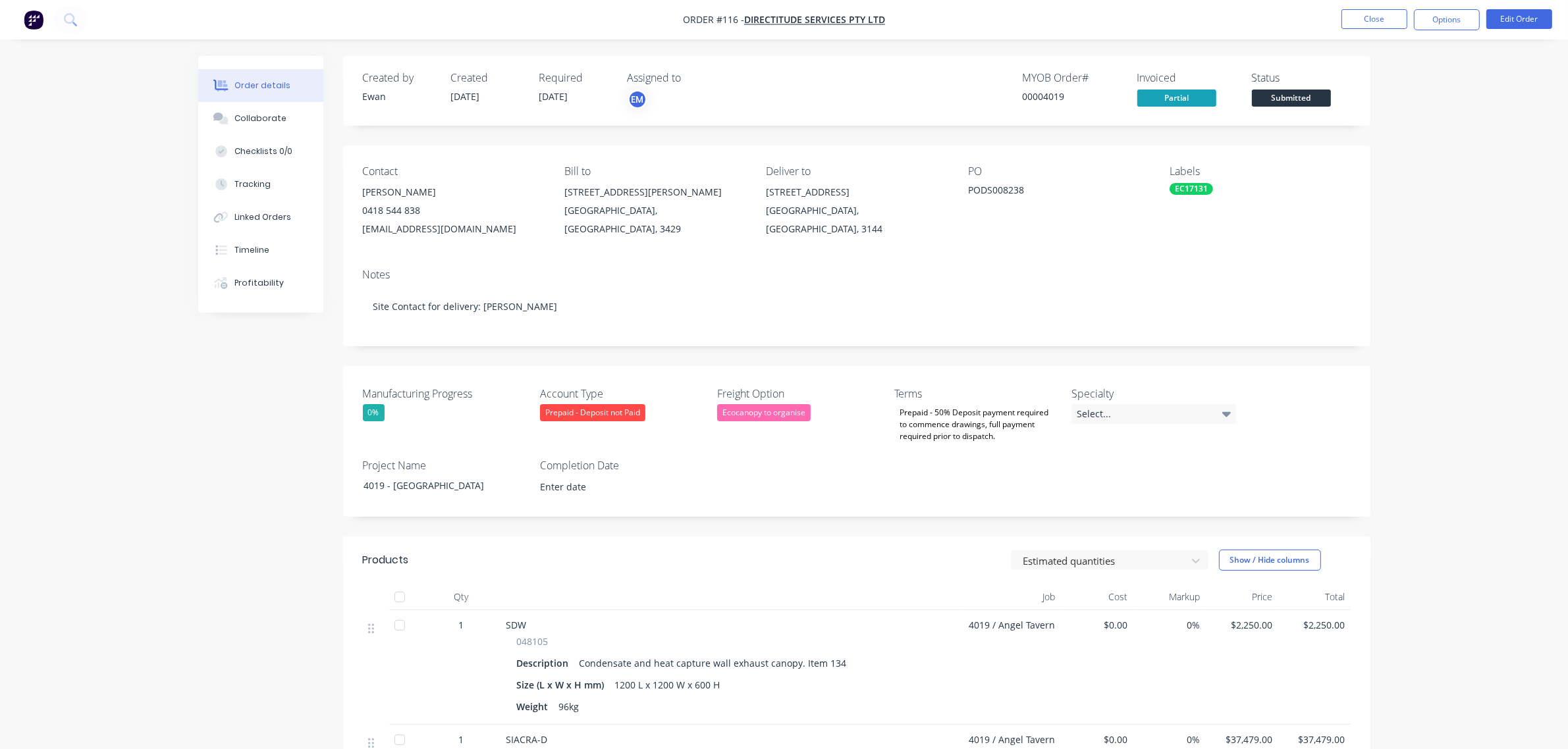
click at [1292, 96] on span "Submitted" at bounding box center [1291, 98] width 79 height 17
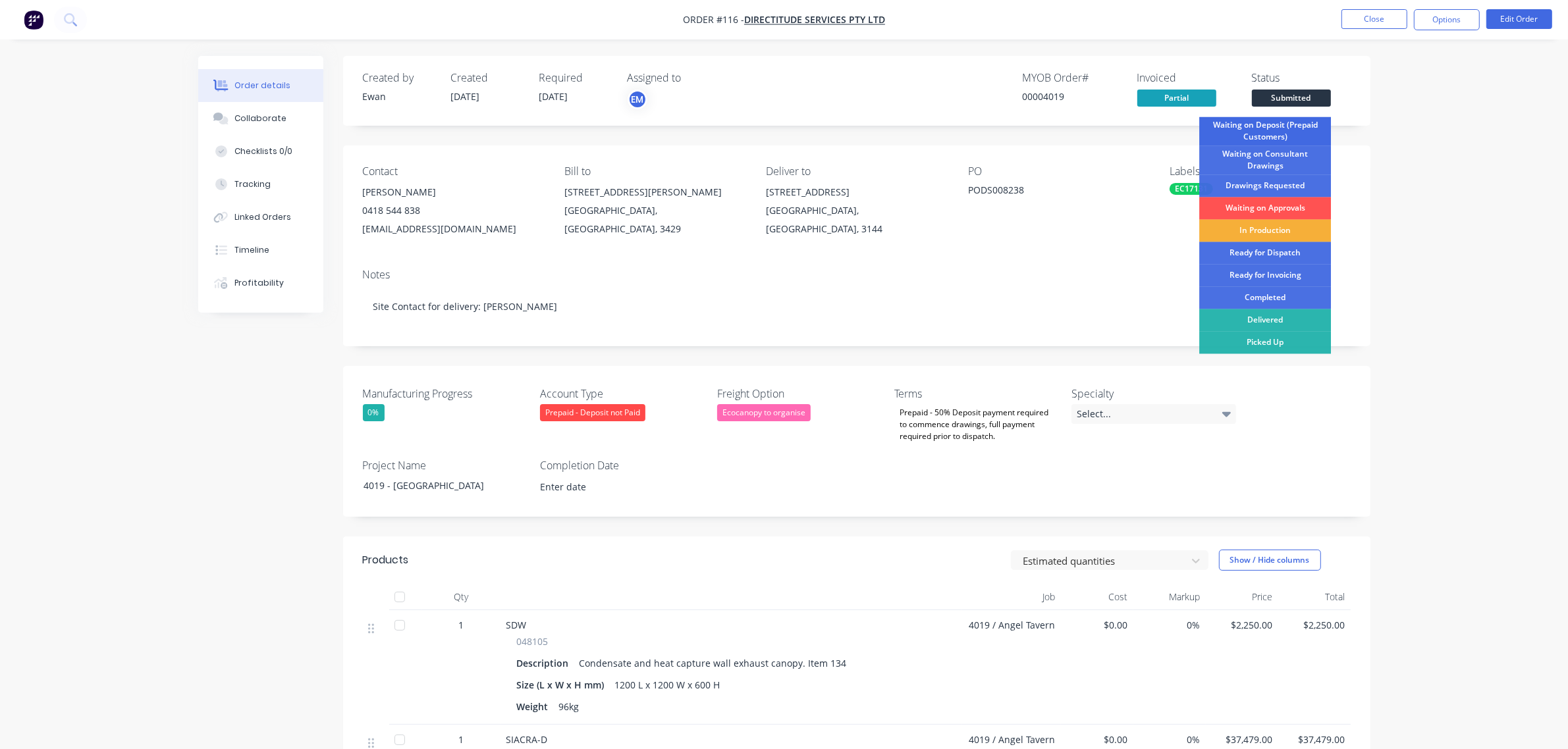
click at [1284, 138] on div "Waiting on Deposit (Prepaid Customers)" at bounding box center [1265, 132] width 132 height 29
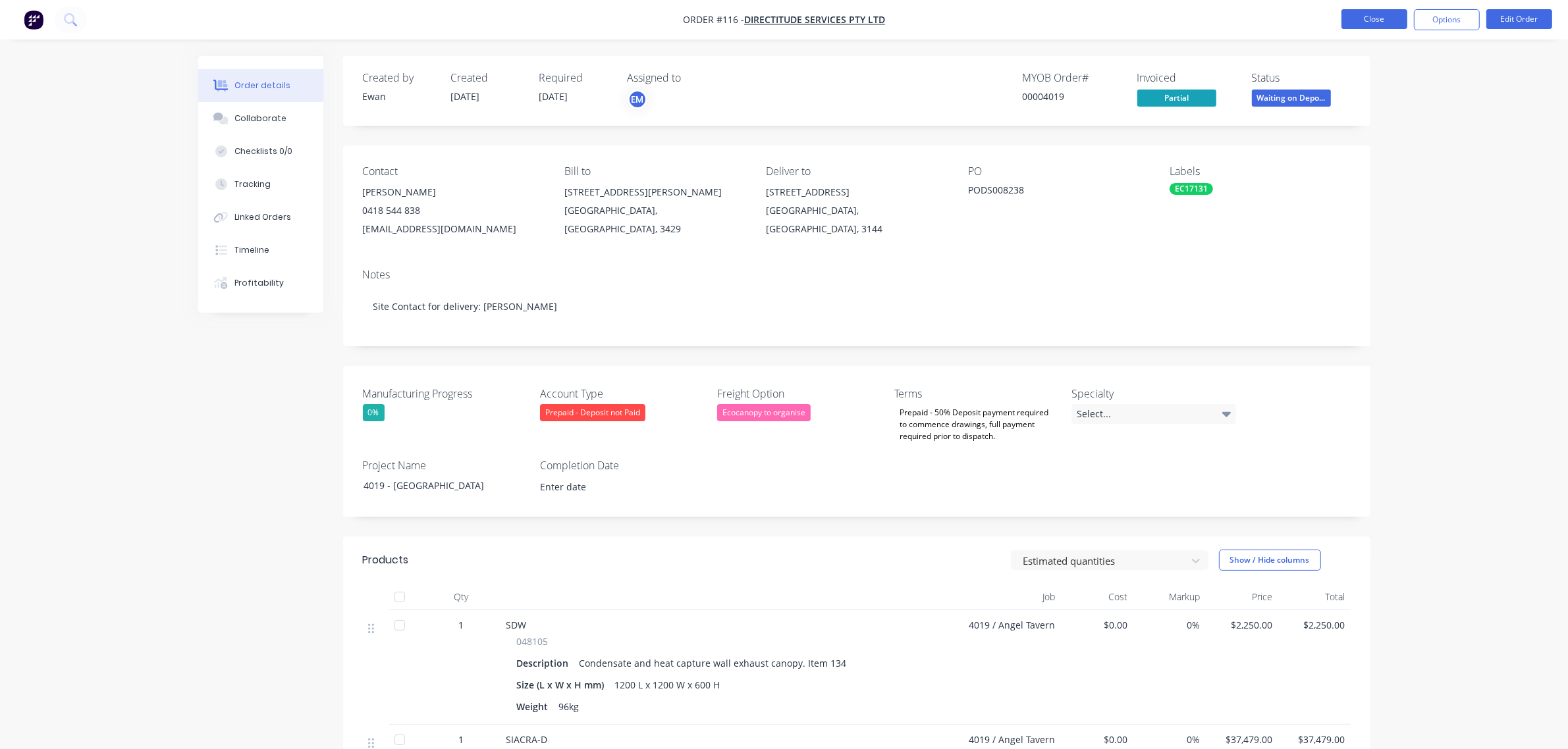
click at [1369, 21] on button "Close" at bounding box center [1374, 19] width 66 height 20
